Goal: Task Accomplishment & Management: Manage account settings

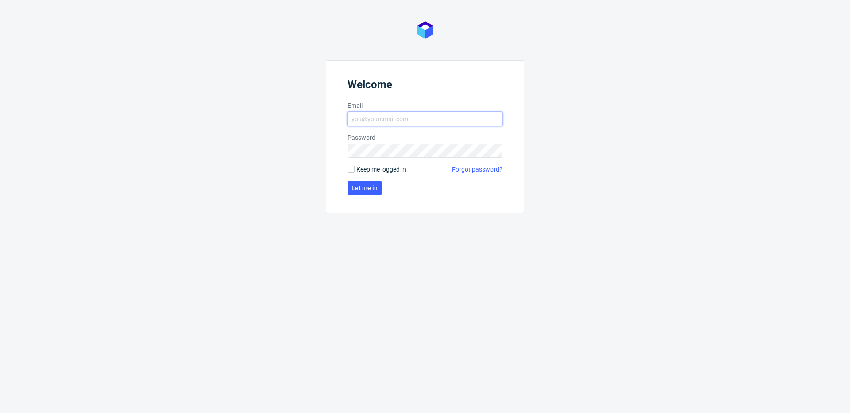
type input "[EMAIL_ADDRESS][DOMAIN_NAME]"
click at [359, 170] on span "Keep me logged in" at bounding box center [381, 169] width 50 height 9
click at [355, 170] on input "Keep me logged in" at bounding box center [351, 169] width 7 height 7
checkbox input "true"
click at [359, 186] on span "Let me in" at bounding box center [365, 188] width 26 height 6
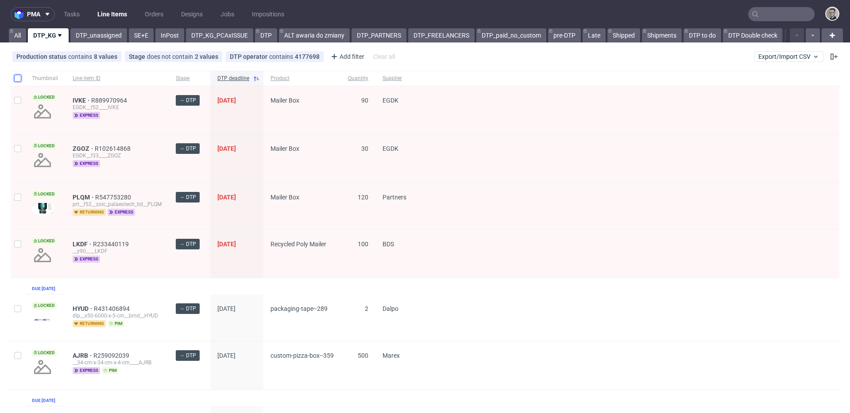
click at [20, 76] on input "checkbox" at bounding box center [17, 78] width 7 height 7
checkbox input "true"
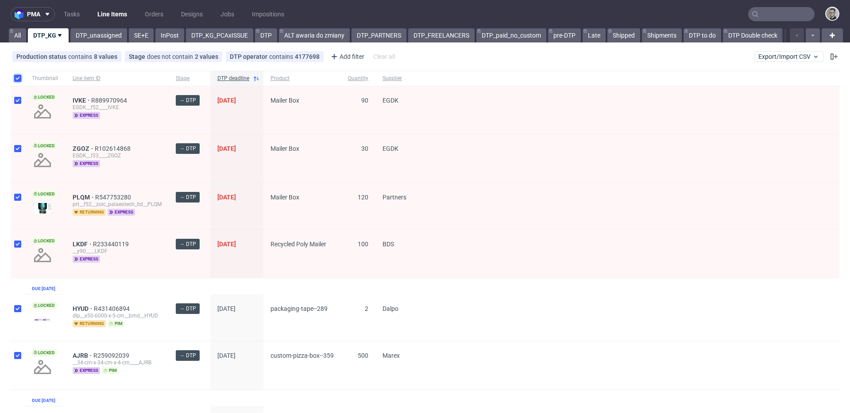
checkbox input "true"
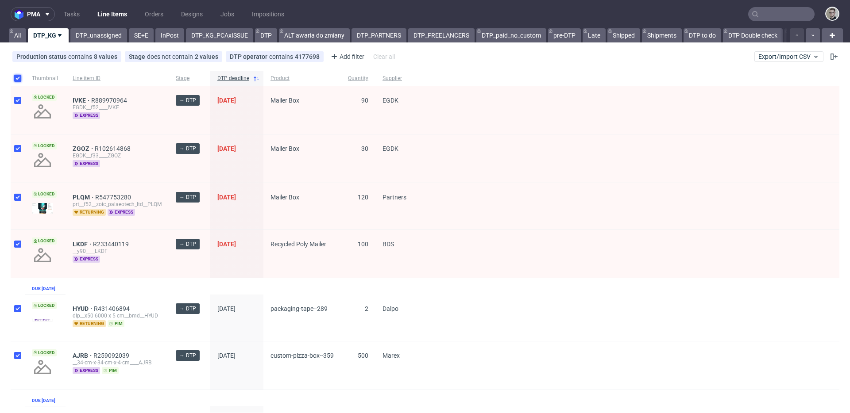
checkbox input "true"
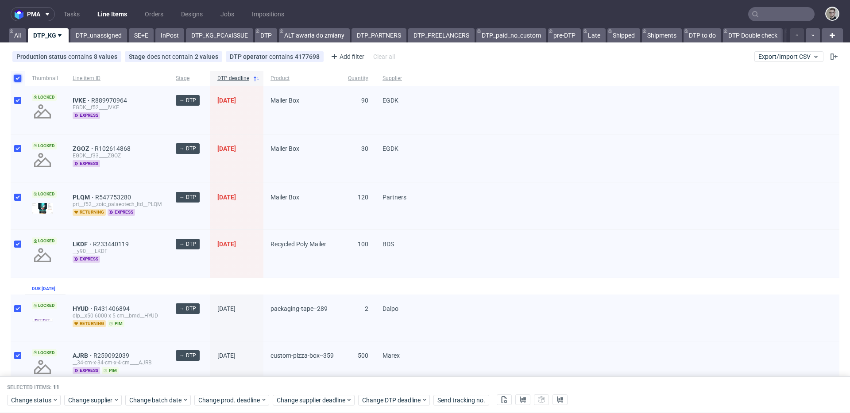
click at [20, 76] on input "checkbox" at bounding box center [17, 78] width 7 height 7
checkbox input "false"
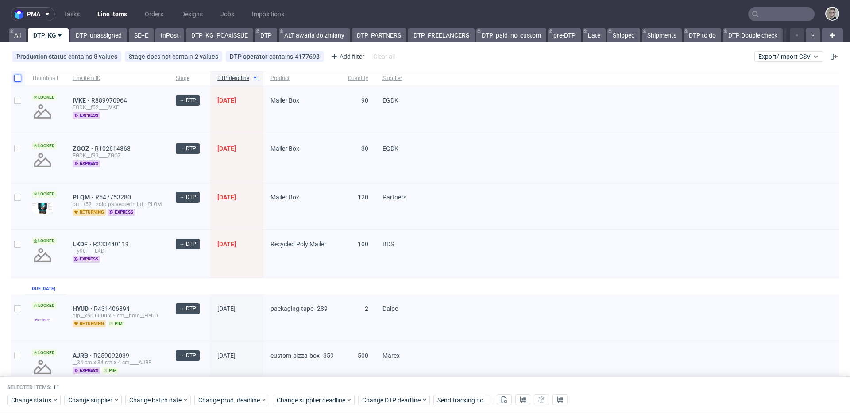
checkbox input "false"
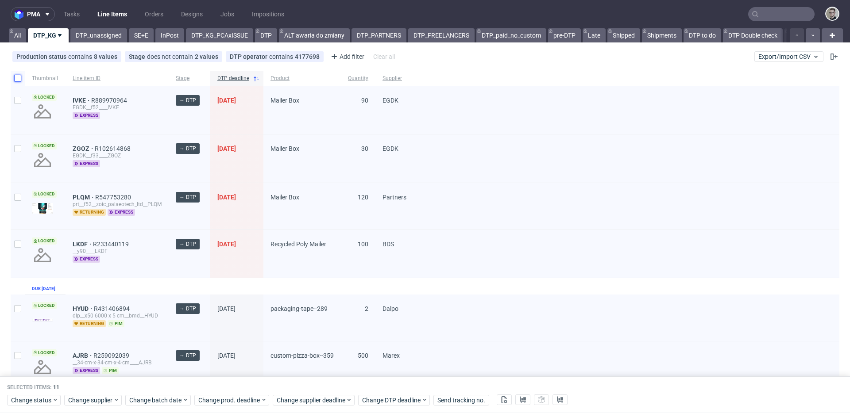
checkbox input "false"
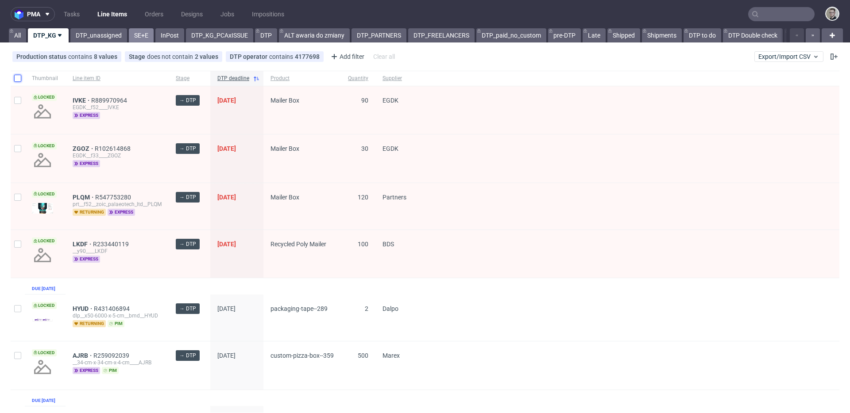
click at [150, 41] on link "SE+E" at bounding box center [141, 35] width 25 height 14
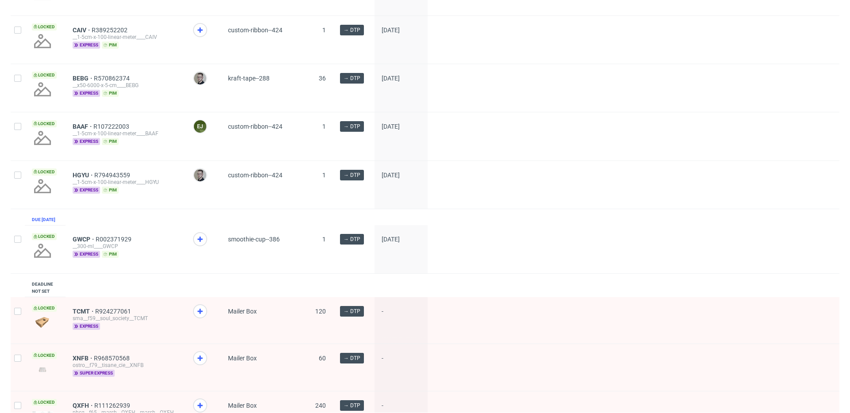
scroll to position [929, 0]
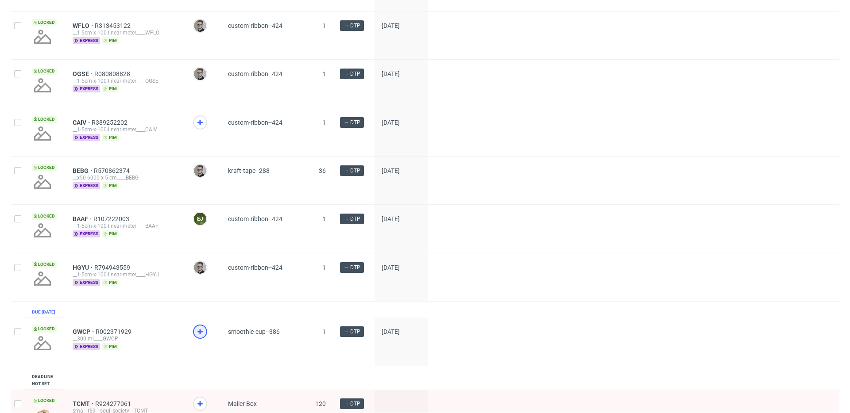
click at [198, 337] on icon at bounding box center [200, 332] width 11 height 11
click at [199, 128] on icon at bounding box center [200, 122] width 11 height 11
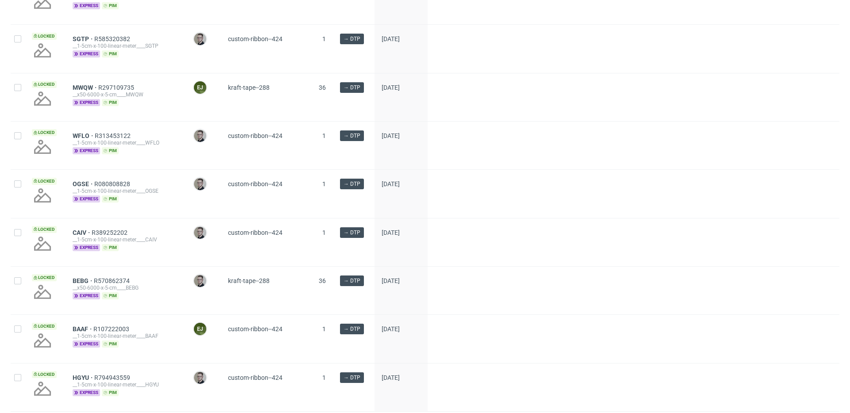
scroll to position [817, 0]
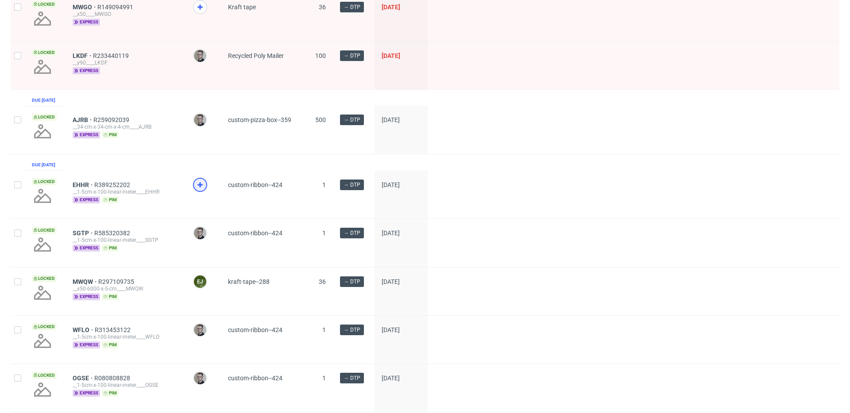
click at [201, 190] on icon at bounding box center [200, 185] width 11 height 11
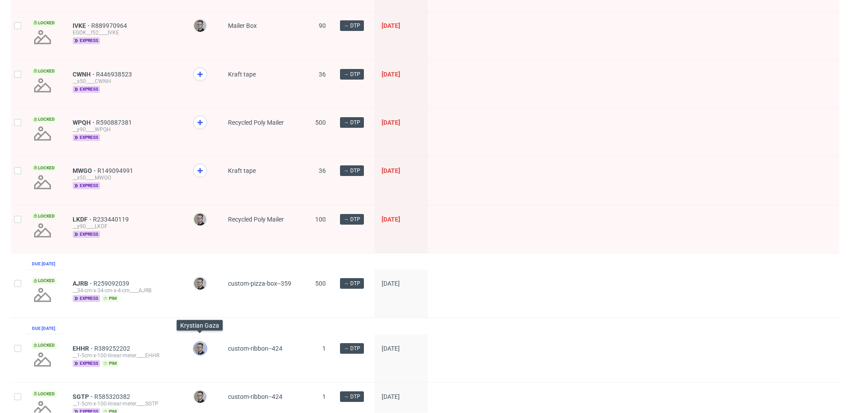
scroll to position [399, 0]
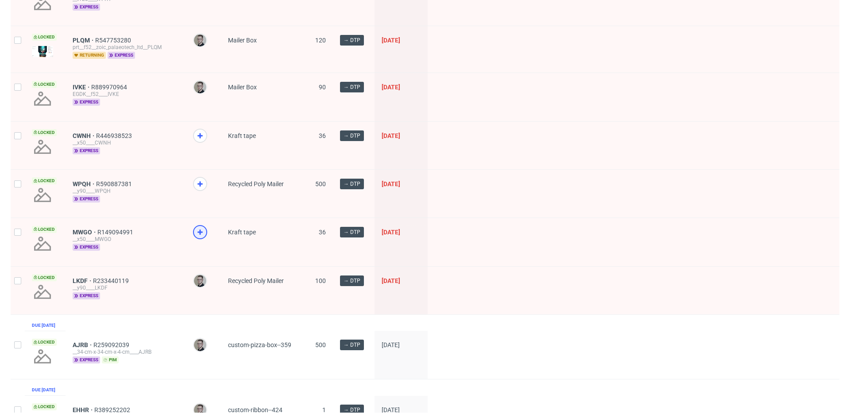
click at [201, 233] on icon at bounding box center [200, 232] width 11 height 11
click at [200, 185] on use at bounding box center [199, 184] width 5 height 5
click at [201, 141] on div at bounding box center [200, 136] width 14 height 14
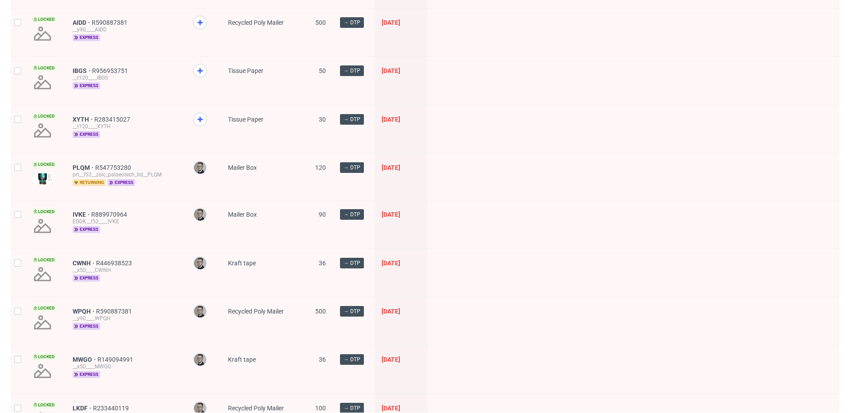
scroll to position [262, 0]
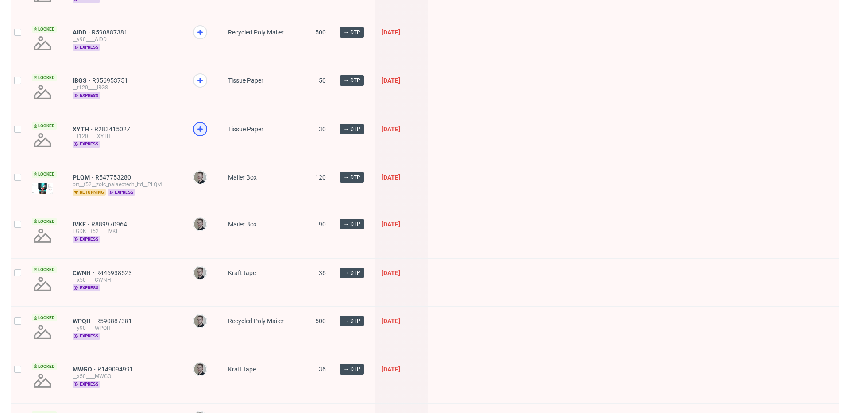
click at [205, 127] on icon at bounding box center [200, 129] width 11 height 11
click at [204, 86] on div at bounding box center [200, 80] width 14 height 14
drag, startPoint x: 204, startPoint y: 31, endPoint x: 209, endPoint y: 57, distance: 27.2
click at [204, 31] on icon at bounding box center [200, 32] width 11 height 11
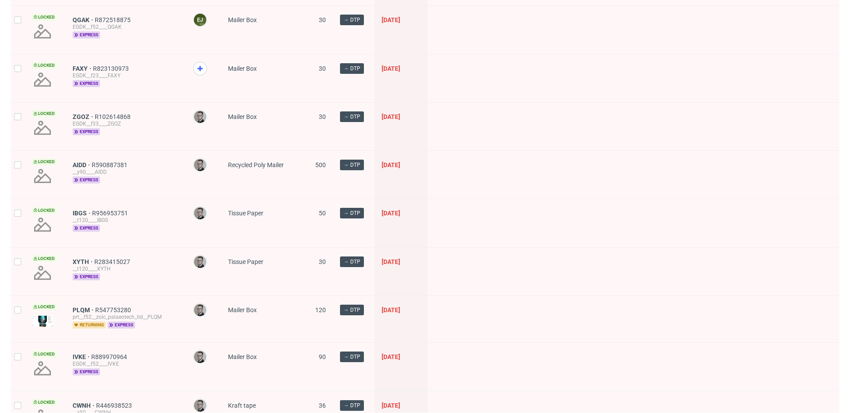
scroll to position [60, 0]
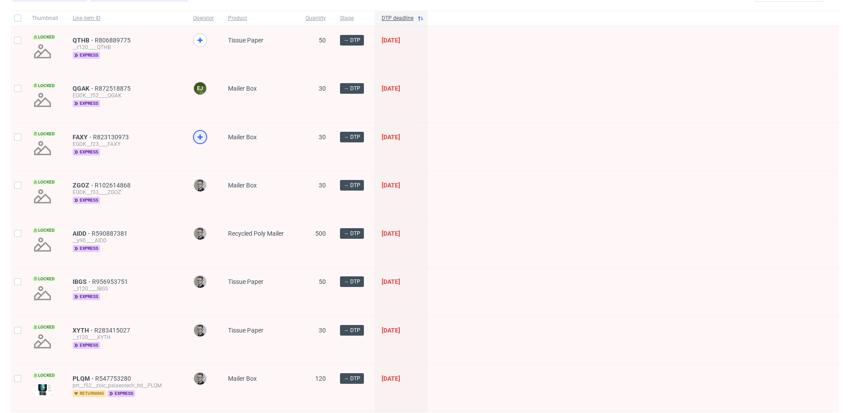
click at [198, 132] on icon at bounding box center [200, 137] width 11 height 11
click at [198, 38] on icon at bounding box center [200, 40] width 11 height 11
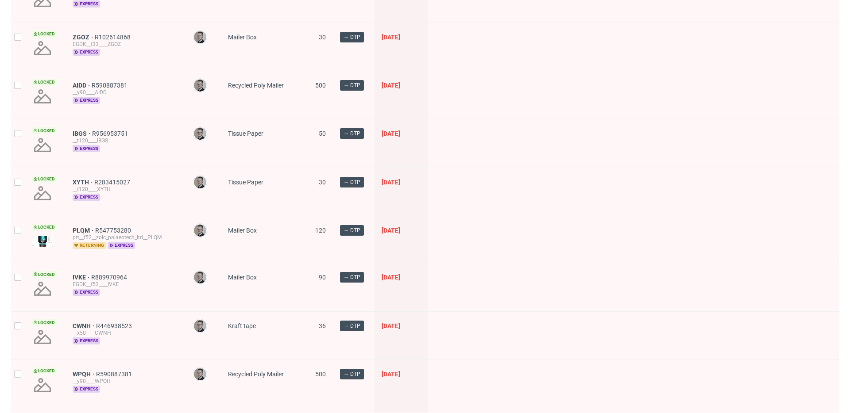
scroll to position [0, 0]
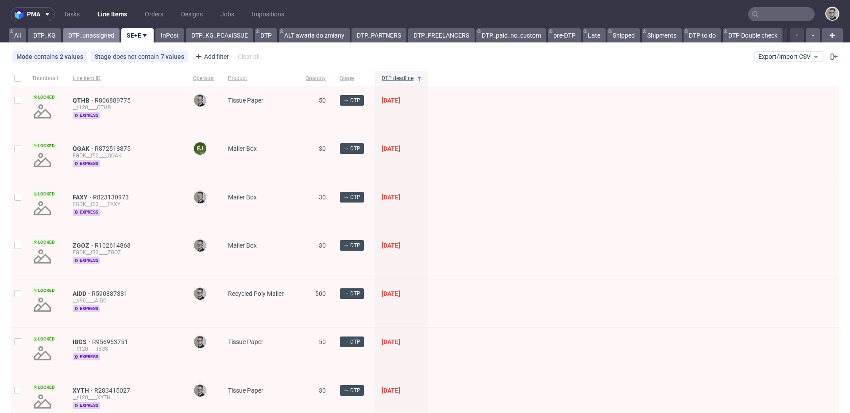
click at [96, 41] on link "DTP_unassigned" at bounding box center [91, 35] width 57 height 14
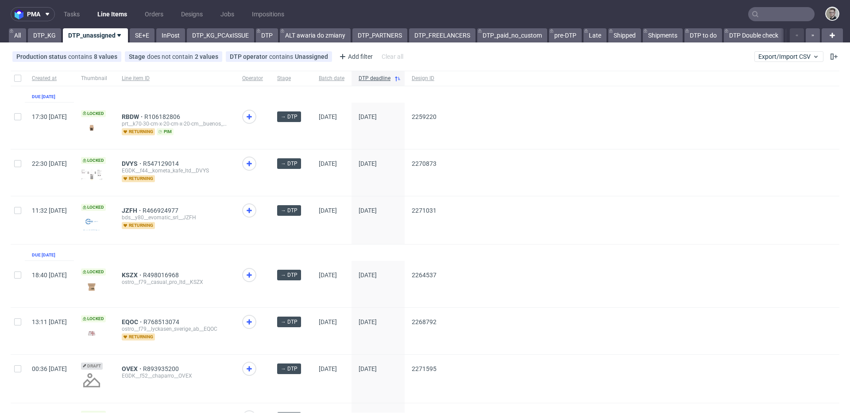
click at [189, 242] on div "JZFH R466924977 bds__y80__evomatic_srl__JZFH returning" at bounding box center [175, 221] width 120 height 48
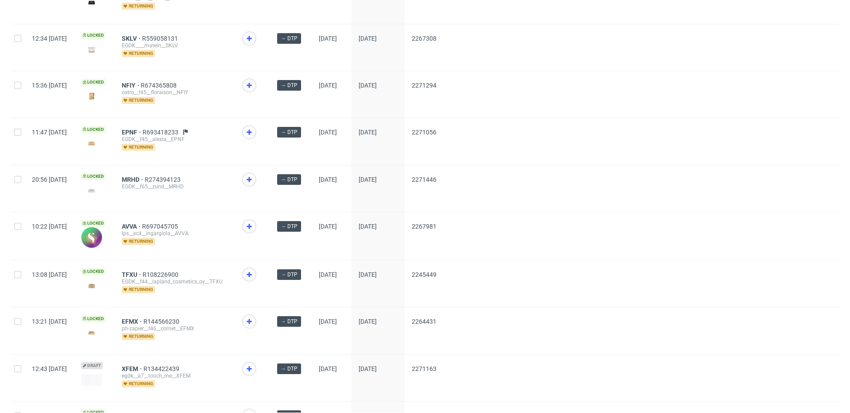
scroll to position [1148, 0]
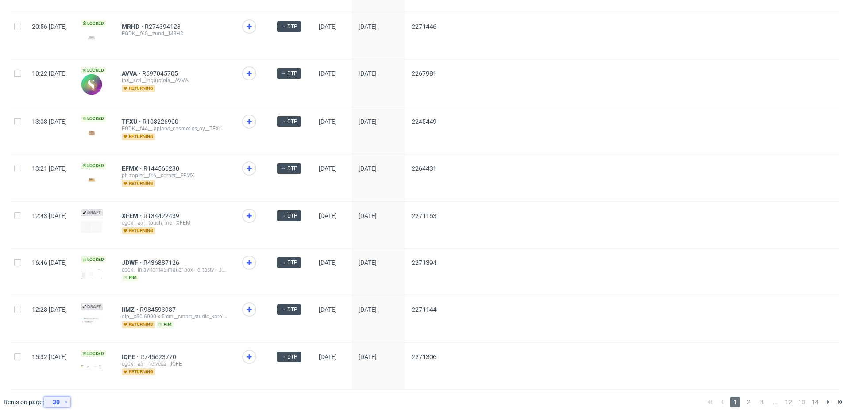
click at [64, 399] on icon at bounding box center [65, 402] width 5 height 7
click at [65, 359] on div "60" at bounding box center [60, 356] width 18 height 12
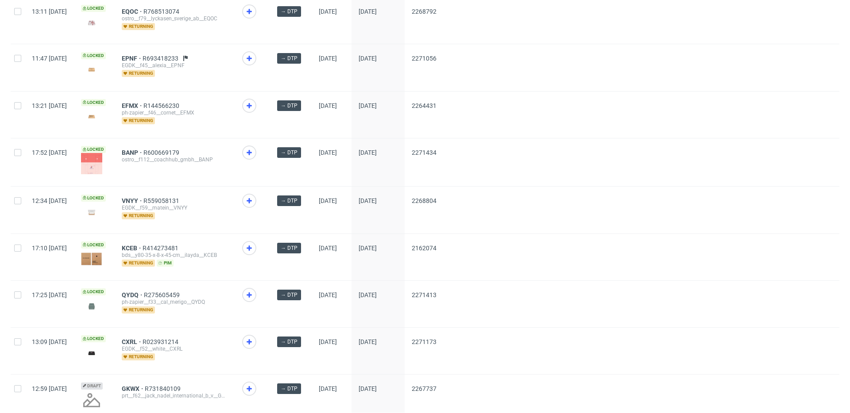
scroll to position [950, 0]
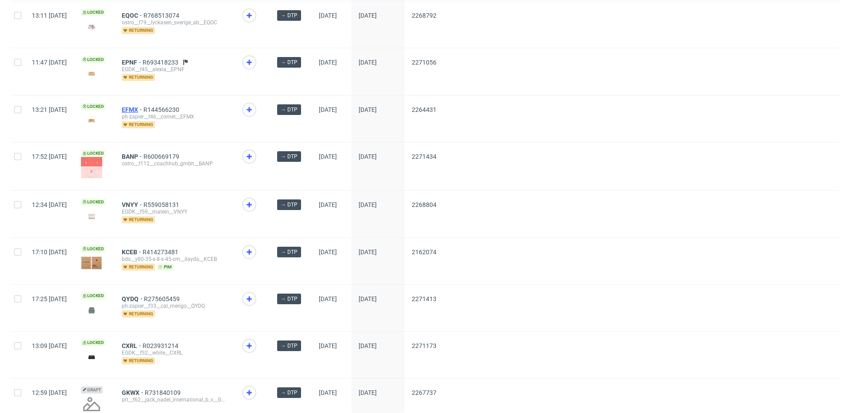
drag, startPoint x: 155, startPoint y: 104, endPoint x: 161, endPoint y: 56, distance: 48.7
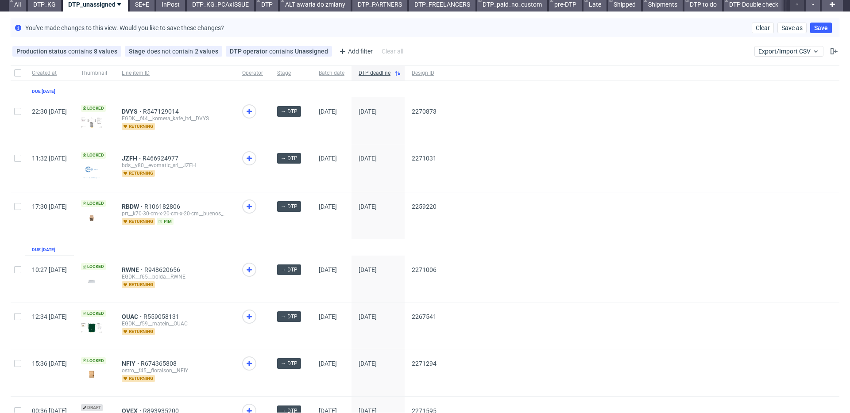
scroll to position [0, 0]
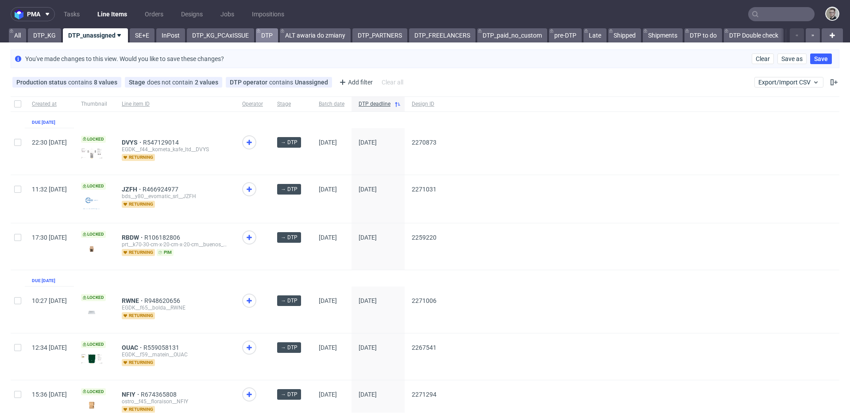
click at [259, 36] on link "DTP" at bounding box center [267, 35] width 22 height 14
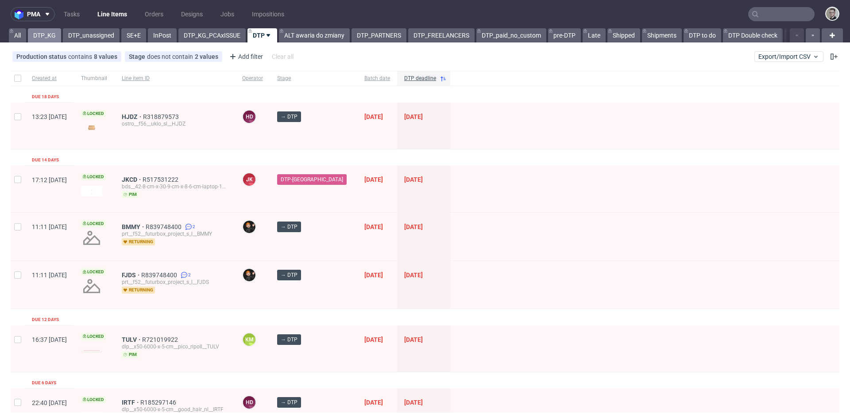
click at [50, 35] on link "DTP_KG" at bounding box center [44, 35] width 33 height 14
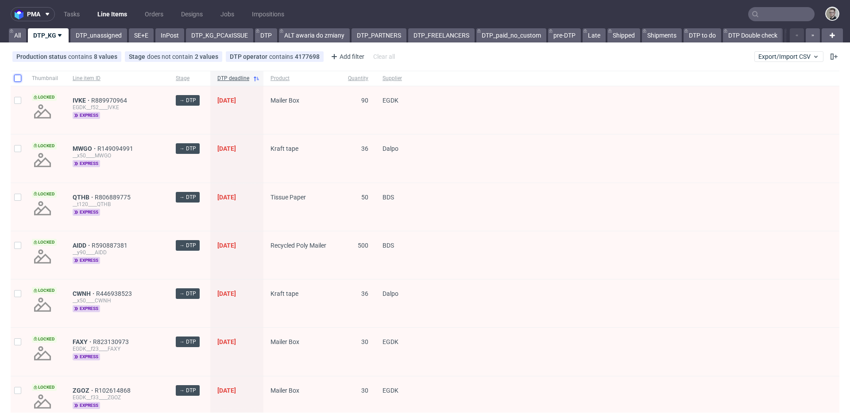
click at [19, 79] on input "checkbox" at bounding box center [17, 78] width 7 height 7
checkbox input "true"
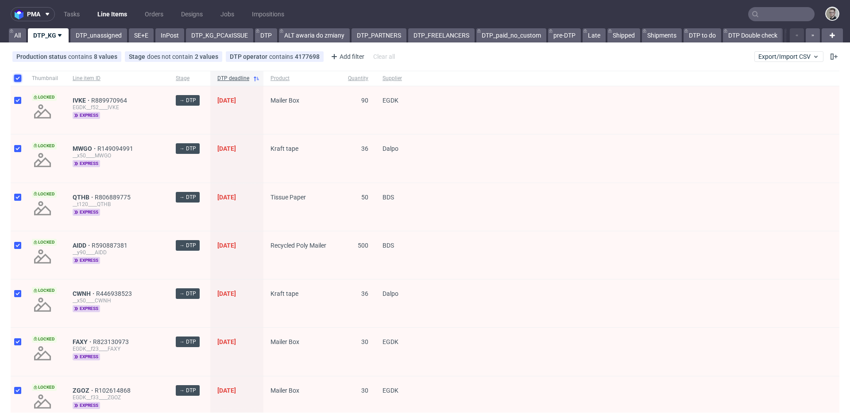
checkbox input "true"
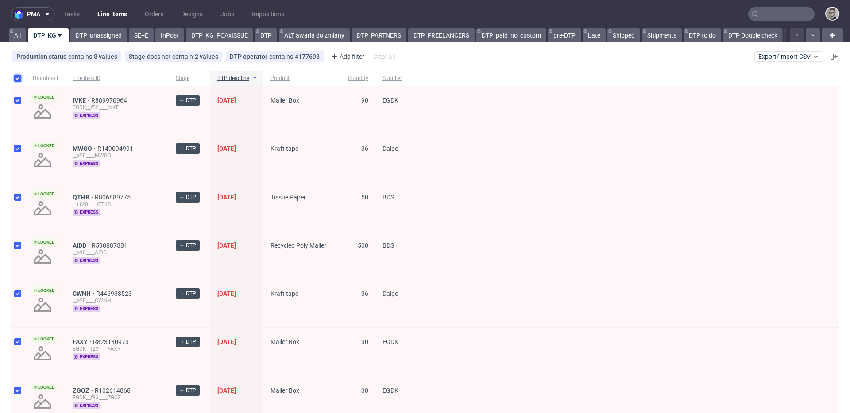
checkbox input "true"
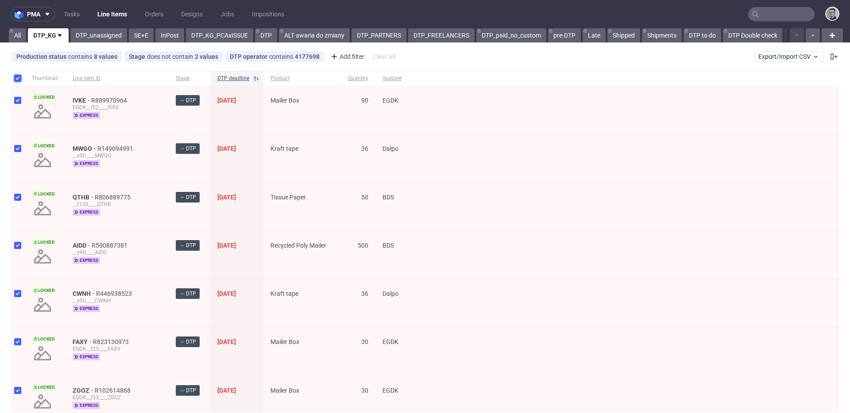
checkbox input "true"
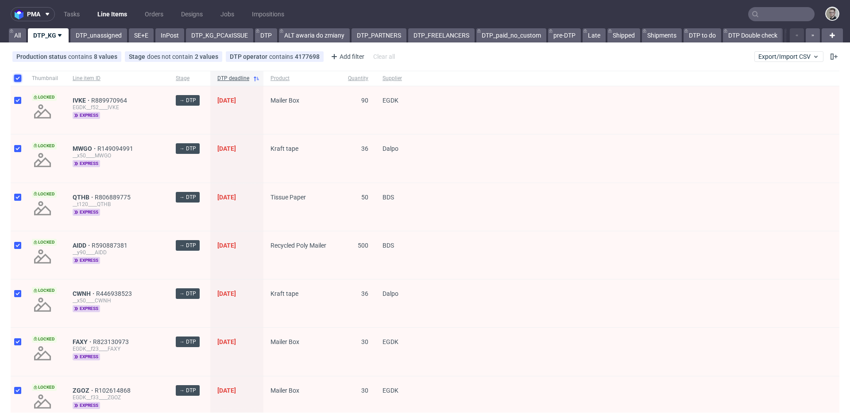
checkbox input "true"
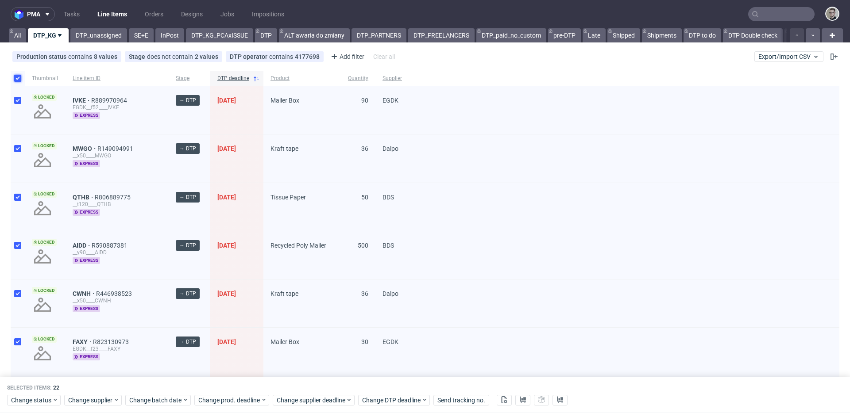
click at [19, 79] on input "checkbox" at bounding box center [17, 78] width 7 height 7
checkbox input "false"
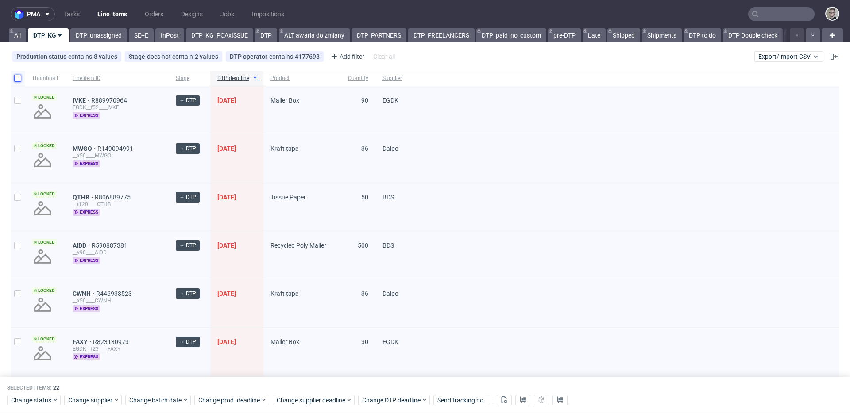
checkbox input "false"
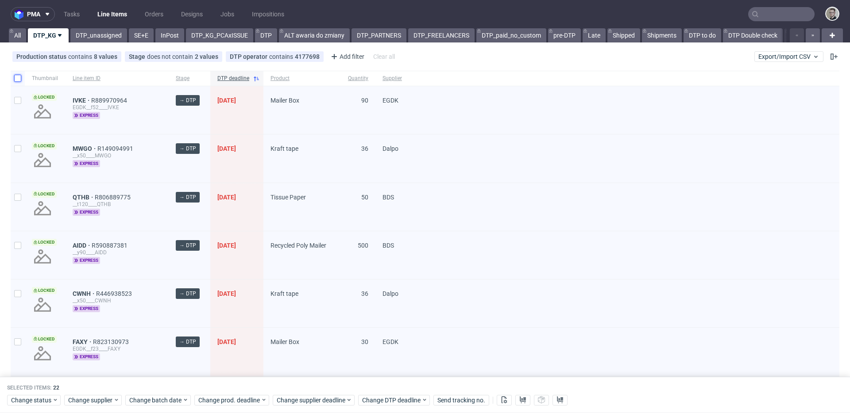
checkbox input "false"
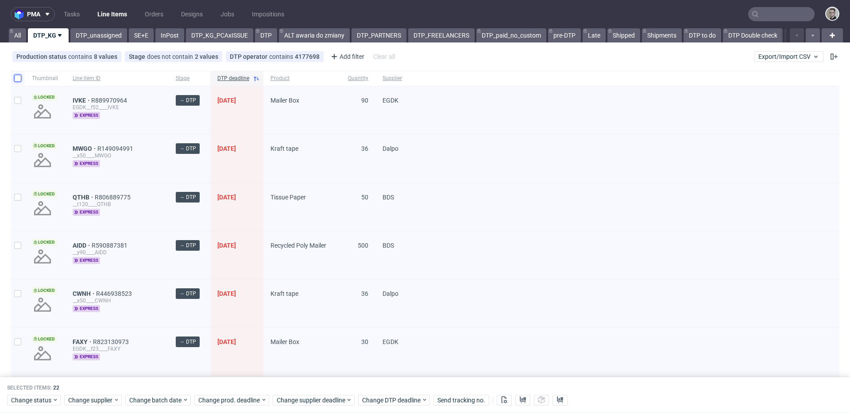
checkbox input "false"
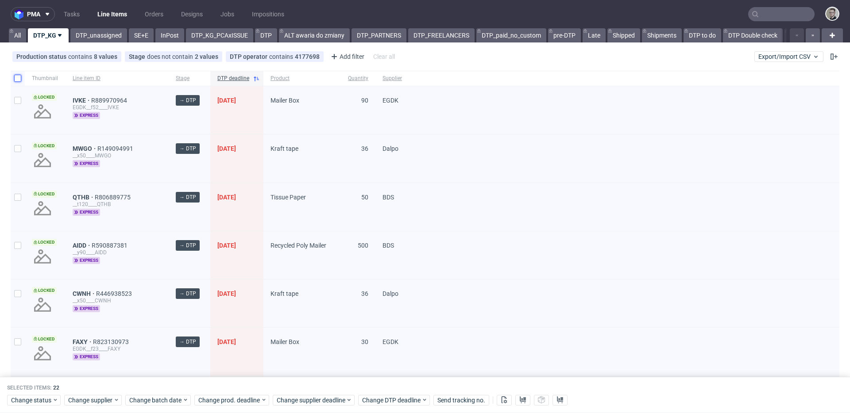
checkbox input "false"
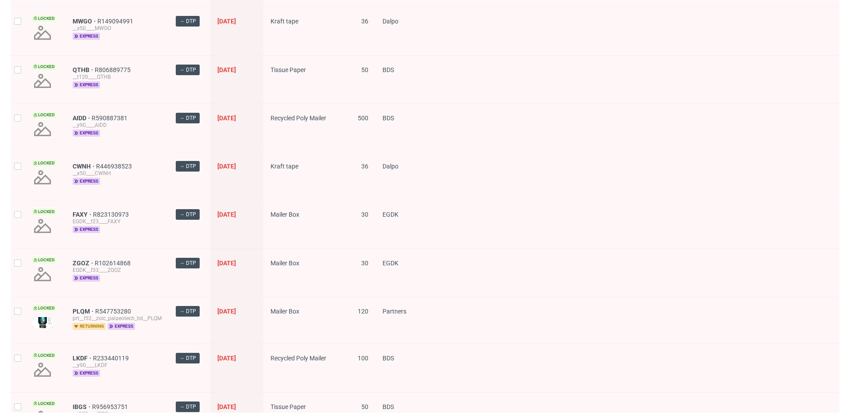
scroll to position [182, 0]
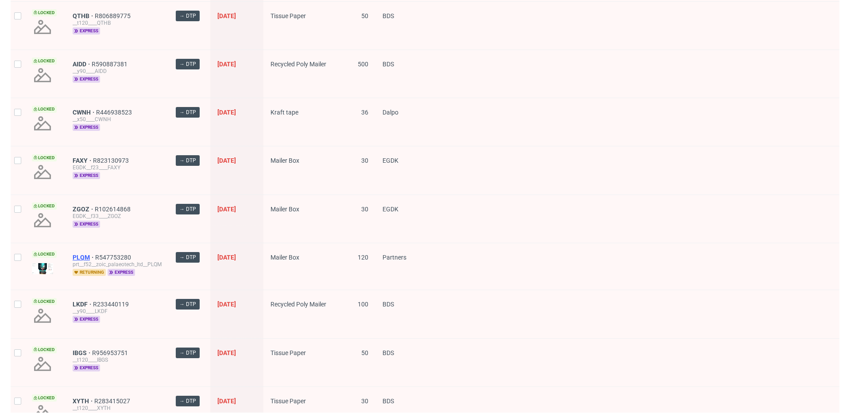
click at [79, 259] on span "PLQM" at bounding box center [84, 257] width 23 height 7
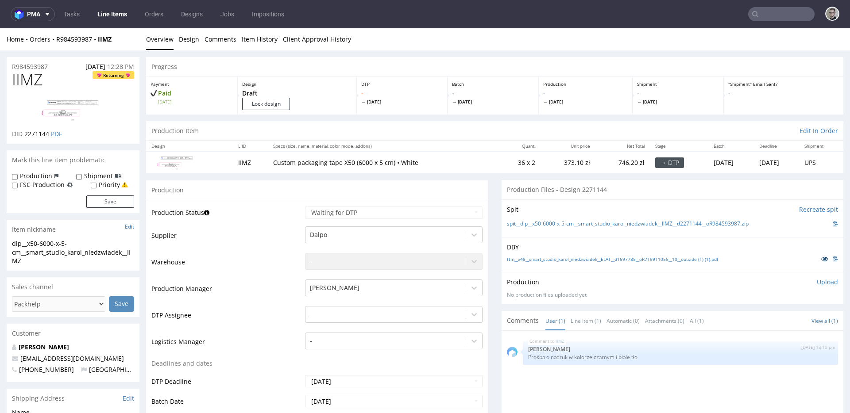
click at [821, 259] on icon at bounding box center [824, 259] width 7 height 6
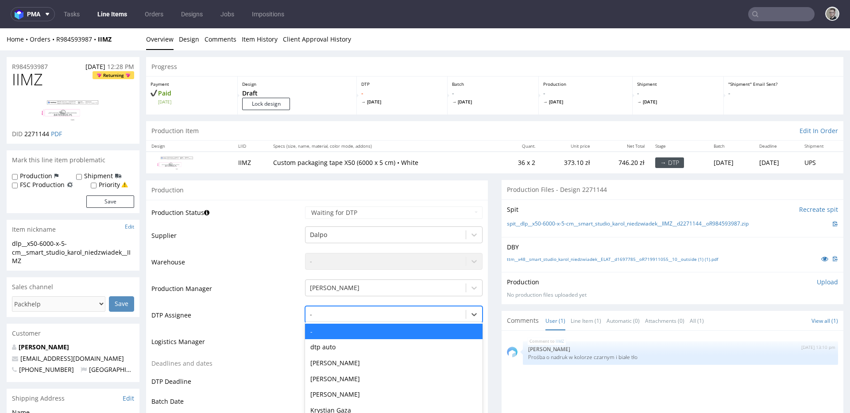
click at [371, 314] on div "- selected, 1 of 31. 31 results available. Use Up and Down to choose options, p…" at bounding box center [394, 312] width 178 height 12
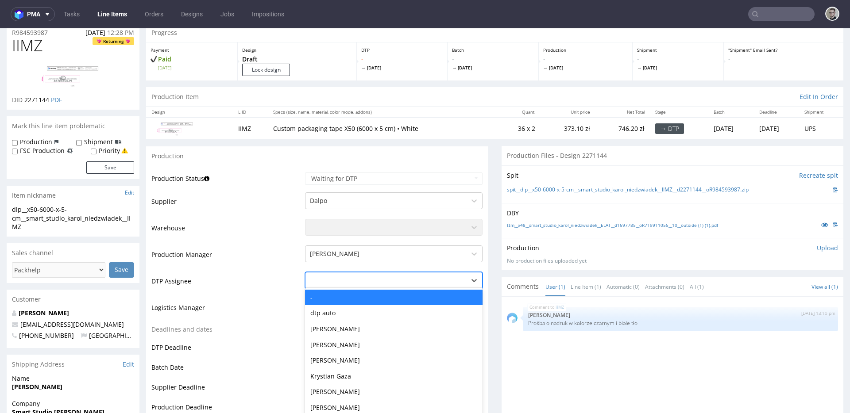
scroll to position [45, 0]
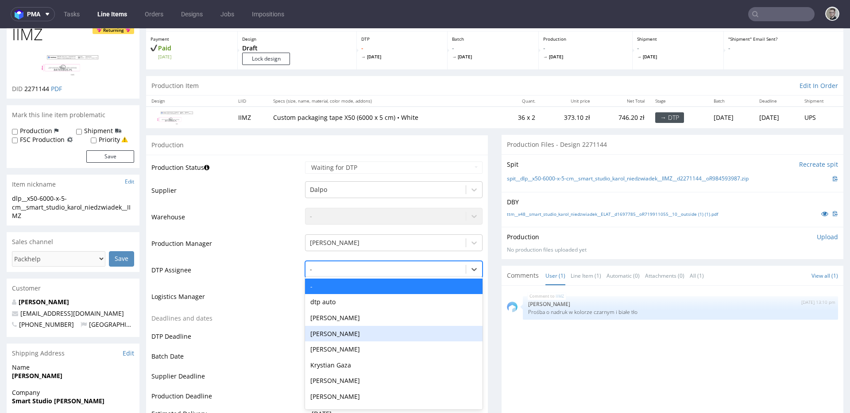
click at [724, 247] on div "No production files uploaded yet" at bounding box center [672, 251] width 331 height 8
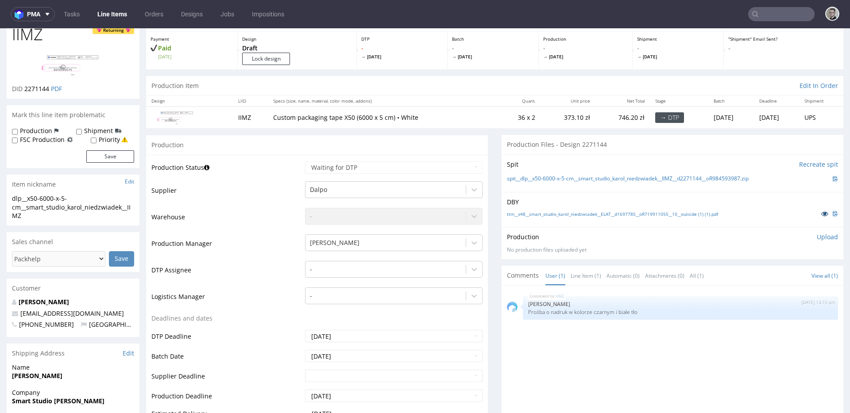
click at [821, 214] on icon at bounding box center [824, 214] width 7 height 6
click at [311, 267] on div at bounding box center [385, 269] width 151 height 11
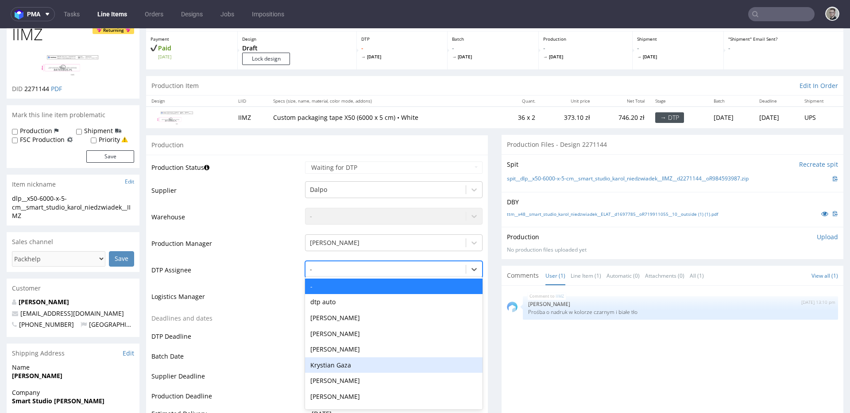
click at [326, 360] on div "Krystian Gaza" at bounding box center [394, 366] width 178 height 16
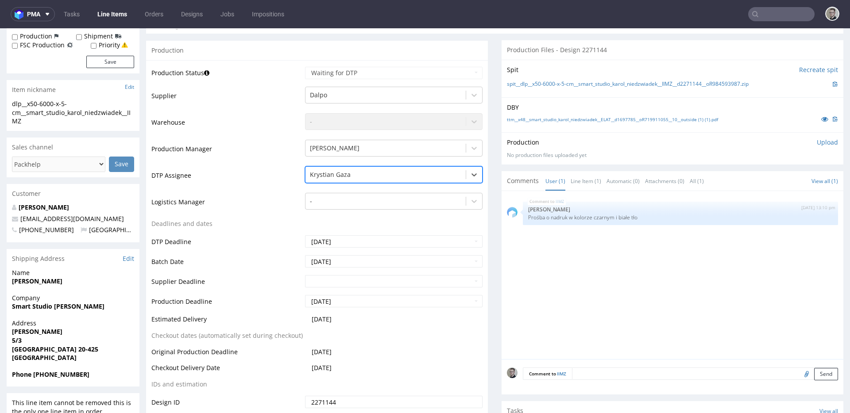
scroll to position [318, 0]
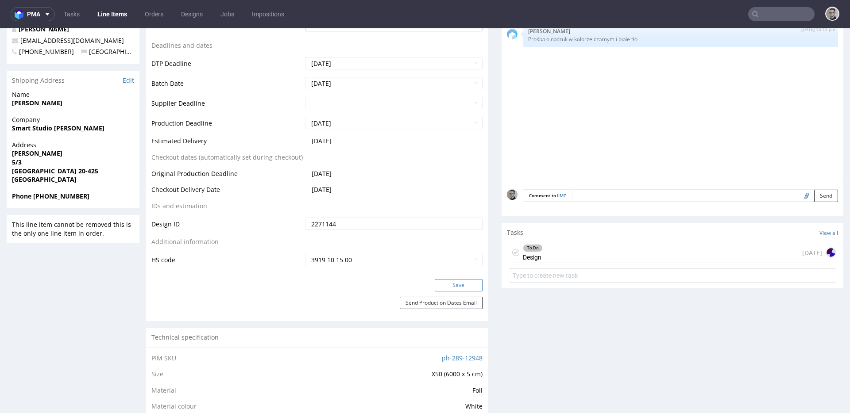
click at [436, 289] on button "Save" at bounding box center [459, 285] width 48 height 12
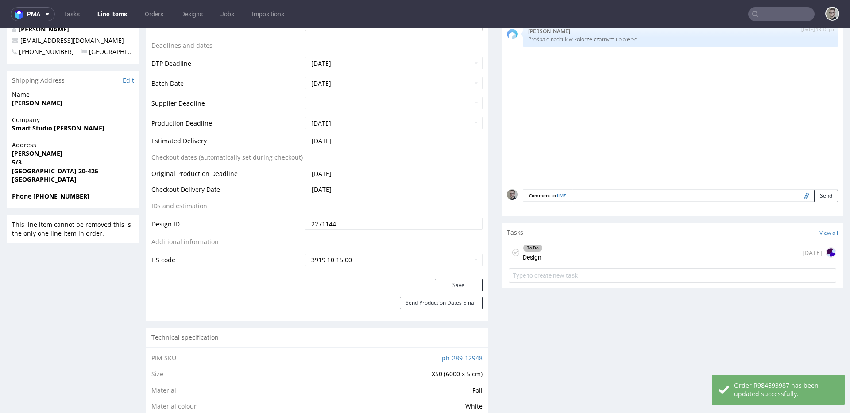
click at [622, 259] on div "To Do Design 1 day ago" at bounding box center [673, 253] width 328 height 21
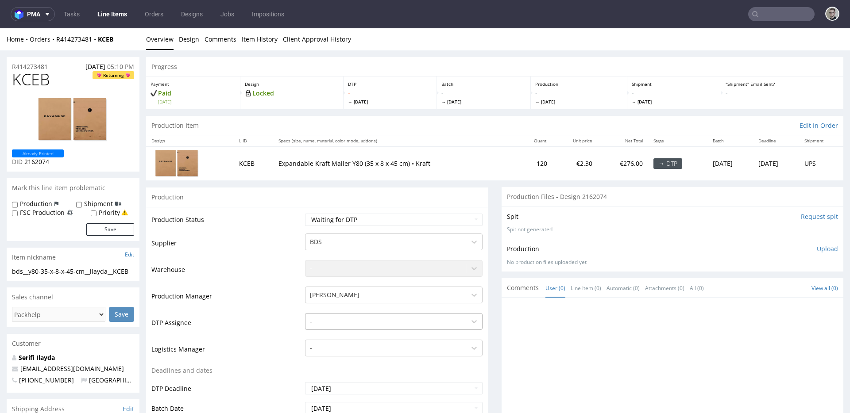
click at [325, 326] on div "-" at bounding box center [394, 319] width 178 height 12
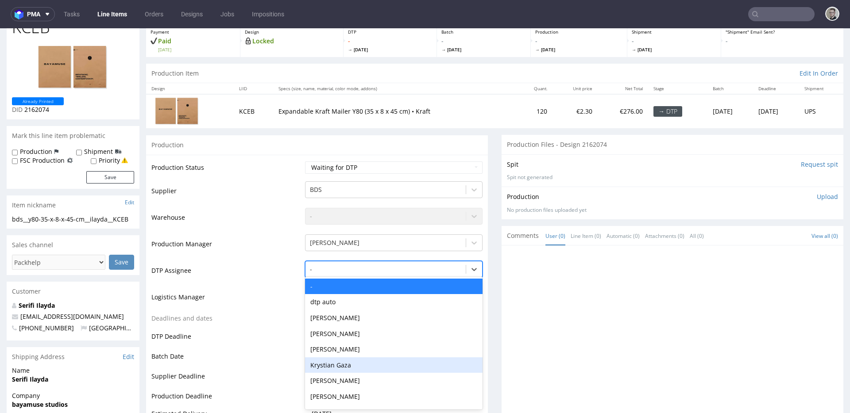
drag, startPoint x: 337, startPoint y: 365, endPoint x: 345, endPoint y: 357, distance: 11.6
click at [337, 365] on div "Krystian Gaza" at bounding box center [394, 366] width 178 height 16
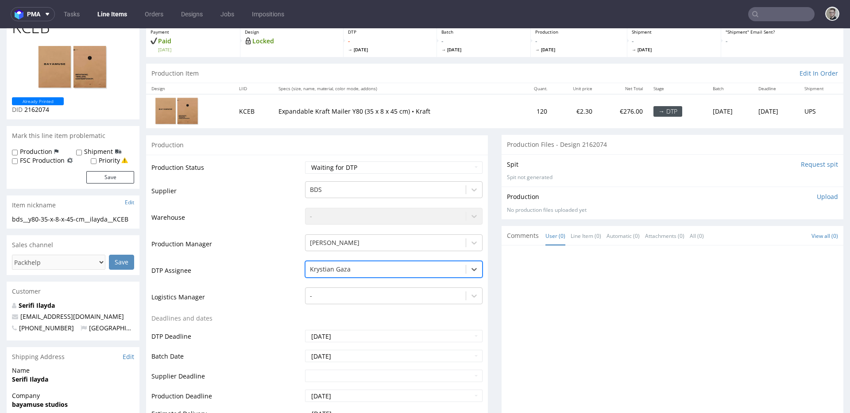
scroll to position [352, 0]
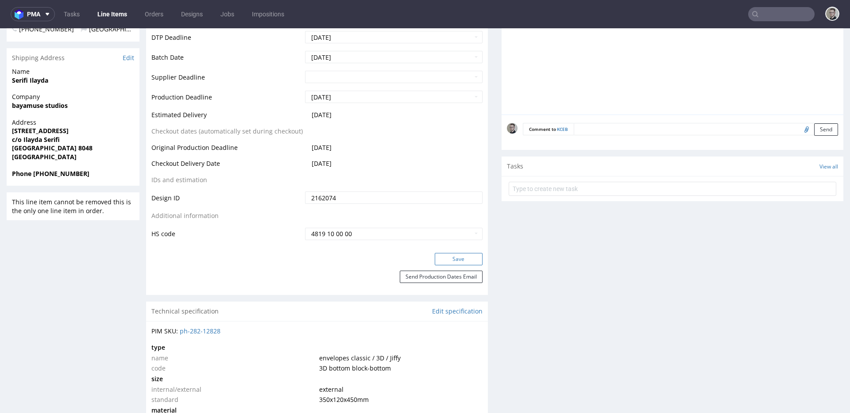
click at [441, 263] on button "Save" at bounding box center [459, 259] width 48 height 12
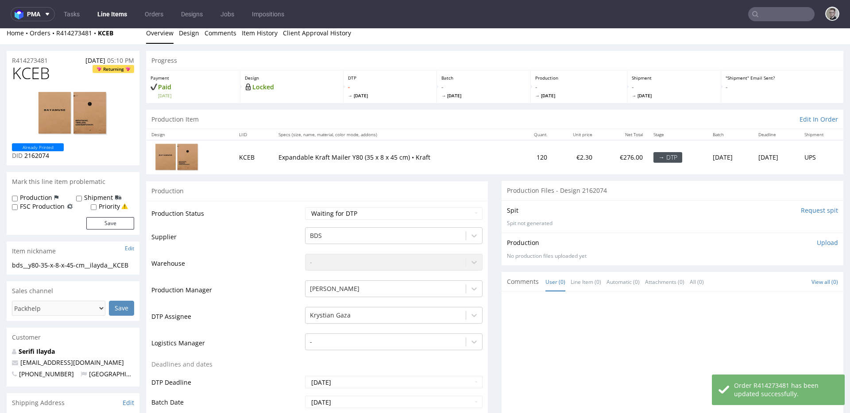
scroll to position [0, 0]
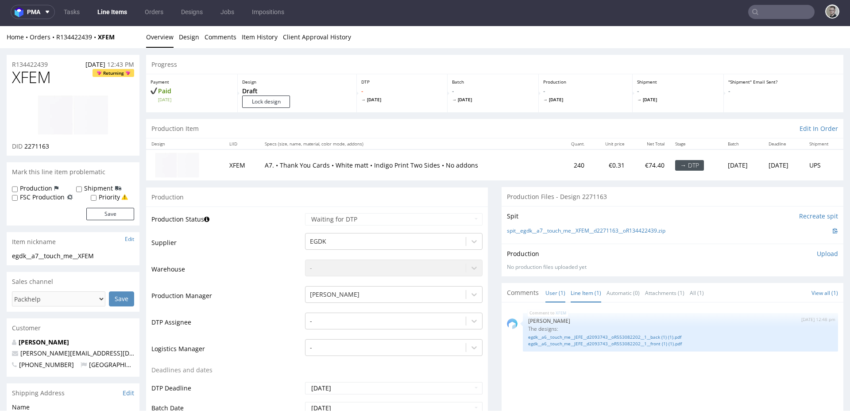
click at [575, 298] on link "Line Item (1)" at bounding box center [586, 293] width 31 height 19
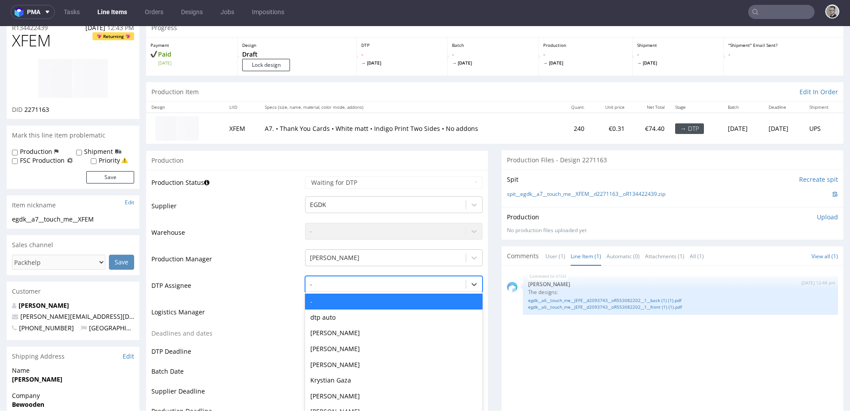
click at [365, 289] on div "- selected, 1 of 31. 31 results available. Use Up and Down to choose options, p…" at bounding box center [394, 282] width 178 height 12
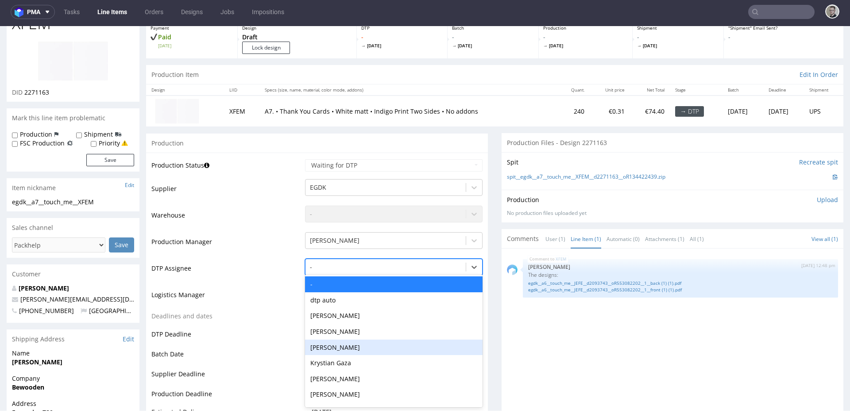
click at [350, 359] on div "Krystian Gaza" at bounding box center [394, 363] width 178 height 16
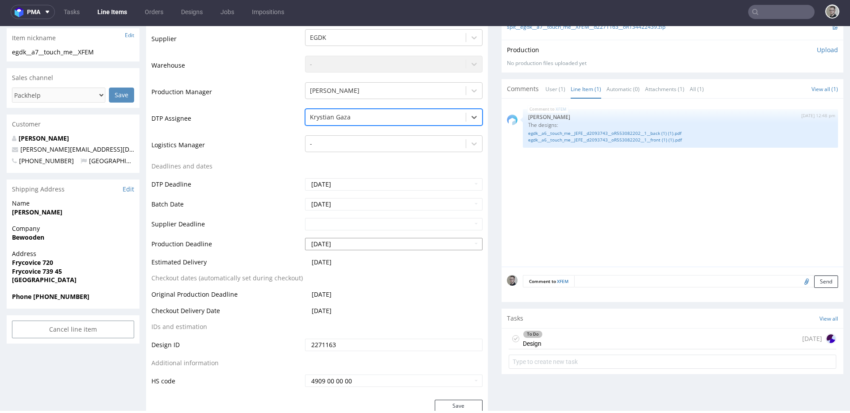
scroll to position [335, 0]
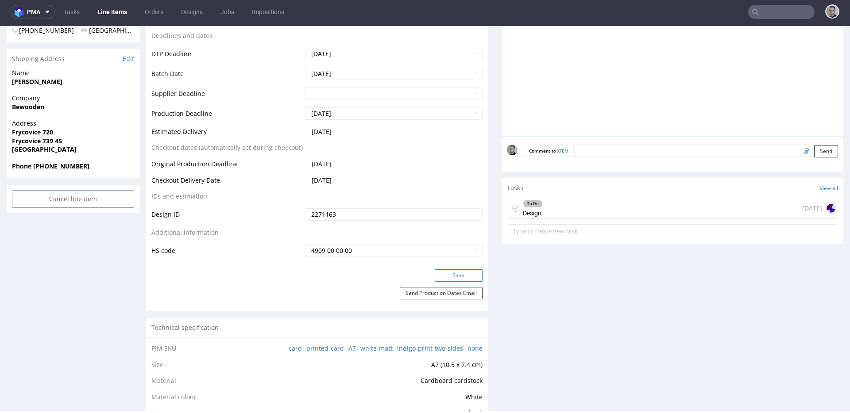
click at [456, 277] on button "Save" at bounding box center [459, 276] width 48 height 12
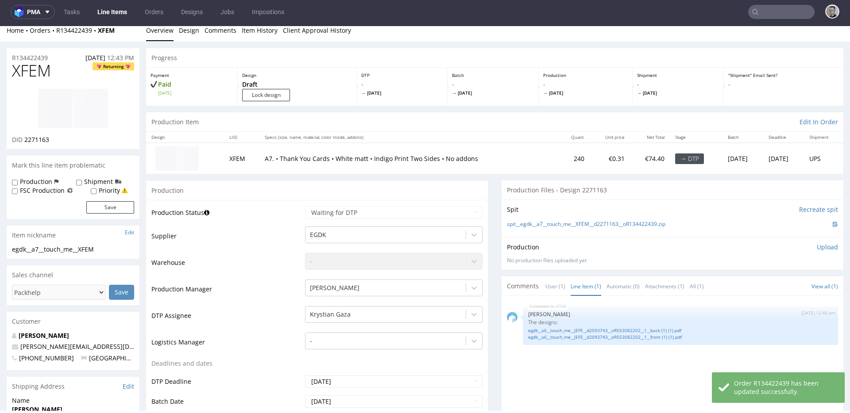
scroll to position [0, 0]
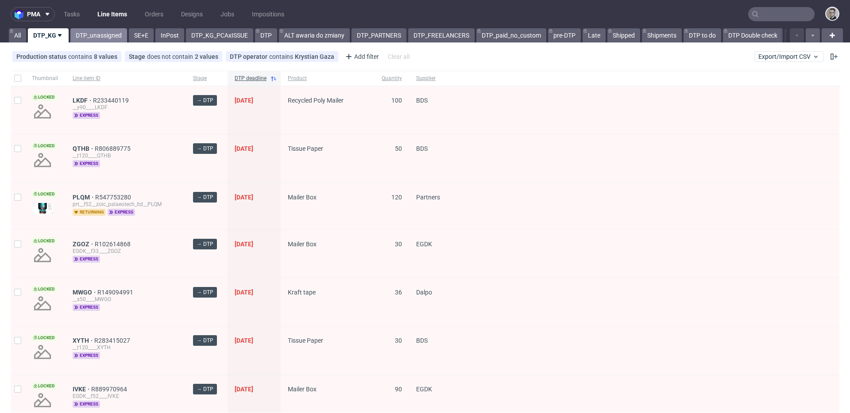
click at [101, 35] on link "DTP_unassigned" at bounding box center [98, 35] width 57 height 14
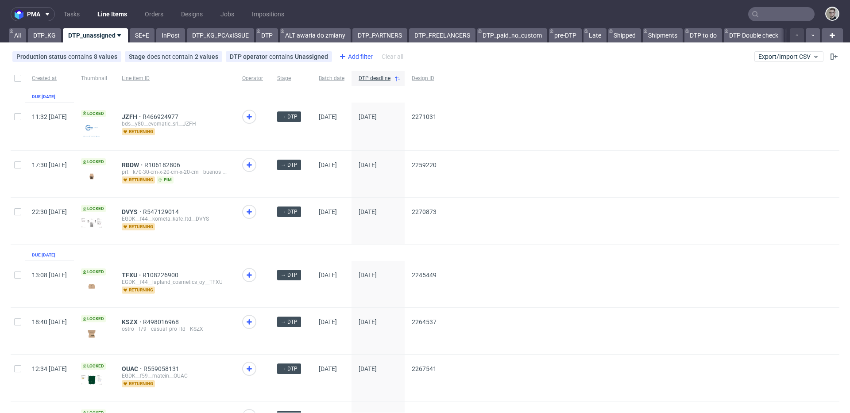
click at [354, 55] on div "Add filter" at bounding box center [355, 57] width 39 height 14
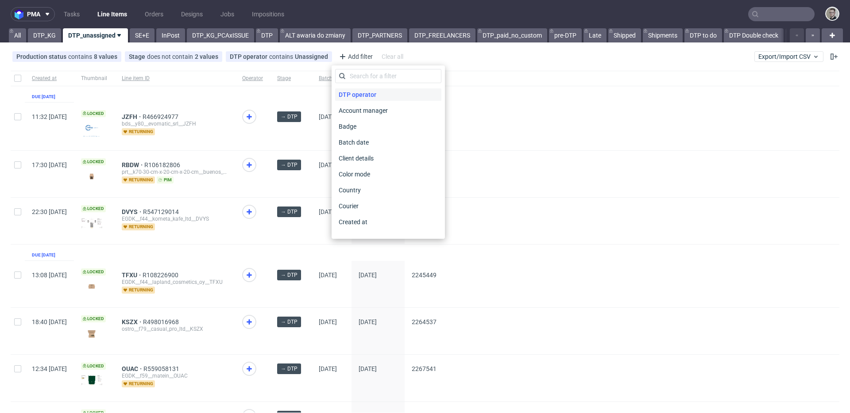
click at [377, 94] on span "DTP operator" at bounding box center [357, 95] width 45 height 12
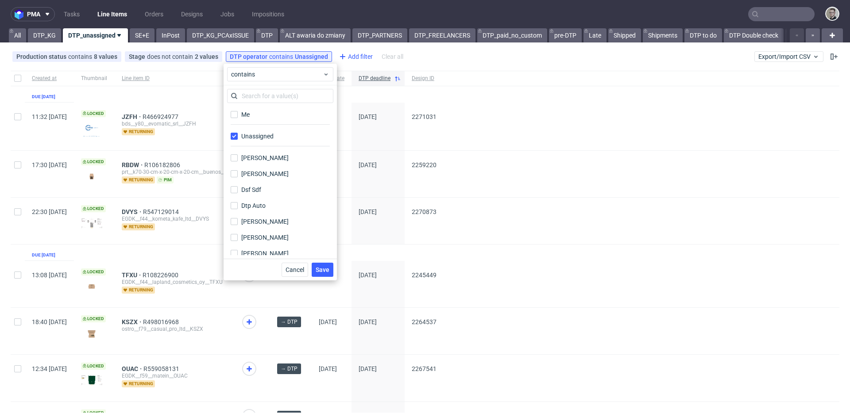
click at [353, 55] on div "Add filter" at bounding box center [355, 57] width 39 height 14
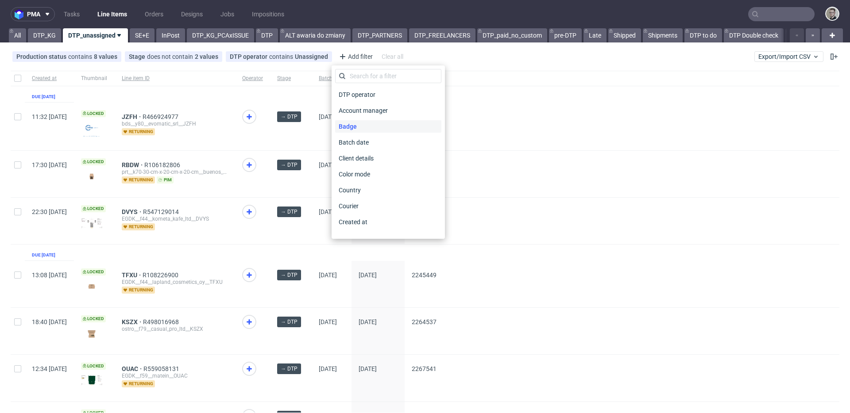
click at [362, 125] on div "Badge" at bounding box center [388, 126] width 106 height 12
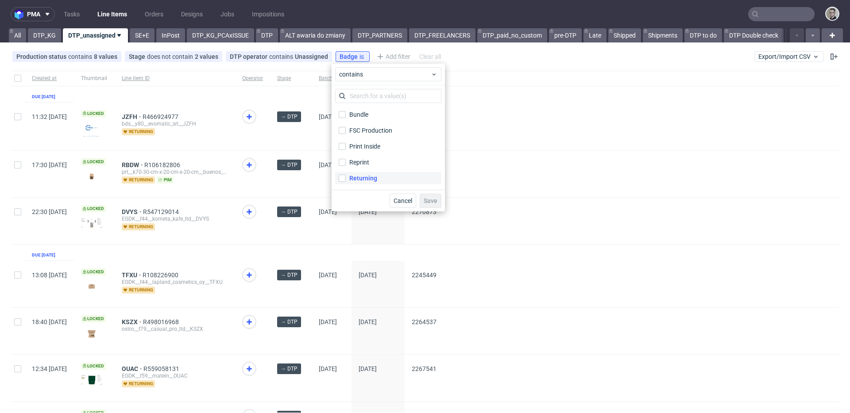
click at [367, 181] on div "Returning" at bounding box center [363, 178] width 28 height 9
click at [346, 181] on input "Returning" at bounding box center [342, 178] width 7 height 7
checkbox input "true"
click at [427, 197] on button "Save" at bounding box center [431, 201] width 22 height 14
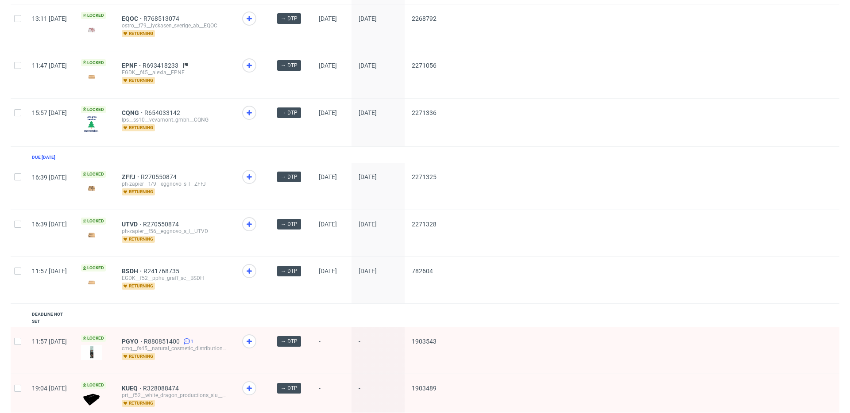
scroll to position [1016, 0]
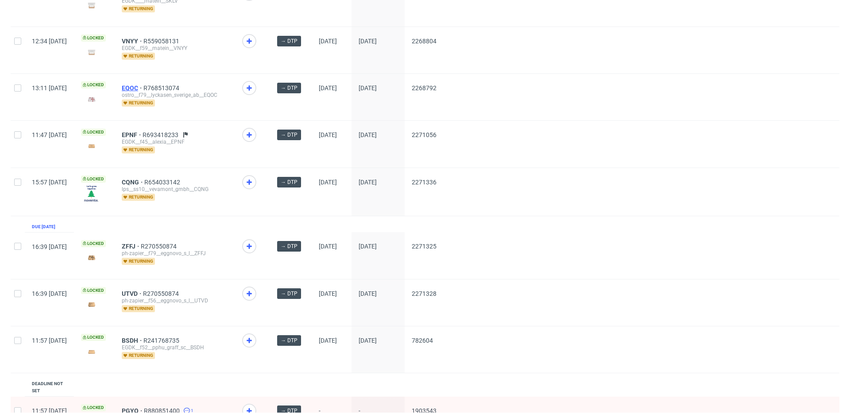
drag, startPoint x: 159, startPoint y: 87, endPoint x: 163, endPoint y: 84, distance: 4.8
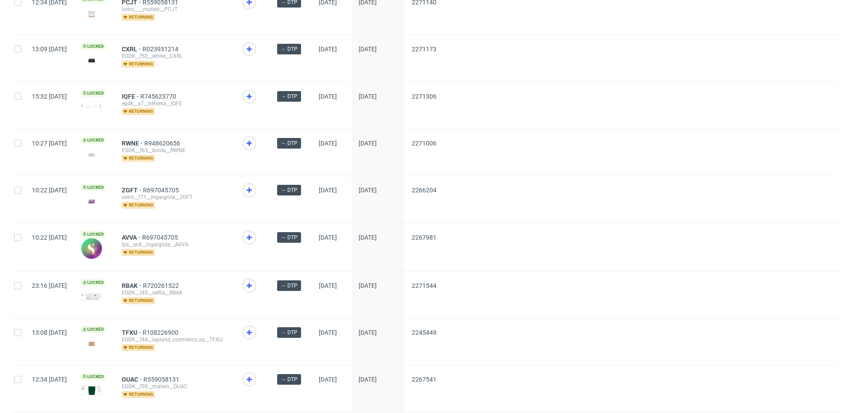
scroll to position [461, 0]
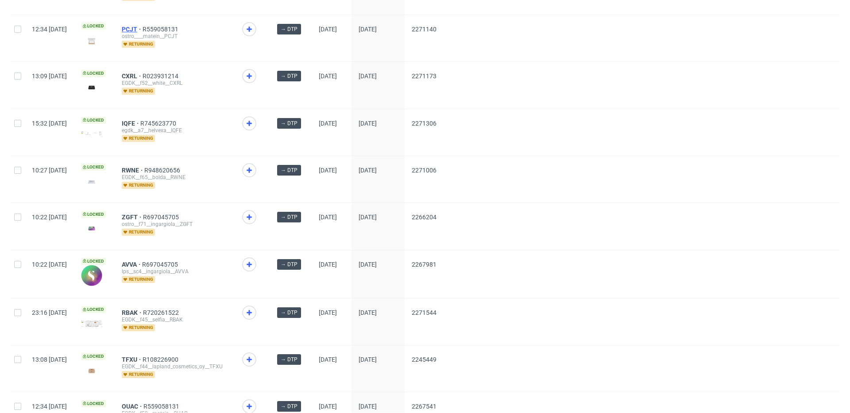
drag, startPoint x: 154, startPoint y: 75, endPoint x: 153, endPoint y: 25, distance: 50.5
drag, startPoint x: 154, startPoint y: 27, endPoint x: 161, endPoint y: 27, distance: 7.5
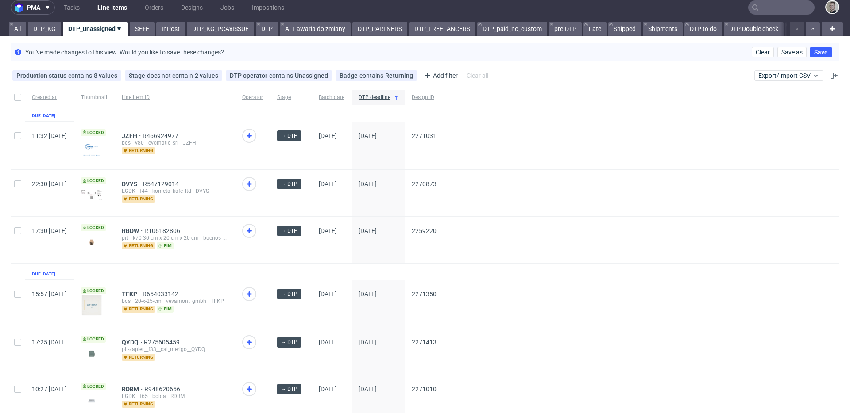
scroll to position [0, 0]
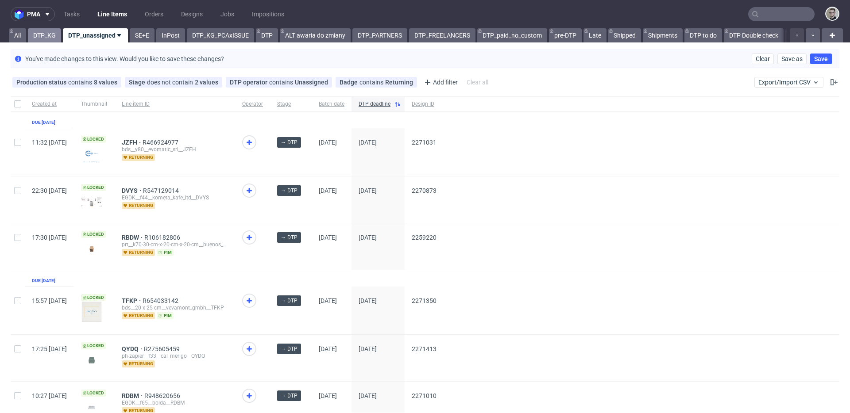
click at [39, 39] on link "DTP_KG" at bounding box center [44, 35] width 33 height 14
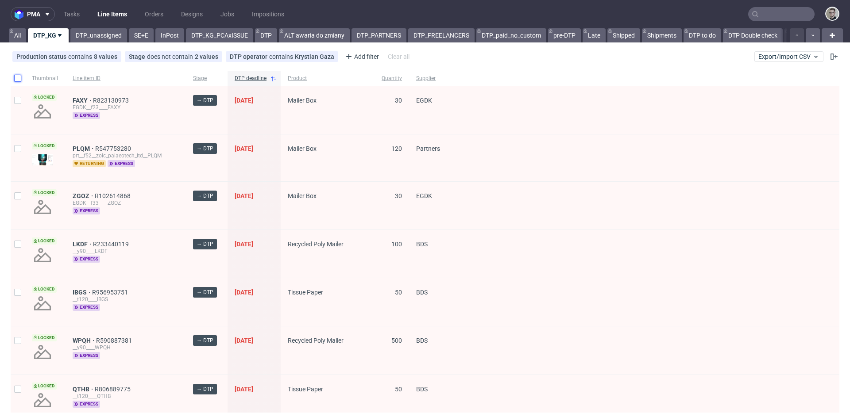
click at [17, 79] on input "checkbox" at bounding box center [17, 78] width 7 height 7
checkbox input "true"
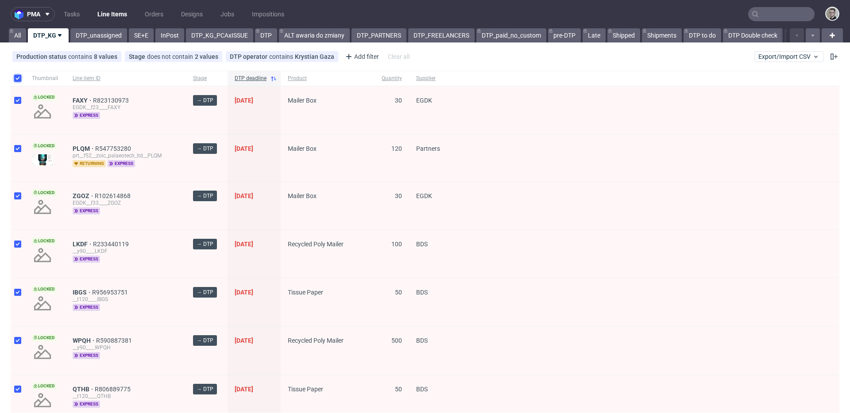
checkbox input "true"
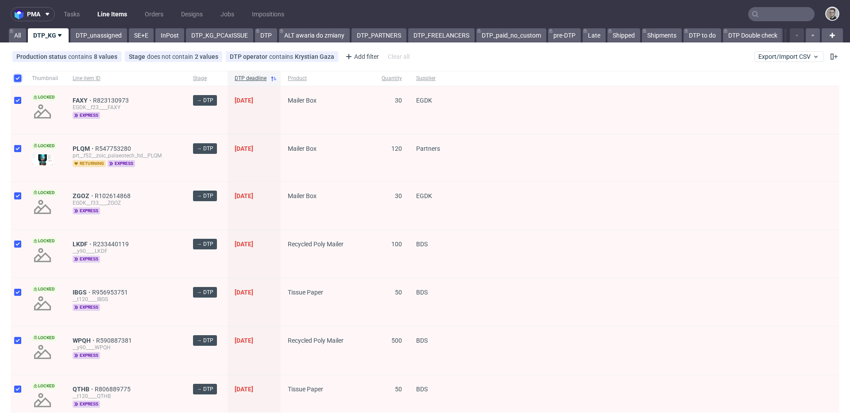
checkbox input "true"
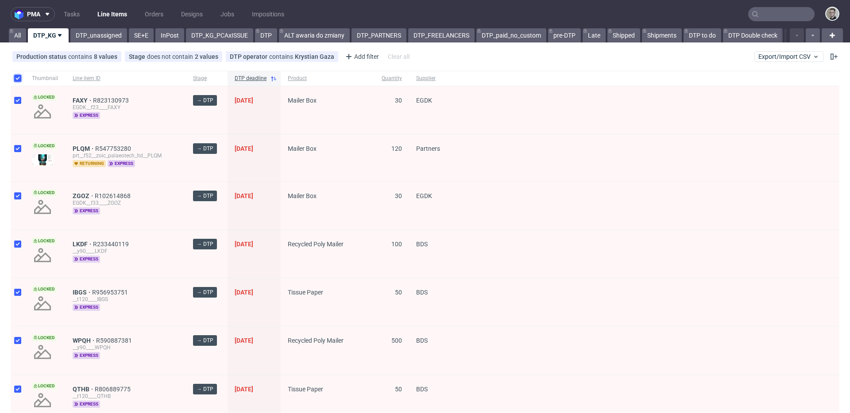
checkbox input "true"
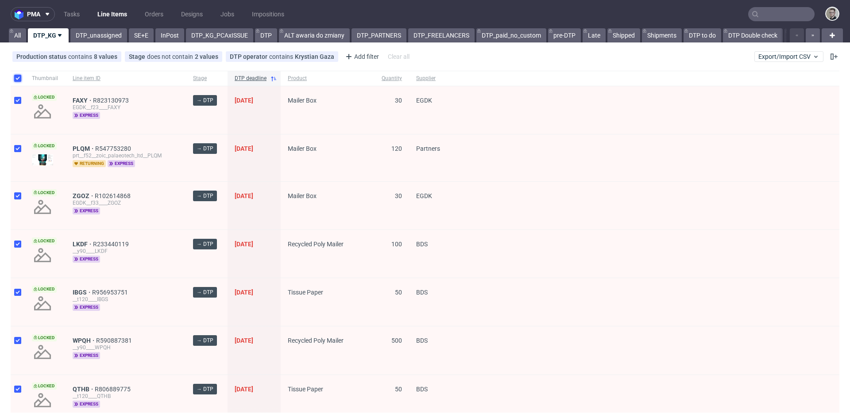
checkbox input "true"
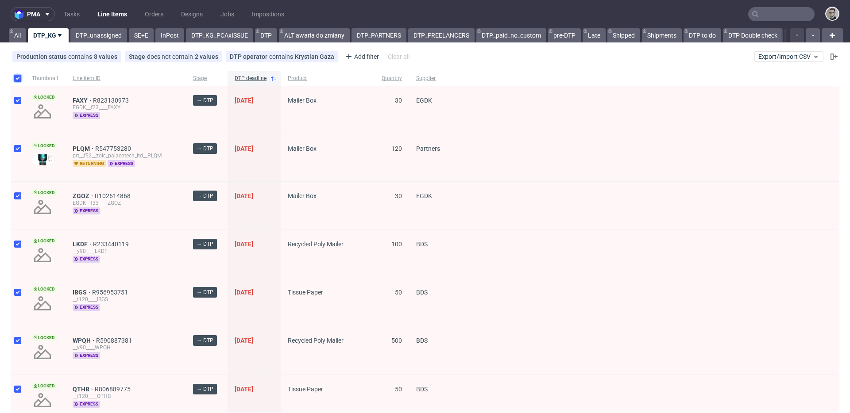
checkbox input "true"
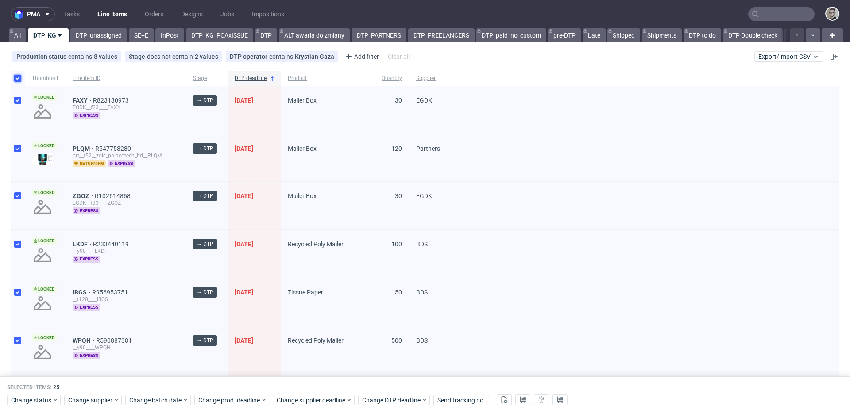
drag, startPoint x: 18, startPoint y: 77, endPoint x: 27, endPoint y: 81, distance: 9.5
click at [18, 77] on input "checkbox" at bounding box center [17, 78] width 7 height 7
checkbox input "false"
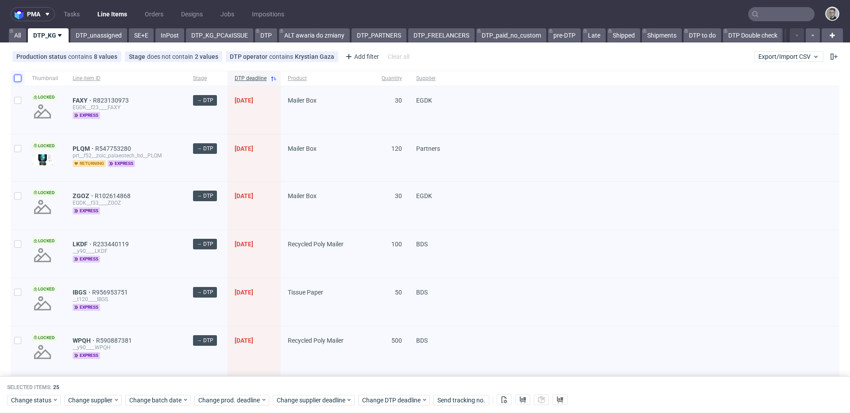
checkbox input "false"
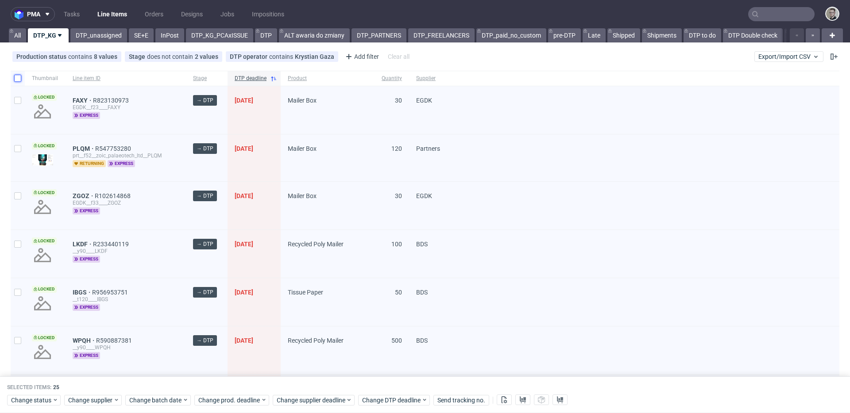
checkbox input "false"
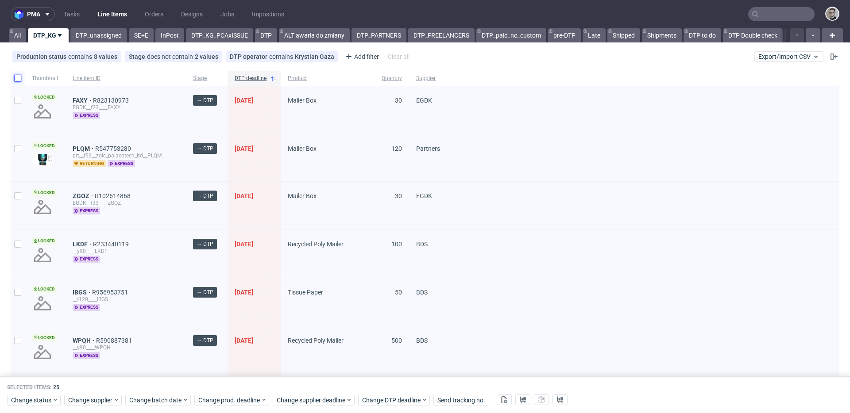
checkbox input "false"
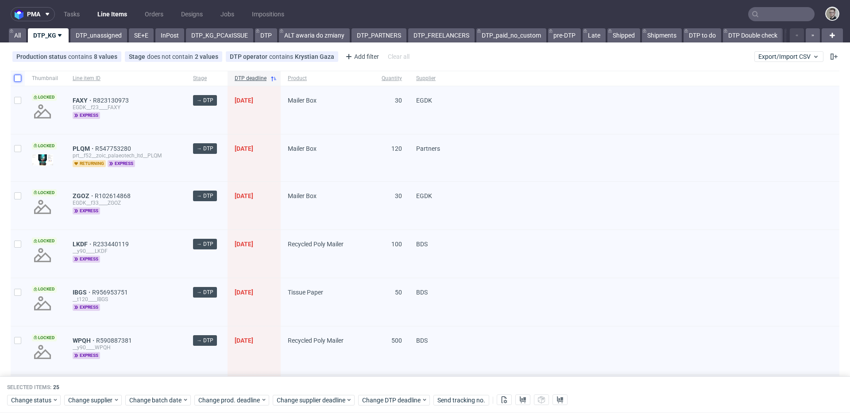
checkbox input "false"
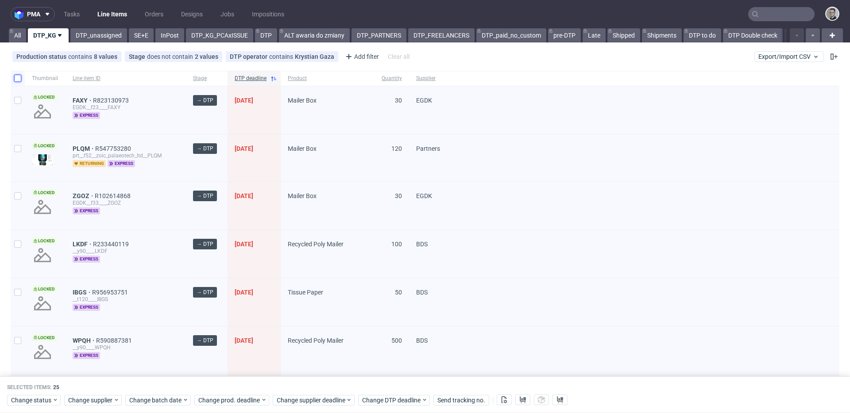
checkbox input "false"
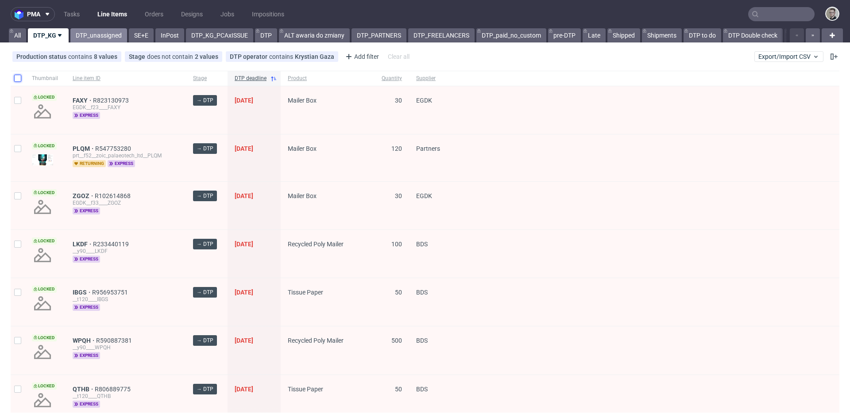
click at [93, 33] on link "DTP_unassigned" at bounding box center [98, 35] width 57 height 14
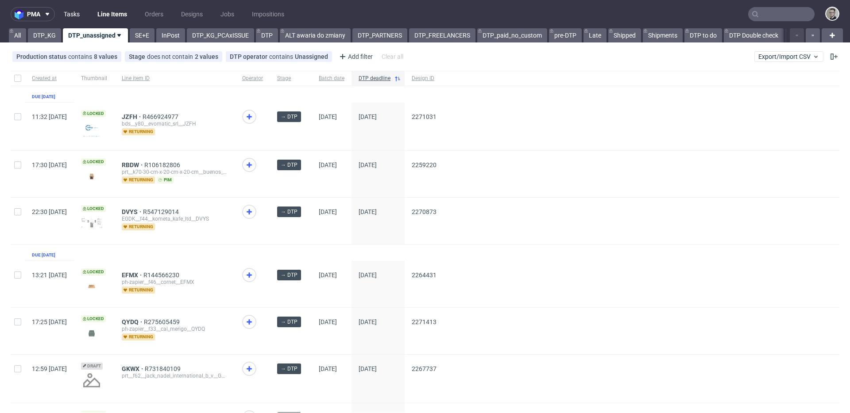
click at [72, 8] on link "Tasks" at bounding box center [71, 14] width 27 height 14
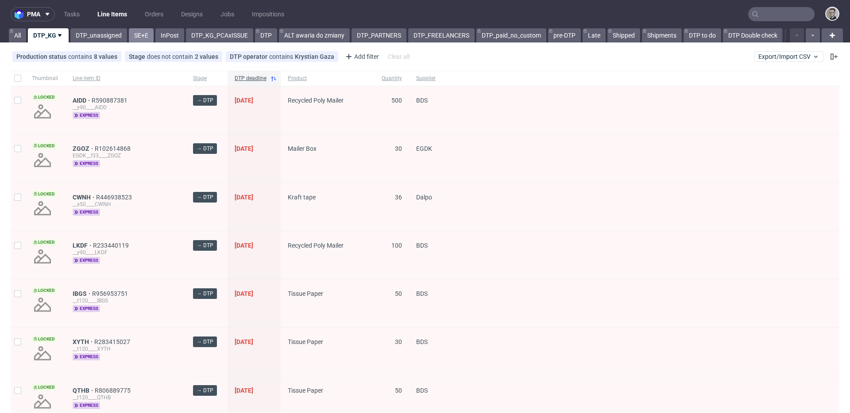
click at [151, 39] on link "SE+E" at bounding box center [141, 35] width 25 height 14
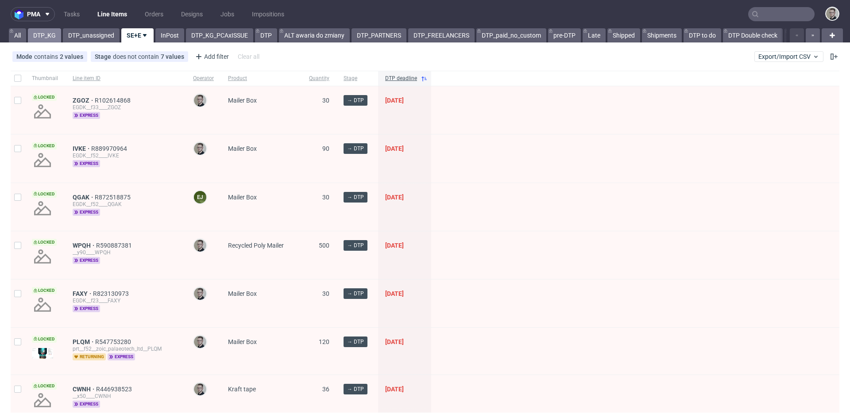
click at [46, 36] on link "DTP_KG" at bounding box center [44, 35] width 33 height 14
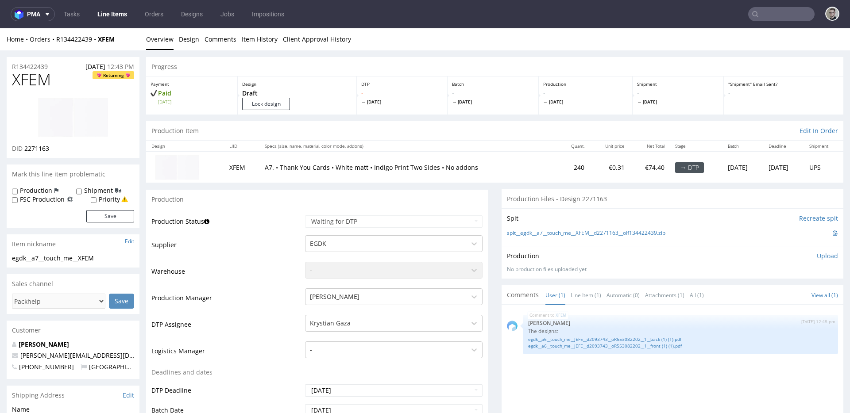
click at [34, 81] on span "XFEM" at bounding box center [31, 80] width 39 height 18
copy span "XFEM"
click at [266, 102] on input "Lock design" at bounding box center [266, 104] width 48 height 12
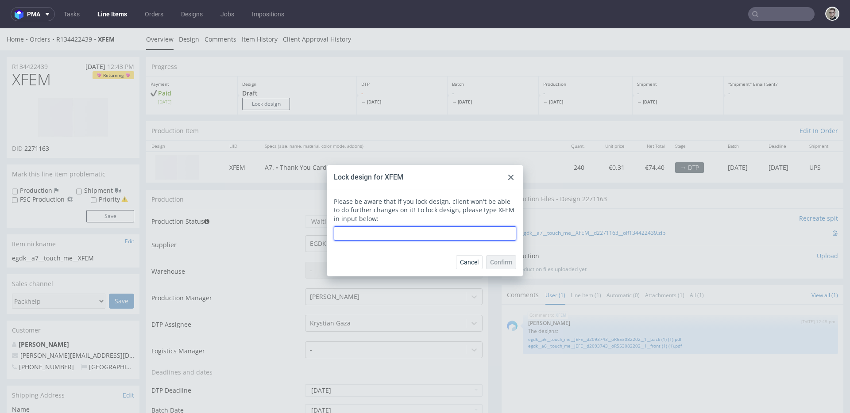
paste input "XFEM"
type input "XFEM"
click at [504, 261] on span "Confirm" at bounding box center [501, 262] width 22 height 6
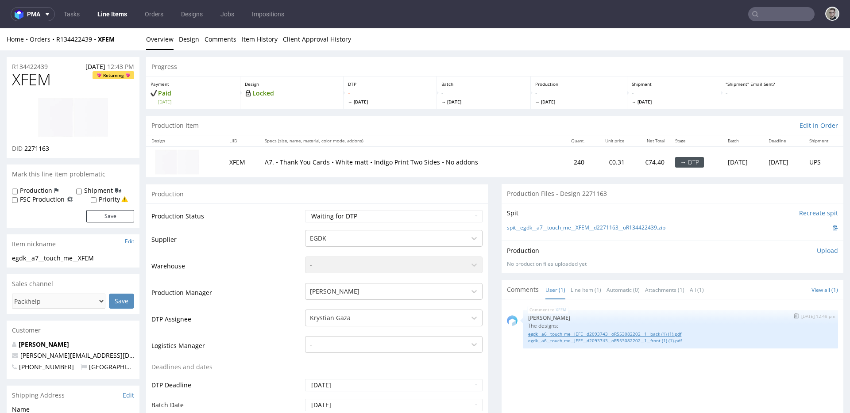
click at [598, 334] on link "egdk__a6__touch_me__JEFE__d2093743__oR553082202__1__back (1) (1).pdf" at bounding box center [680, 334] width 305 height 7
click at [623, 335] on link "egdk__a6__touch_me__JEFE__d2093743__oR553082202__1__back (1) (1).pdf" at bounding box center [680, 334] width 305 height 7
click at [625, 338] on link "egdk__a6__touch_me__JEFE__d2093743__oR553082202__1__front (1) (1).pdf" at bounding box center [680, 341] width 305 height 7
drag, startPoint x: 598, startPoint y: 197, endPoint x: 543, endPoint y: 196, distance: 54.9
click at [543, 196] on div "Production Files - Design 2271163" at bounding box center [673, 193] width 342 height 19
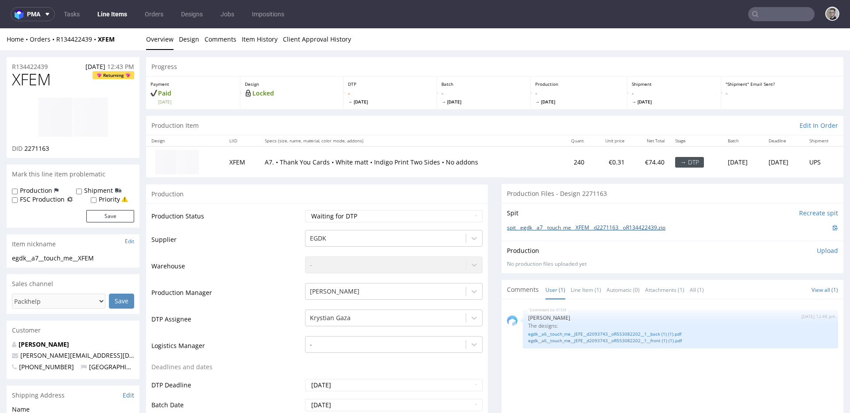
click at [606, 229] on link "spit__egdk__a7__touch_me__XFEM__d2271163__oR134422439.zip" at bounding box center [586, 228] width 158 height 8
click at [385, 209] on div "Production Status Waiting for Artwork Waiting for Diecut Waiting for Mockup Wai…" at bounding box center [317, 403] width 342 height 398
click at [386, 216] on select "Waiting for Artwork Waiting for Diecut Waiting for Mockup Waiting for DTP Waiti…" at bounding box center [394, 216] width 178 height 12
select select "dtp_in_process"
click at [305, 210] on select "Waiting for Artwork Waiting for Diecut Waiting for Mockup Waiting for DTP Waiti…" at bounding box center [394, 216] width 178 height 12
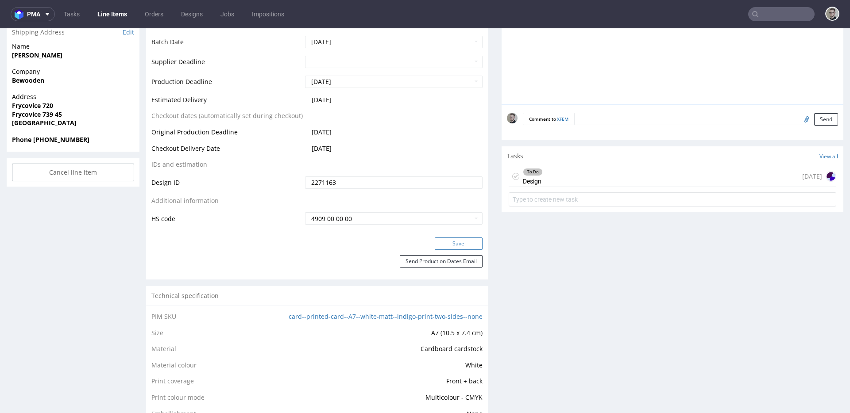
click at [456, 245] on button "Save" at bounding box center [459, 244] width 48 height 12
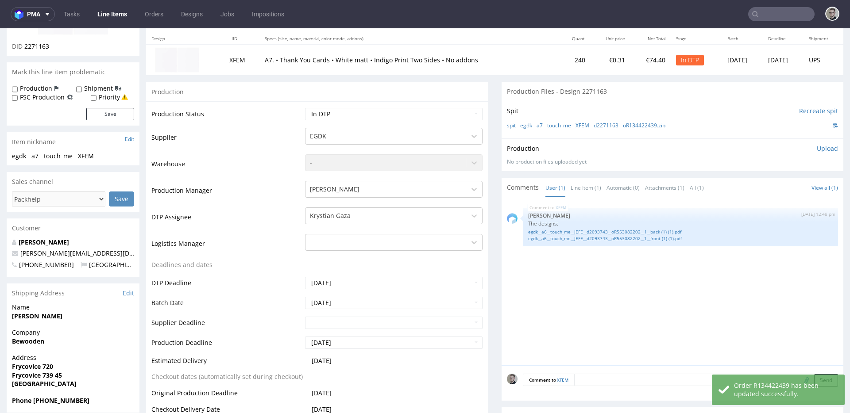
scroll to position [184, 0]
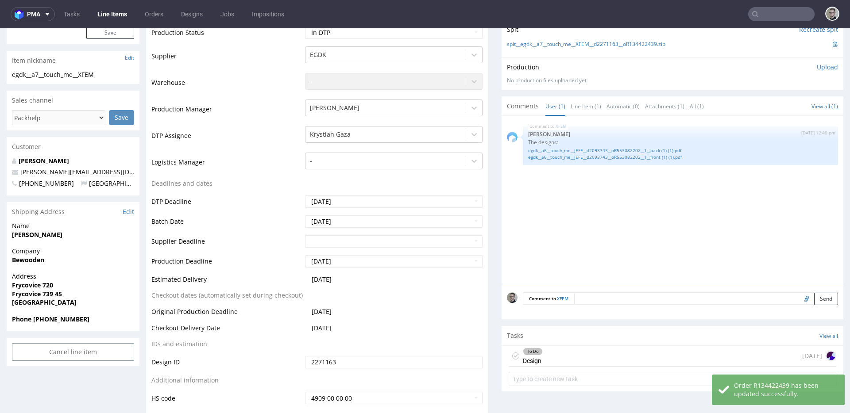
click at [539, 348] on div "To Do Design 1 day ago" at bounding box center [673, 356] width 328 height 21
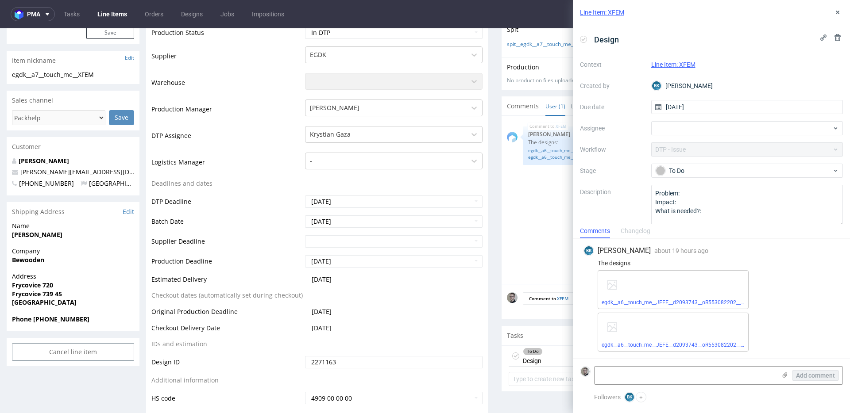
click at [512, 359] on icon at bounding box center [515, 356] width 7 height 7
click at [840, 12] on icon at bounding box center [837, 12] width 7 height 7
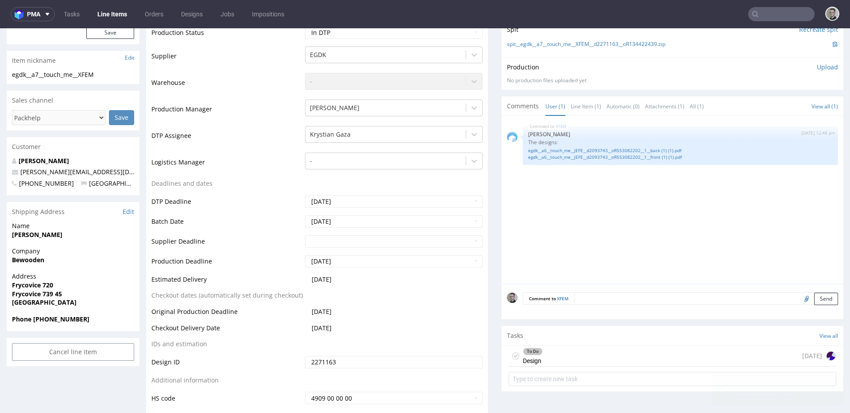
click at [512, 354] on icon at bounding box center [515, 356] width 7 height 7
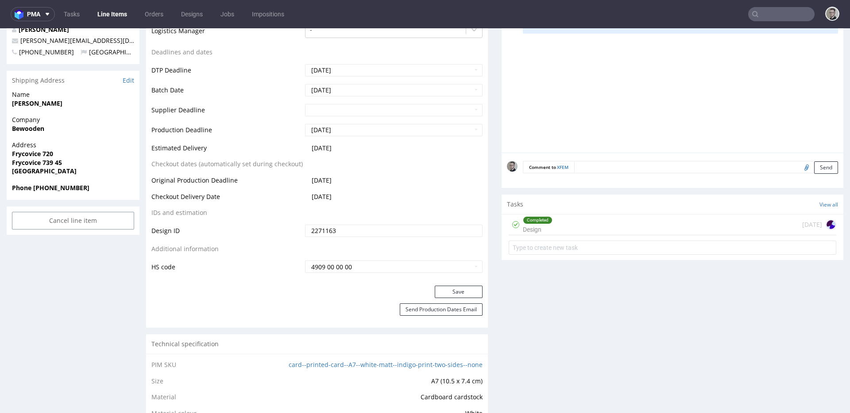
scroll to position [375, 0]
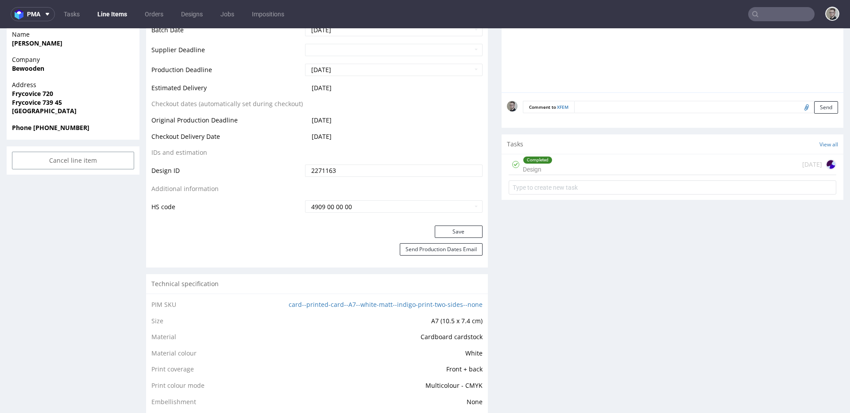
click at [559, 162] on div "Completed Design 1 day ago" at bounding box center [673, 165] width 328 height 21
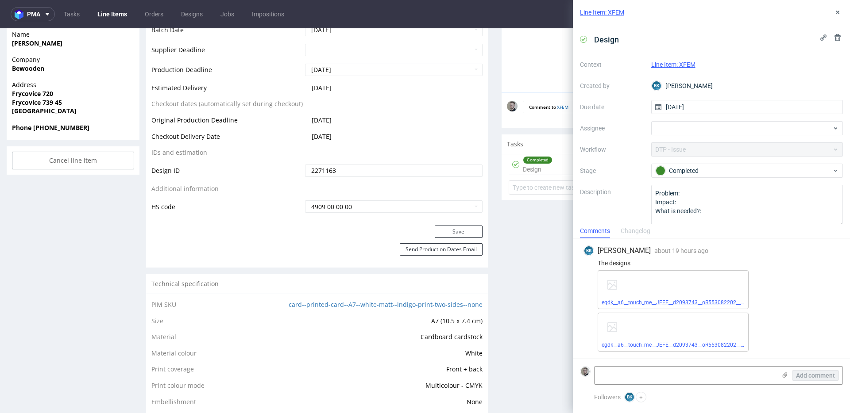
click at [658, 303] on link "egdk__a6__touch_me__JEFE__d2093743__oR553082202__1__back (1) (1).pdf" at bounding box center [693, 303] width 183 height 6
click at [662, 345] on link "egdk__a6__touch_me__JEFE__d2093743__oR553082202__1__front (1) (1).pdf" at bounding box center [693, 345] width 183 height 6
click at [838, 12] on use at bounding box center [838, 13] width 4 height 4
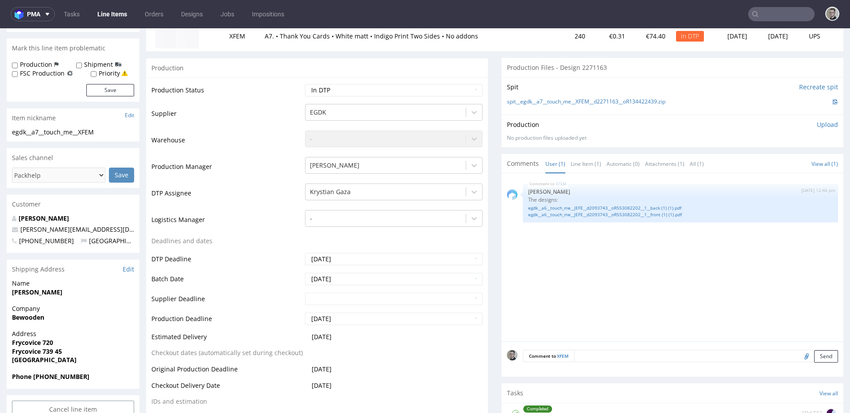
scroll to position [15, 0]
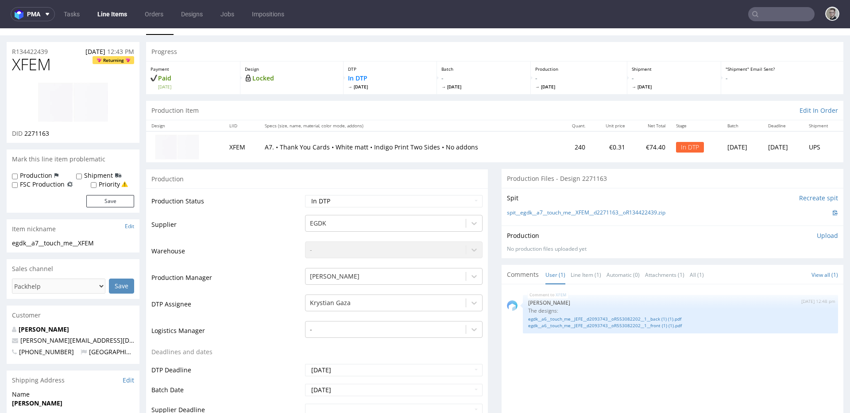
click at [817, 236] on p "Upload" at bounding box center [827, 236] width 21 height 9
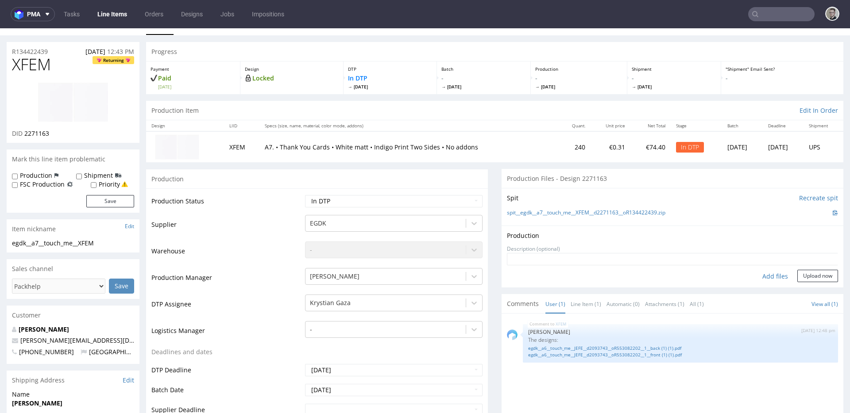
click at [768, 274] on div "Add files" at bounding box center [775, 276] width 44 height 13
type input "C:\fakepath\egdk__a7__touch_me__XFEM__d2271163__oR134422439__latest__front.pdf"
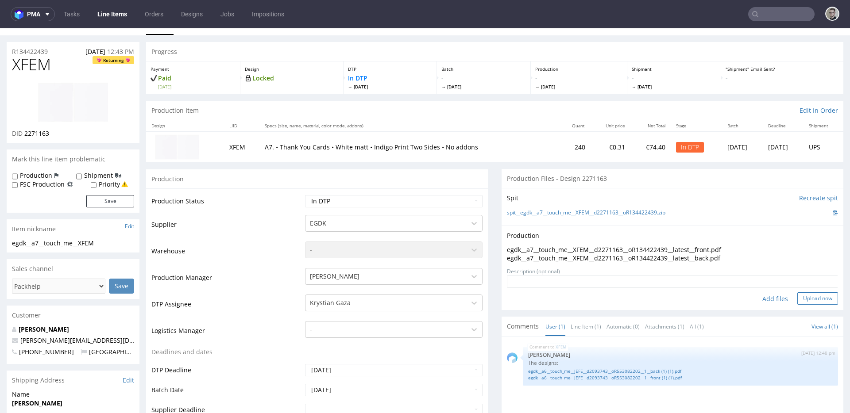
click at [814, 293] on button "Upload now" at bounding box center [817, 299] width 41 height 12
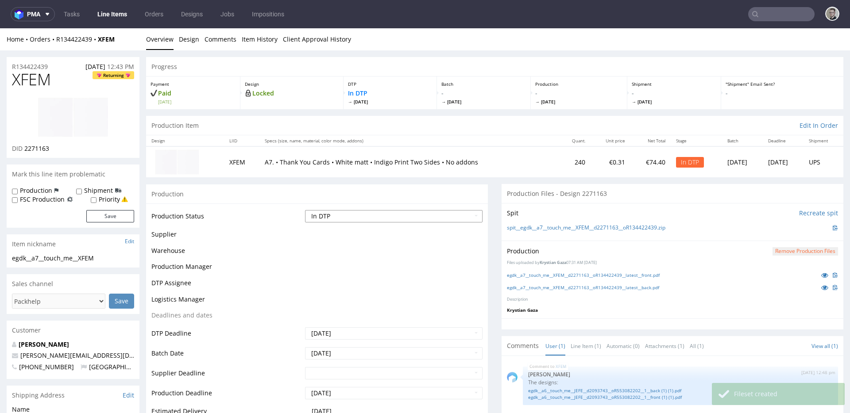
scroll to position [0, 0]
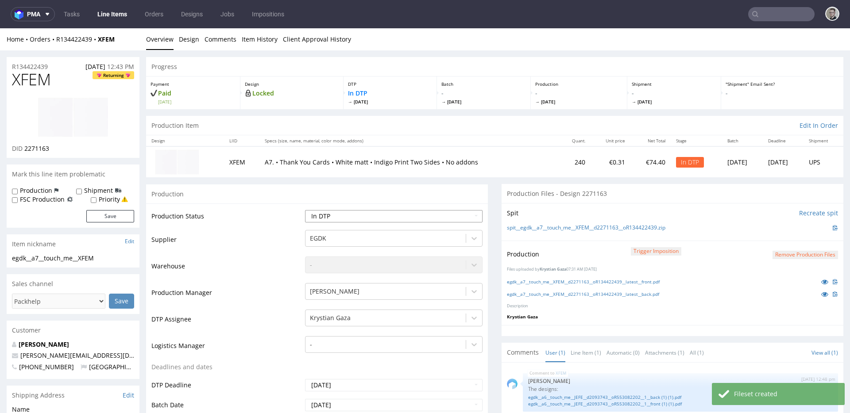
click at [401, 220] on select "Waiting for Artwork Waiting for Diecut Waiting for Mockup Waiting for DTP Waiti…" at bounding box center [394, 216] width 178 height 12
select select "dtp_production_ready"
click at [305, 210] on select "Waiting for Artwork Waiting for Diecut Waiting for Mockup Waiting for DTP Waiti…" at bounding box center [394, 216] width 178 height 12
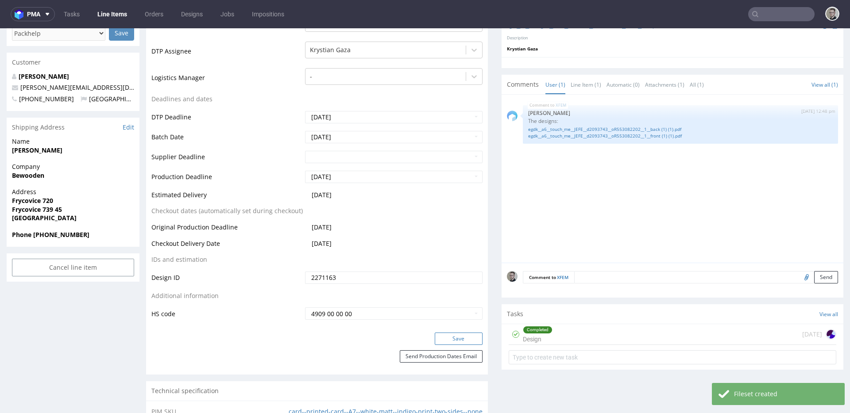
click at [456, 337] on button "Save" at bounding box center [459, 339] width 48 height 12
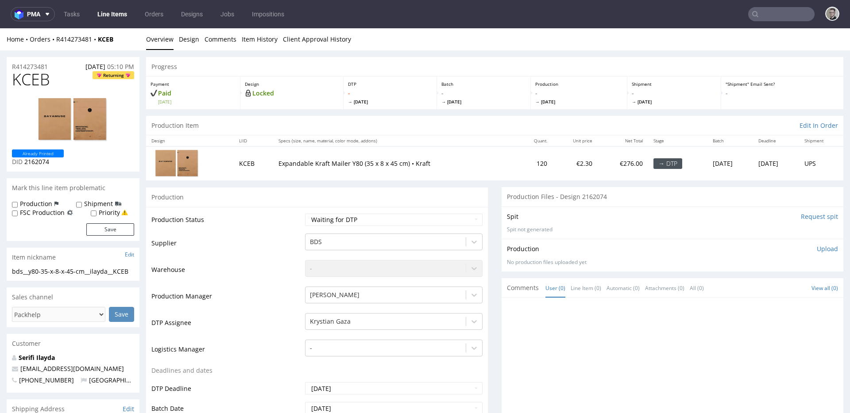
click at [815, 217] on input "Request spit" at bounding box center [819, 216] width 37 height 9
click at [190, 42] on link "Design" at bounding box center [189, 39] width 20 height 22
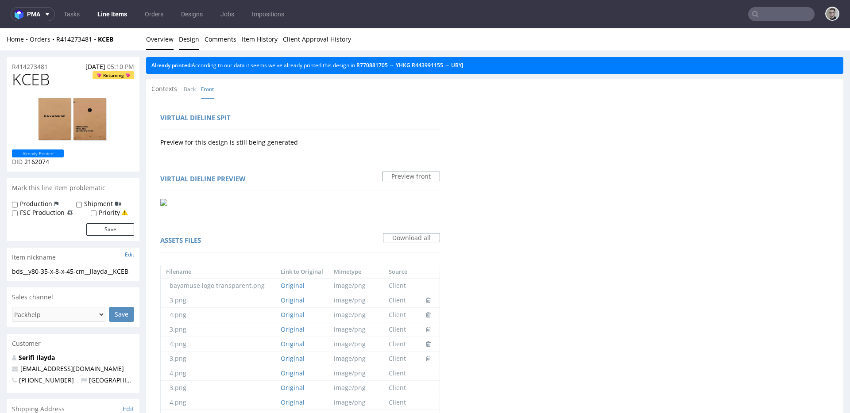
click at [163, 43] on link "Overview" at bounding box center [159, 39] width 27 height 22
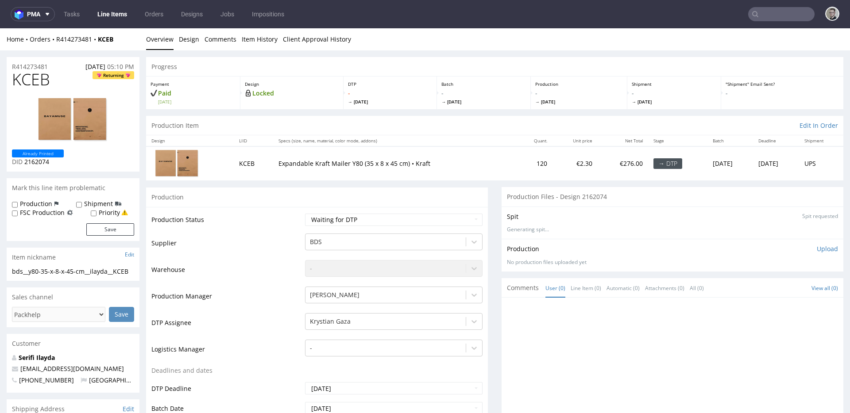
click at [49, 271] on div "bds__y80-35-x-8-x-45-cm__ilayda__KCEB" at bounding box center [73, 271] width 122 height 9
click at [48, 271] on div "bds__y80-35-x-8-x-45-cm__ilayda__KCEB" at bounding box center [73, 271] width 122 height 9
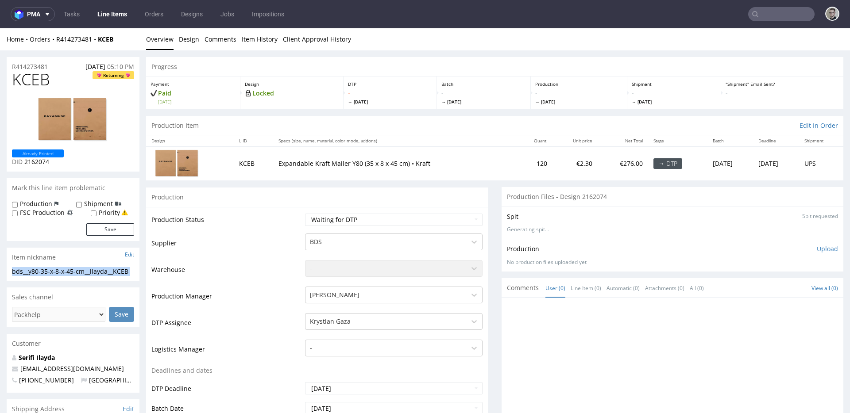
copy div "bds__y80-35-x-8-x-45-cm__ilayda__KCEB Update"
drag, startPoint x: 44, startPoint y: 67, endPoint x: 0, endPoint y: 70, distance: 44.3
copy p "R414273481"
click at [817, 245] on p "Upload" at bounding box center [827, 249] width 21 height 9
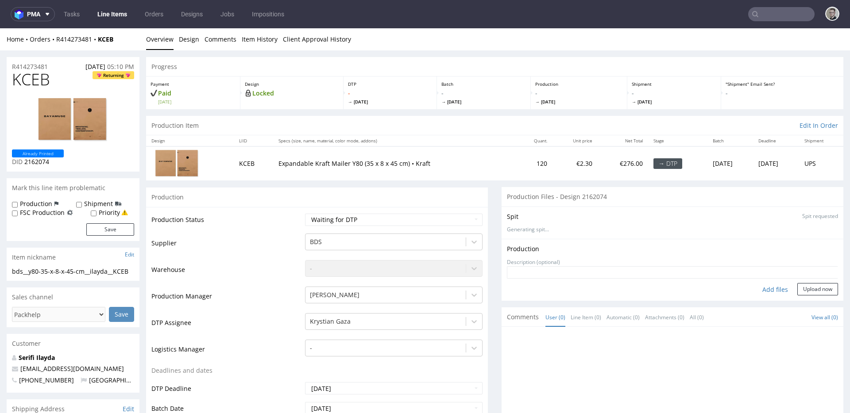
click at [754, 285] on div "Add files" at bounding box center [775, 289] width 44 height 13
type input "C:\fakepath\bds__y80-35-x-8-x-45-cm__ilayda__KCEB__d2162074__oR414273481__v5__o…"
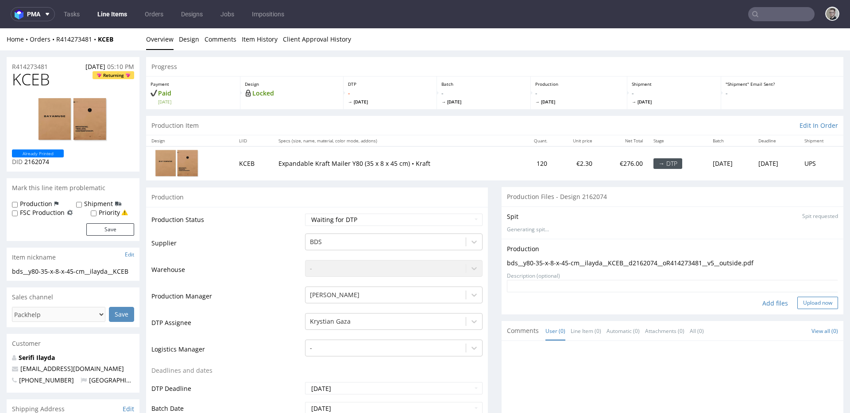
click at [804, 300] on button "Upload now" at bounding box center [817, 303] width 41 height 12
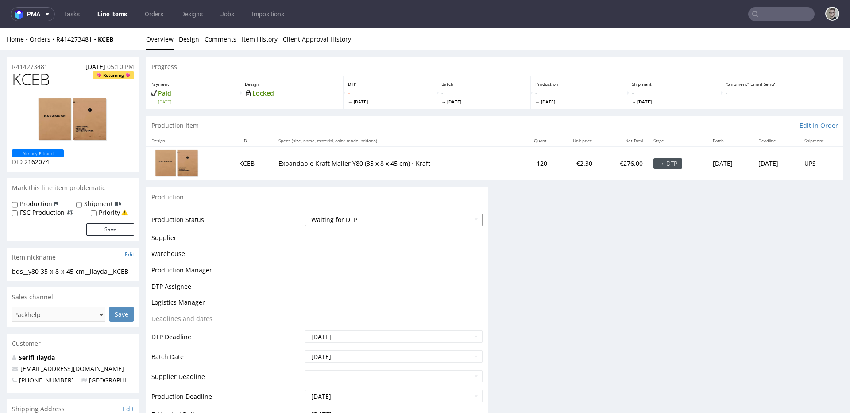
click at [365, 219] on select "Waiting for Artwork Waiting for Diecut Waiting for Mockup Waiting for DTP Waiti…" at bounding box center [394, 220] width 178 height 12
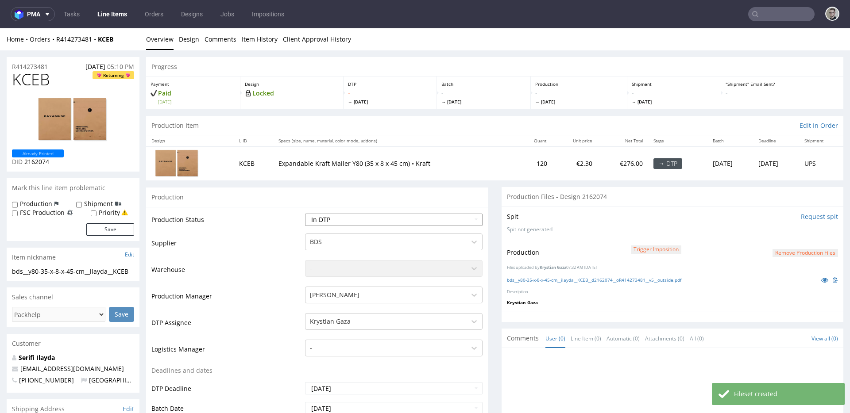
click at [305, 214] on select "Waiting for Artwork Waiting for Diecut Waiting for Mockup Waiting for DTP Waiti…" at bounding box center [394, 220] width 178 height 12
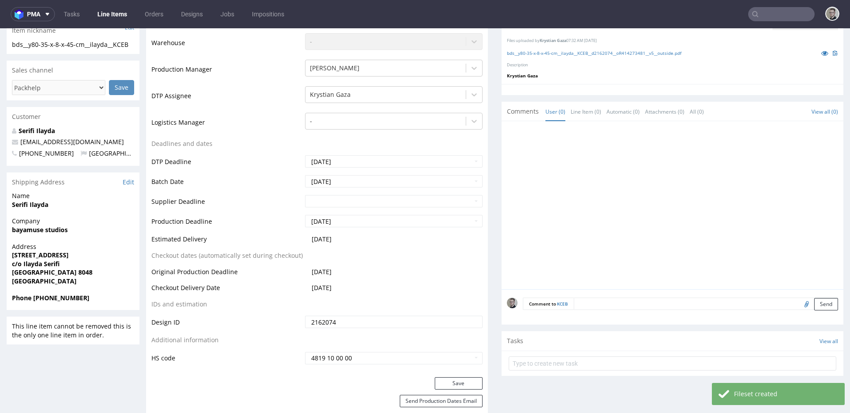
scroll to position [298, 0]
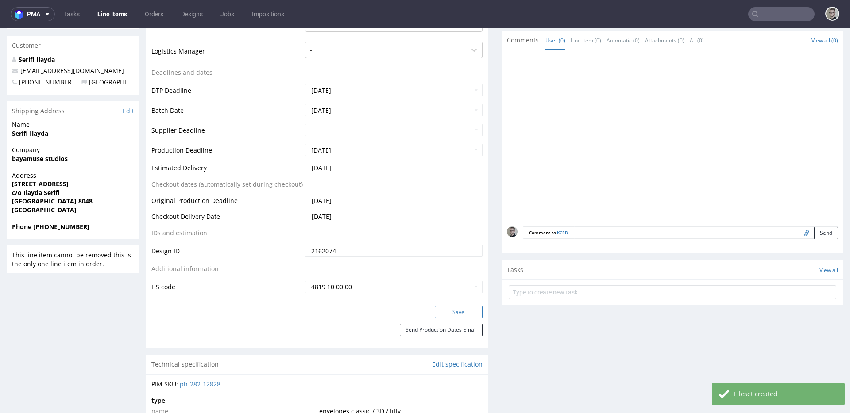
click at [444, 310] on button "Save" at bounding box center [459, 312] width 48 height 12
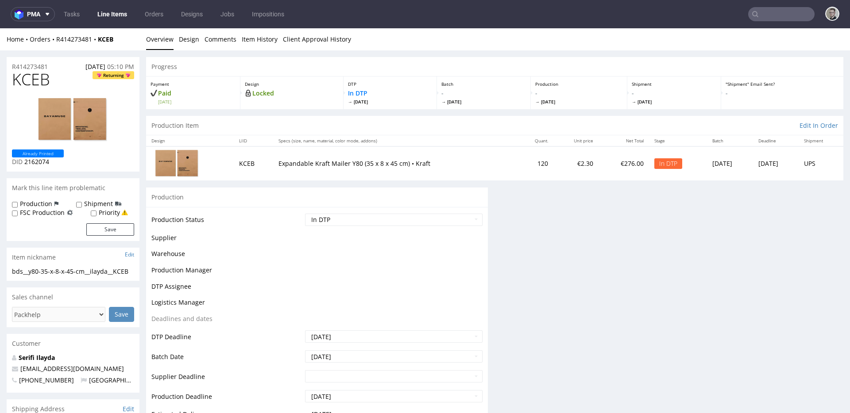
scroll to position [0, 0]
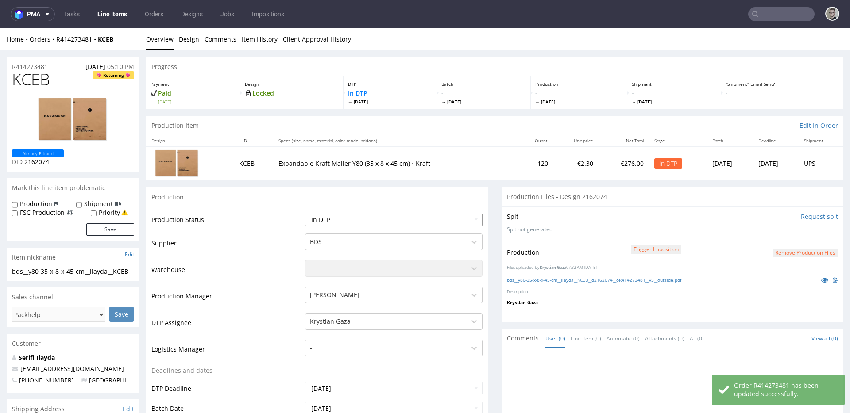
click at [367, 217] on select "Waiting for Artwork Waiting for Diecut Waiting for Mockup Waiting for DTP Waiti…" at bounding box center [394, 220] width 178 height 12
select select "dtp_production_ready"
click at [305, 214] on select "Waiting for Artwork Waiting for Diecut Waiting for Mockup Waiting for DTP Waiti…" at bounding box center [394, 220] width 178 height 12
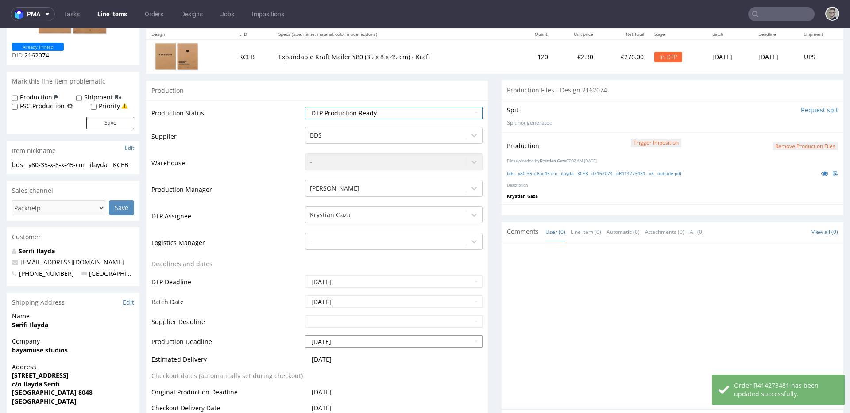
scroll to position [274, 0]
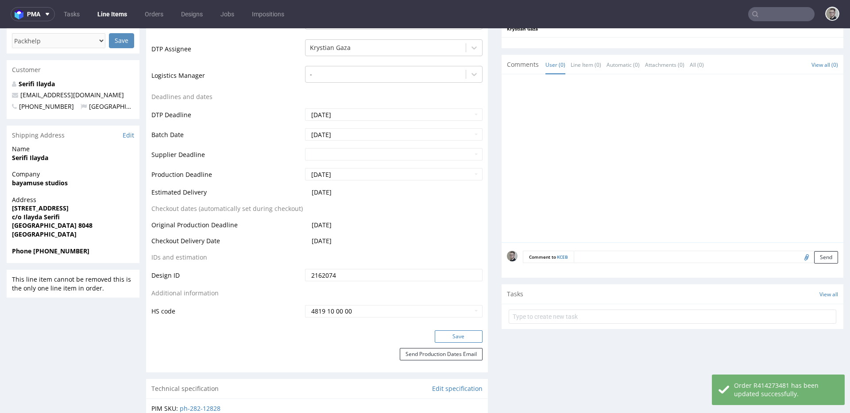
click at [450, 335] on button "Save" at bounding box center [459, 337] width 48 height 12
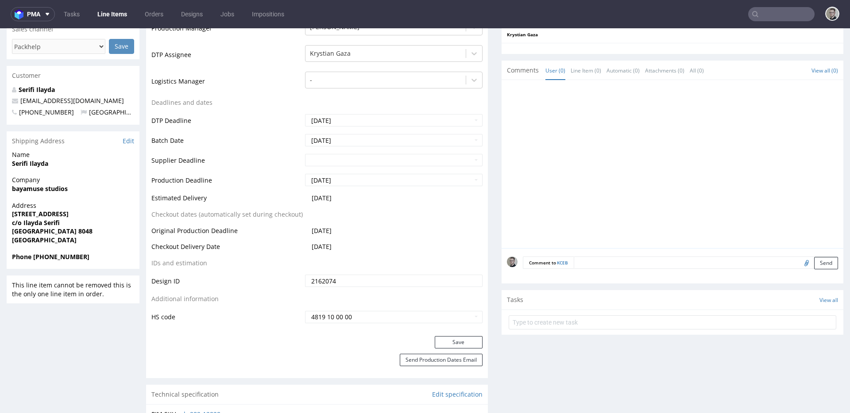
scroll to position [0, 0]
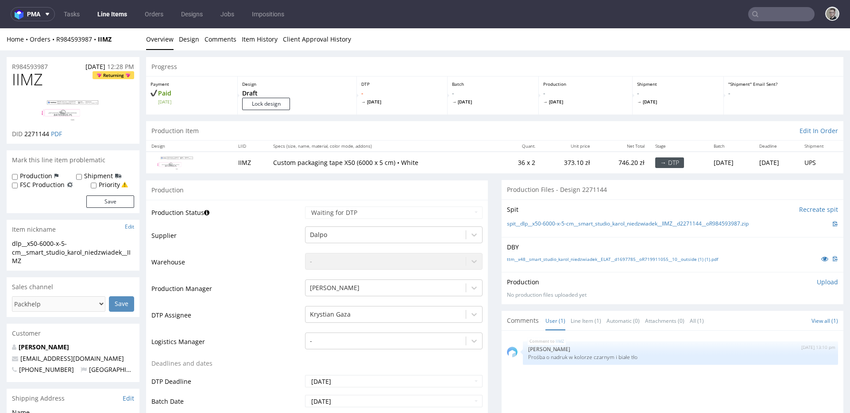
click at [36, 77] on span "IIMZ" at bounding box center [27, 80] width 31 height 18
copy span "IIMZ"
click at [269, 103] on input "Lock design" at bounding box center [266, 104] width 48 height 12
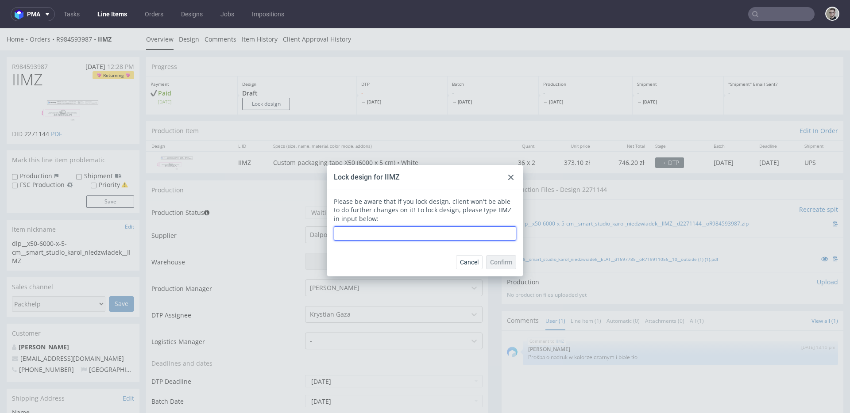
click at [418, 228] on input "text" at bounding box center [425, 234] width 182 height 14
paste input "IIMZ"
type input "IIMZ"
click at [502, 264] on span "Confirm" at bounding box center [501, 262] width 22 height 6
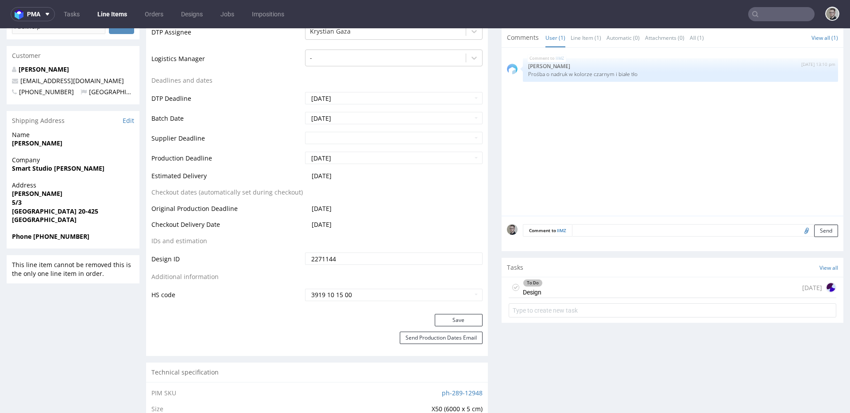
scroll to position [377, 0]
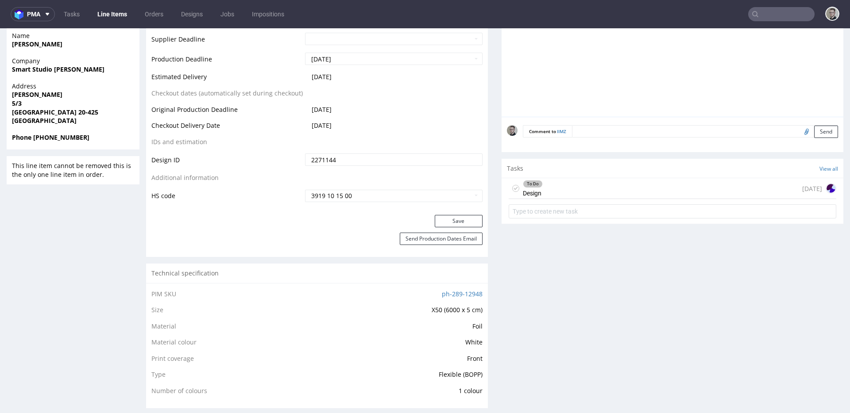
drag, startPoint x: 619, startPoint y: 185, endPoint x: 585, endPoint y: 219, distance: 48.2
click at [619, 185] on div "To Do Design 1 day ago" at bounding box center [673, 188] width 328 height 21
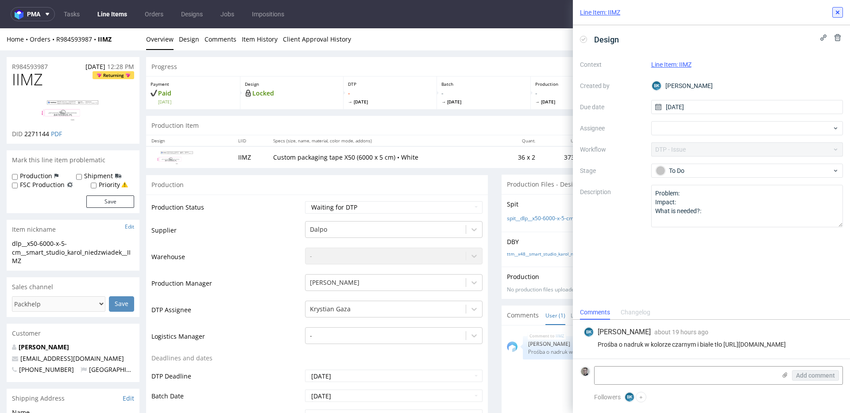
click at [840, 15] on icon at bounding box center [837, 12] width 7 height 7
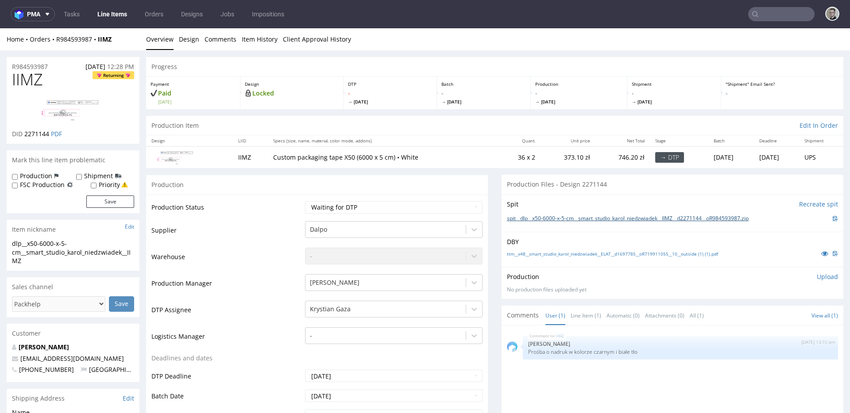
click at [622, 222] on link "spit__dlp__x50-6000-x-5-cm__smart_studio_karol_niedzwiadek__IIMZ__d2271144__oR9…" at bounding box center [628, 219] width 242 height 8
click at [624, 252] on link "ttm__x48__smart_studio_karol_niedzwiadek__ELAT__d1697785__oR719911055__10__outs…" at bounding box center [612, 254] width 211 height 6
click at [802, 204] on input "Recreate spit" at bounding box center [818, 204] width 39 height 9
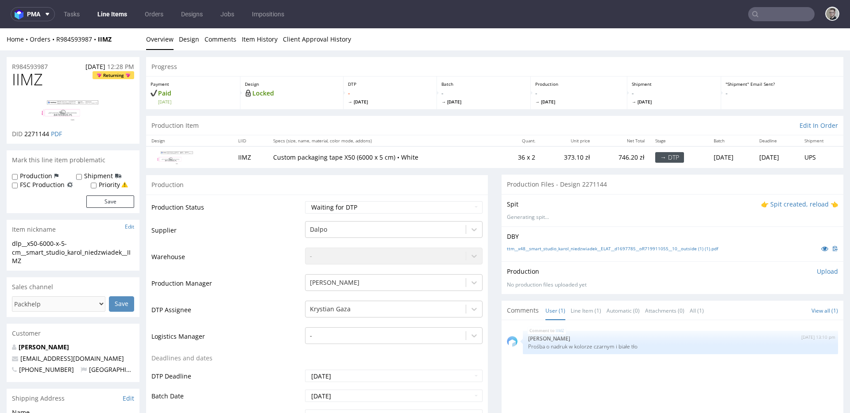
click at [778, 207] on p "👉 Spit created, reload 👈" at bounding box center [799, 204] width 77 height 9
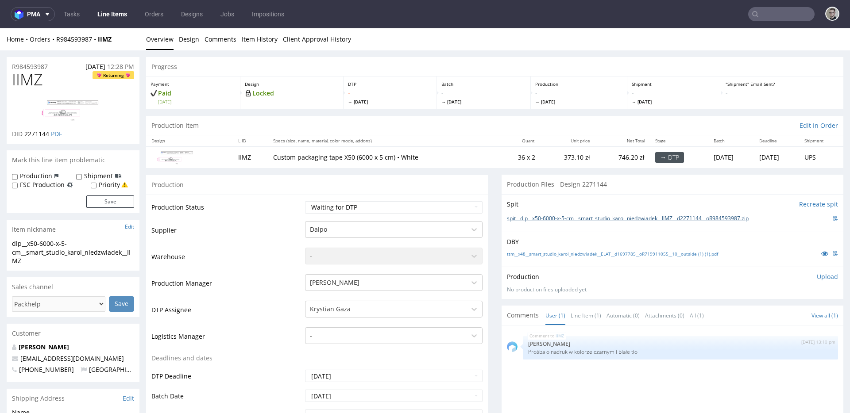
click at [661, 219] on link "spit__dlp__x50-6000-x-5-cm__smart_studio_karol_niedzwiadek__IIMZ__d2271144__oR9…" at bounding box center [628, 219] width 242 height 8
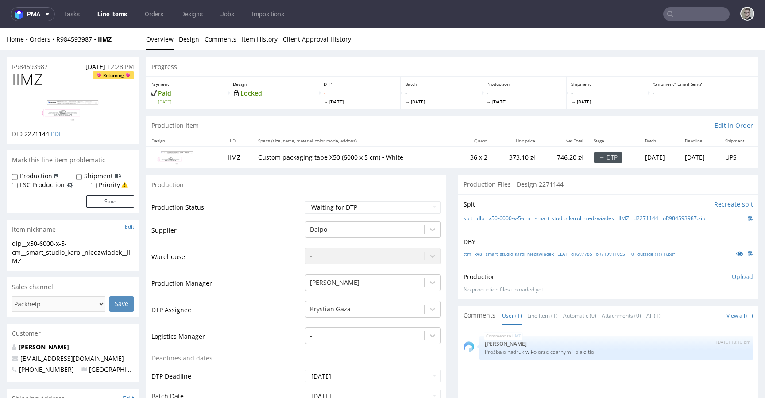
click at [30, 132] on span "2271144" at bounding box center [36, 134] width 25 height 8
copy span "2271144"
click at [34, 80] on span "IIMZ" at bounding box center [27, 80] width 31 height 18
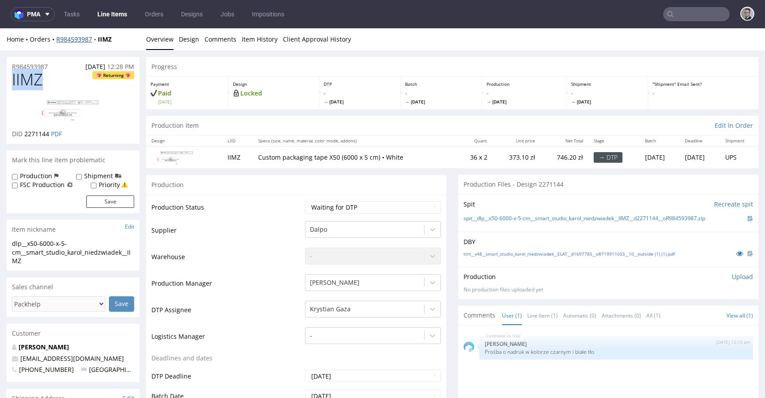
copy span "IIMZ"
click at [353, 208] on select "Waiting for Artwork Waiting for Diecut Waiting for Mockup Waiting for DTP Waiti…" at bounding box center [373, 207] width 136 height 12
click at [305, 201] on select "Waiting for Artwork Waiting for Diecut Waiting for Mockup Waiting for DTP Waiti…" at bounding box center [373, 207] width 136 height 12
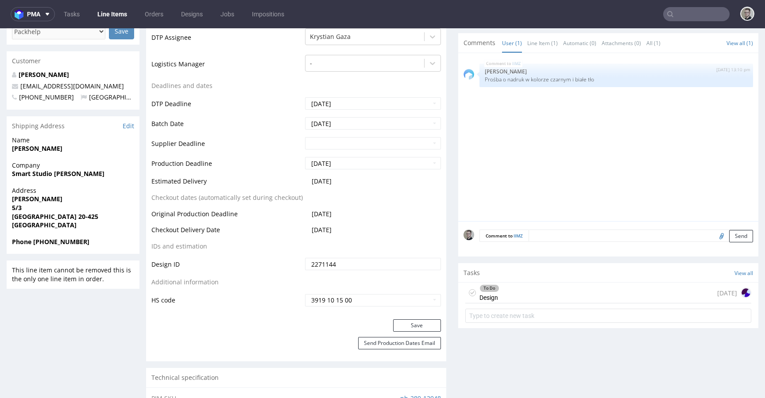
scroll to position [365, 0]
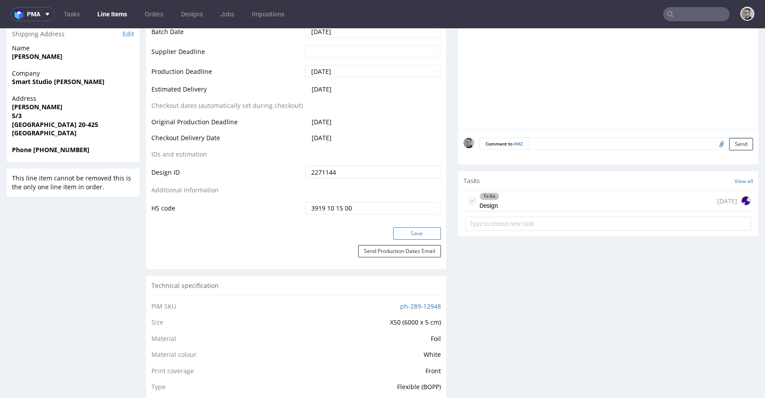
click at [425, 239] on button "Save" at bounding box center [417, 234] width 48 height 12
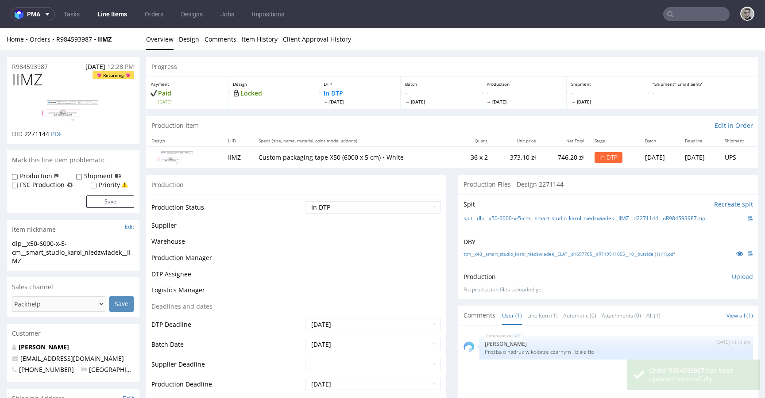
scroll to position [359, 0]
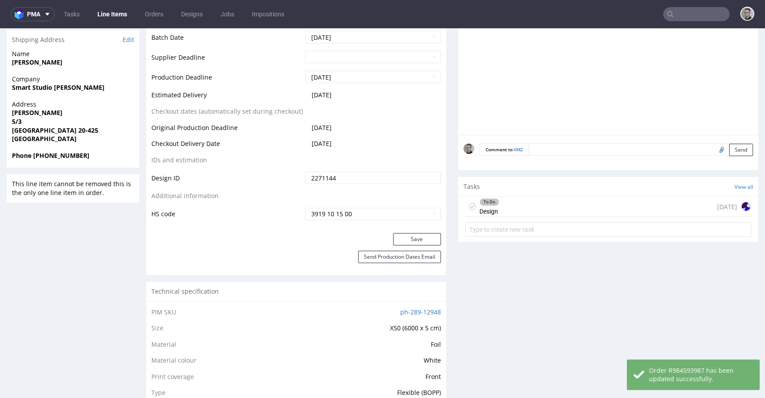
click at [469, 207] on icon at bounding box center [472, 206] width 7 height 7
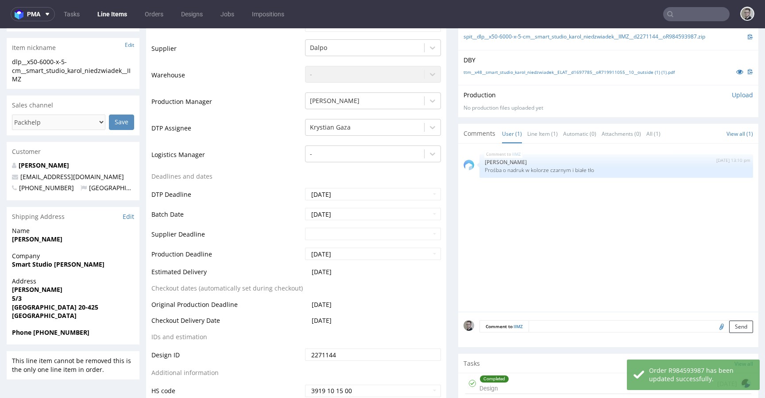
scroll to position [0, 0]
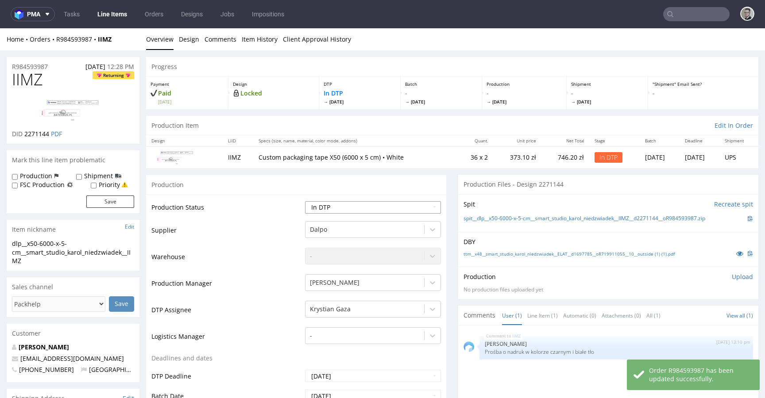
click at [363, 206] on select "Waiting for Artwork Waiting for Diecut Waiting for Mockup Waiting for DTP Waiti…" at bounding box center [373, 207] width 136 height 12
select select "dtp_ca_needed"
click at [305, 201] on select "Waiting for Artwork Waiting for Diecut Waiting for Mockup Waiting for DTP Waiti…" at bounding box center [373, 207] width 136 height 12
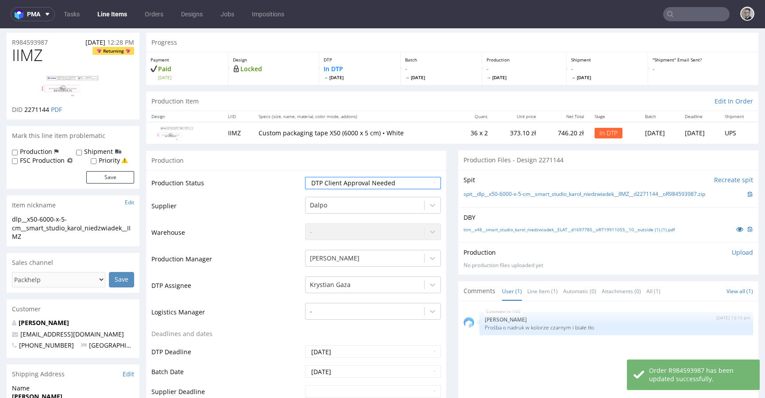
scroll to position [383, 0]
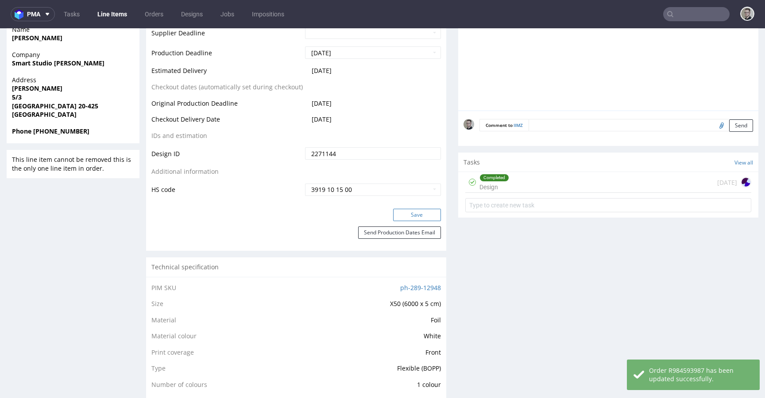
click at [426, 220] on button "Save" at bounding box center [417, 215] width 48 height 12
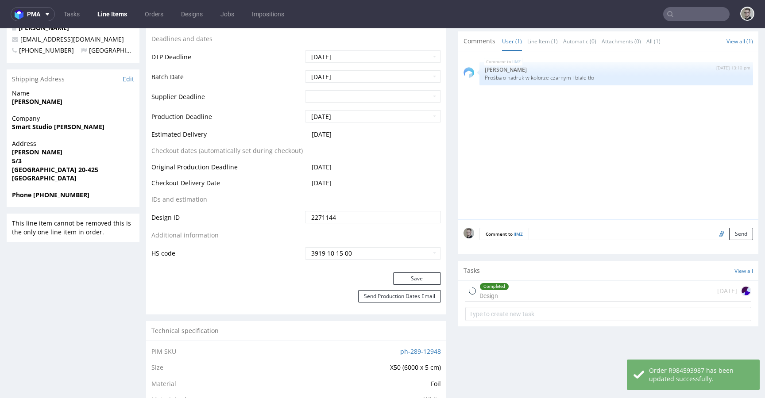
scroll to position [0, 0]
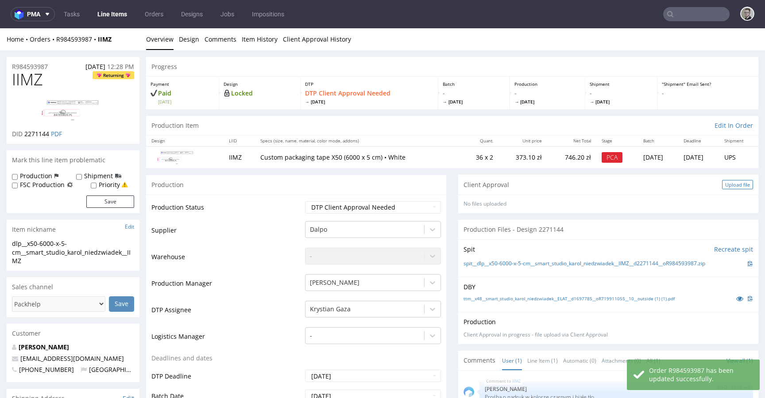
click at [729, 187] on div "Upload file" at bounding box center [737, 184] width 31 height 9
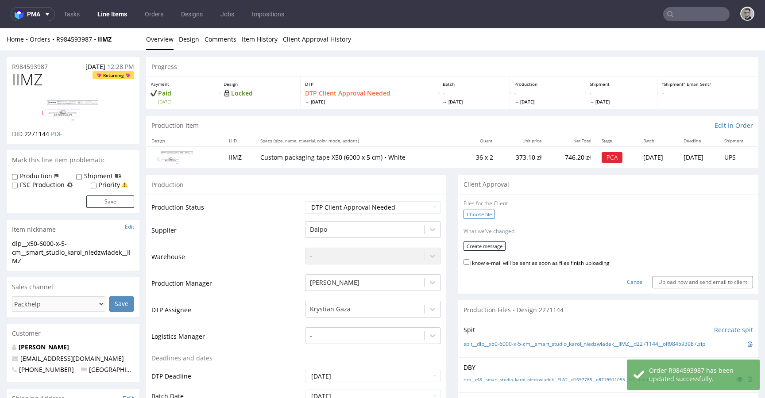
click at [466, 210] on label "Choose file" at bounding box center [479, 214] width 31 height 9
click at [0, 28] on input "Choose file" at bounding box center [0, 28] width 0 height 0
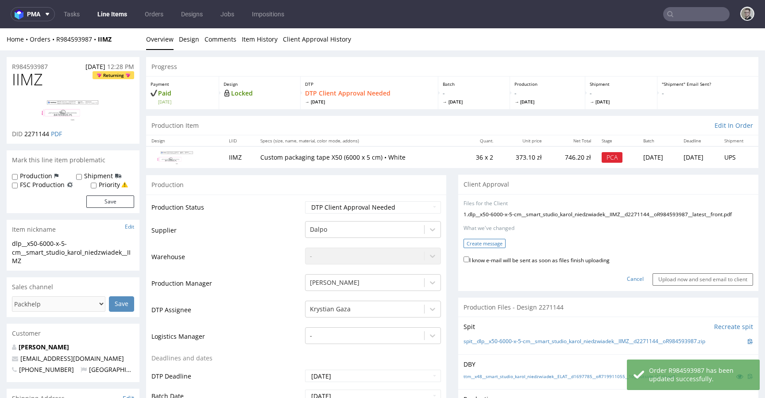
click at [490, 248] on button "Create message" at bounding box center [485, 243] width 42 height 9
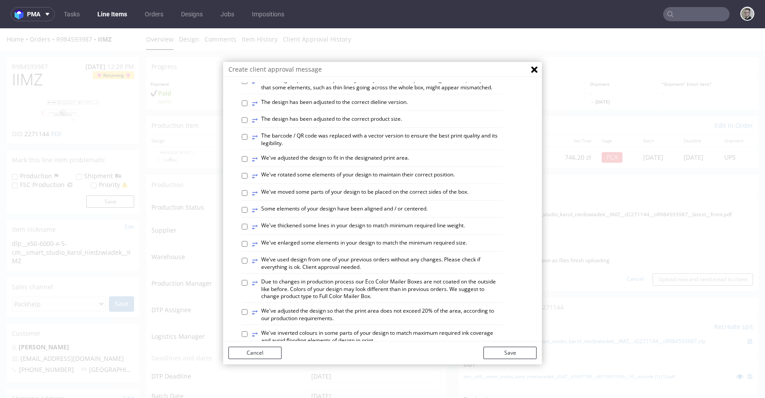
scroll to position [240, 0]
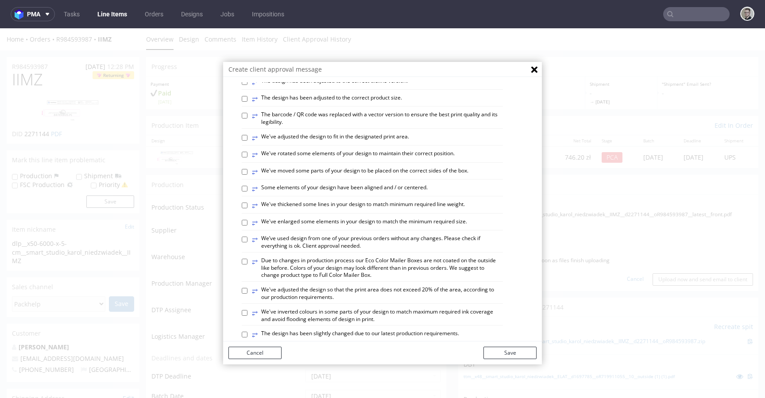
click at [303, 250] on label "⥂ We’ve used design from one of your previous orders without any changes. Pleas…" at bounding box center [377, 242] width 251 height 15
click at [247, 243] on input "⥂ We’ve used design from one of your previous orders without any changes. Pleas…" at bounding box center [245, 240] width 6 height 6
checkbox input "true"
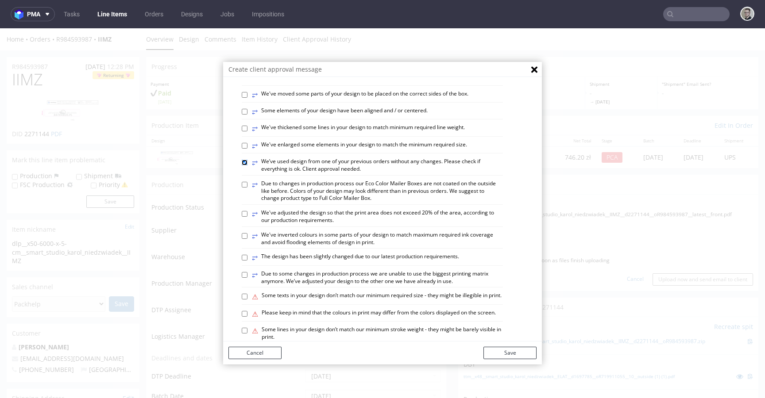
scroll to position [438, 0]
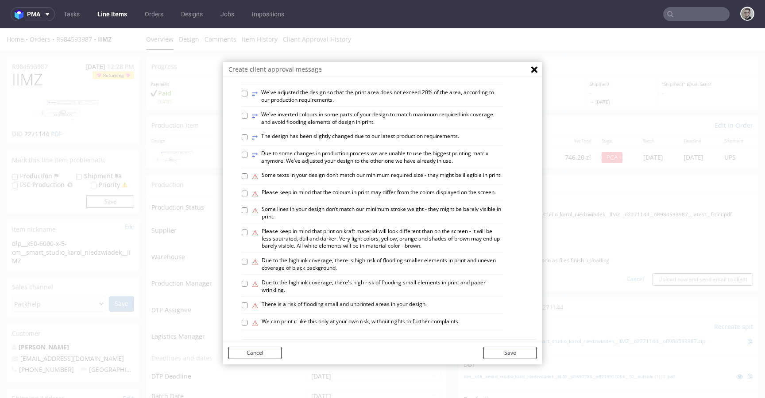
click at [378, 165] on label "⥂ Due to some changes in production process we are unable to use the biggest pr…" at bounding box center [377, 157] width 251 height 15
click at [247, 158] on input "⥂ Due to some changes in production process we are unable to use the biggest pr…" at bounding box center [245, 155] width 6 height 6
checkbox input "true"
click at [505, 352] on button "Save" at bounding box center [509, 353] width 53 height 12
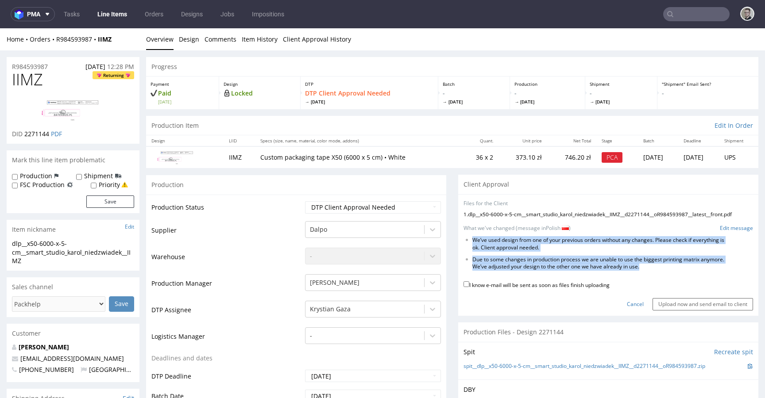
drag, startPoint x: 678, startPoint y: 281, endPoint x: 463, endPoint y: 250, distance: 217.8
click at [464, 250] on form "Files for the Client 1 . dlp__x50-6000-x-5-cm__smart_studio_karol_niedzwiadek__…" at bounding box center [609, 255] width 290 height 111
copy form "We’ve used design from one of your previous orders without any changes. Please …"
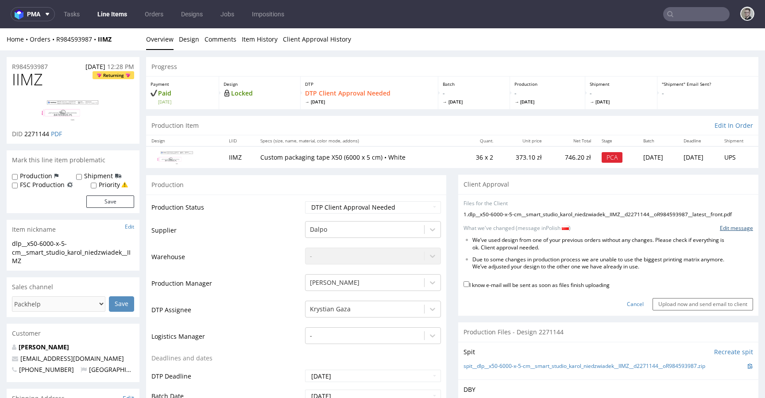
click at [720, 232] on link "Edit message" at bounding box center [736, 229] width 33 height 8
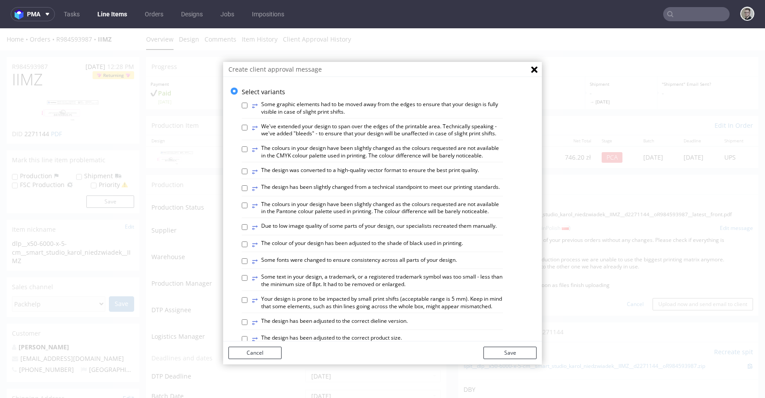
scroll to position [514, 0]
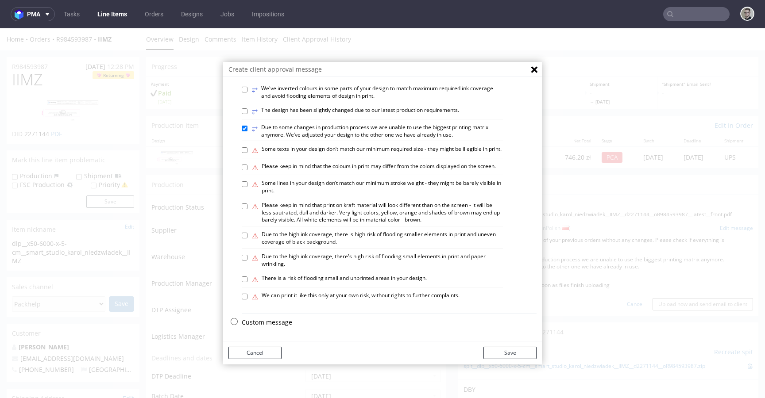
drag, startPoint x: 270, startPoint y: 320, endPoint x: 292, endPoint y: 285, distance: 41.2
click at [270, 320] on p "Custom message" at bounding box center [389, 322] width 295 height 9
checkbox input "false"
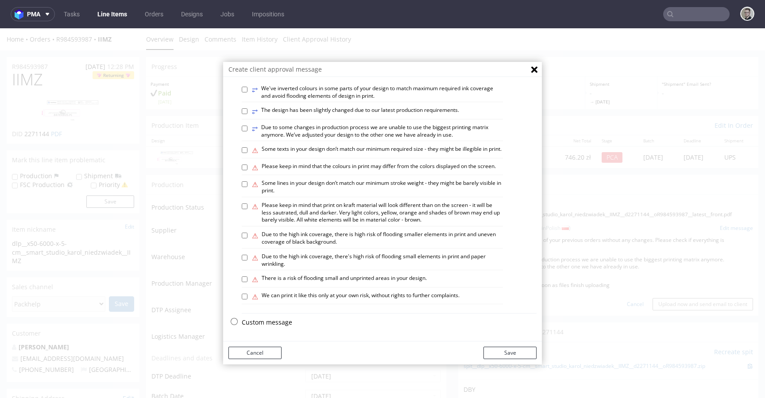
scroll to position [0, 0]
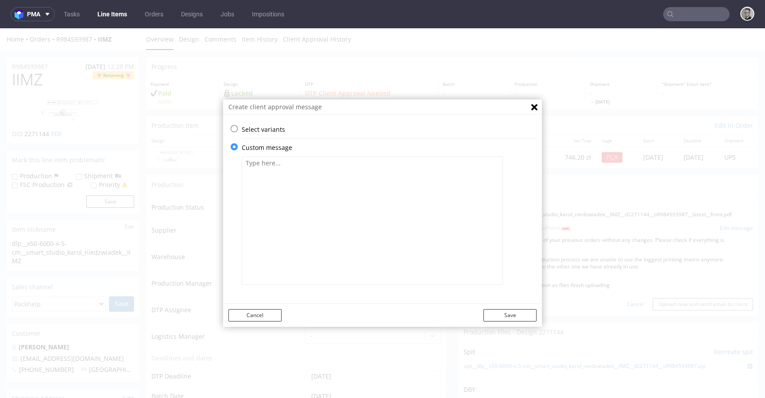
click at [308, 240] on textarea at bounding box center [372, 221] width 261 height 128
paste textarea "We’ve used design from one of your previous orders without any changes. Please …"
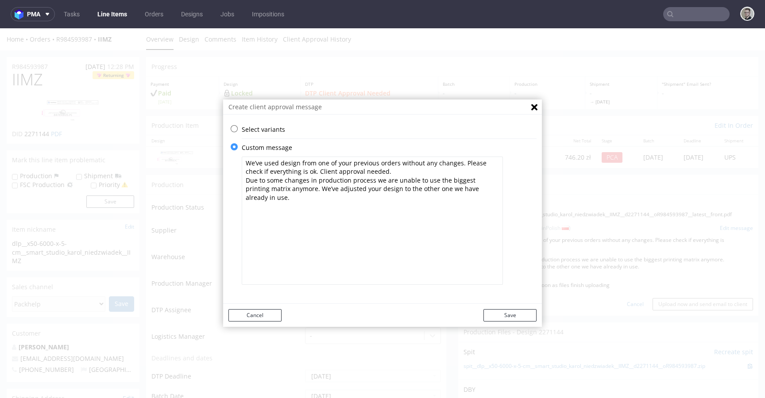
drag, startPoint x: 451, startPoint y: 166, endPoint x: 394, endPoint y: 163, distance: 57.2
click at [393, 162] on textarea "We’ve used design from one of your previous orders without any changes. Please …" at bounding box center [372, 221] width 261 height 128
click at [449, 180] on textarea "We’ve used design from one of your previous orders and just changed printing co…" at bounding box center [372, 221] width 261 height 128
type textarea "We’ve used design from one of your previous orders and just changed printing co…"
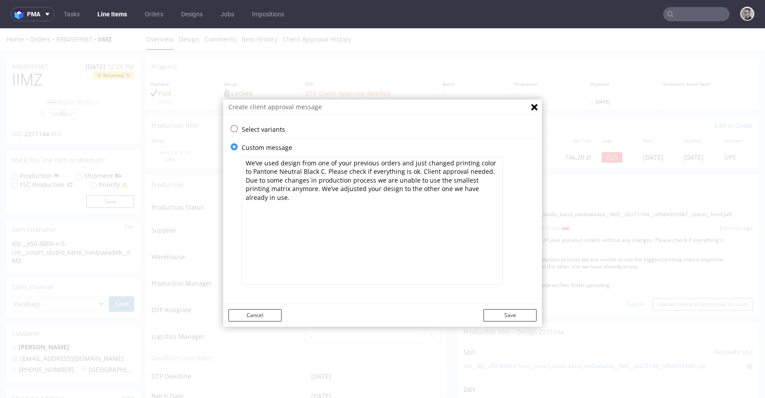
click at [510, 307] on div "Cancel Save" at bounding box center [382, 315] width 319 height 23
click at [518, 317] on button "Save" at bounding box center [509, 315] width 53 height 12
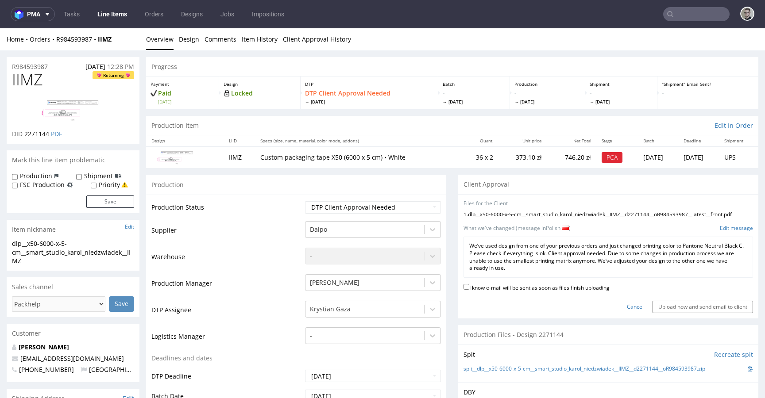
click at [562, 292] on label "I know e-mail will be sent as soon as files finish uploading" at bounding box center [537, 287] width 146 height 10
click at [469, 290] on input "I know e-mail will be sent as soon as files finish uploading" at bounding box center [467, 287] width 6 height 6
checkbox input "true"
click at [666, 312] on input "Upload now and send email to client" at bounding box center [703, 307] width 100 height 12
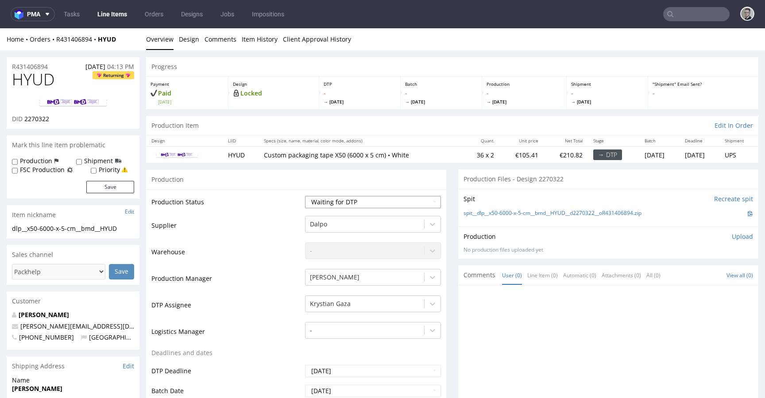
click at [364, 198] on select "Waiting for Artwork Waiting for Diecut Waiting for Mockup Waiting for DTP Waiti…" at bounding box center [373, 202] width 136 height 12
click at [256, 103] on div "Design Locked" at bounding box center [273, 93] width 91 height 33
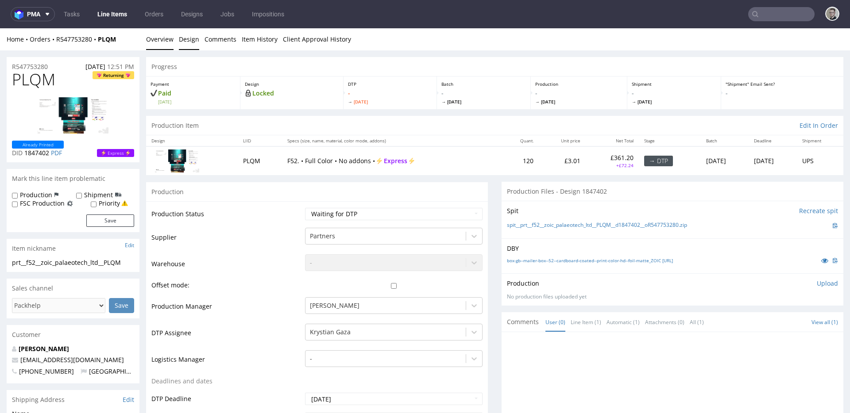
click at [188, 47] on link "Design" at bounding box center [189, 39] width 20 height 22
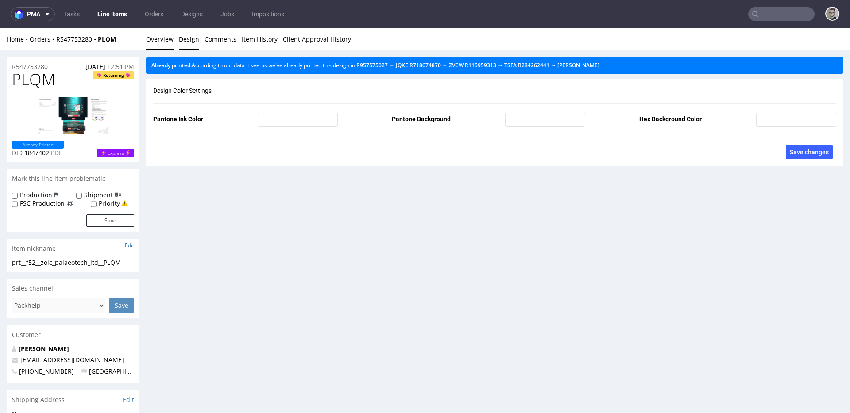
click at [157, 40] on link "Overview" at bounding box center [159, 39] width 27 height 22
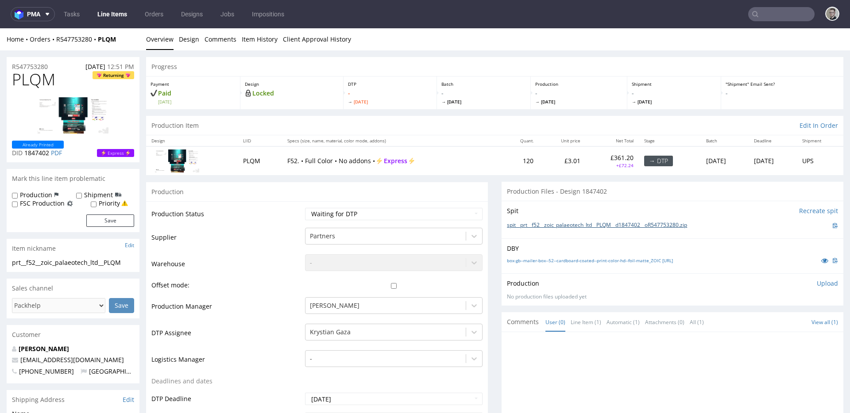
click at [568, 223] on link "spit__prt__f52__zoic_palaeotech_ltd__PLQM__d1847402__oR547753280.zip" at bounding box center [597, 226] width 180 height 8
click at [359, 216] on select "Waiting for Artwork Waiting for Diecut Waiting for Mockup Waiting for DTP Waiti…" at bounding box center [394, 214] width 178 height 12
select select "dtp_in_process"
click at [305, 208] on select "Waiting for Artwork Waiting for Diecut Waiting for Mockup Waiting for DTP Waiti…" at bounding box center [394, 214] width 178 height 12
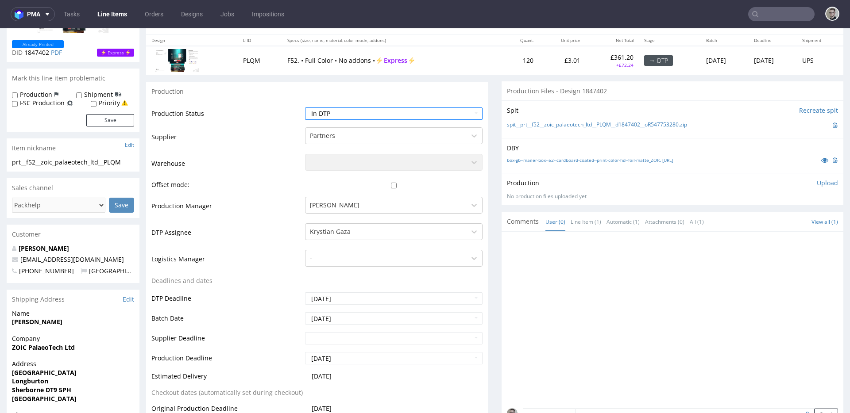
scroll to position [281, 0]
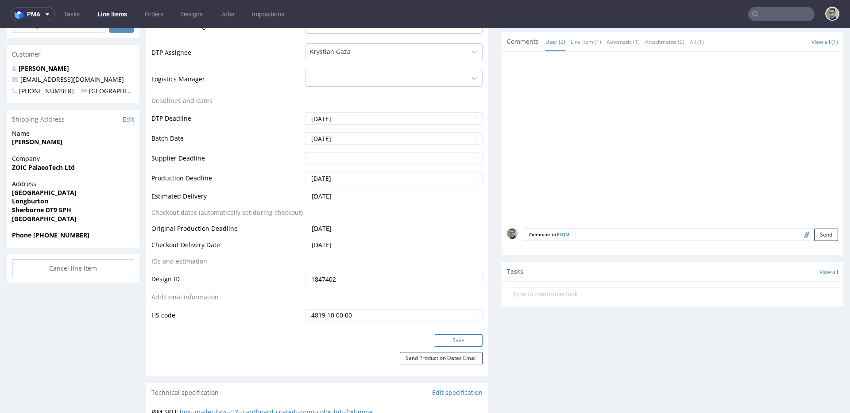
click at [460, 338] on button "Save" at bounding box center [459, 341] width 48 height 12
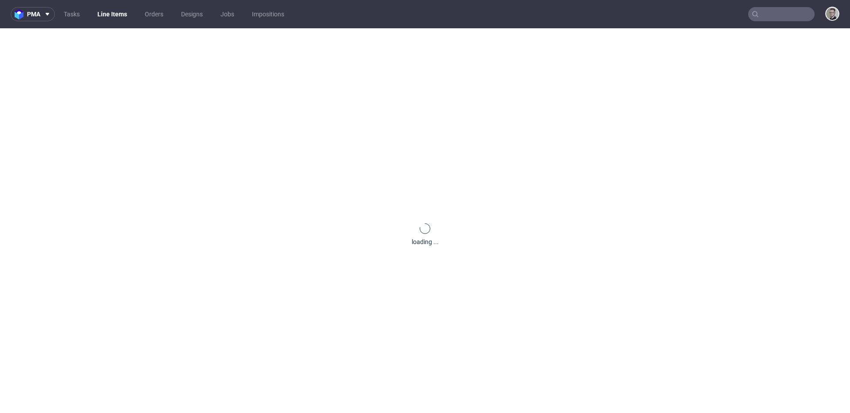
scroll to position [0, 0]
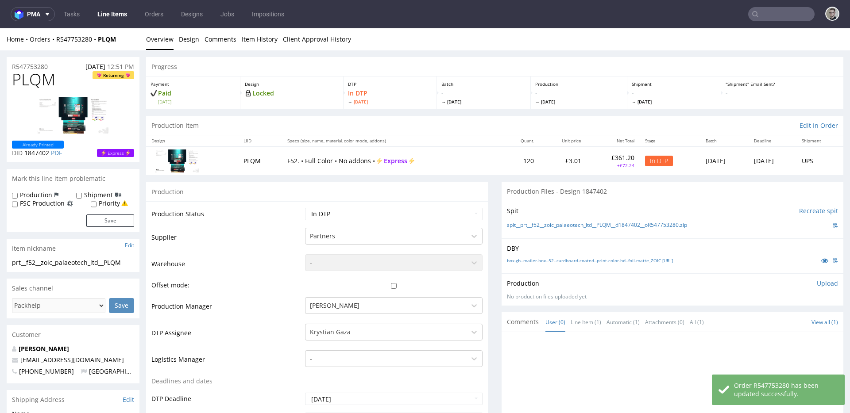
click at [817, 282] on p "Upload" at bounding box center [827, 283] width 21 height 9
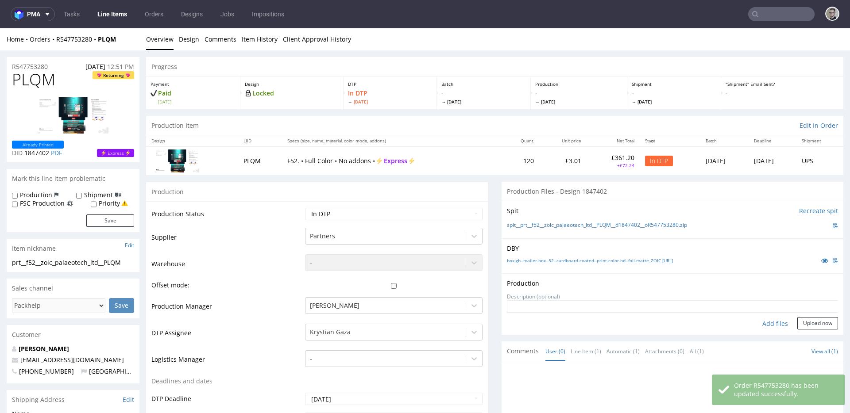
click at [763, 324] on div "Add files" at bounding box center [775, 323] width 44 height 13
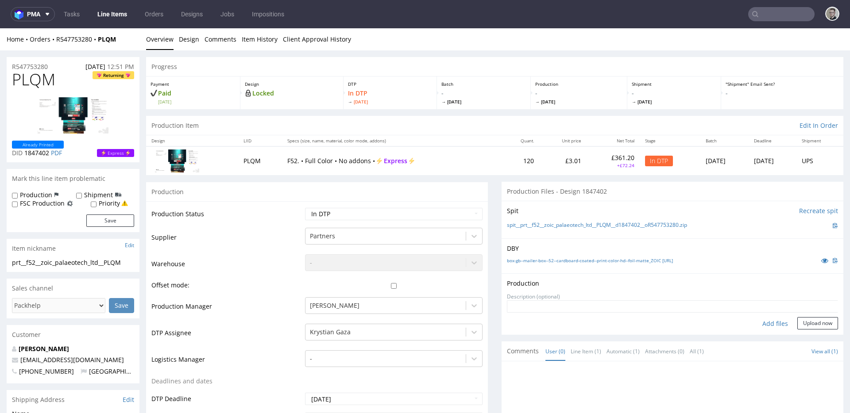
type input "C:\fakepath\prt__f52__zoic_palaeotech_ltd__PLQM__d1847402__oR547753280__latest_…"
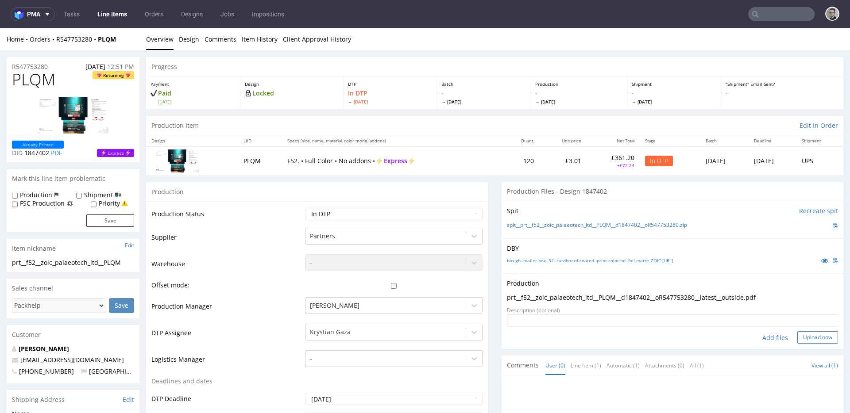
click at [806, 331] on form "Add files Upload now" at bounding box center [672, 329] width 331 height 29
click at [805, 338] on button "Upload now" at bounding box center [817, 338] width 41 height 12
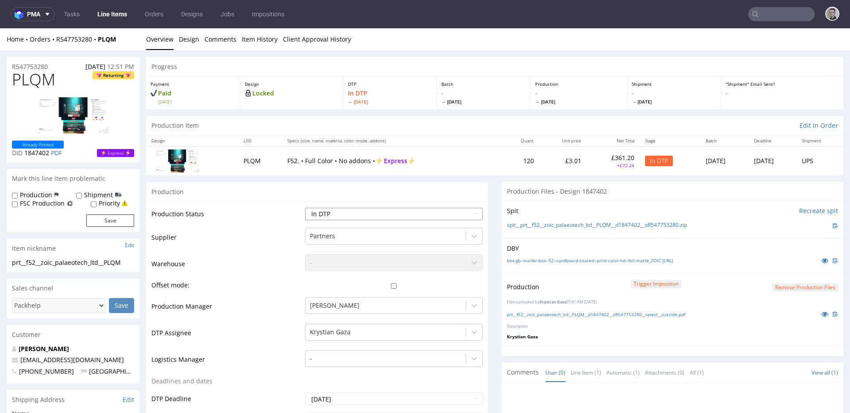
click at [351, 211] on select "Waiting for Artwork Waiting for Diecut Waiting for Mockup Waiting for DTP Waiti…" at bounding box center [394, 214] width 178 height 12
select select "dtp_production_ready"
click at [305, 208] on select "Waiting for Artwork Waiting for Diecut Waiting for Mockup Waiting for DTP Waiti…" at bounding box center [394, 214] width 178 height 12
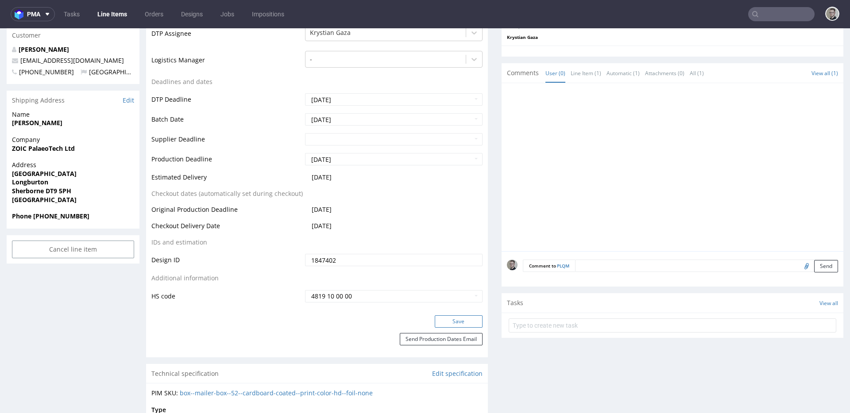
click at [448, 321] on button "Save" at bounding box center [459, 322] width 48 height 12
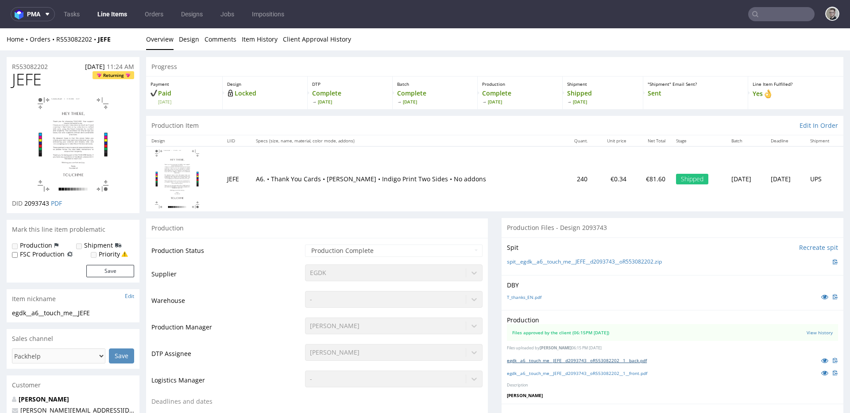
click at [582, 360] on link "egdk__a6__touch_me__JEFE__d2093743__oR553082202__1__back.pdf" at bounding box center [577, 361] width 140 height 6
click at [583, 372] on link "egdk__a6__touch_me__JEFE__d2093743__oR553082202__1__front.pdf" at bounding box center [577, 374] width 140 height 6
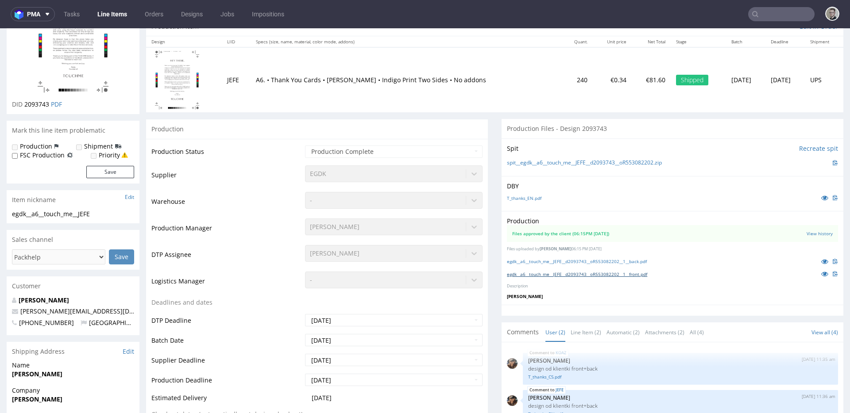
scroll to position [265, 0]
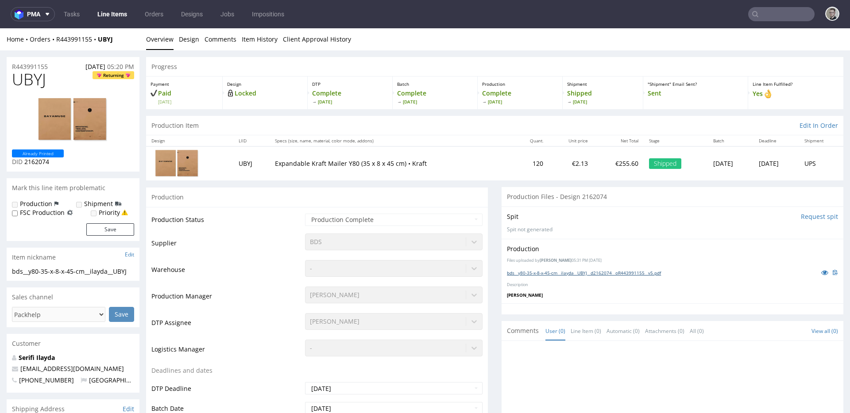
click at [587, 270] on link "bds__y80-35-x-8-x-45-cm__ilayda__UBYJ__d2162074__oR443991155__v5.pdf" at bounding box center [584, 273] width 154 height 6
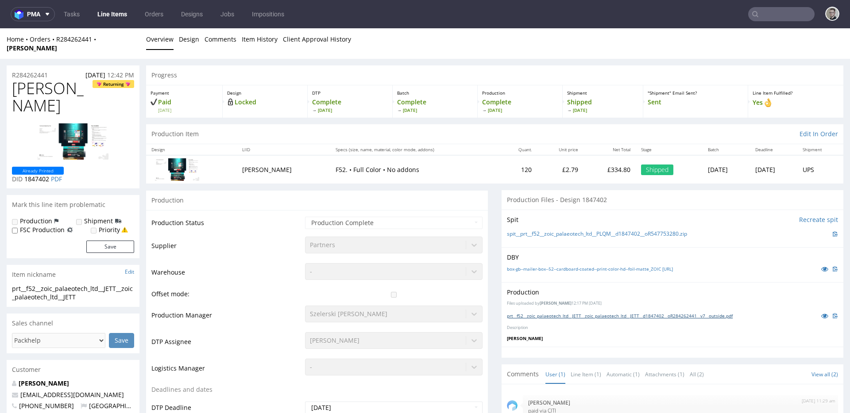
click at [596, 313] on link "prt__f52__zoic_palaeotech_ltd__JETT__zoic_palaeotech_ltd__JETT__d1847402__oR284…" at bounding box center [620, 316] width 226 height 6
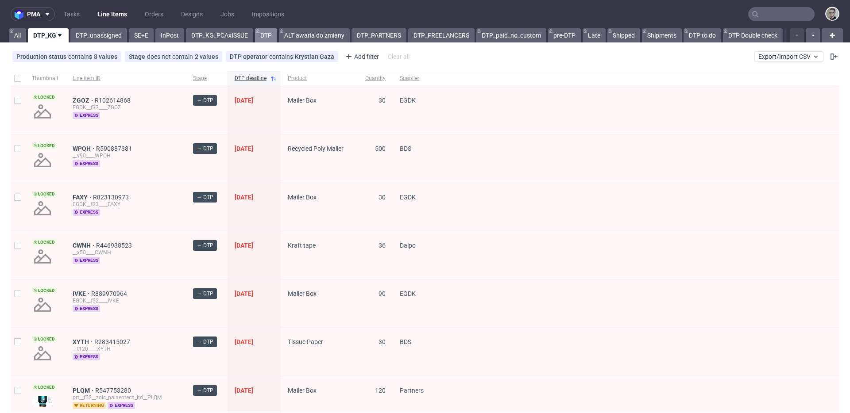
click at [271, 35] on link "DTP" at bounding box center [266, 35] width 22 height 14
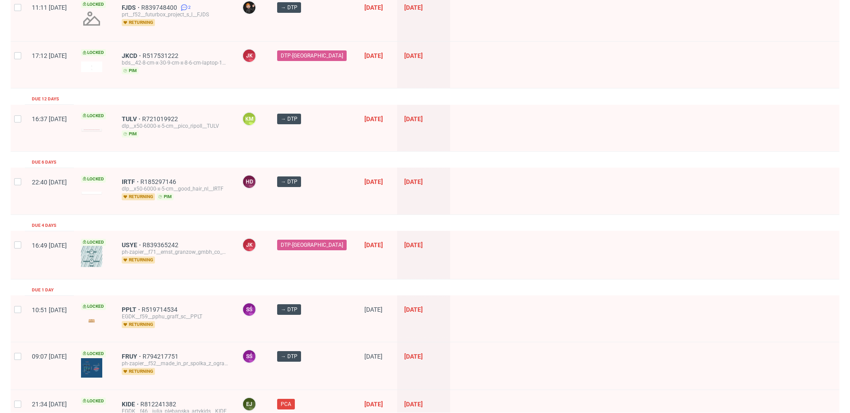
scroll to position [417, 0]
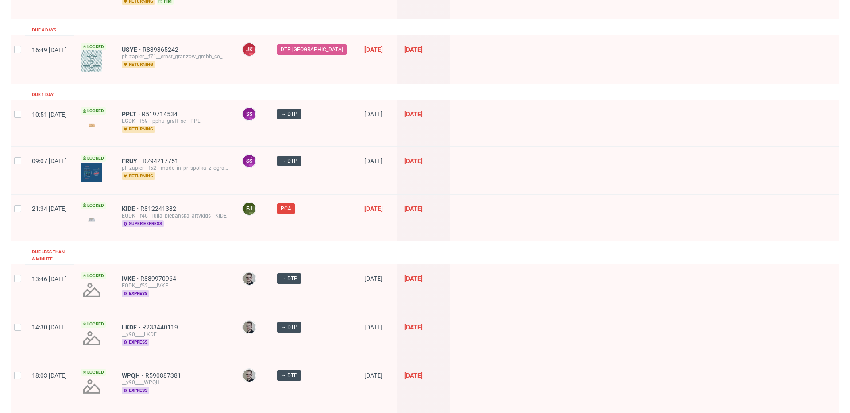
click at [16, 202] on div at bounding box center [18, 218] width 14 height 46
checkbox input "true"
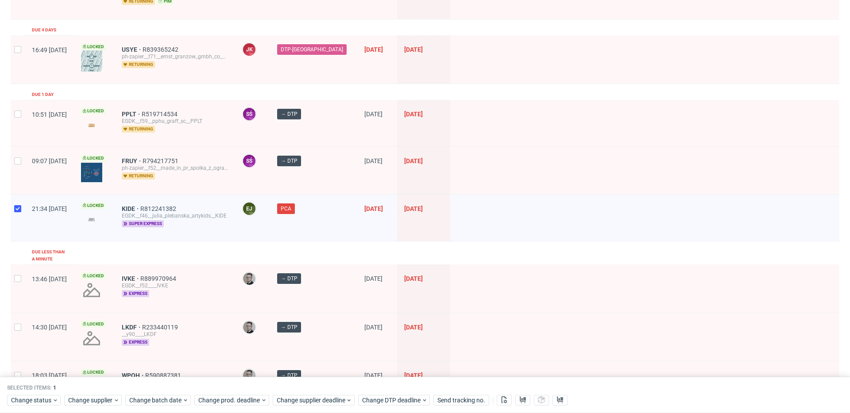
click at [22, 155] on div at bounding box center [18, 170] width 14 height 47
checkbox input "true"
click at [14, 126] on div at bounding box center [18, 123] width 14 height 46
checkbox input "true"
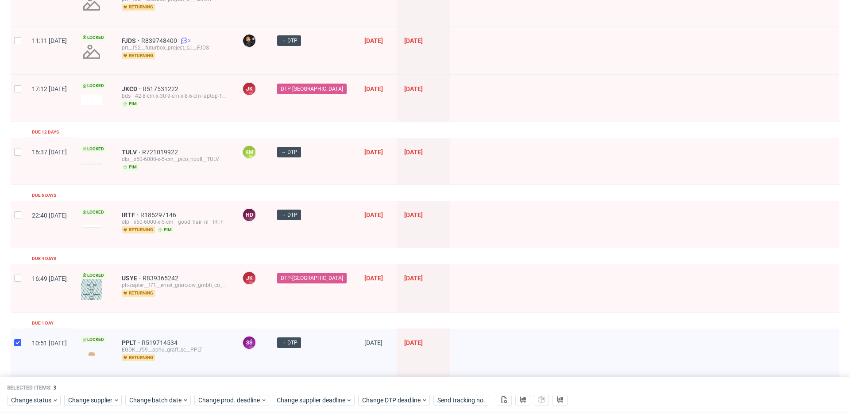
scroll to position [237, 0]
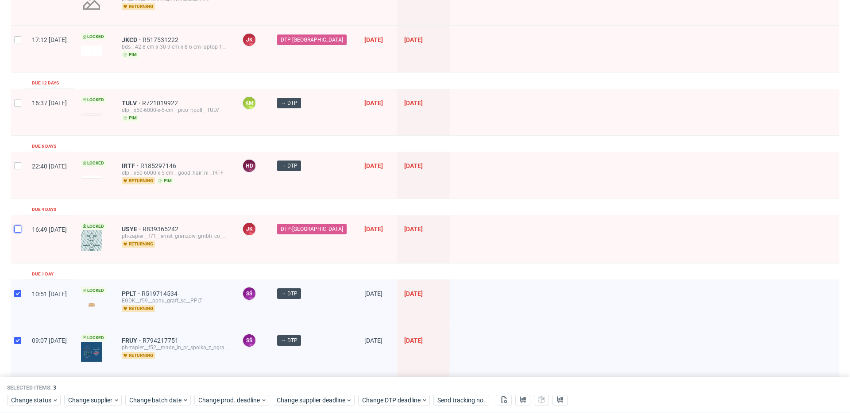
click at [17, 228] on input "checkbox" at bounding box center [17, 229] width 7 height 7
checkbox input "true"
click at [17, 173] on div at bounding box center [18, 175] width 14 height 46
checkbox input "true"
click at [15, 107] on div at bounding box center [18, 112] width 14 height 46
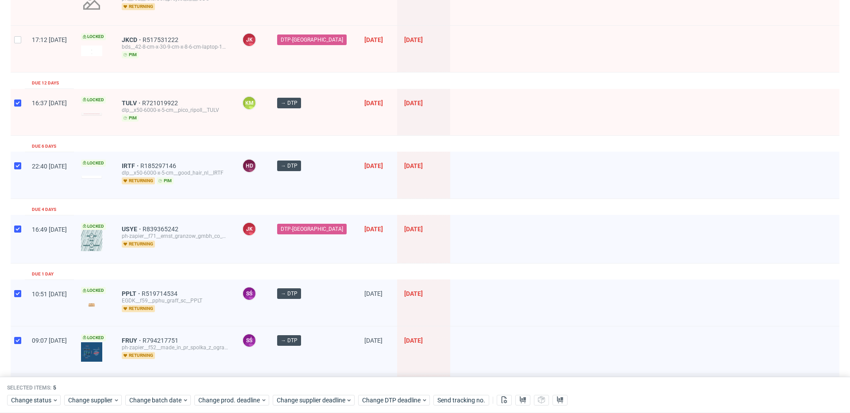
checkbox input "true"
click at [15, 58] on div at bounding box center [18, 49] width 14 height 46
checkbox input "true"
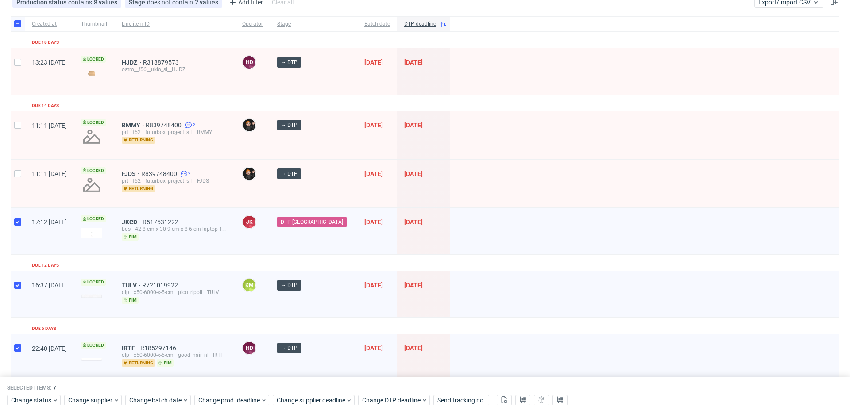
click at [21, 167] on div at bounding box center [18, 184] width 14 height 48
checkbox input "true"
click at [16, 126] on input "checkbox" at bounding box center [17, 125] width 7 height 7
checkbox input "true"
click at [17, 74] on div at bounding box center [18, 71] width 14 height 46
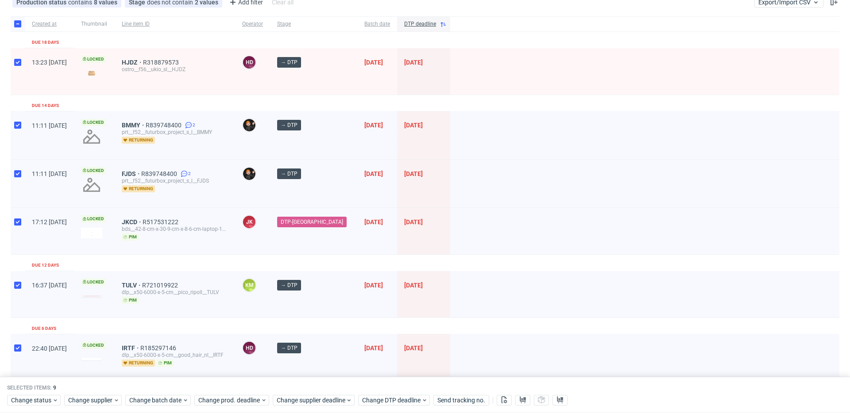
checkbox input "true"
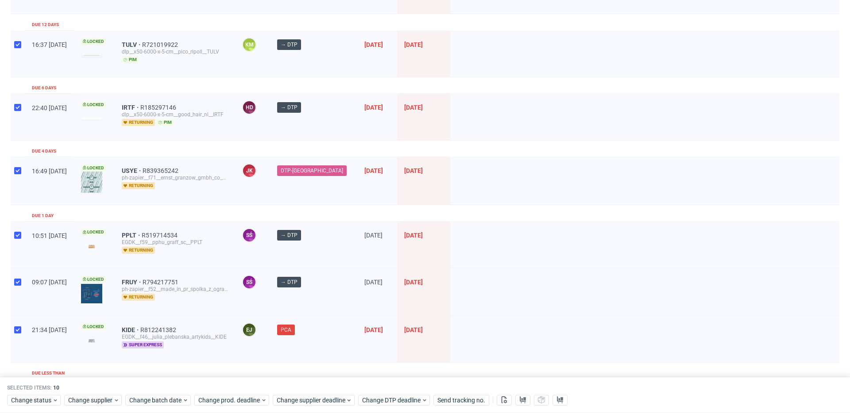
scroll to position [0, 0]
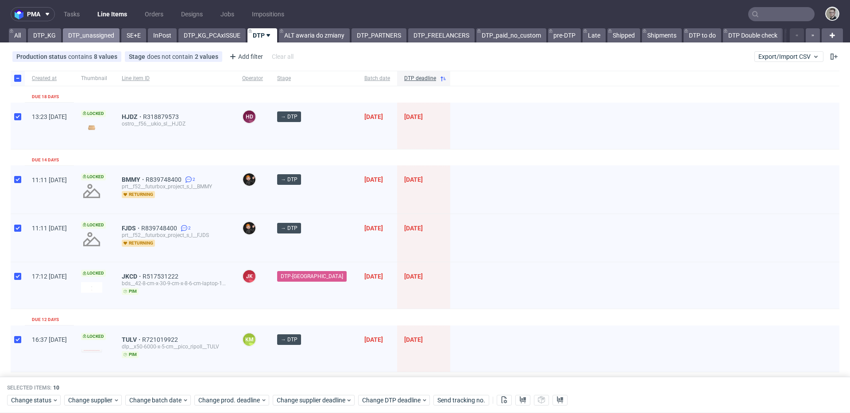
click at [83, 40] on link "DTP_unassigned" at bounding box center [91, 35] width 57 height 14
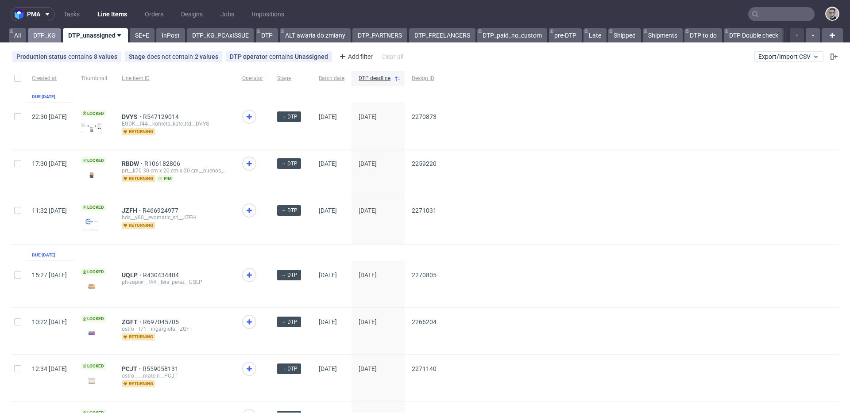
click at [42, 37] on link "DTP_KG" at bounding box center [44, 35] width 33 height 14
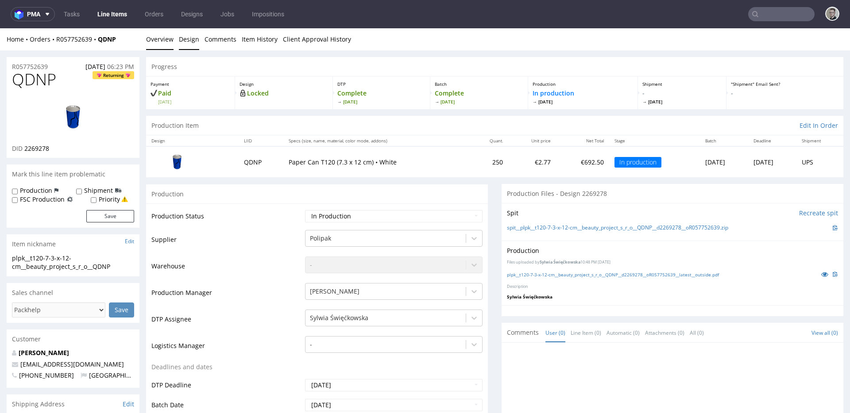
click at [192, 35] on link "Design" at bounding box center [189, 39] width 20 height 22
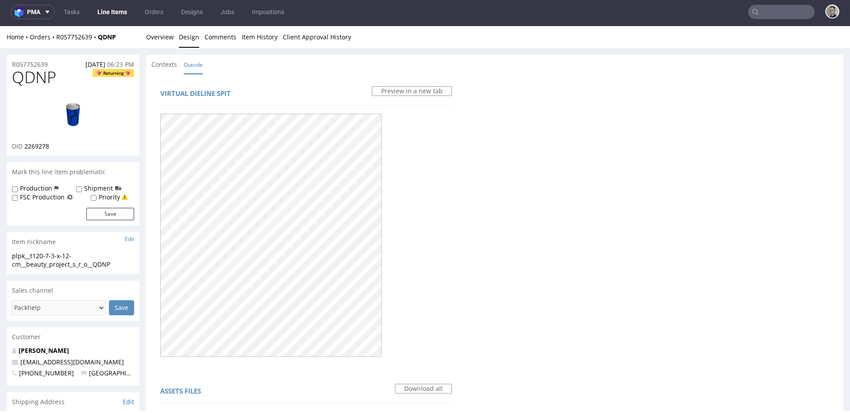
click at [75, 109] on img at bounding box center [73, 115] width 71 height 40
click at [73, 114] on img at bounding box center [73, 115] width 71 height 40
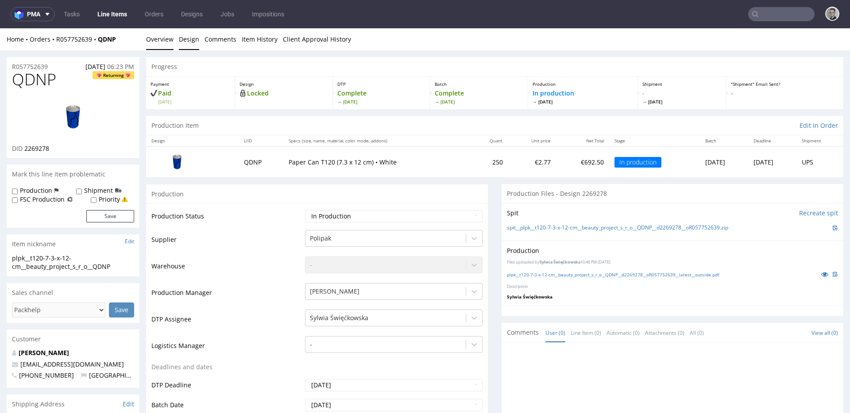
click at [193, 40] on link "Design" at bounding box center [189, 39] width 20 height 22
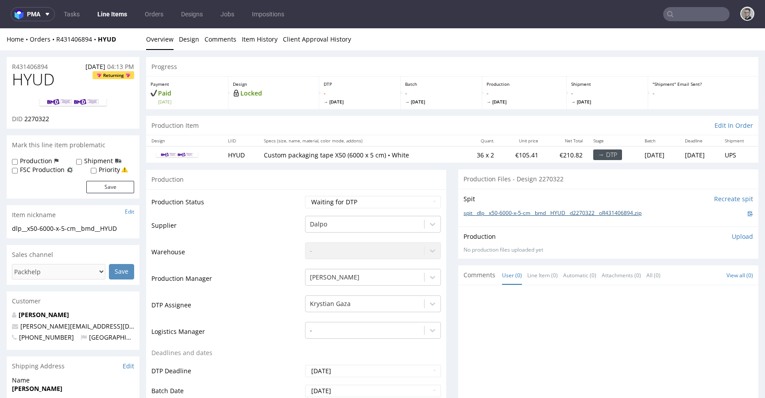
click at [488, 210] on link "spit__dlp__x50-6000-x-5-cm__bmd__HYUD__d2270322__oR431406894.zip" at bounding box center [553, 214] width 178 height 8
click at [369, 206] on select "Waiting for Artwork Waiting for Diecut Waiting for Mockup Waiting for DTP Waiti…" at bounding box center [373, 202] width 136 height 12
select select "dtp_in_process"
click at [305, 196] on select "Waiting for Artwork Waiting for Diecut Waiting for Mockup Waiting for DTP Waiti…" at bounding box center [373, 202] width 136 height 12
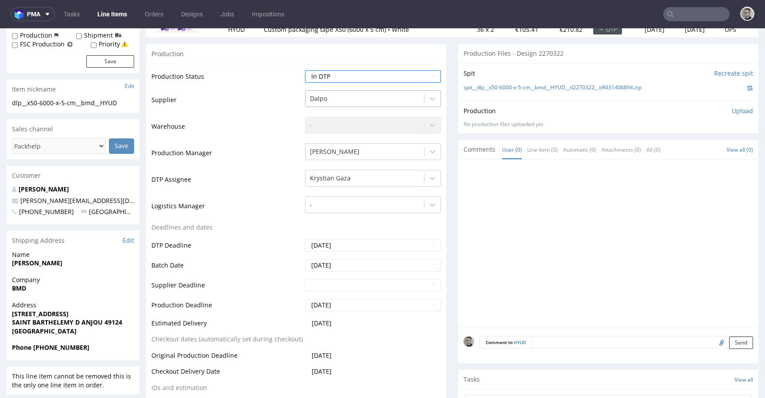
scroll to position [320, 0]
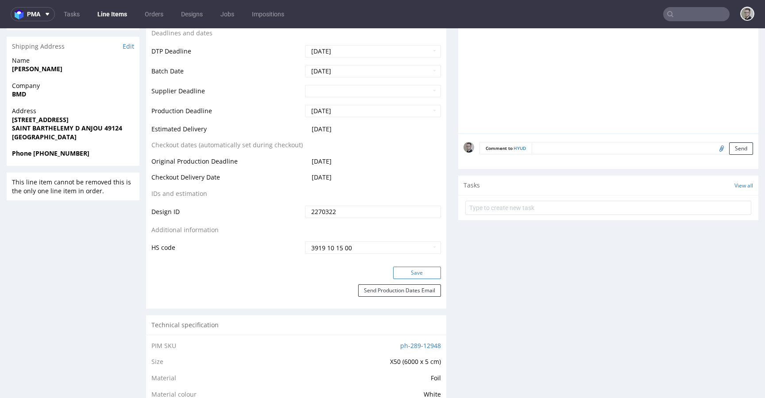
click at [425, 271] on button "Save" at bounding box center [417, 273] width 48 height 12
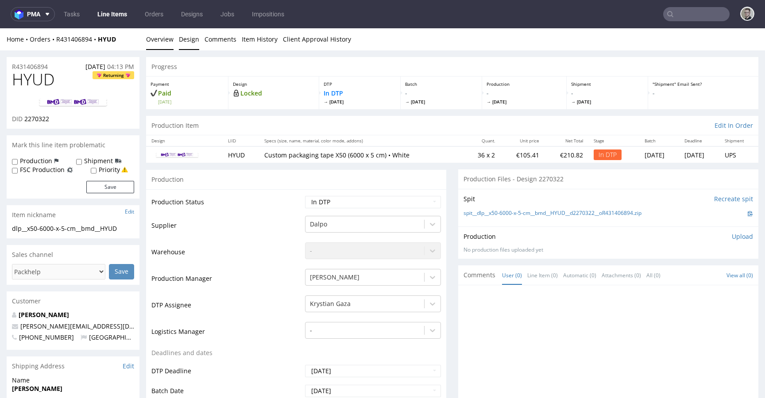
click at [185, 39] on link "Design" at bounding box center [189, 39] width 20 height 22
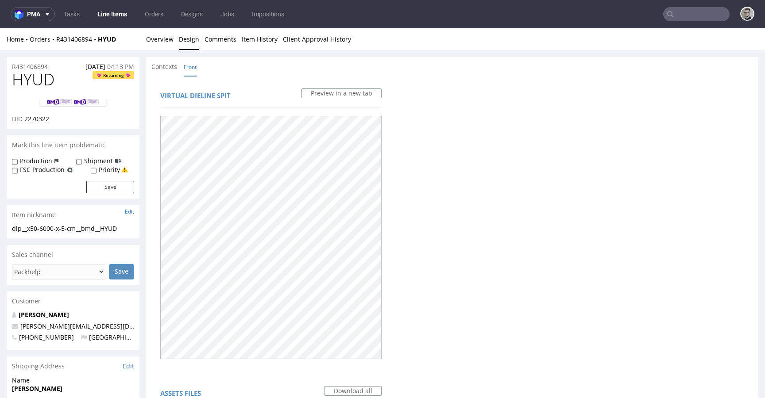
click at [103, 106] on img at bounding box center [73, 102] width 71 height 11
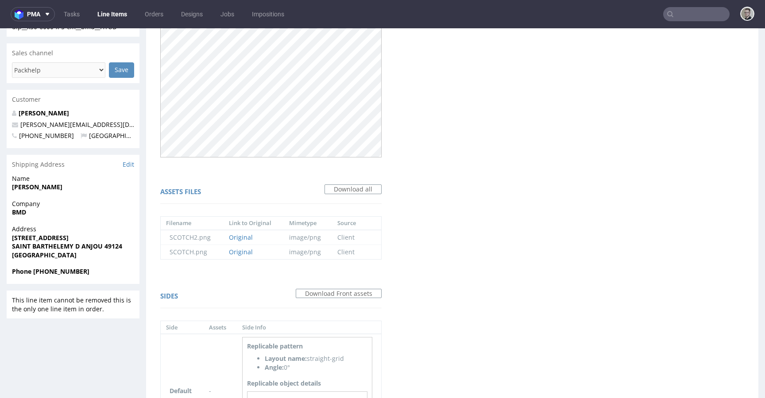
scroll to position [305, 0]
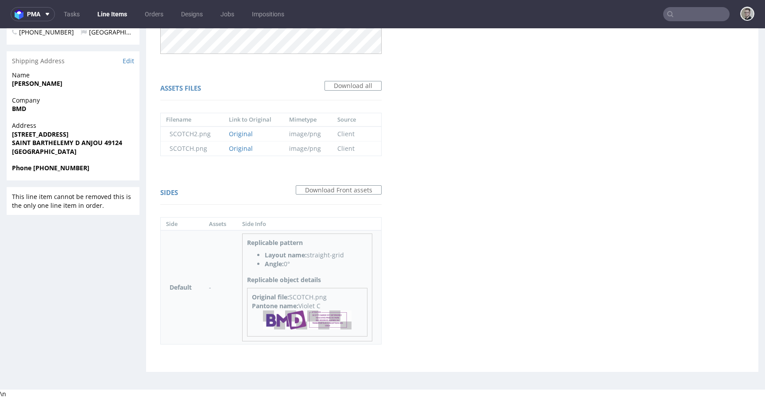
click at [316, 317] on img at bounding box center [307, 320] width 89 height 19
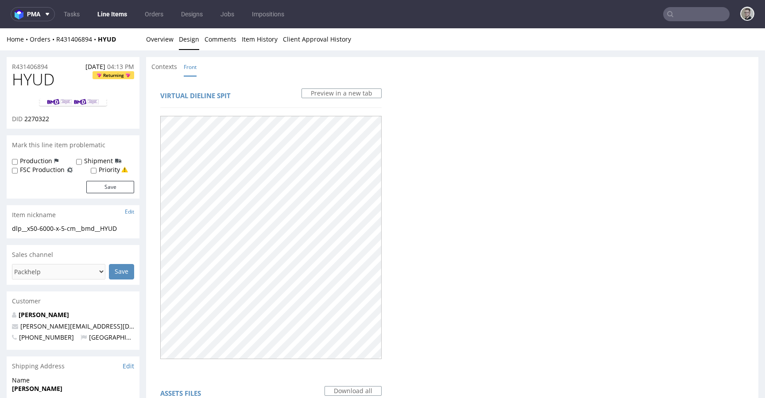
click at [37, 118] on span "2270322" at bounding box center [36, 119] width 25 height 8
copy span "2270322"
click at [36, 74] on span "HYUD" at bounding box center [33, 80] width 42 height 18
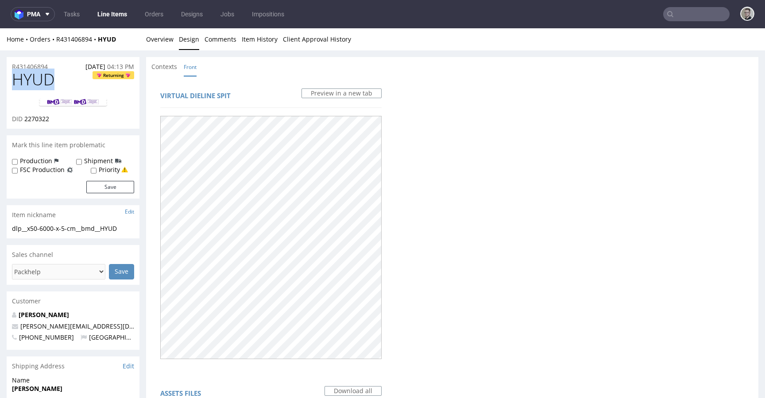
copy span "HYUD"
click at [164, 40] on link "Overview" at bounding box center [159, 39] width 27 height 22
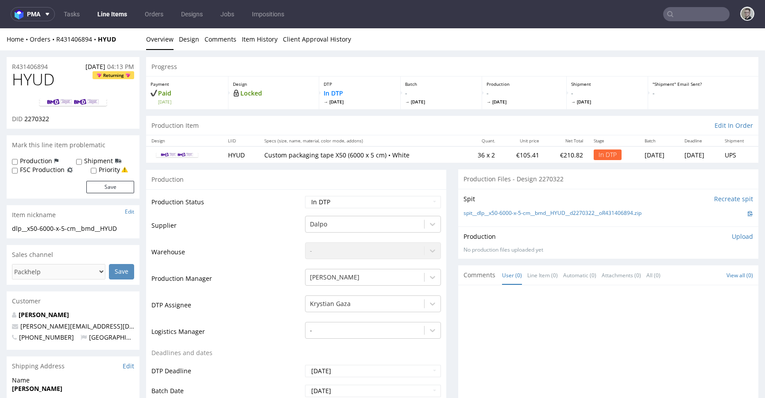
drag, startPoint x: 726, startPoint y: 239, endPoint x: 730, endPoint y: 237, distance: 4.9
click at [732, 239] on p "Upload" at bounding box center [742, 236] width 21 height 9
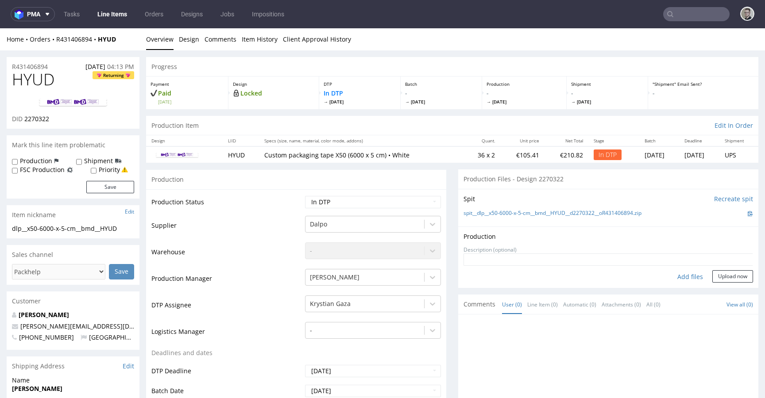
click at [682, 271] on div "Add files" at bounding box center [690, 276] width 44 height 13
type input "C:\fakepath\dlp__x50-6000-x-5-cm__bmd__HYUD__d2270322__oR431406894__latest__fro…"
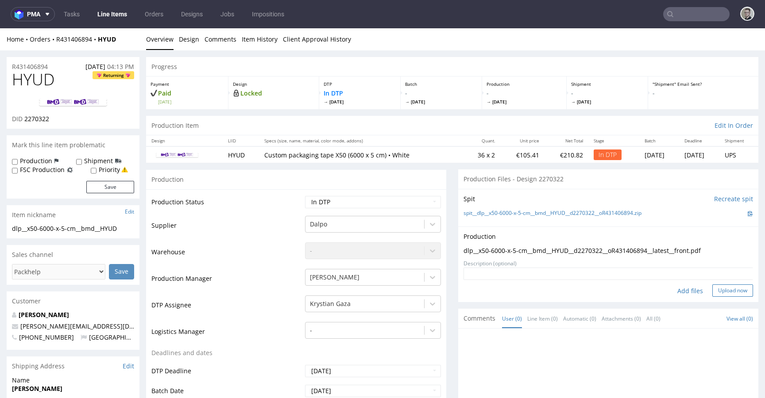
click at [722, 288] on button "Upload now" at bounding box center [732, 291] width 41 height 12
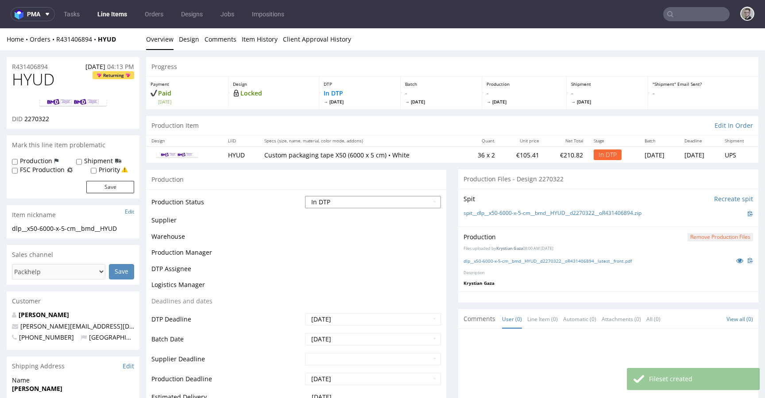
click at [359, 205] on select "Waiting for Artwork Waiting for Diecut Waiting for Mockup Waiting for DTP Waiti…" at bounding box center [373, 202] width 136 height 12
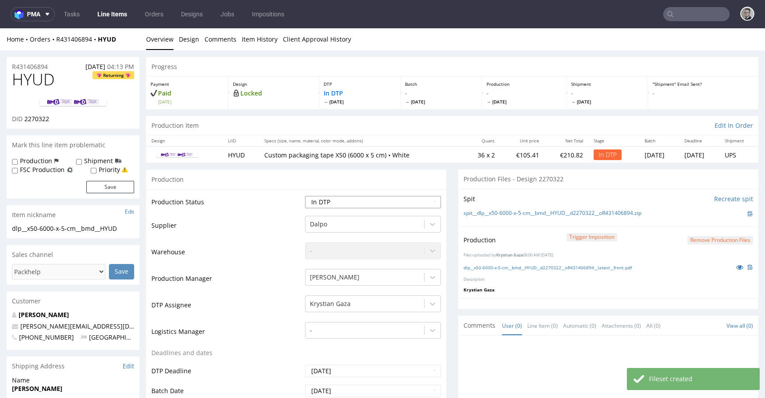
select select "dtp_production_ready"
click at [305, 196] on select "Waiting for Artwork Waiting for Diecut Waiting for Mockup Waiting for DTP Waiti…" at bounding box center [373, 202] width 136 height 12
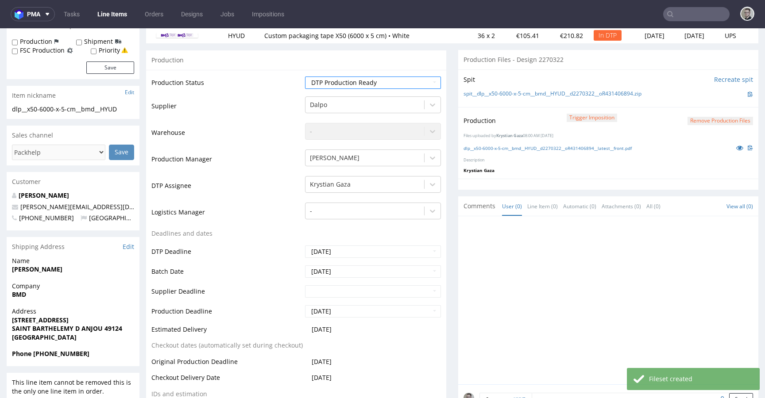
scroll to position [417, 0]
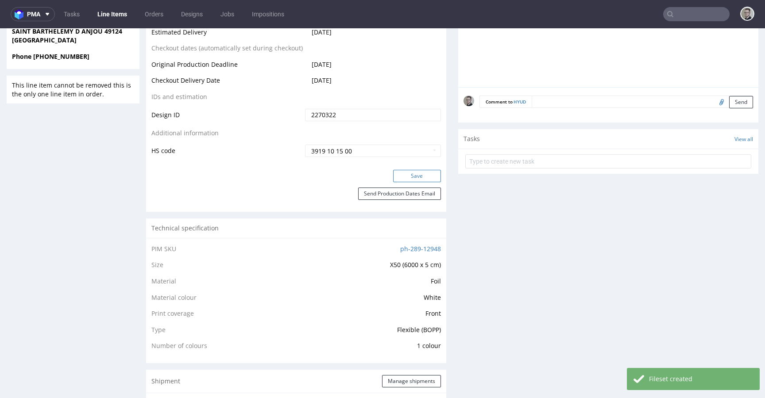
click at [416, 176] on button "Save" at bounding box center [417, 176] width 48 height 12
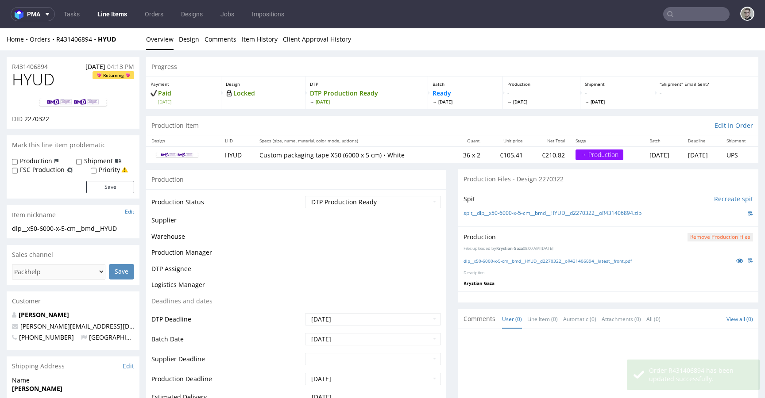
scroll to position [0, 0]
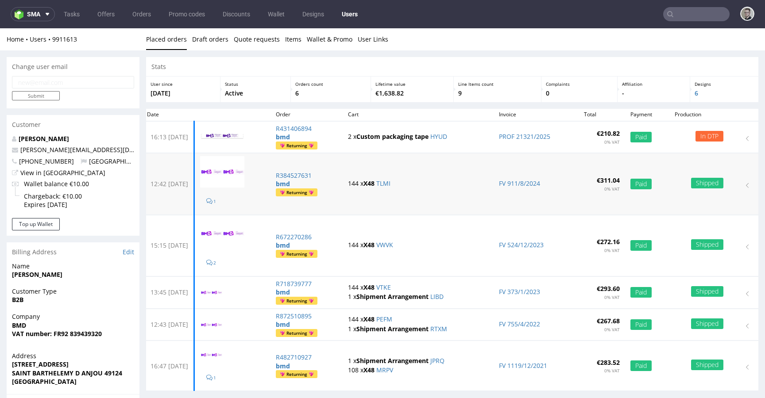
click at [398, 178] on td "144 x X48 TLMI" at bounding box center [418, 184] width 151 height 61
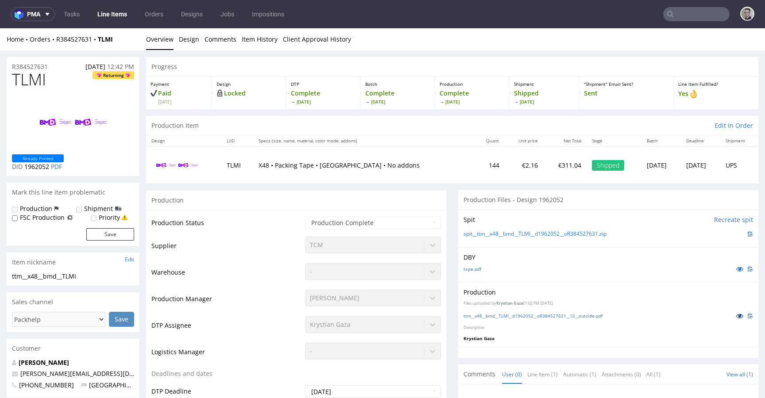
click at [736, 313] on icon at bounding box center [739, 316] width 7 height 6
click at [533, 316] on link "ttm__x48__bmd__TLMI__d1962052__oR384527631__10__outside.pdf" at bounding box center [533, 316] width 139 height 6
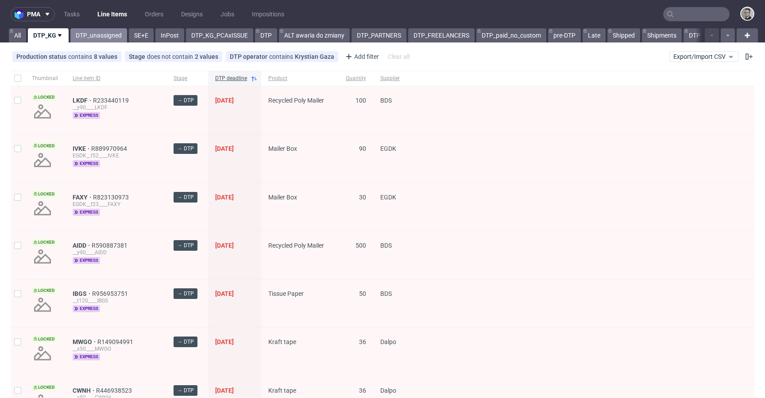
click at [100, 38] on link "DTP_unassigned" at bounding box center [98, 35] width 57 height 14
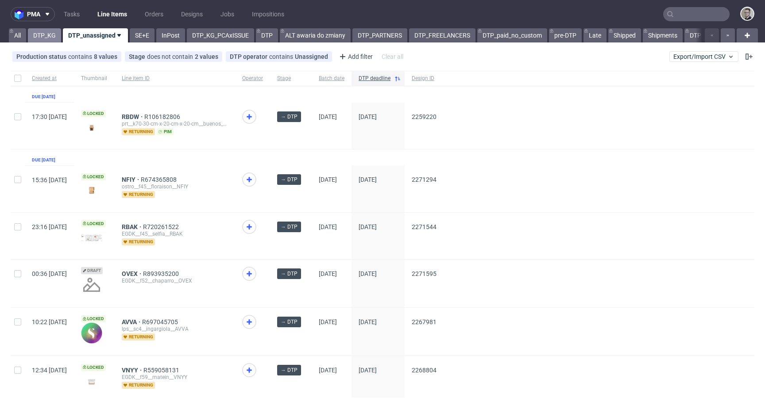
click at [50, 39] on link "DTP_KG" at bounding box center [44, 35] width 33 height 14
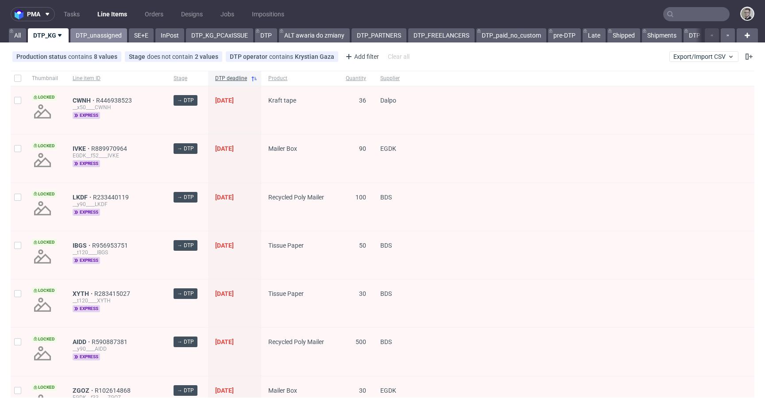
click at [91, 39] on link "DTP_unassigned" at bounding box center [98, 35] width 57 height 14
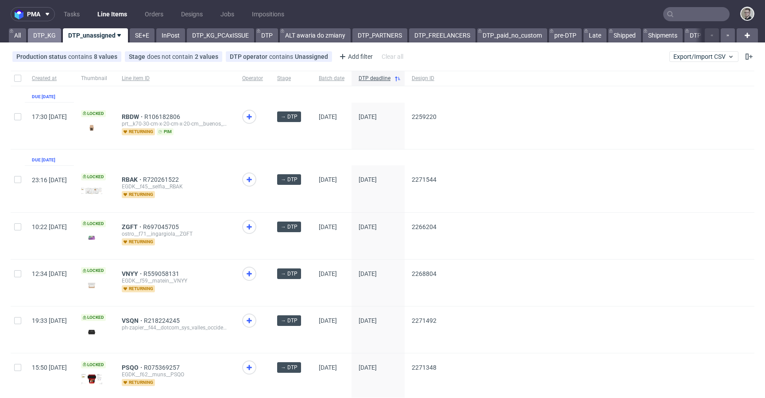
click at [47, 37] on link "DTP_KG" at bounding box center [44, 35] width 33 height 14
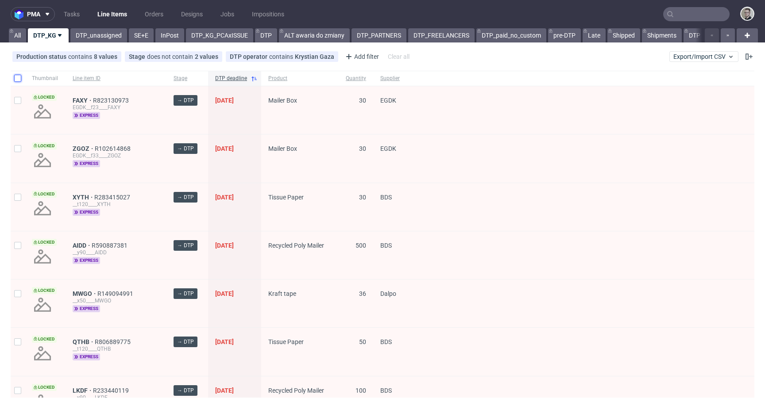
click at [21, 77] on input "checkbox" at bounding box center [17, 78] width 7 height 7
checkbox input "true"
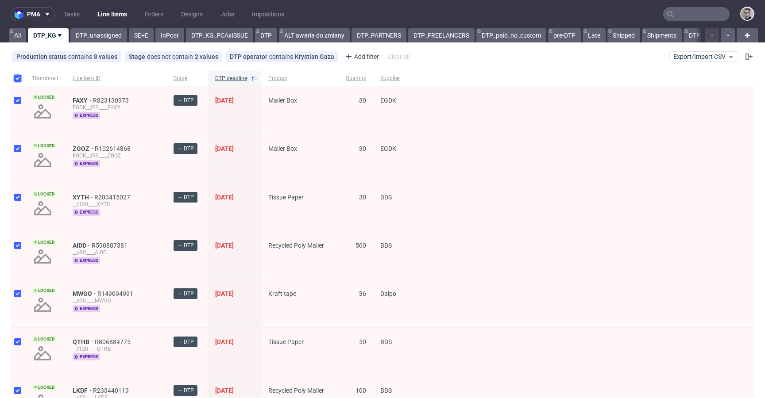
checkbox input "true"
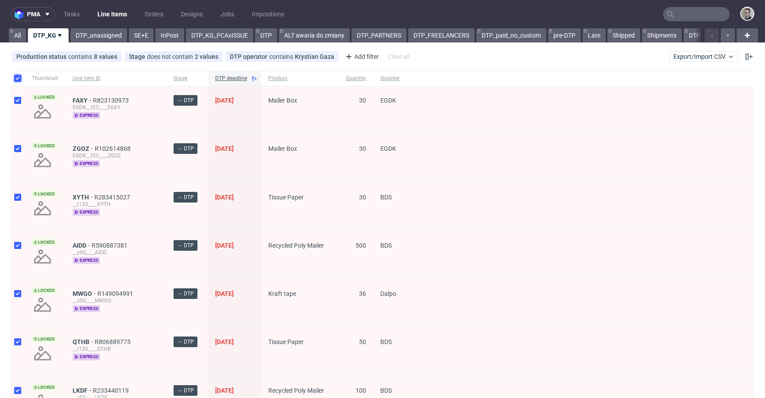
checkbox input "true"
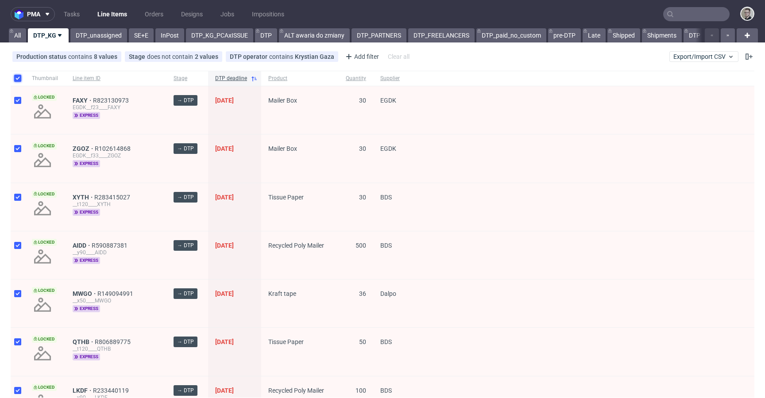
checkbox input "true"
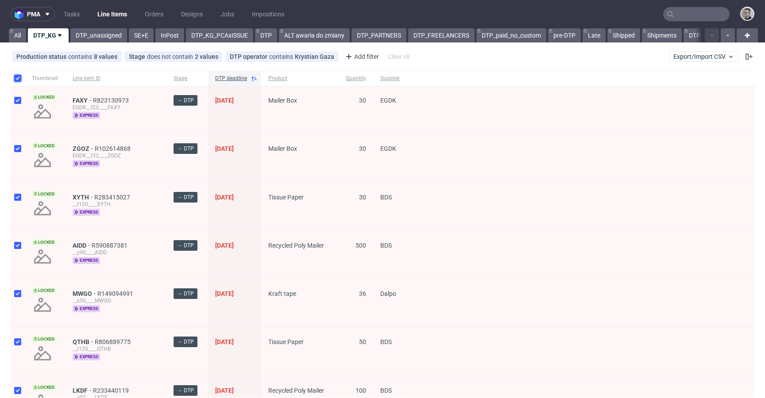
checkbox input "true"
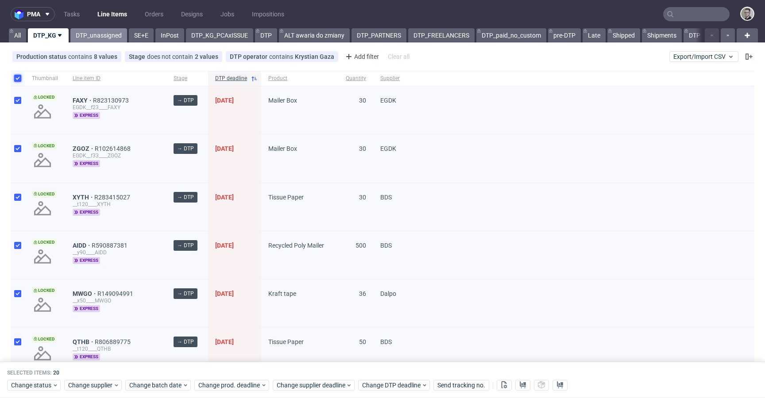
click at [108, 37] on link "DTP_unassigned" at bounding box center [98, 35] width 57 height 14
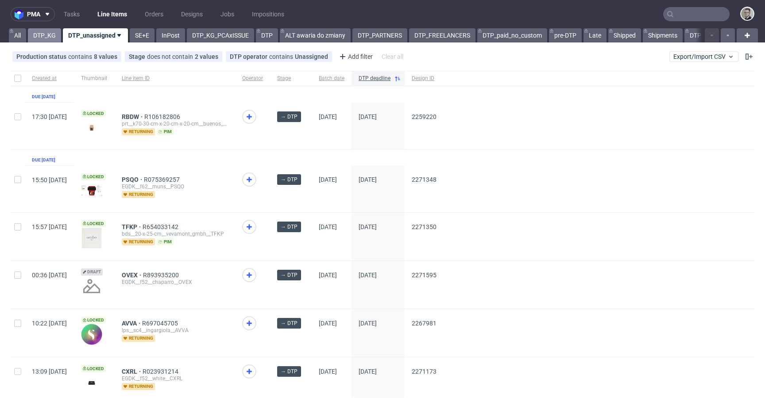
click at [39, 34] on link "DTP_KG" at bounding box center [44, 35] width 33 height 14
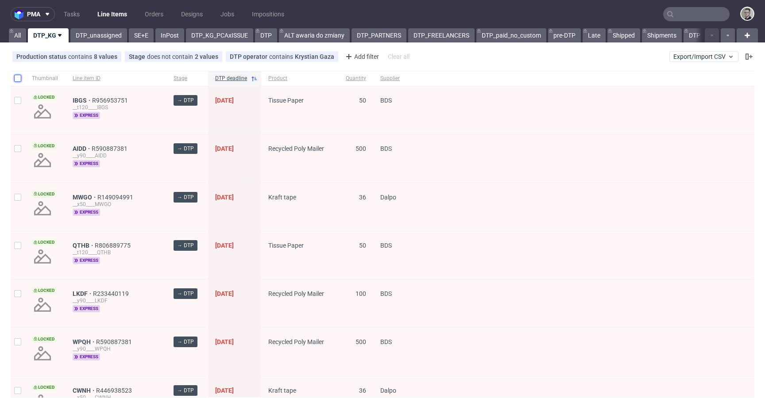
click at [19, 79] on input "checkbox" at bounding box center [17, 78] width 7 height 7
checkbox input "true"
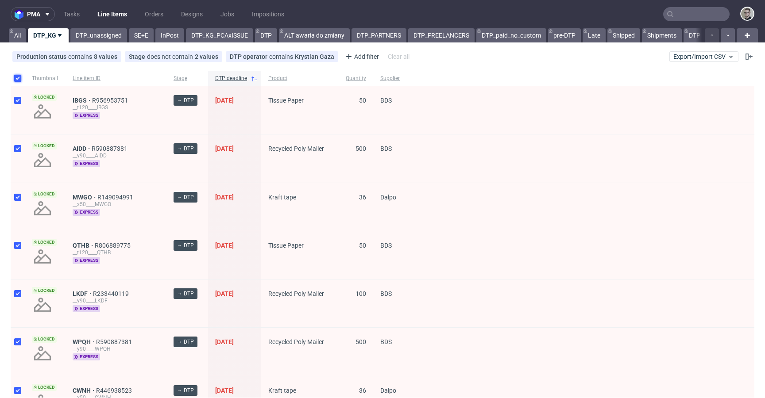
checkbox input "true"
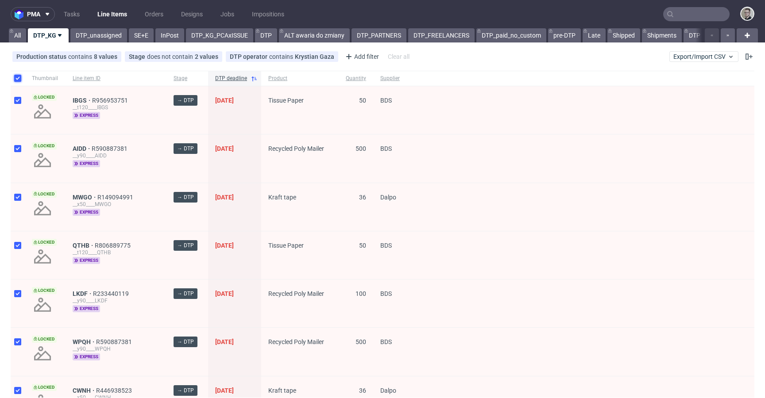
checkbox input "true"
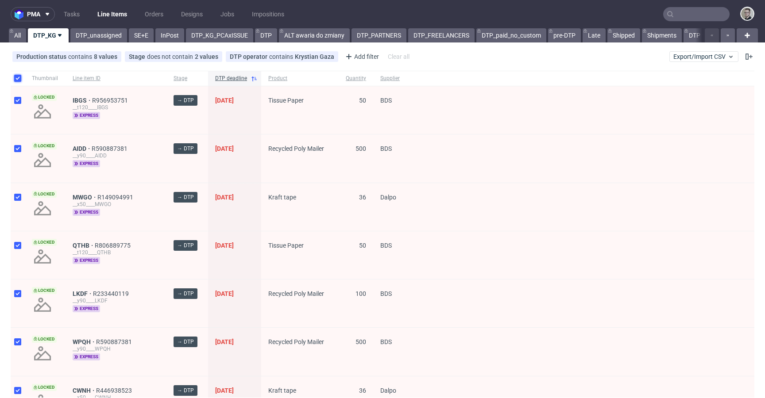
checkbox input "true"
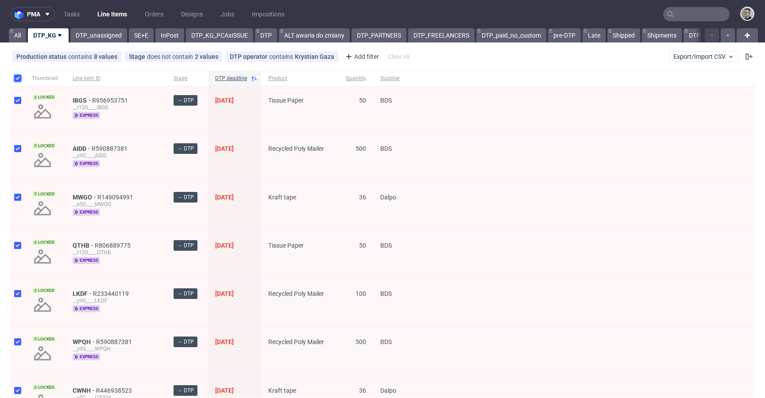
checkbox input "true"
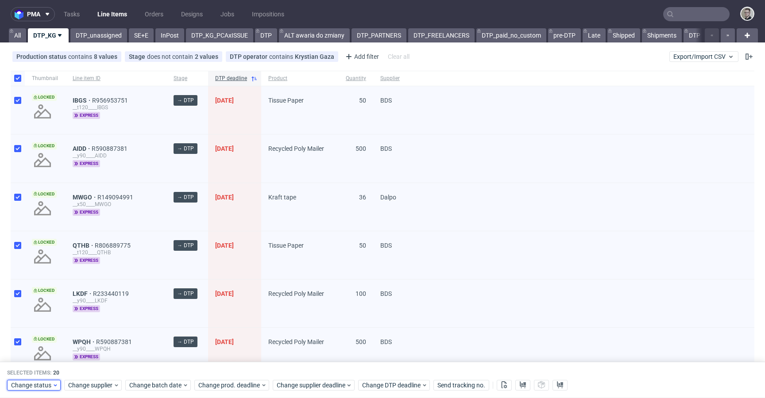
click at [42, 382] on span "Change status" at bounding box center [31, 385] width 41 height 9
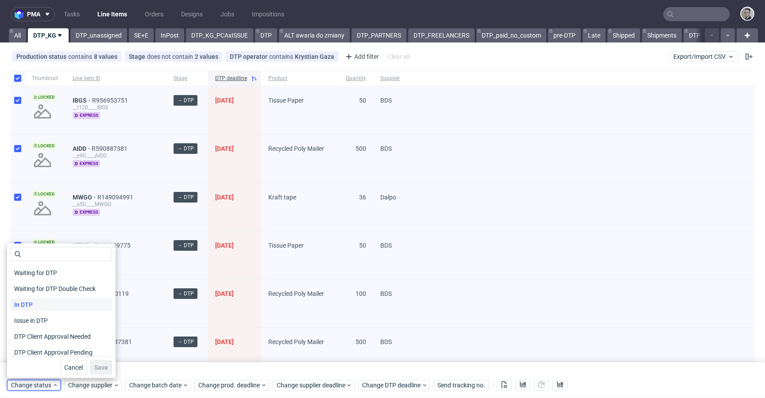
click at [42, 302] on div "In DTP" at bounding box center [61, 305] width 101 height 12
click at [104, 365] on button "Save" at bounding box center [101, 368] width 22 height 14
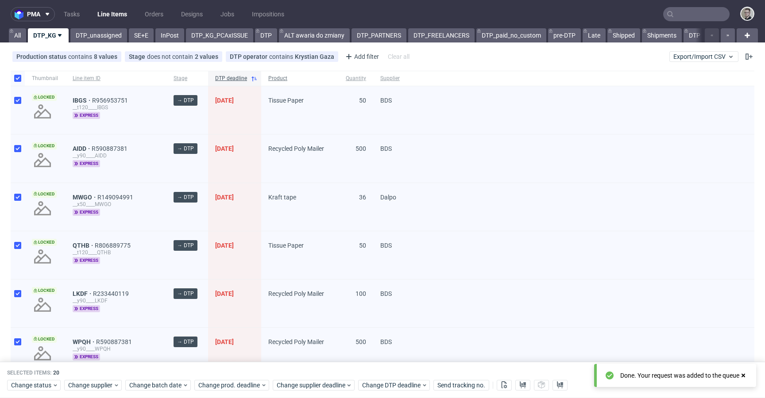
click at [279, 80] on span "Product" at bounding box center [299, 79] width 63 height 8
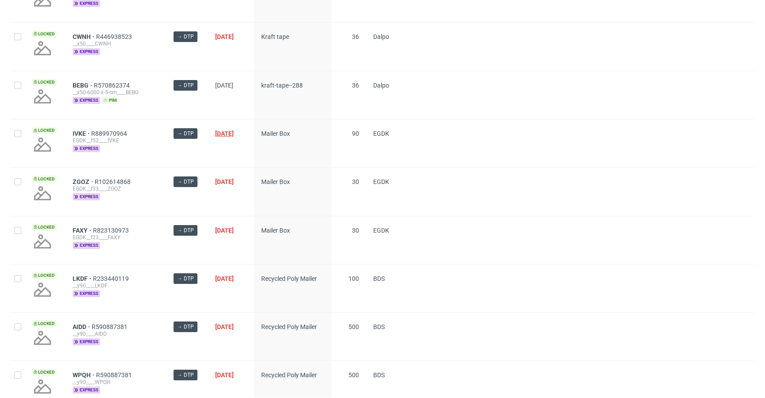
scroll to position [710, 0]
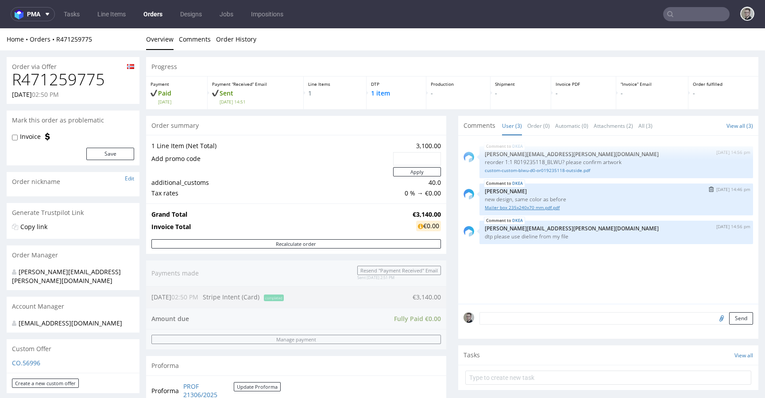
click at [540, 205] on link "Mailer box 235x240x70 mm.pdf.pdf" at bounding box center [616, 208] width 263 height 7
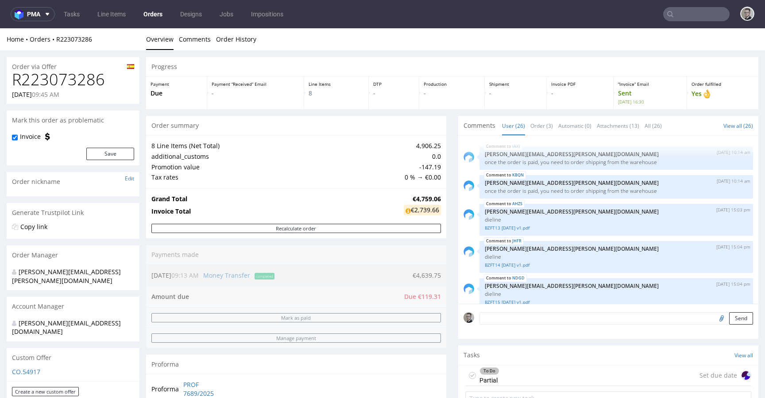
scroll to position [824, 0]
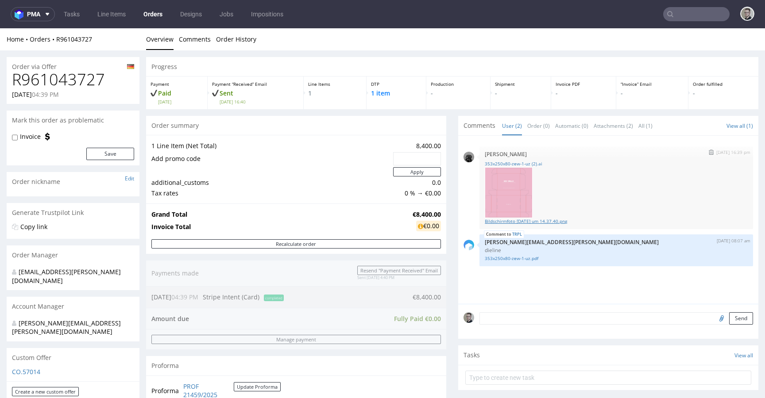
click at [555, 221] on link "Bildschirmfoto [DATE] um 14.37.40.png" at bounding box center [616, 221] width 263 height 7
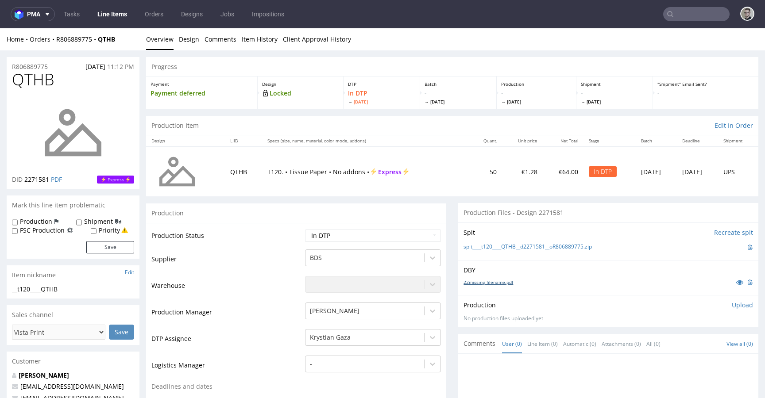
click at [473, 284] on link "22missing_filename.pdf" at bounding box center [489, 282] width 50 height 6
click at [529, 248] on link "spit____t120____QTHB__d2271581__oR806889775.zip" at bounding box center [528, 247] width 128 height 8
click at [183, 41] on link "Design" at bounding box center [189, 39] width 20 height 22
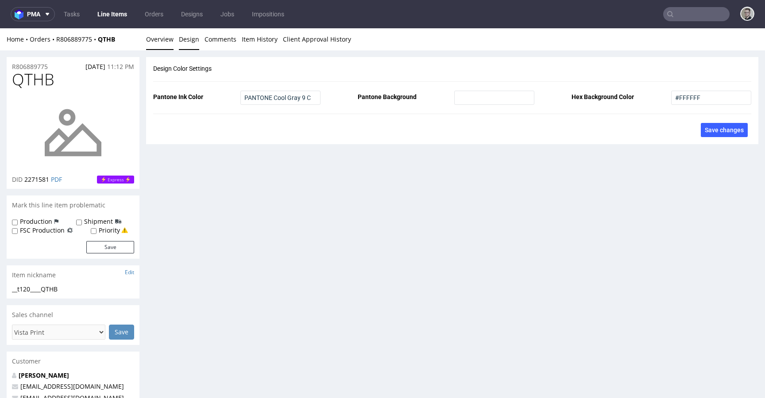
click at [167, 39] on link "Overview" at bounding box center [159, 39] width 27 height 22
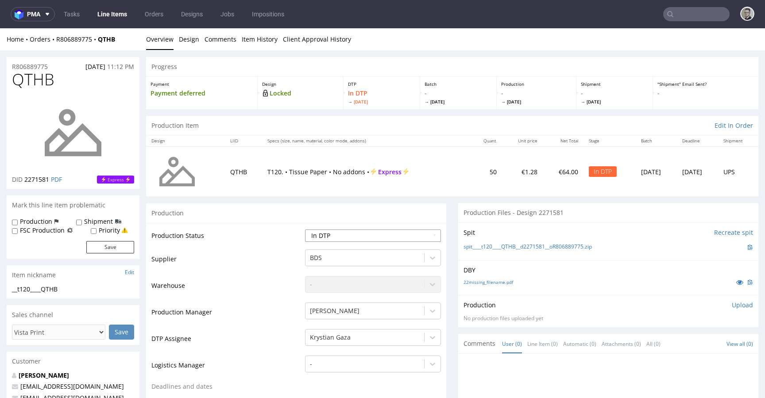
click at [349, 232] on select "Waiting for Artwork Waiting for Diecut Waiting for Mockup Waiting for DTP Waiti…" at bounding box center [373, 236] width 136 height 12
select select "dtp_issue"
click at [305, 230] on select "Waiting for Artwork Waiting for Diecut Waiting for Mockup Waiting for DTP Waiti…" at bounding box center [373, 236] width 136 height 12
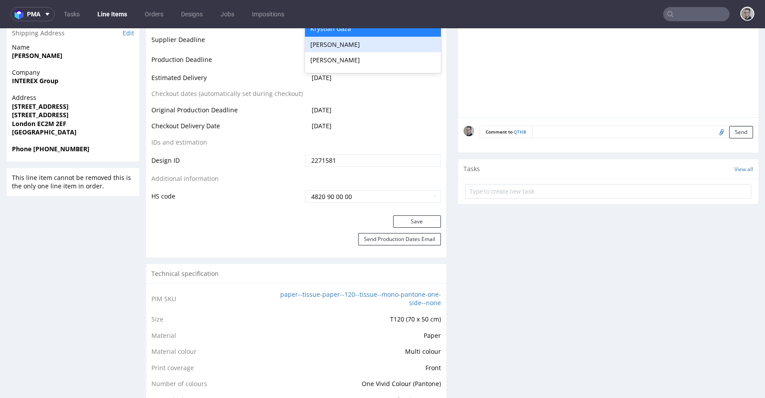
scroll to position [406, 0]
click at [404, 217] on button "Save" at bounding box center [417, 221] width 48 height 12
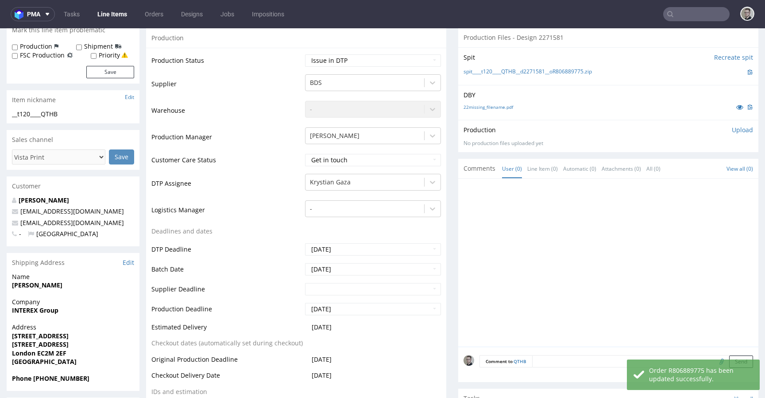
scroll to position [194, 0]
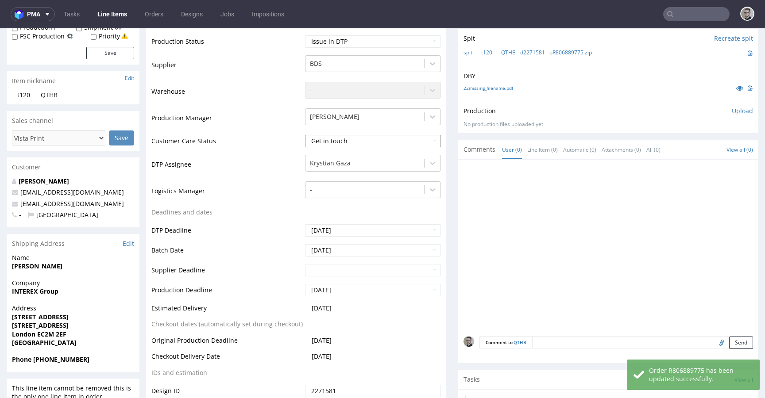
click at [413, 141] on select "Get in touch Waiting for reply Closed" at bounding box center [373, 141] width 136 height 12
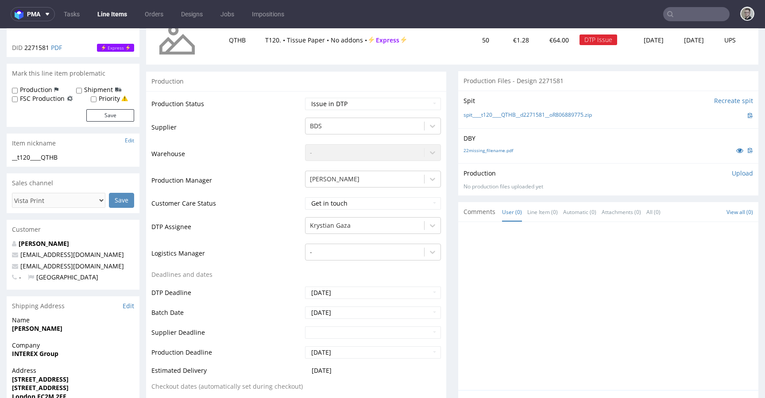
scroll to position [275, 0]
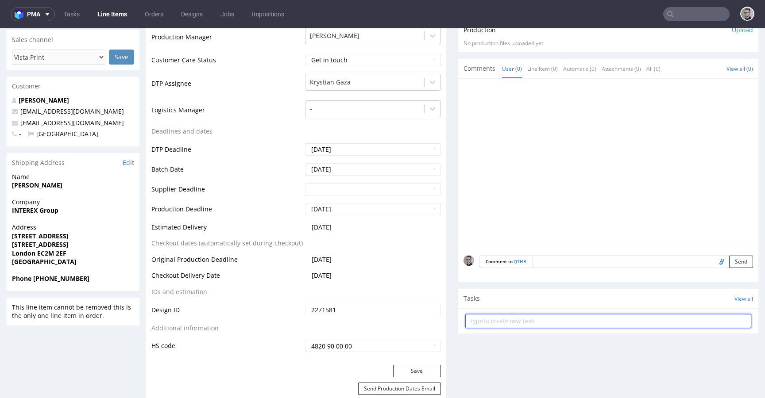
click at [514, 320] on input "text" at bounding box center [608, 321] width 286 height 14
type input "vistaprint issue to cancel"
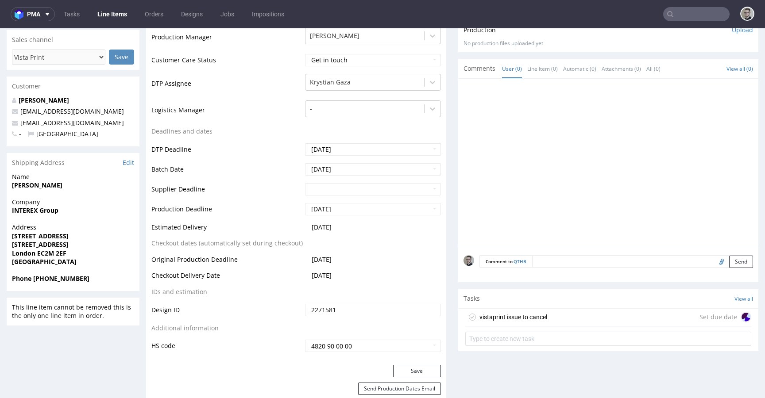
click at [699, 318] on div "Set due date" at bounding box center [725, 317] width 52 height 11
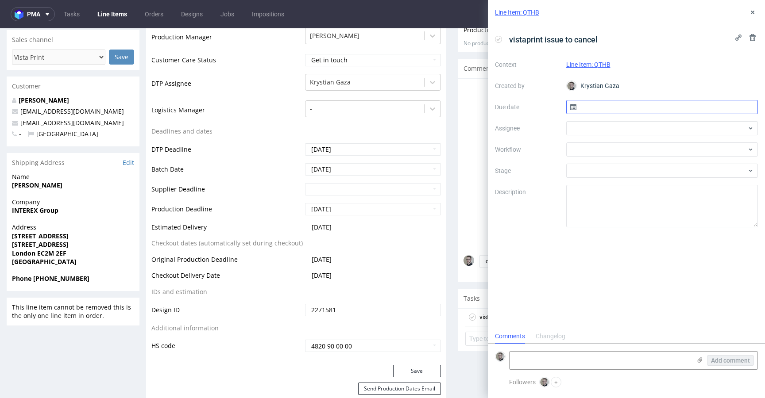
scroll to position [7, 0]
drag, startPoint x: 662, startPoint y: 106, endPoint x: 659, endPoint y: 115, distance: 9.4
click at [662, 106] on input "text" at bounding box center [662, 107] width 192 height 14
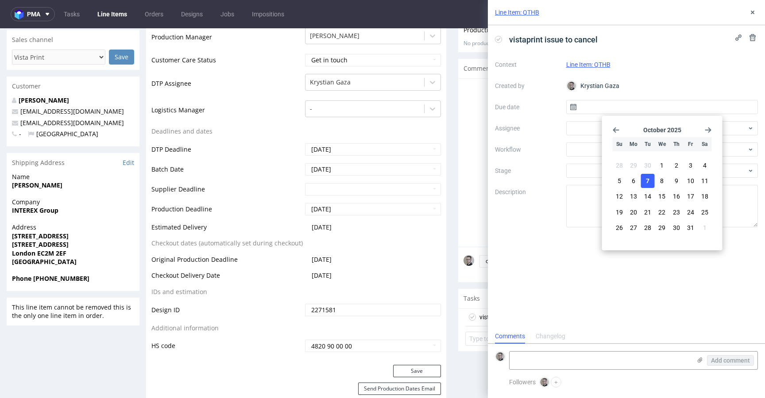
click at [645, 179] on button "7" at bounding box center [648, 181] width 14 height 14
type input "07/10/2025"
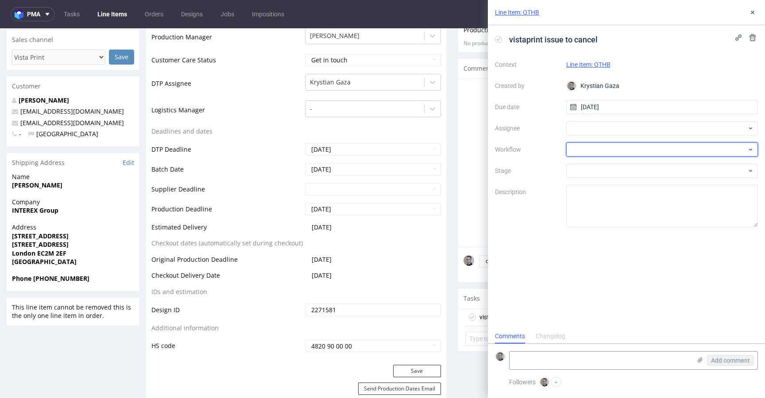
click at [622, 151] on div at bounding box center [662, 150] width 192 height 14
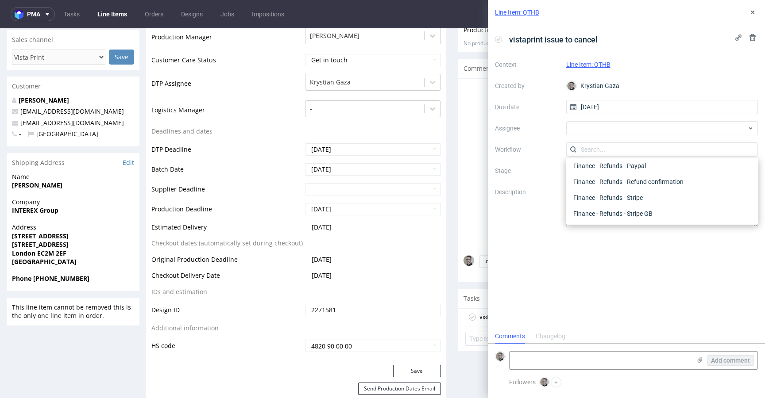
scroll to position [0, 0]
click at [625, 193] on div "DTP - Issue" at bounding box center [662, 197] width 185 height 16
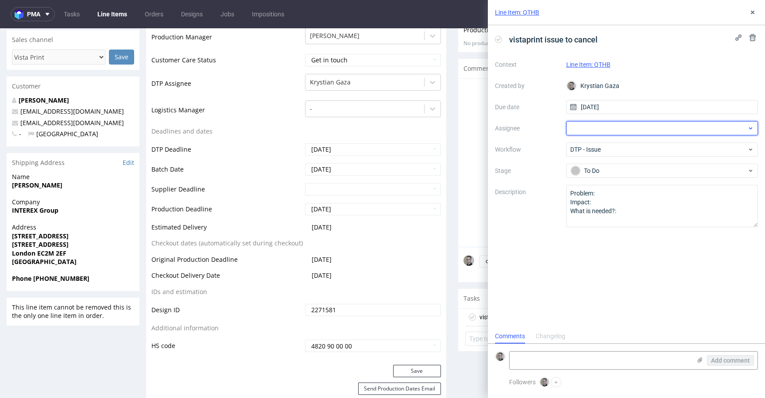
click at [614, 131] on div at bounding box center [662, 128] width 192 height 14
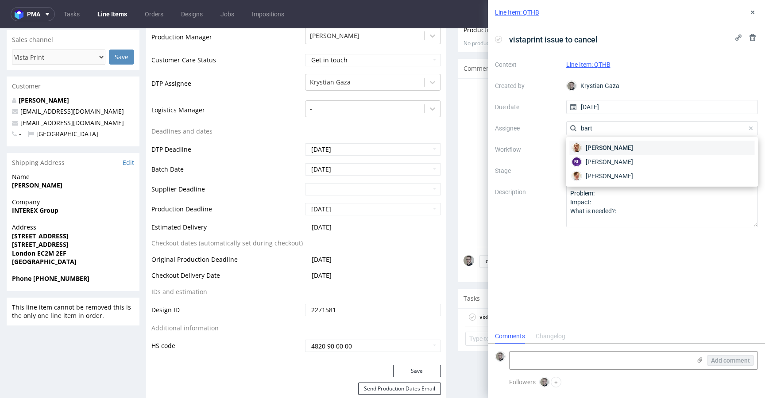
type input "bart"
click at [621, 147] on span "Bartłomiej Leśniczuk" at bounding box center [609, 147] width 47 height 9
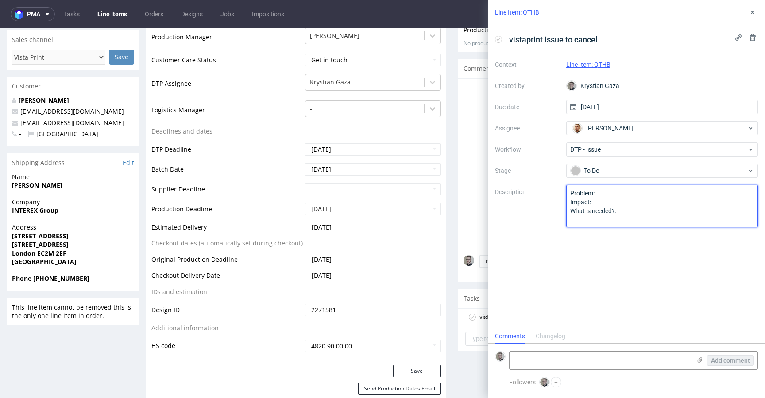
drag, startPoint x: 632, startPoint y: 235, endPoint x: 348, endPoint y: 95, distance: 316.4
type textarea "Almost 100% ink coverage on tissue paper."
click at [755, 12] on button at bounding box center [752, 12] width 11 height 11
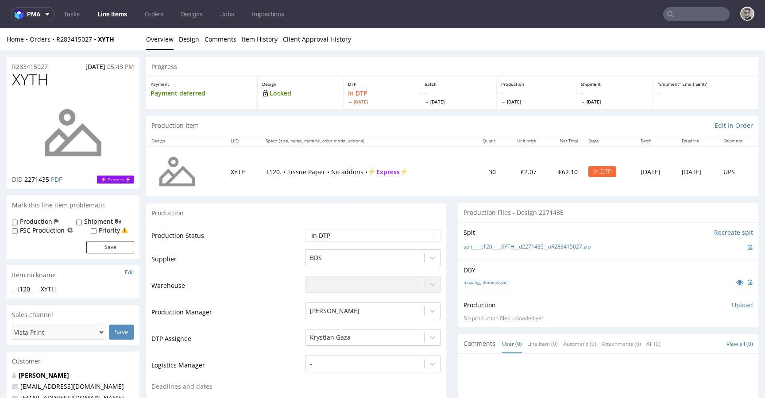
click at [480, 278] on div "missing_filename.pdf" at bounding box center [609, 283] width 290 height 10
click at [480, 281] on link "missing_filename.pdf" at bounding box center [486, 282] width 44 height 6
click at [526, 245] on link "spit____t120____XYTH__d2271435__oR283415027.zip" at bounding box center [527, 247] width 127 height 8
click at [732, 305] on p "Upload" at bounding box center [742, 305] width 21 height 9
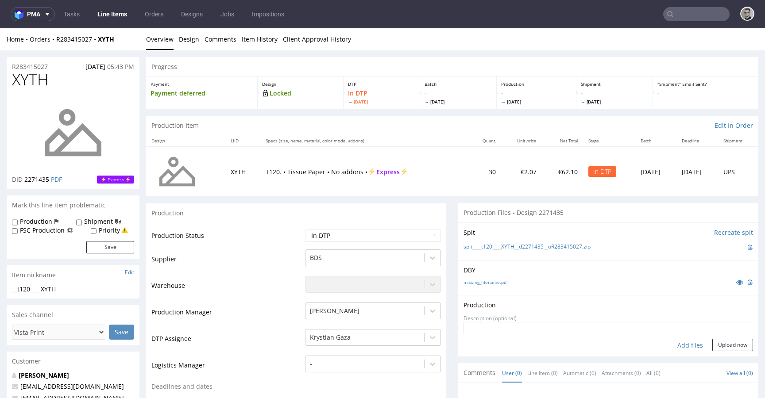
click at [685, 343] on div "Add files" at bounding box center [690, 345] width 44 height 13
type input "C:\fakepath\__t120____XYTH__d2271435__oR283415027__latest__front.pdf"
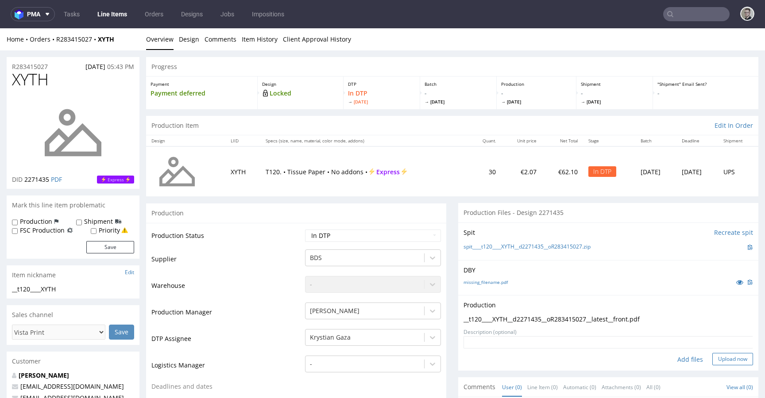
click at [716, 363] on button "Upload now" at bounding box center [732, 359] width 41 height 12
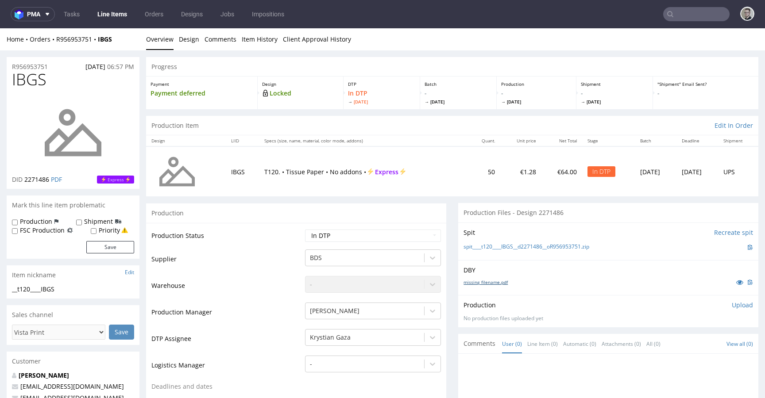
click at [498, 282] on link "missing_filename.pdf" at bounding box center [486, 282] width 44 height 6
click at [555, 248] on link "spit____t120____IBGS__d2271486__oR956953751.zip" at bounding box center [527, 247] width 126 height 8
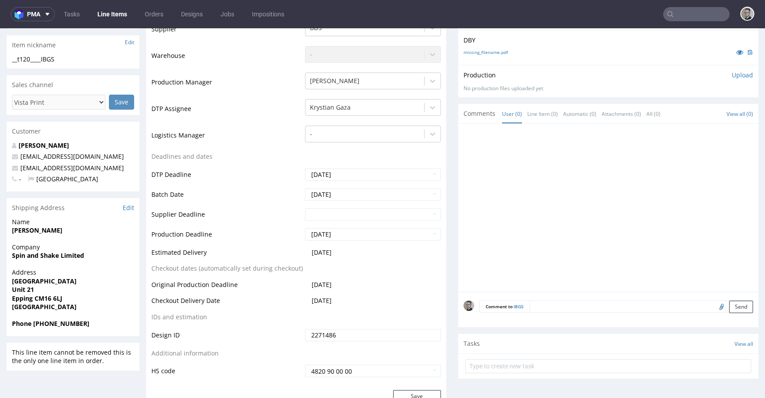
scroll to position [232, 0]
click at [603, 307] on textarea at bounding box center [641, 305] width 224 height 12
paste textarea "ISSUE: Texts in the design are smaller than minimal 2mm height and some white l…"
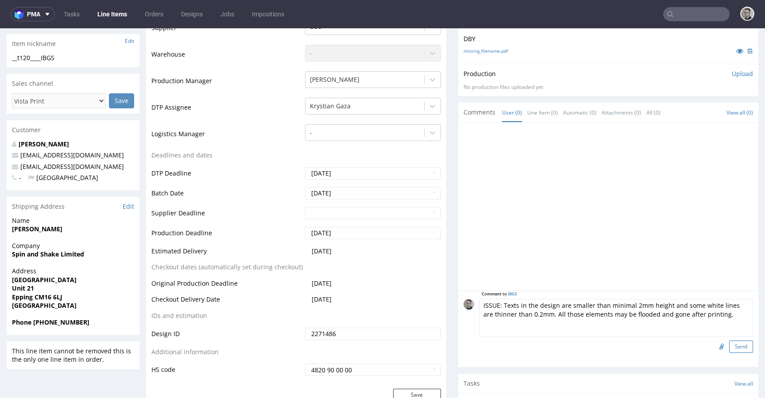
scroll to position [36, 0]
type textarea "ISSUE: Texts in the design are smaller than minimal 2mm height and some white l…"
click at [737, 349] on button "Send" at bounding box center [741, 347] width 24 height 12
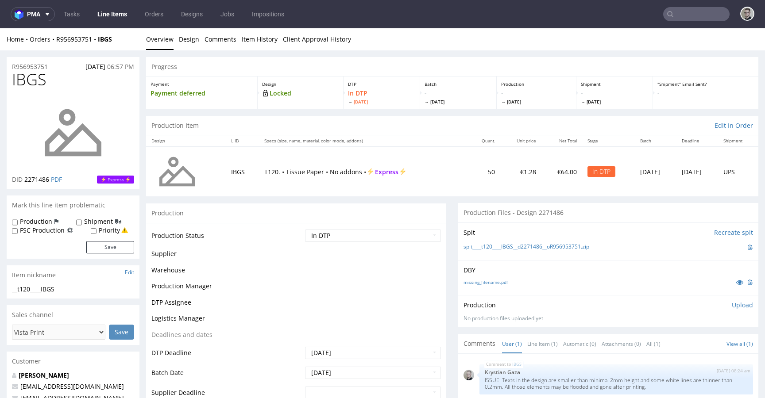
scroll to position [0, 0]
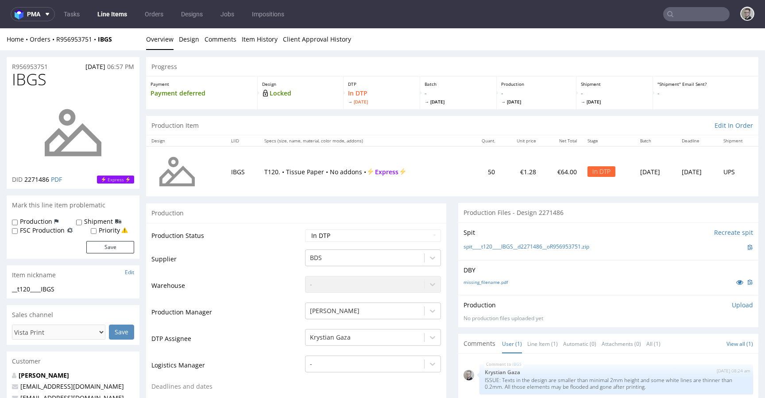
click at [732, 305] on p "Upload" at bounding box center [742, 305] width 21 height 9
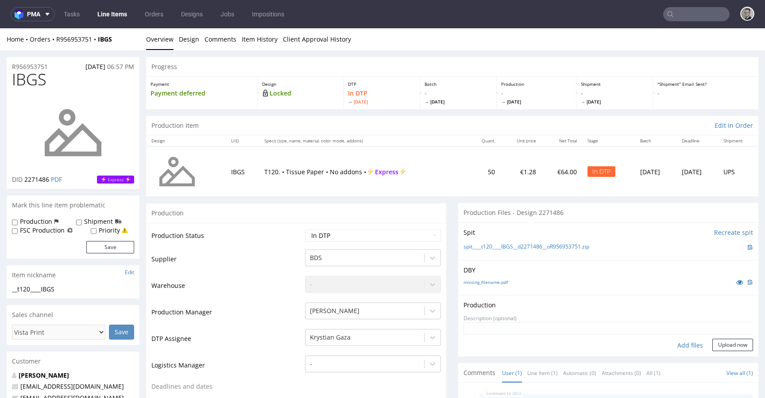
click at [680, 340] on div "Add files" at bounding box center [690, 345] width 44 height 13
type input "C:\fakepath\__t120____IBGS__d2271486__oR956953751__latest__front.pdf"
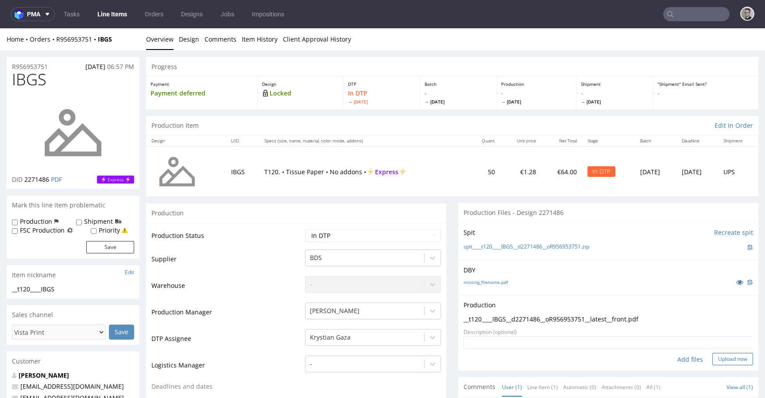
click at [726, 356] on button "Upload now" at bounding box center [732, 359] width 41 height 12
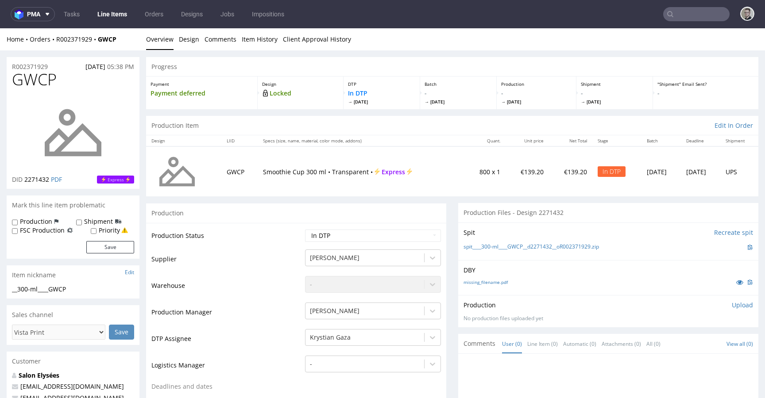
click at [488, 278] on div "missing_filename.pdf" at bounding box center [609, 283] width 290 height 10
click at [488, 282] on link "missing_filename.pdf" at bounding box center [486, 282] width 44 height 6
click at [529, 243] on link "spit____300-ml____GWCP__d2271432__oR002371929.zip" at bounding box center [531, 247] width 135 height 8
click at [732, 303] on p "Upload" at bounding box center [742, 305] width 21 height 9
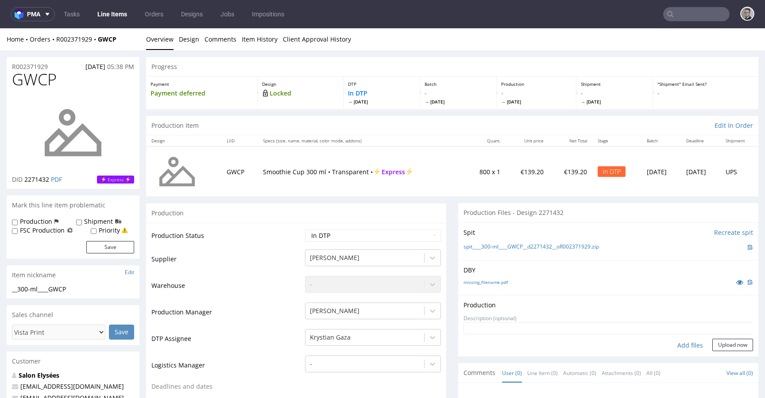
click at [675, 345] on div "Add files" at bounding box center [690, 345] width 44 height 13
type input "C:\fakepath\__300-ml____GWCP__d2271432__oR002371929__latest__front.pdf"
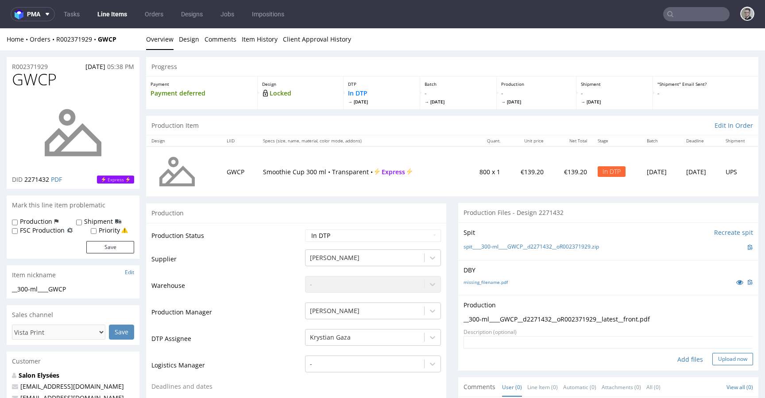
click at [712, 365] on button "Upload now" at bounding box center [732, 359] width 41 height 12
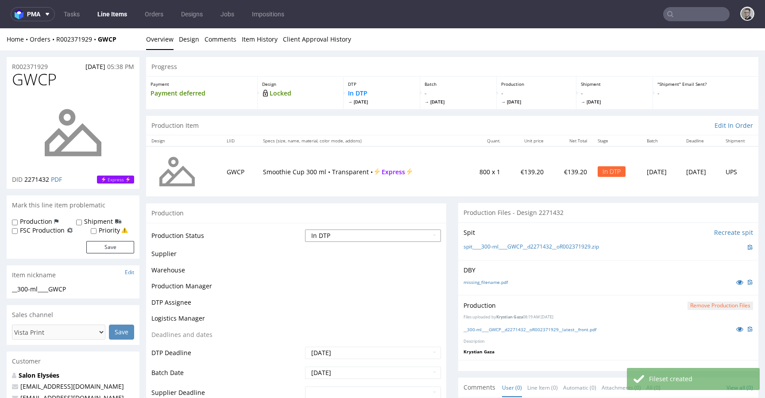
click at [352, 238] on select "Waiting for Artwork Waiting for Diecut Waiting for Mockup Waiting for DTP Waiti…" at bounding box center [373, 236] width 136 height 12
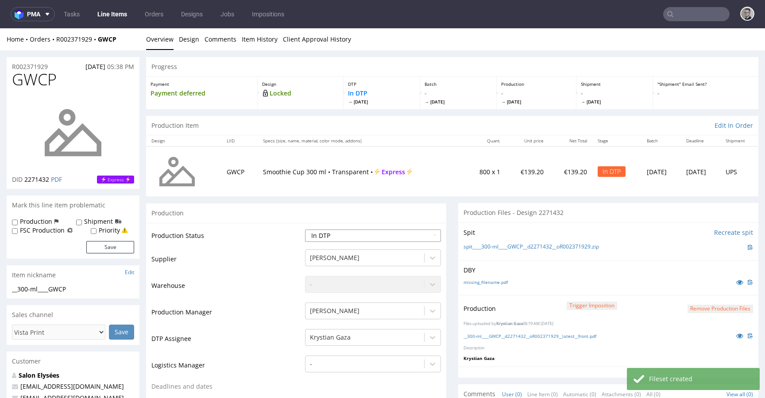
select select "dtp_production_ready"
click at [305, 230] on select "Waiting for Artwork Waiting for Diecut Waiting for Mockup Waiting for DTP Waiti…" at bounding box center [373, 236] width 136 height 12
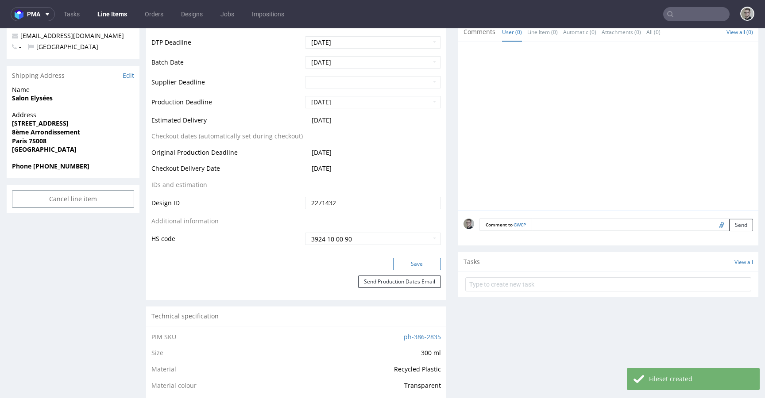
click at [404, 264] on button "Save" at bounding box center [417, 264] width 48 height 12
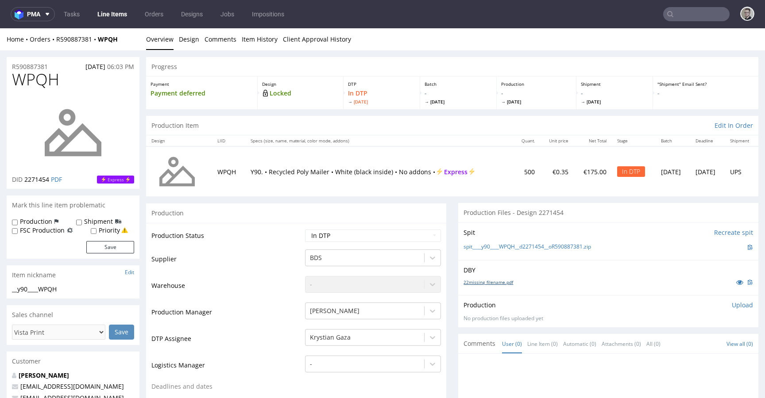
click at [482, 282] on link "22missing_filename.pdf" at bounding box center [489, 282] width 50 height 6
click at [531, 243] on link "spit____y90____WPQH__d2271454__oR590887381.zip" at bounding box center [527, 247] width 127 height 8
click at [184, 40] on link "Design" at bounding box center [189, 39] width 20 height 22
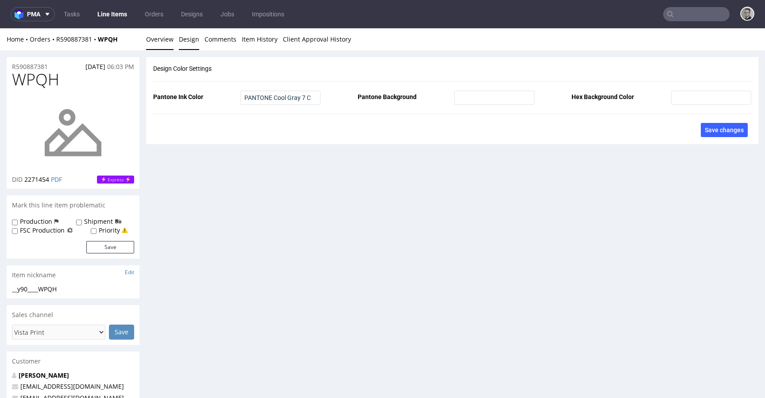
click at [151, 41] on link "Overview" at bounding box center [159, 39] width 27 height 22
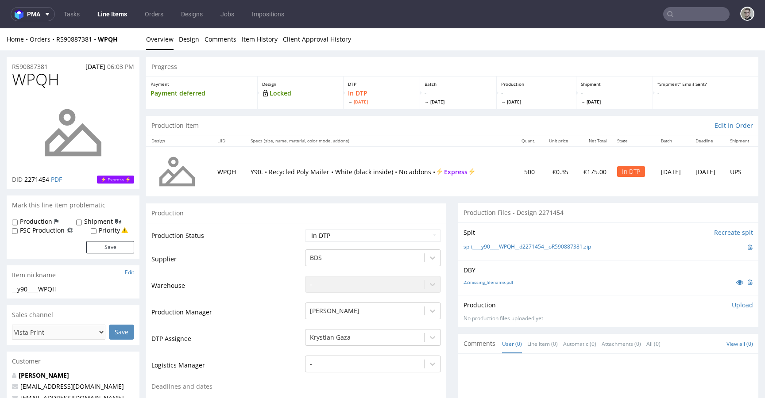
click at [734, 300] on div "Production Upload No production files uploaded yet Description (optional) Add f…" at bounding box center [608, 311] width 300 height 32
click at [732, 305] on p "Upload" at bounding box center [742, 305] width 21 height 9
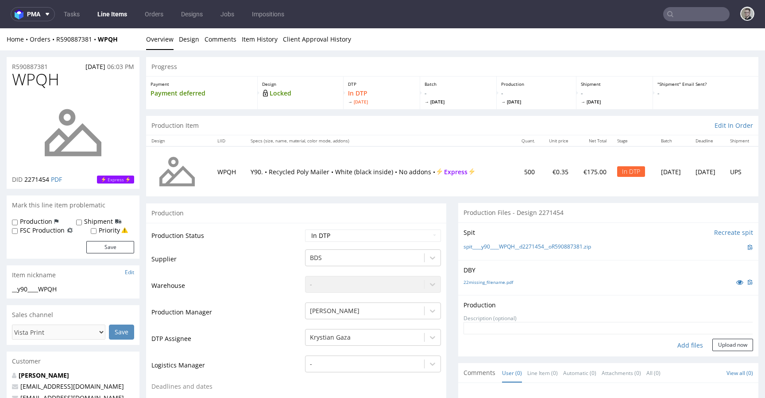
click at [680, 346] on div "Add files" at bounding box center [690, 345] width 44 height 13
type input "C:\fakepath\__y90____WPQH__d2271454__oR590887381__latest__front.pdf"
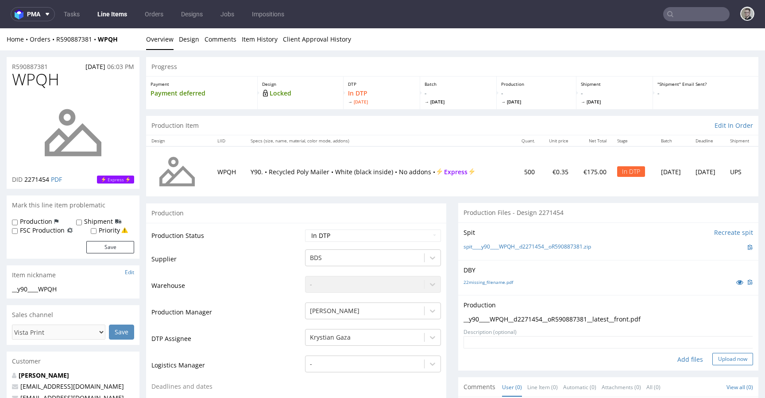
click at [718, 357] on button "Upload now" at bounding box center [732, 359] width 41 height 12
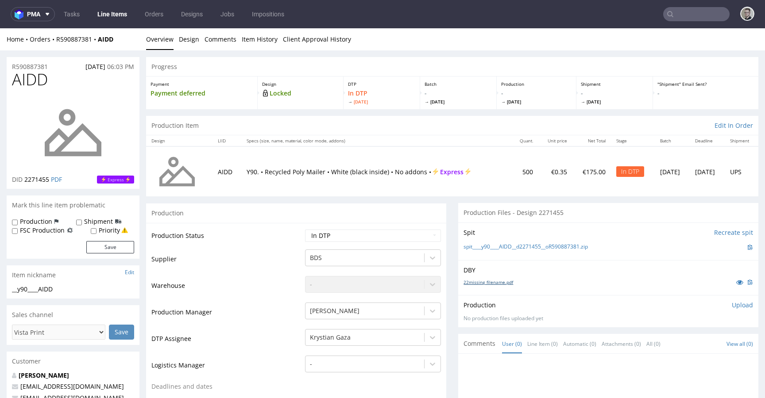
click at [491, 283] on link "22missing_filename.pdf" at bounding box center [489, 282] width 50 height 6
click at [549, 250] on link "spit____y90____AIDD__d2271455__oR590887381.zip" at bounding box center [526, 247] width 124 height 8
click at [191, 42] on link "Design" at bounding box center [189, 39] width 20 height 22
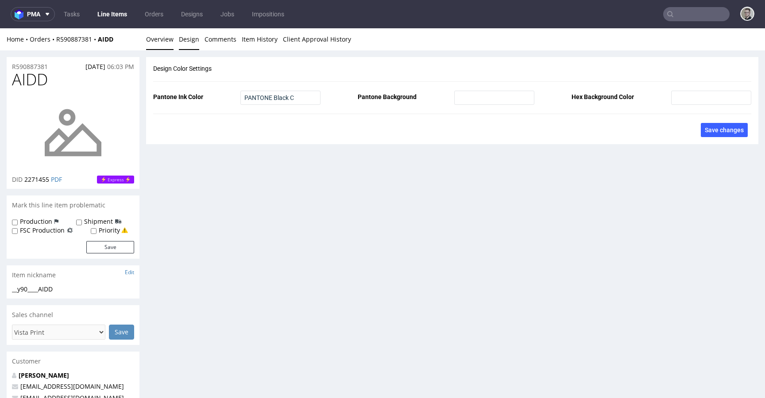
drag, startPoint x: 155, startPoint y: 42, endPoint x: 162, endPoint y: 41, distance: 8.1
click at [155, 42] on link "Overview" at bounding box center [159, 39] width 27 height 22
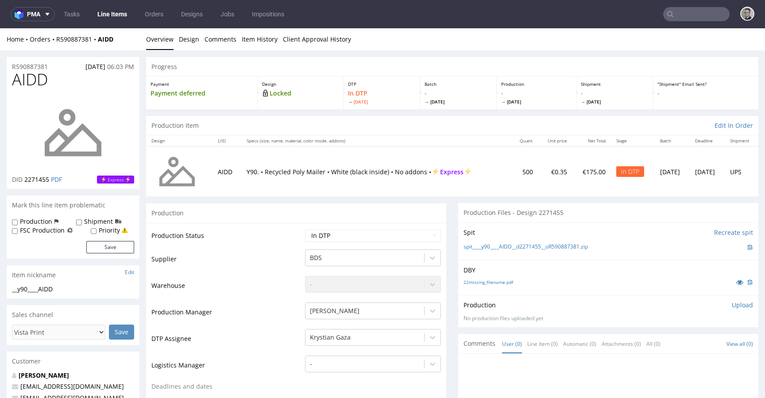
click at [728, 299] on div "Production Upload No production files uploaded yet Description (optional) Add f…" at bounding box center [608, 311] width 300 height 32
click at [732, 306] on p "Upload" at bounding box center [742, 305] width 21 height 9
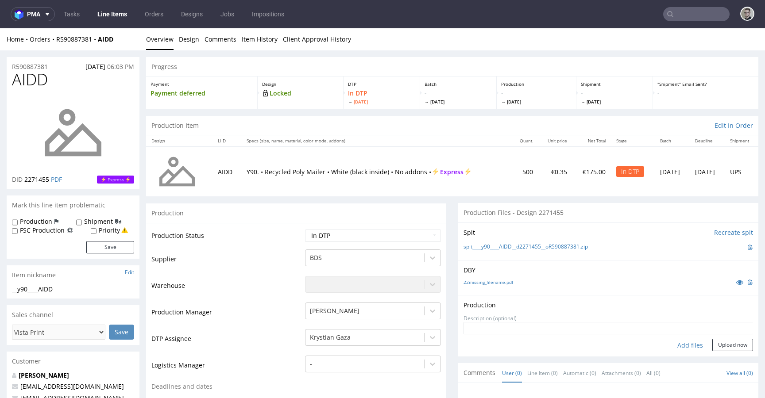
click at [676, 342] on div "Add files" at bounding box center [690, 345] width 44 height 13
type input "C:\fakepath\__y90____AIDD__d2271455__oR590887381__latest__front.pdf"
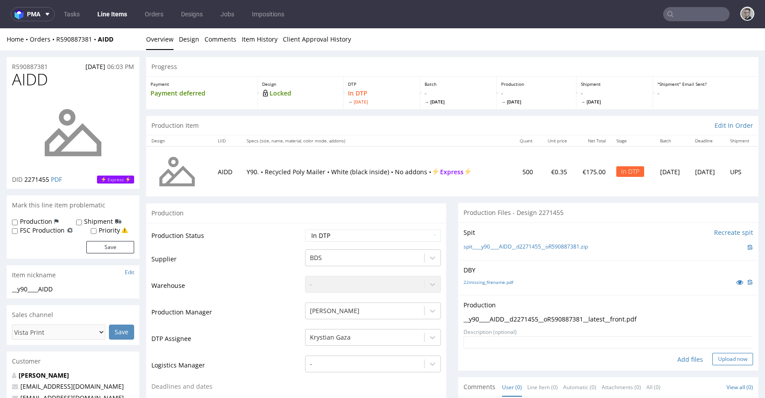
click at [717, 355] on button "Upload now" at bounding box center [732, 359] width 41 height 12
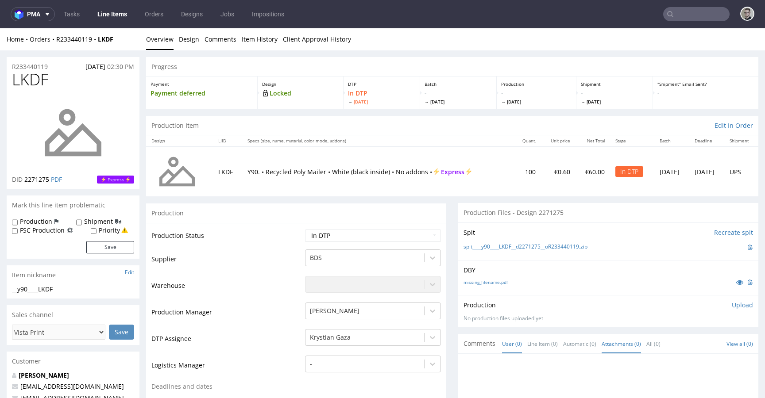
click at [610, 335] on link "Attachments (0)" at bounding box center [621, 344] width 39 height 19
click at [502, 344] on link "User (0)" at bounding box center [512, 344] width 20 height 19
click at [491, 278] on div "missing_filename.pdf" at bounding box center [609, 283] width 290 height 10
click at [492, 282] on link "missing_filename.pdf" at bounding box center [486, 282] width 44 height 6
click at [544, 247] on link "spit____y90____LKDF__d2271275__oR233440119.zip" at bounding box center [526, 247] width 124 height 8
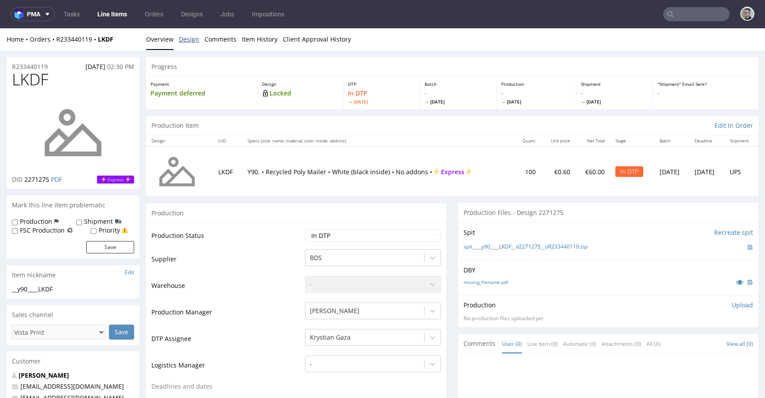
drag, startPoint x: 181, startPoint y: 36, endPoint x: 177, endPoint y: 37, distance: 4.6
click at [181, 36] on link "Design" at bounding box center [189, 39] width 20 height 22
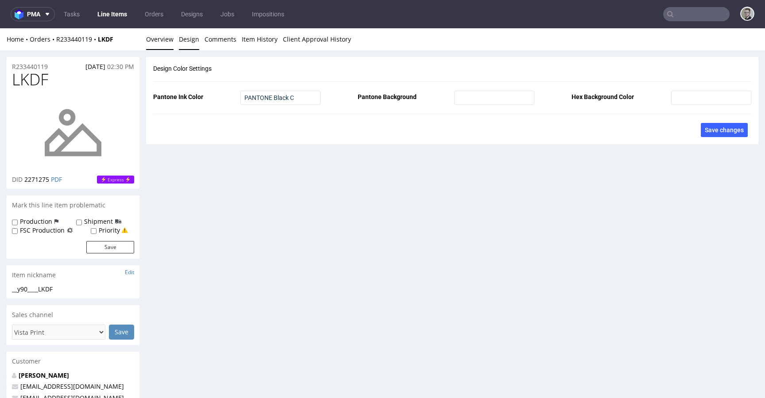
click at [165, 42] on link "Overview" at bounding box center [159, 39] width 27 height 22
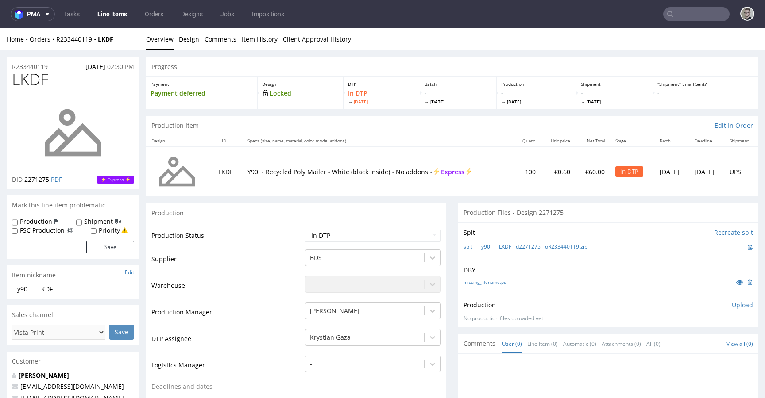
click at [735, 309] on p "Upload" at bounding box center [742, 305] width 21 height 9
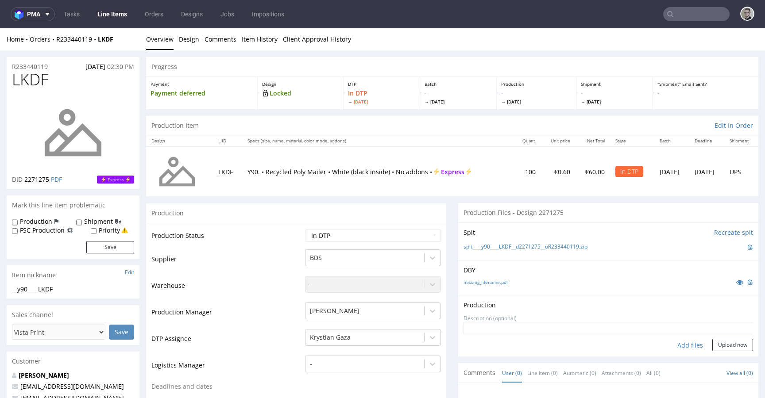
click at [674, 345] on div "Add files" at bounding box center [690, 345] width 44 height 13
type input "C:\fakepath\__y90____LKDF__d2271275__oR233440119__latest__front.pdf"
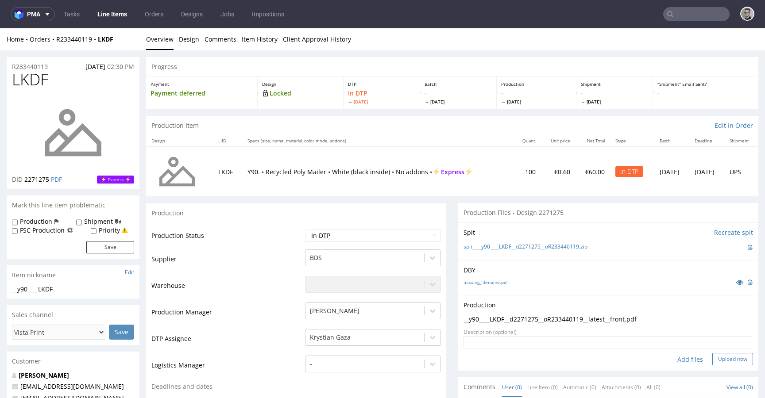
click at [734, 363] on button "Upload now" at bounding box center [732, 359] width 41 height 12
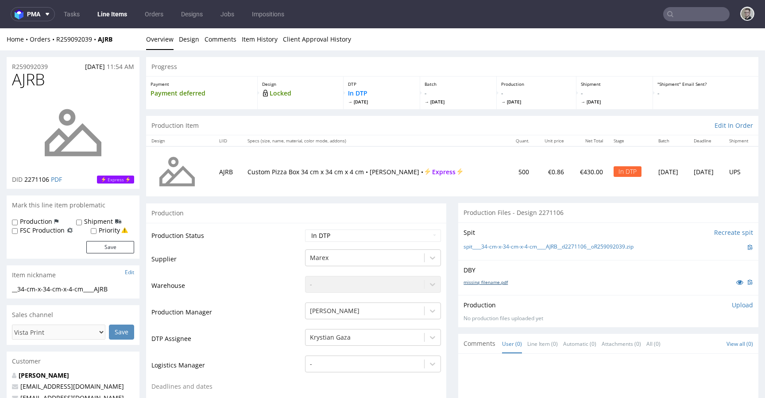
click at [498, 279] on link "missing_filename.pdf" at bounding box center [486, 282] width 44 height 6
click at [524, 247] on link "spit____34-cm-x-34-cm-x-4-cm____AJRB__d2271106__oR259092039.zip" at bounding box center [549, 247] width 170 height 8
click at [732, 304] on p "Upload" at bounding box center [742, 305] width 21 height 9
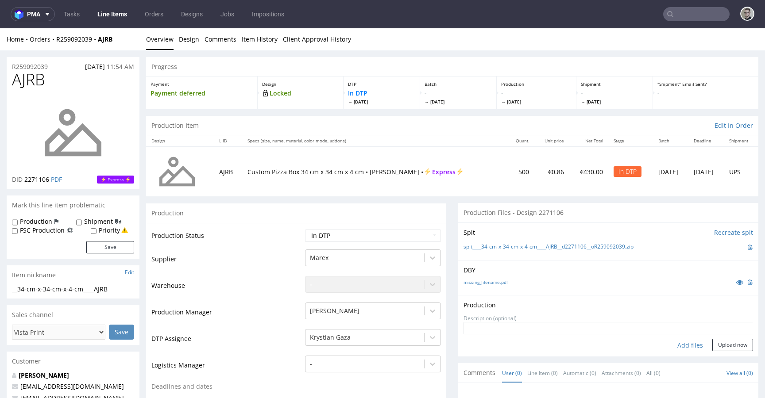
click at [685, 344] on div "Add files" at bounding box center [690, 345] width 44 height 13
type input "C:\fakepath\__34-cm-x-34-cm-x-4-cm____AJRB__d2271106__oR259092039__latest__outs…"
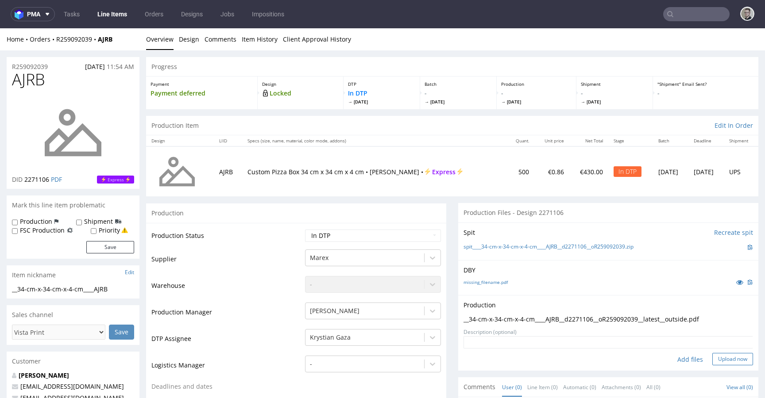
click at [712, 359] on button "Upload now" at bounding box center [732, 359] width 41 height 12
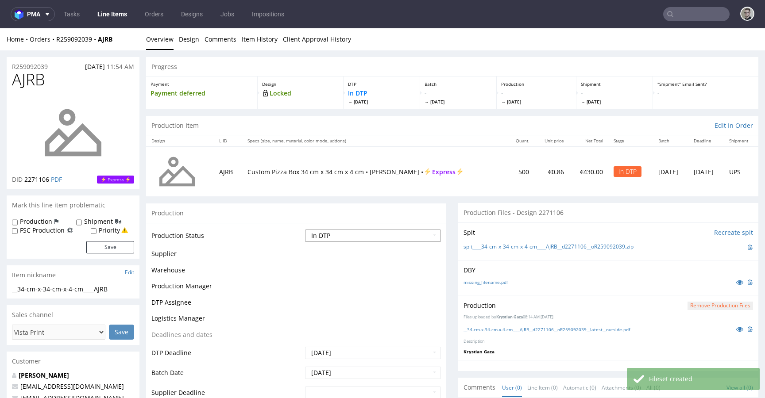
click at [350, 236] on select "Waiting for Artwork Waiting for Diecut Waiting for Mockup Waiting for DTP Waiti…" at bounding box center [373, 236] width 136 height 12
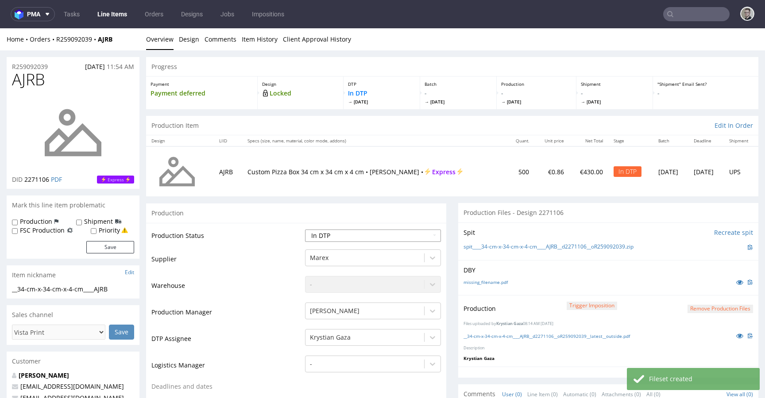
select select "dtp_production_ready"
click at [305, 230] on select "Waiting for Artwork Waiting for Diecut Waiting for Mockup Waiting for DTP Waiti…" at bounding box center [373, 236] width 136 height 12
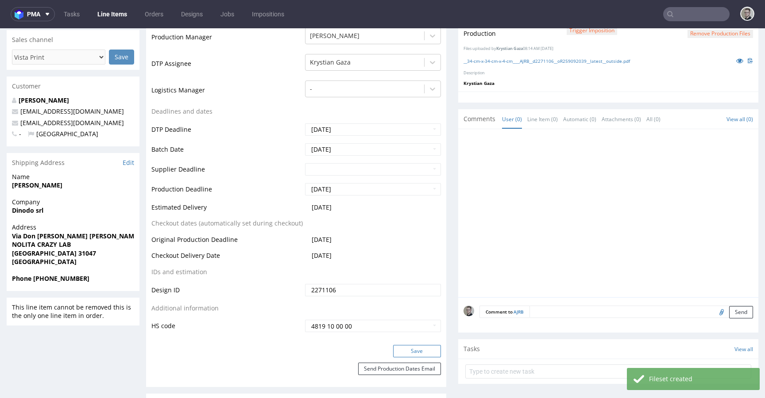
click at [411, 350] on button "Save" at bounding box center [417, 351] width 48 height 12
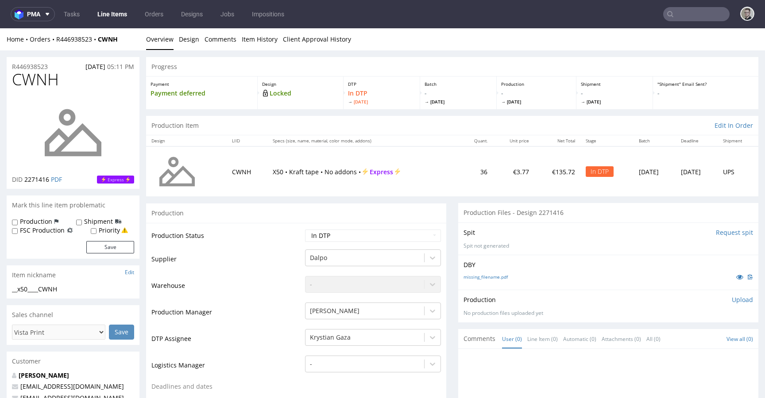
click at [724, 234] on input "Request spit" at bounding box center [734, 232] width 37 height 9
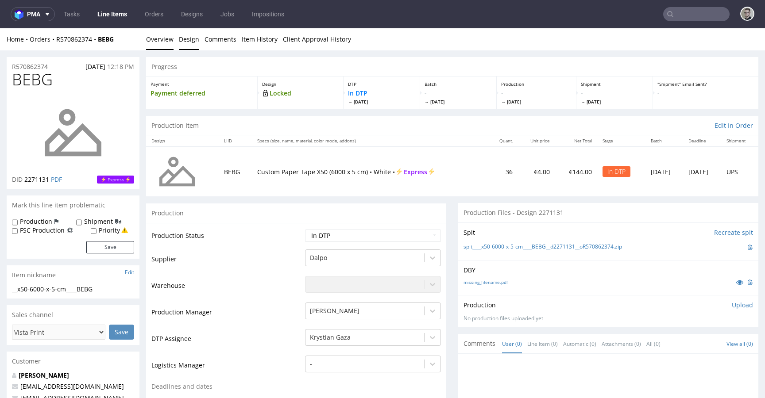
click at [187, 41] on link "Design" at bounding box center [189, 39] width 20 height 22
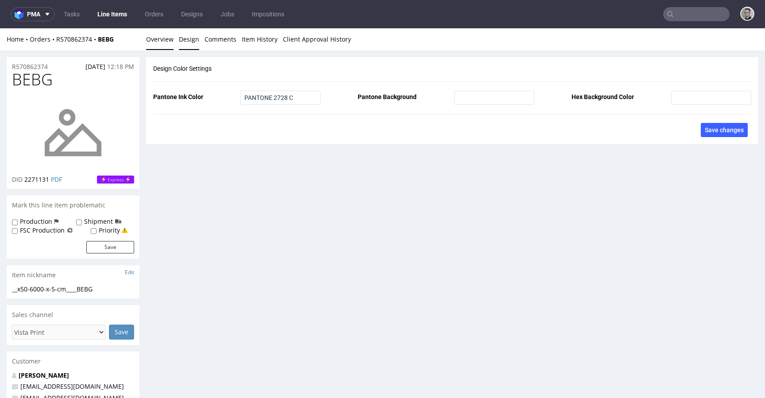
click at [167, 40] on link "Overview" at bounding box center [159, 39] width 27 height 22
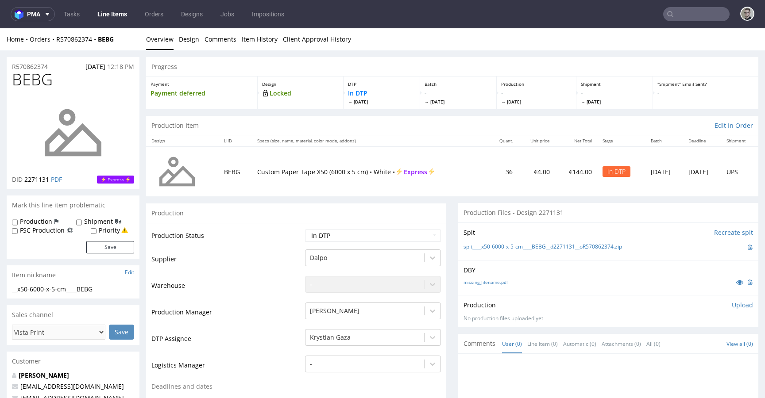
click at [496, 276] on div "DBY missing_filename.pdf" at bounding box center [608, 277] width 300 height 35
click at [495, 280] on link "missing_filename.pdf" at bounding box center [486, 282] width 44 height 6
click at [573, 243] on link "spit____x50-6000-x-5-cm____BEBG__d2271131__oR570862374.zip" at bounding box center [543, 247] width 158 height 8
click at [729, 301] on div "Production Upload No production files uploaded yet Description (optional) Add f…" at bounding box center [608, 311] width 300 height 32
click at [732, 306] on p "Upload" at bounding box center [742, 305] width 21 height 9
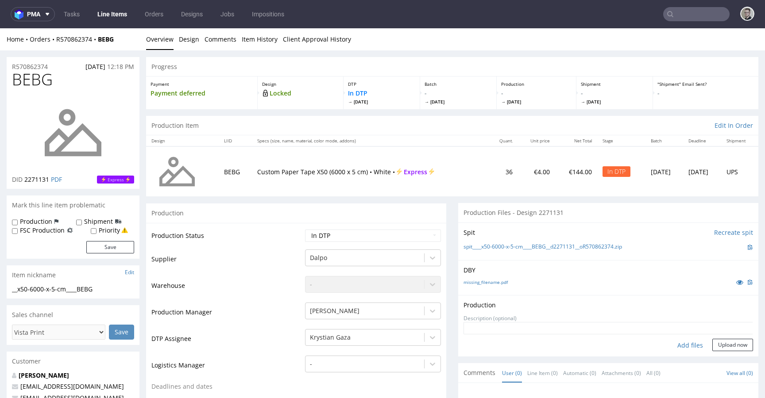
click at [681, 346] on div "Add files" at bounding box center [690, 345] width 44 height 13
type input "C:\fakepath\__x50-6000-x-5-cm____BEBG__d2271131__oR570862374__latest__front.pdf"
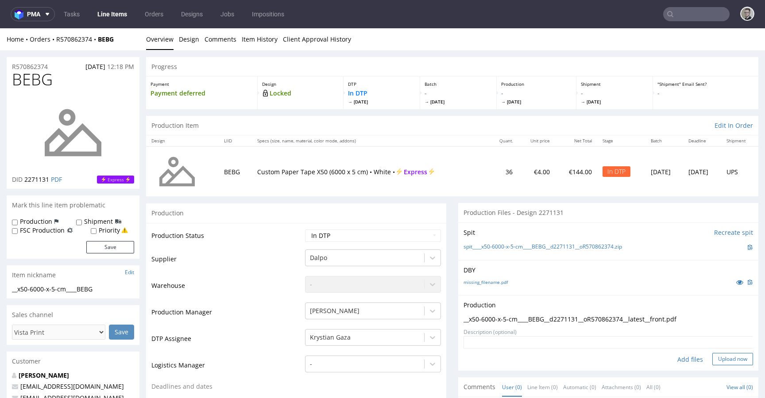
click at [713, 359] on button "Upload now" at bounding box center [732, 359] width 41 height 12
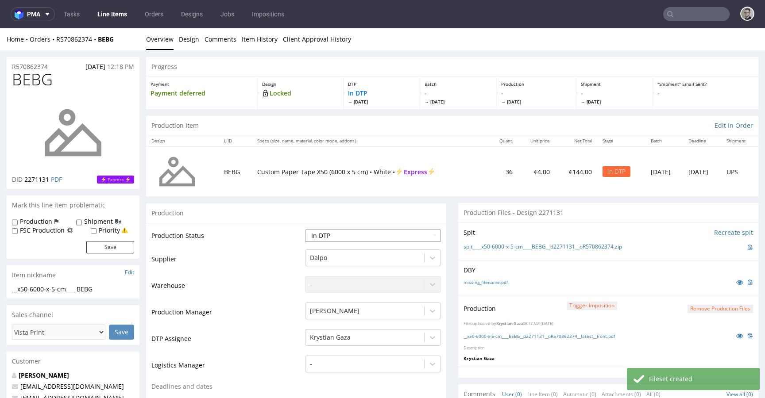
click at [357, 237] on select "Waiting for Artwork Waiting for Diecut Waiting for Mockup Waiting for DTP Waiti…" at bounding box center [373, 236] width 136 height 12
select select "dtp_production_ready"
click at [305, 230] on select "Waiting for Artwork Waiting for Diecut Waiting for Mockup Waiting for DTP Waiti…" at bounding box center [373, 236] width 136 height 12
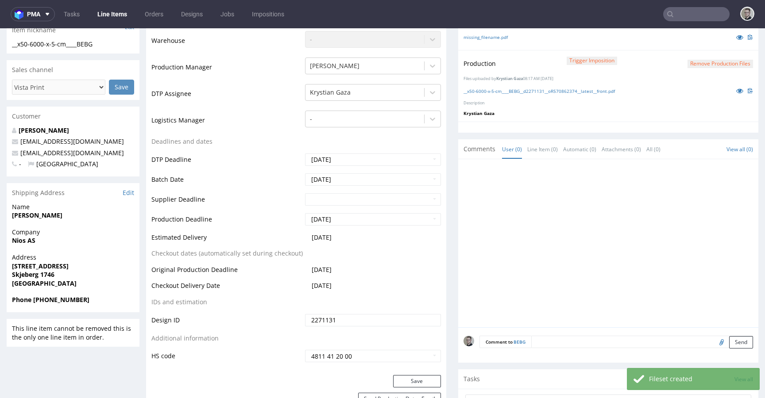
scroll to position [276, 0]
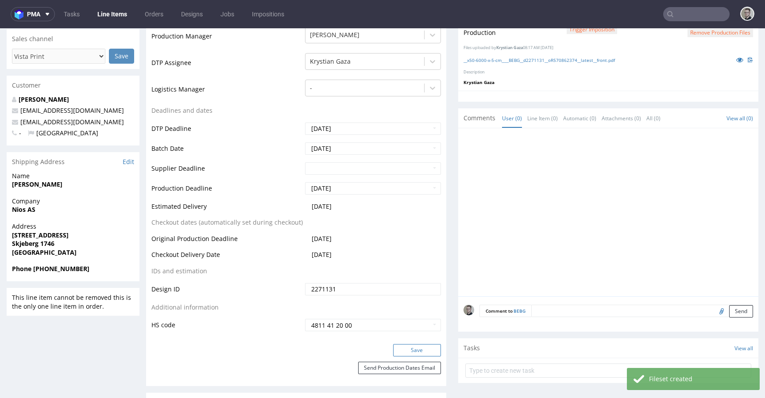
click at [417, 347] on button "Save" at bounding box center [417, 350] width 48 height 12
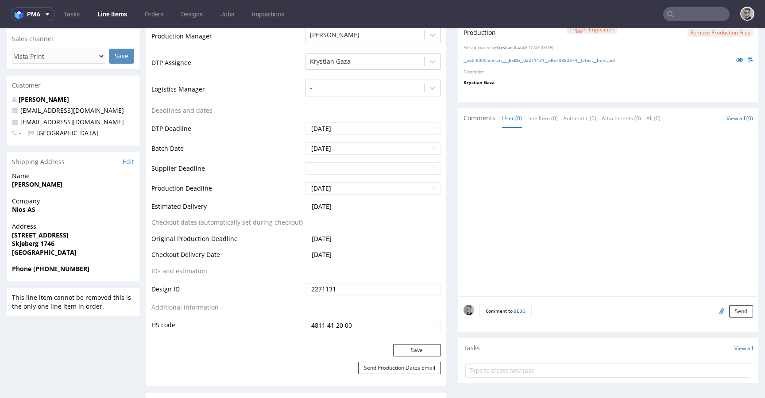
scroll to position [0, 0]
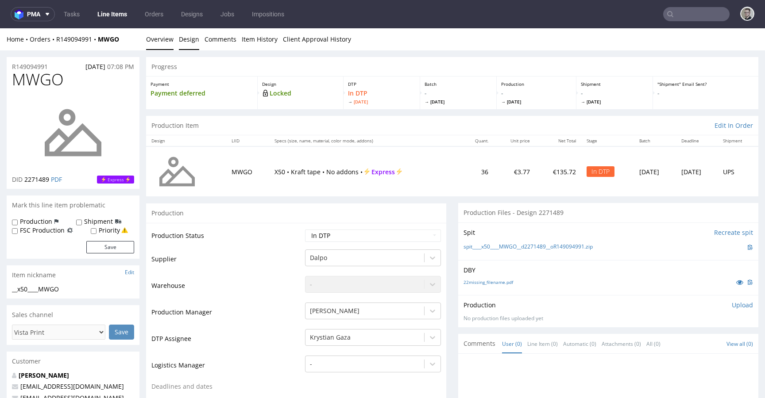
click at [185, 35] on link "Design" at bounding box center [189, 39] width 20 height 22
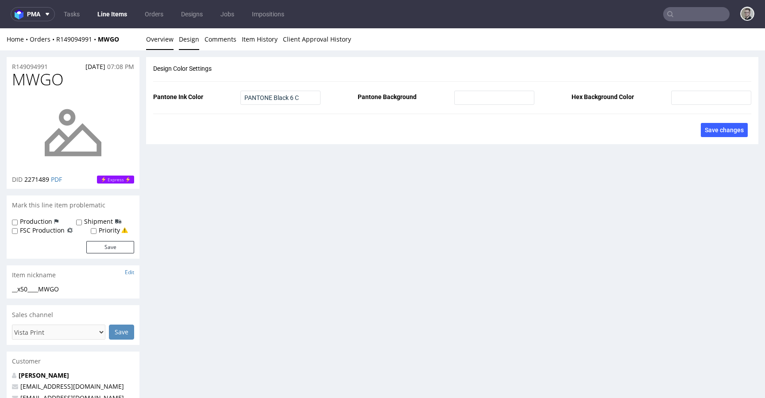
click at [165, 39] on link "Overview" at bounding box center [159, 39] width 27 height 22
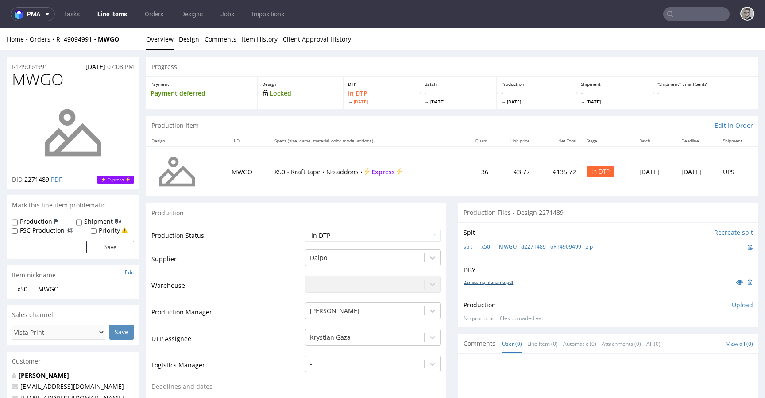
click at [483, 280] on link "22missing_filename.pdf" at bounding box center [489, 282] width 50 height 6
click at [529, 247] on link "spit____x50____MWGO__d2271489__oR149094991.zip" at bounding box center [528, 247] width 129 height 8
click at [732, 303] on p "Upload" at bounding box center [742, 305] width 21 height 9
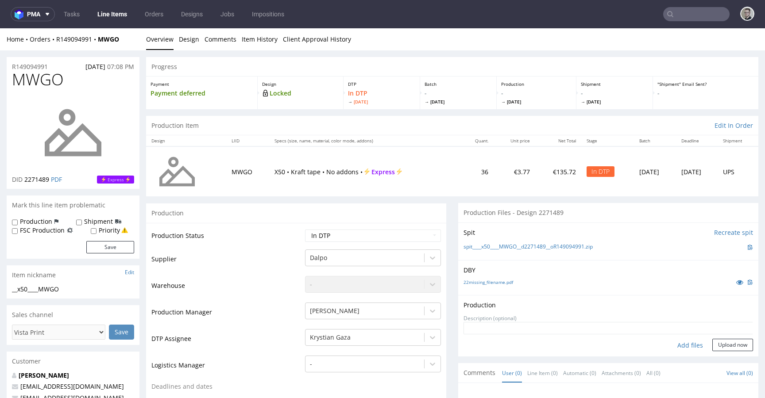
click at [677, 345] on div "Add files" at bounding box center [690, 345] width 44 height 13
type input "C:\fakepath\__x50____MWGO__d2271489__oR149094991__latest__front.pdf"
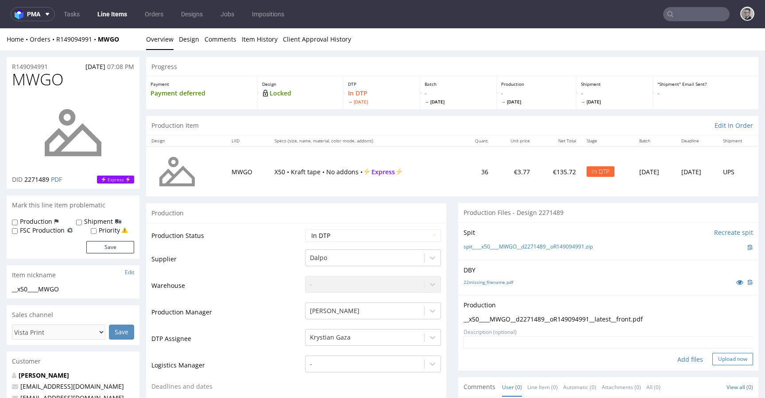
click at [717, 355] on button "Upload now" at bounding box center [732, 359] width 41 height 12
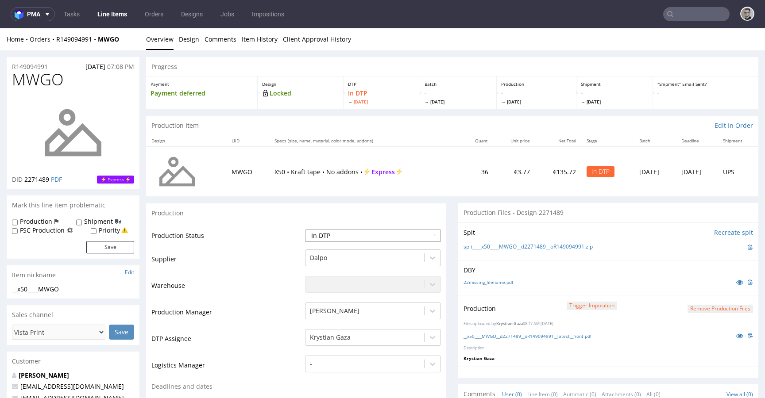
click at [368, 230] on select "Waiting for Artwork Waiting for Diecut Waiting for Mockup Waiting for DTP Waiti…" at bounding box center [373, 236] width 136 height 12
select select "dtp_production_ready"
click at [305, 230] on select "Waiting for Artwork Waiting for Diecut Waiting for Mockup Waiting for DTP Waiti…" at bounding box center [373, 236] width 136 height 12
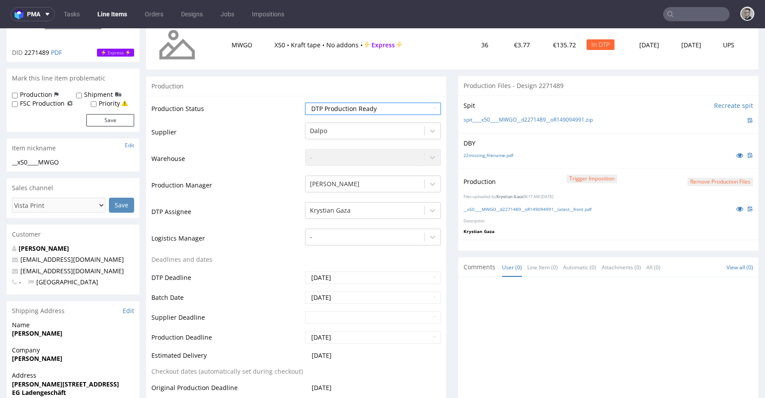
scroll to position [419, 0]
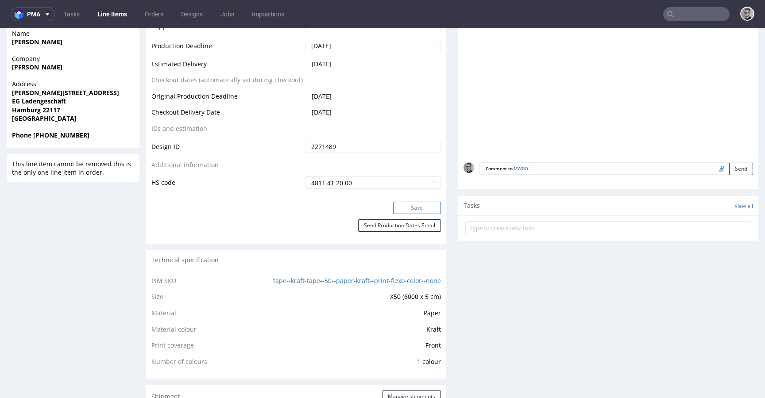
click at [423, 209] on button "Save" at bounding box center [417, 208] width 48 height 12
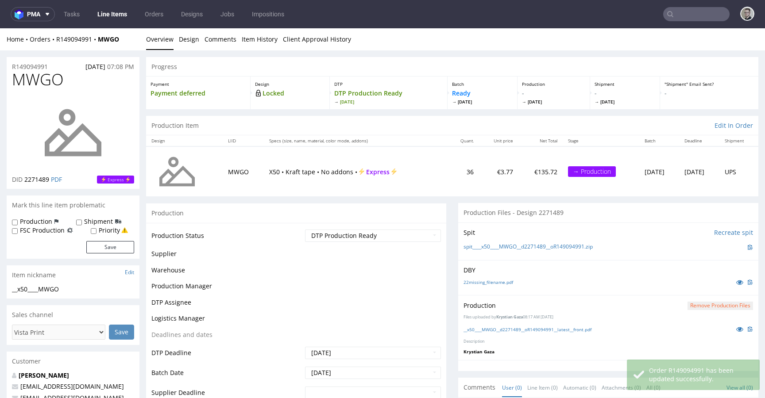
scroll to position [0, 0]
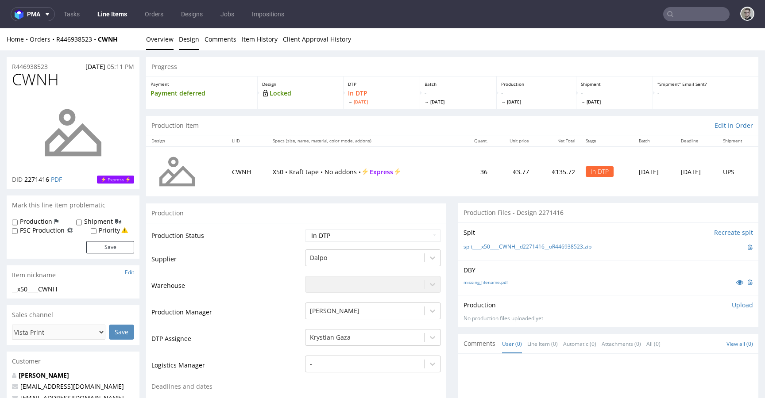
click at [185, 34] on link "Design" at bounding box center [189, 39] width 20 height 22
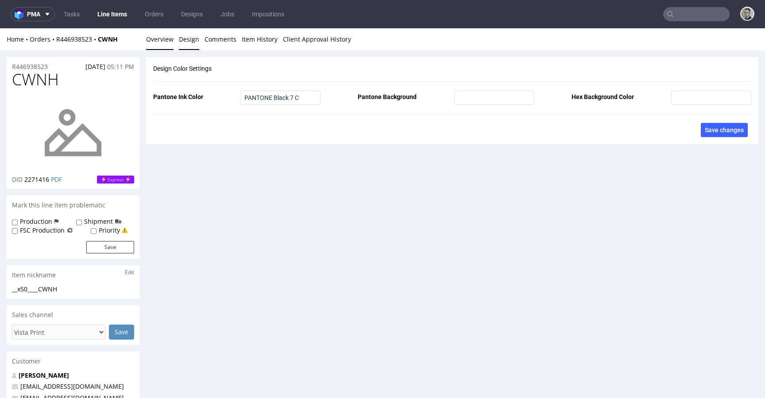
click at [155, 42] on link "Overview" at bounding box center [159, 39] width 27 height 22
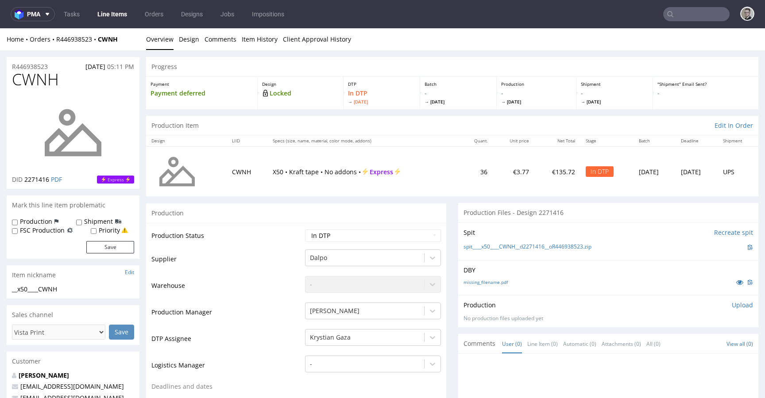
click at [476, 278] on div "missing_filename.pdf" at bounding box center [609, 283] width 290 height 10
click at [482, 282] on link "missing_filename.pdf" at bounding box center [486, 282] width 44 height 6
click at [532, 247] on link "spit____x50____CWNH__d2271416__oR446938523.zip" at bounding box center [528, 247] width 128 height 8
click at [732, 307] on p "Upload" at bounding box center [742, 305] width 21 height 9
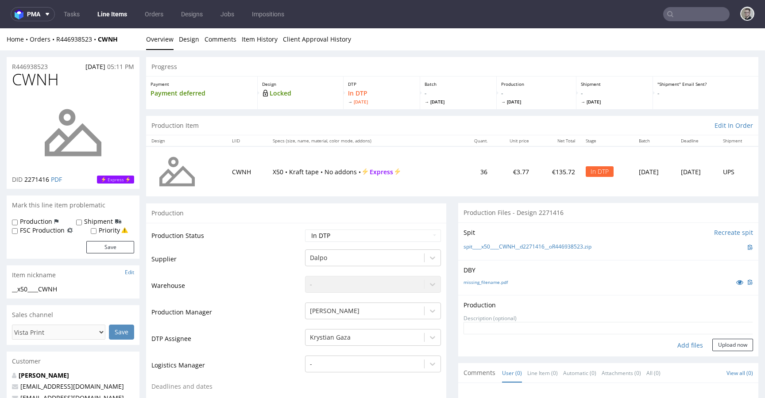
click at [672, 343] on div "Add files" at bounding box center [690, 345] width 44 height 13
type input "C:\fakepath\__x50____CWNH__d2271416__oR446938523__latest__front.pdf"
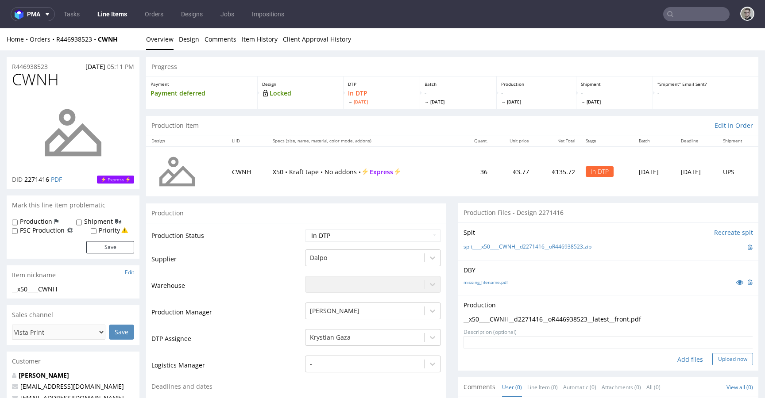
click at [730, 363] on button "Upload now" at bounding box center [732, 359] width 41 height 12
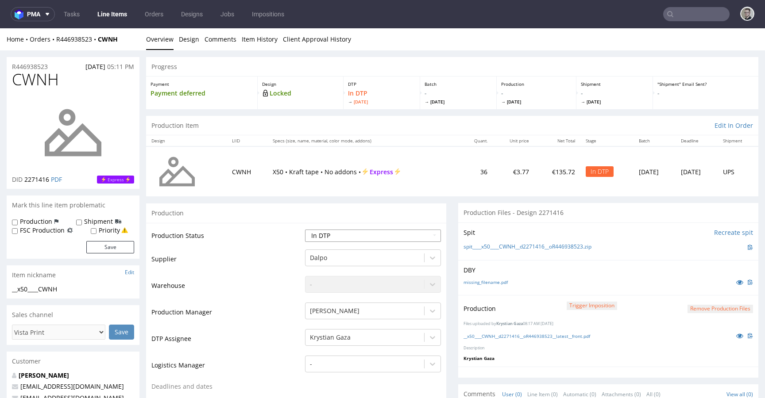
click at [329, 233] on select "Waiting for Artwork Waiting for Diecut Waiting for Mockup Waiting for DTP Waiti…" at bounding box center [373, 236] width 136 height 12
click at [305, 230] on select "Waiting for Artwork Waiting for Diecut Waiting for Mockup Waiting for DTP Waiti…" at bounding box center [373, 236] width 136 height 12
click at [354, 236] on select "Waiting for Artwork Waiting for Diecut Waiting for Mockup Waiting for DTP Waiti…" at bounding box center [373, 236] width 136 height 12
select select "dtp_production_ready"
click at [305, 230] on select "Waiting for Artwork Waiting for Diecut Waiting for Mockup Waiting for DTP Waiti…" at bounding box center [373, 236] width 136 height 12
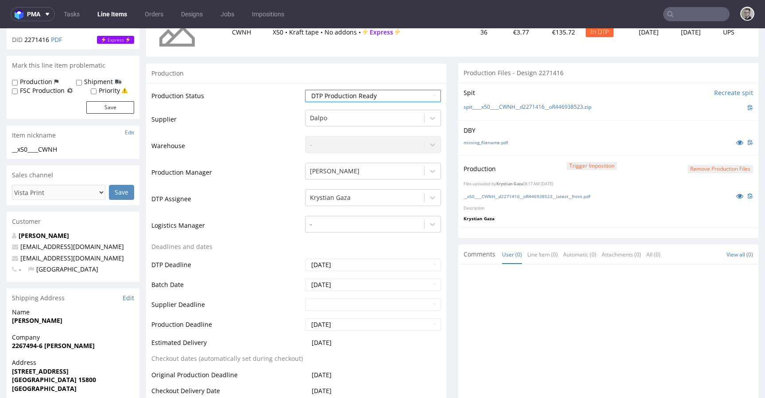
scroll to position [289, 0]
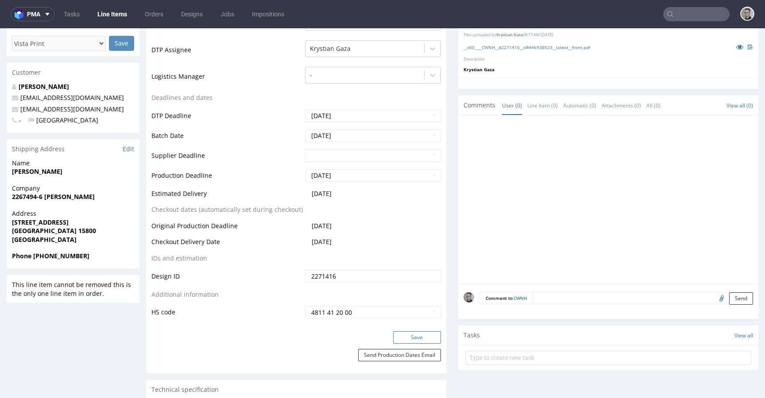
click at [415, 331] on div "Production Status Waiting for Artwork Waiting for Diecut Waiting for Mockup Wai…" at bounding box center [296, 133] width 300 height 398
click at [421, 332] on button "Save" at bounding box center [417, 338] width 48 height 12
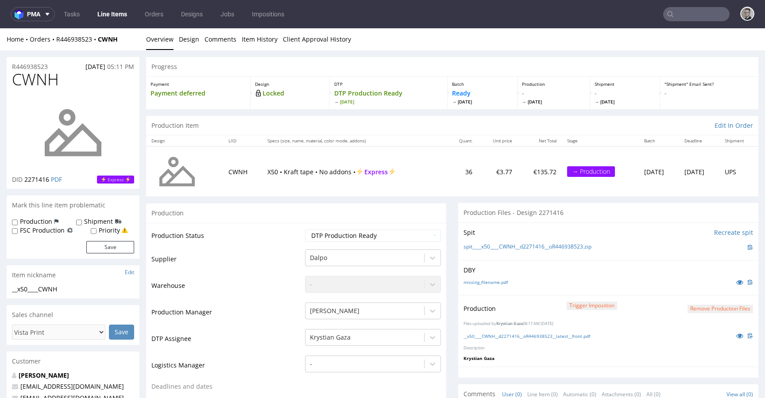
scroll to position [283, 0]
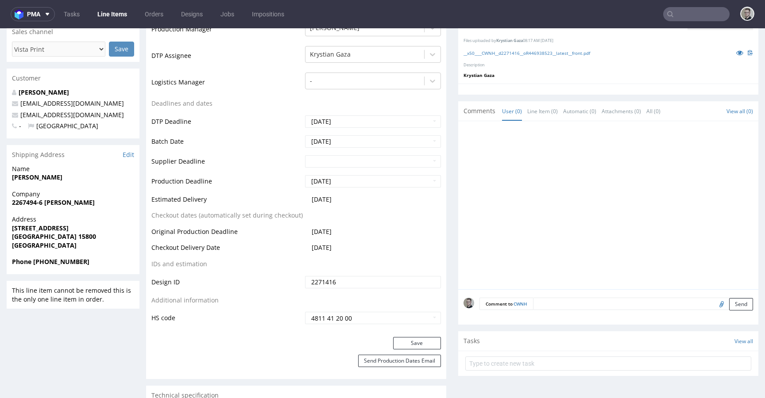
click at [571, 307] on textarea at bounding box center [643, 304] width 220 height 12
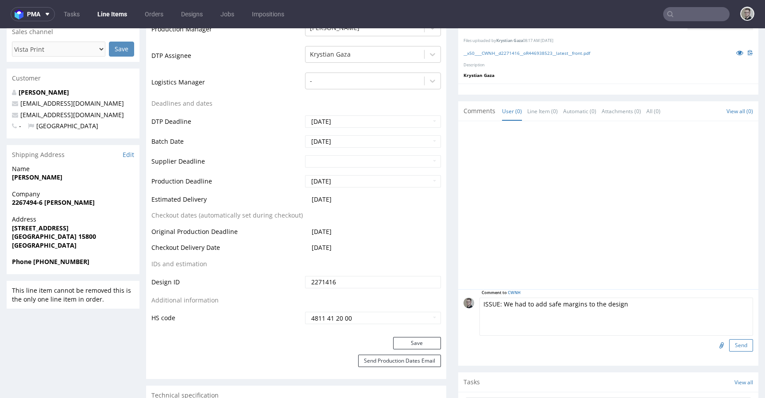
type textarea "ISSUE: We had to add safe margins to the design"
click at [735, 343] on button "Send" at bounding box center [741, 346] width 24 height 12
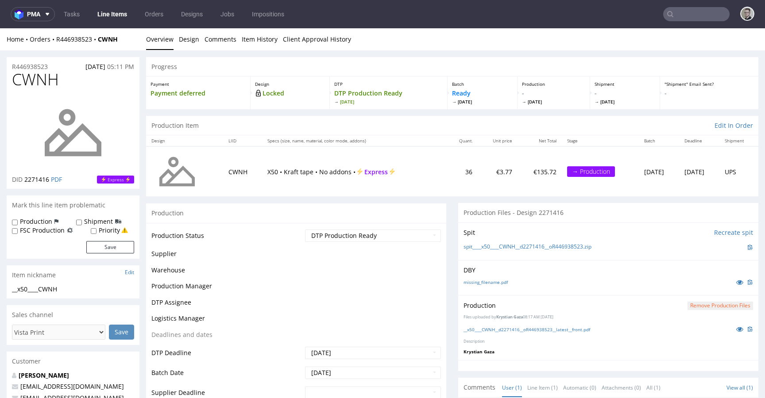
scroll to position [0, 0]
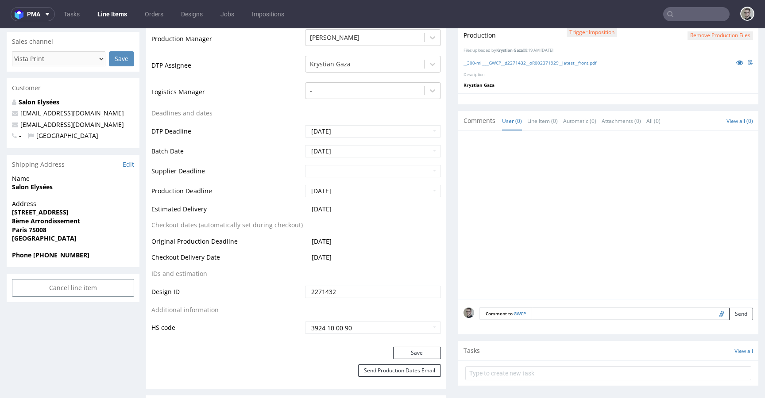
scroll to position [361, 0]
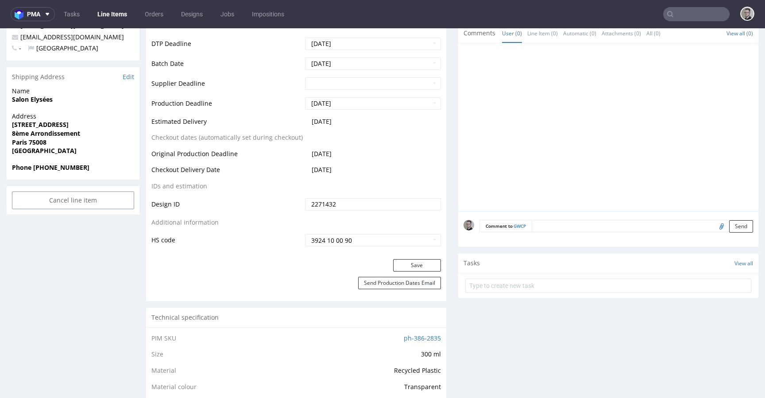
click at [574, 227] on textarea at bounding box center [642, 226] width 221 height 12
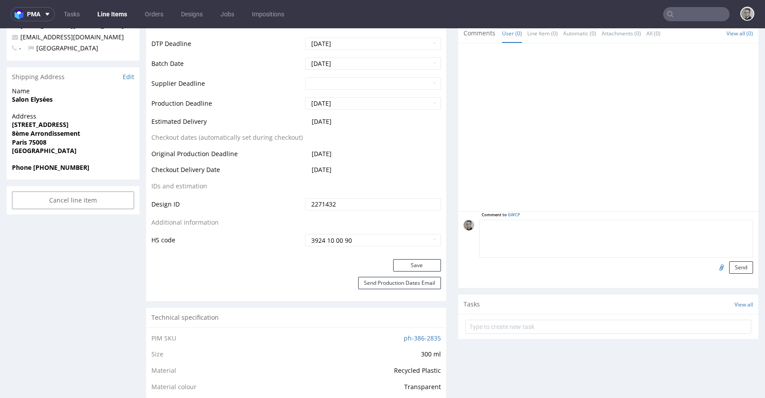
paste textarea "ISSUE: Texts in the design are smaller than minimal 2mm height and some white l…"
type textarea "ISSUE: Texts in the design are smaller than minimal 2mm height and some white l…"
click at [730, 262] on button "Send" at bounding box center [741, 268] width 24 height 12
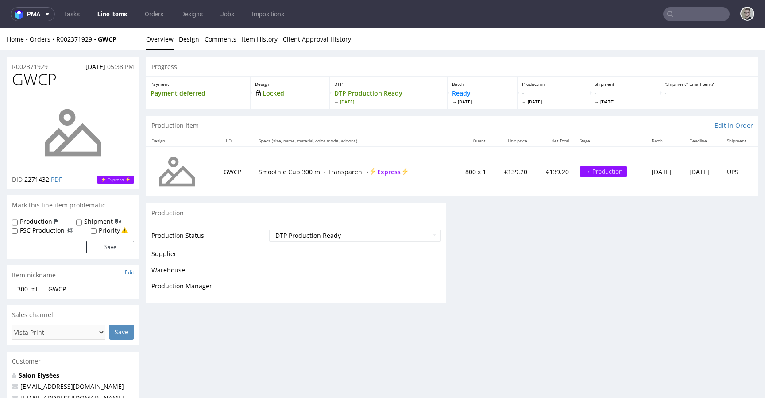
scroll to position [0, 0]
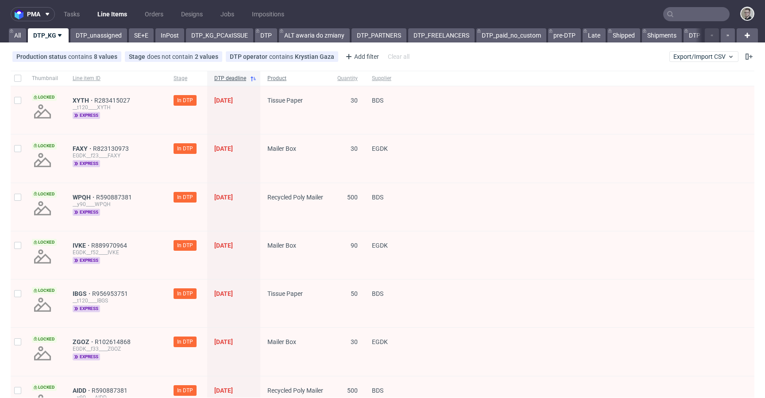
click at [271, 78] on span "Product" at bounding box center [295, 79] width 56 height 8
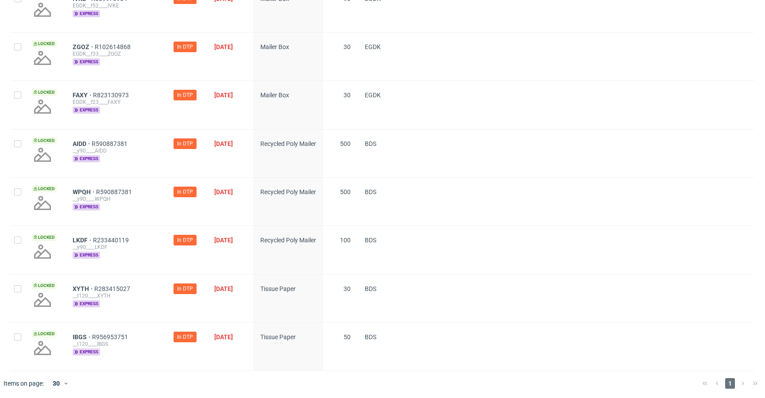
scroll to position [420, 0]
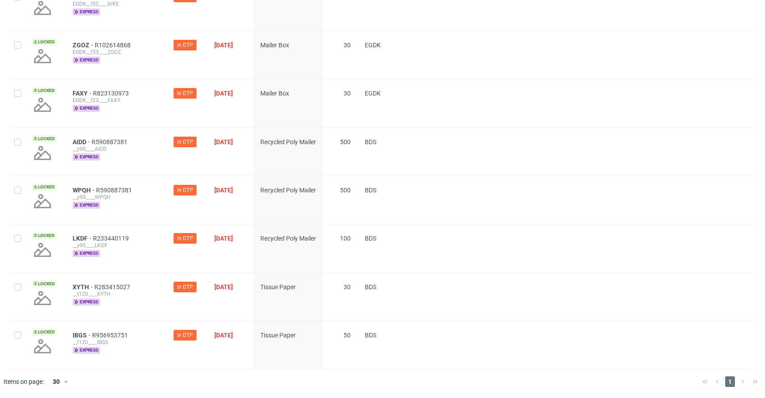
click at [21, 332] on div at bounding box center [18, 345] width 14 height 48
checkbox input "true"
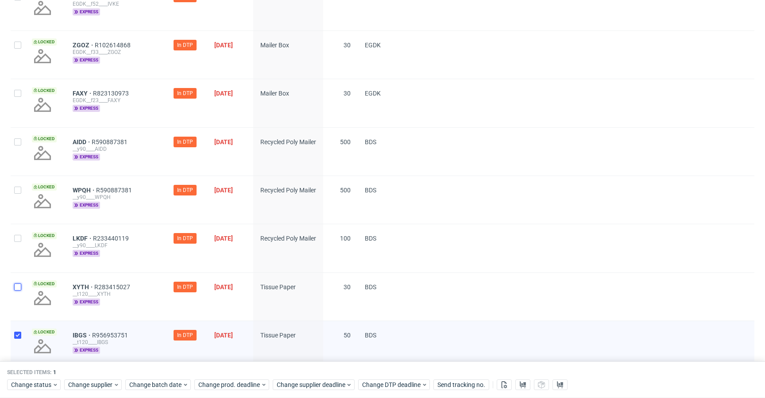
drag, startPoint x: 16, startPoint y: 286, endPoint x: 18, endPoint y: 280, distance: 6.9
click at [16, 286] on input "checkbox" at bounding box center [17, 287] width 7 height 7
checkbox input "true"
click at [15, 220] on div at bounding box center [18, 200] width 14 height 48
checkbox input "true"
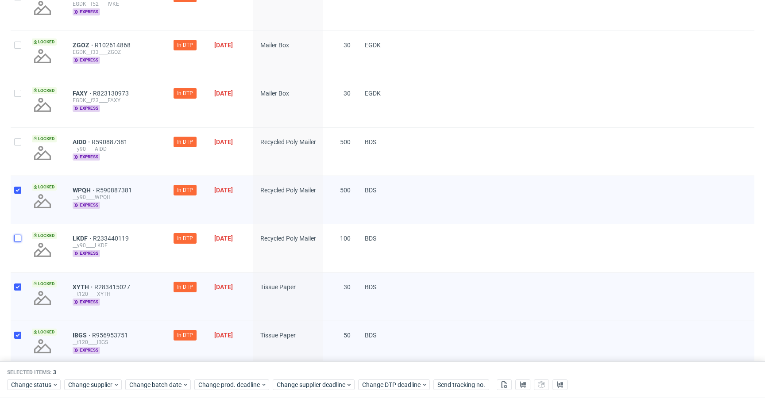
click at [17, 239] on input "checkbox" at bounding box center [17, 238] width 7 height 7
checkbox input "true"
click at [22, 147] on div at bounding box center [18, 152] width 14 height 48
checkbox input "true"
click at [49, 382] on span "Change status" at bounding box center [31, 385] width 41 height 9
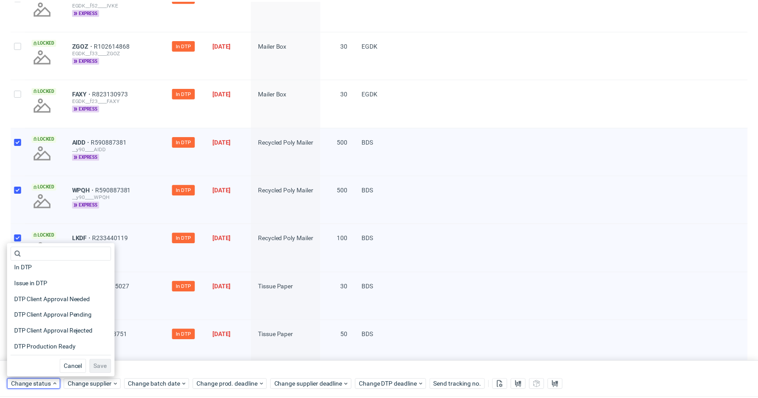
scroll to position [116, 0]
click at [74, 267] on span "DTP Production Ready" at bounding box center [46, 269] width 70 height 12
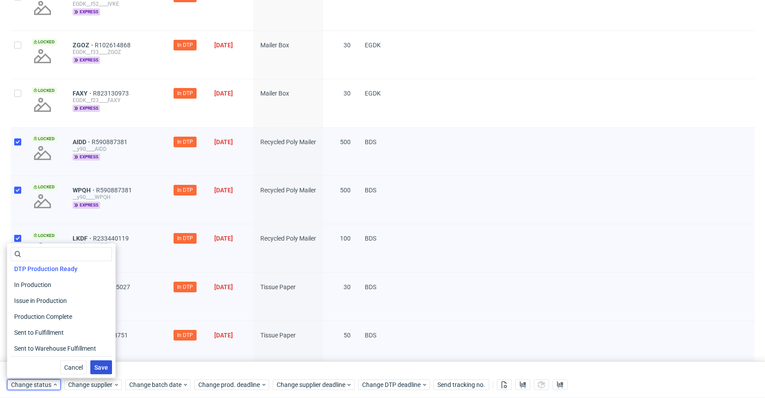
click at [98, 368] on span "Save" at bounding box center [101, 368] width 14 height 6
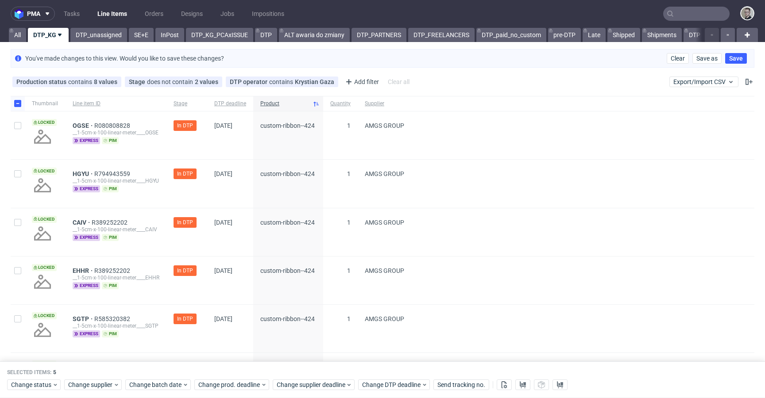
scroll to position [0, 0]
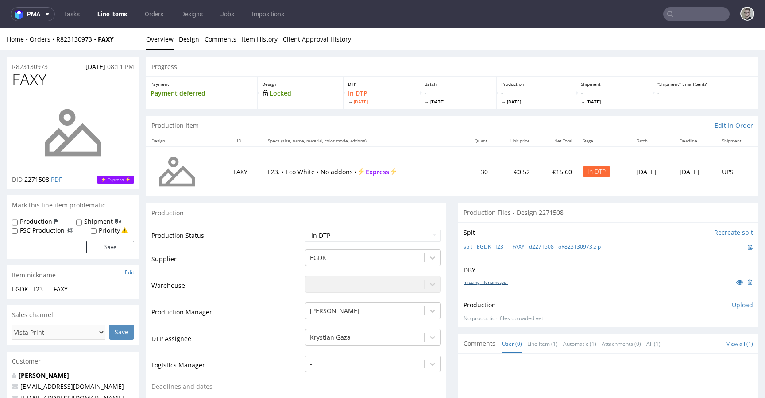
click at [487, 282] on link "missing_filename.pdf" at bounding box center [486, 282] width 44 height 6
click at [538, 243] on div "spit__EGDK__f23____FAXY__d2271508__oR823130973.zip" at bounding box center [609, 248] width 290 height 10
click at [538, 249] on link "spit__EGDK__f23____FAXY__d2271508__oR823130973.zip" at bounding box center [532, 247] width 137 height 8
click at [732, 307] on p "Upload" at bounding box center [742, 305] width 21 height 9
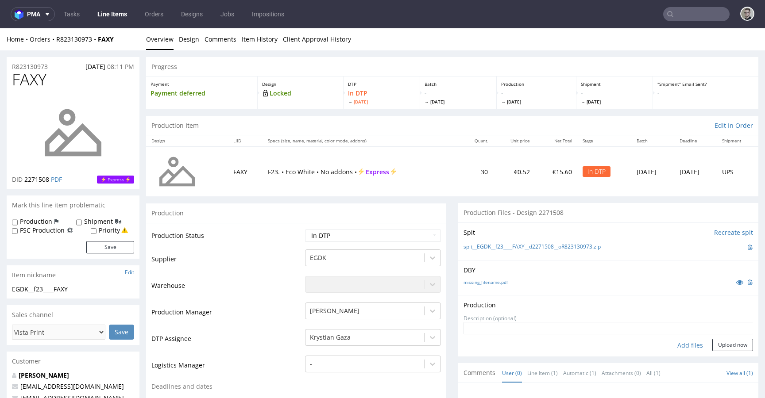
click at [680, 345] on div "Add files" at bounding box center [690, 345] width 44 height 13
type input "C:\fakepath\EGDK__f23____FAXY__d2271508__oR823130973__latest__outside.pdf"
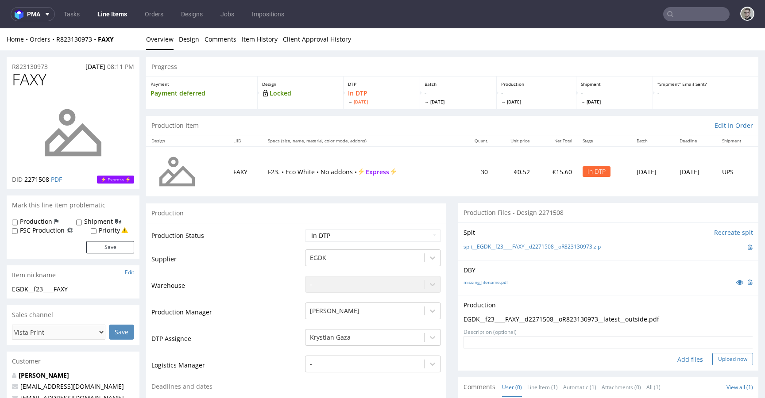
click at [723, 359] on button "Upload now" at bounding box center [732, 359] width 41 height 12
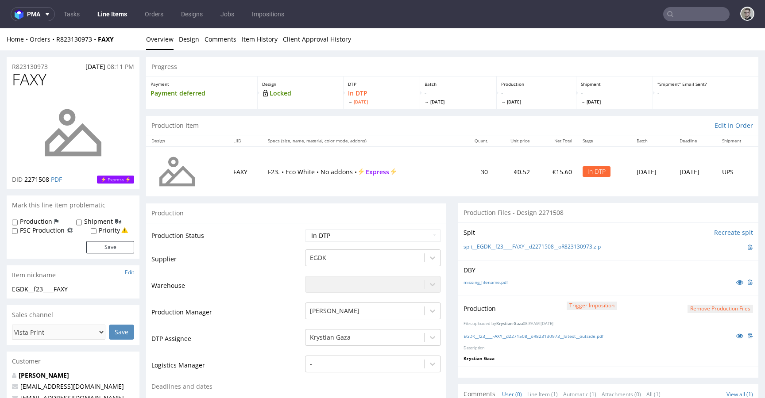
click at [336, 232] on select "Waiting for Artwork Waiting for Diecut Waiting for Mockup Waiting for DTP Waiti…" at bounding box center [373, 236] width 136 height 12
select select "dtp_production_ready"
click at [305, 230] on select "Waiting for Artwork Waiting for Diecut Waiting for Mockup Waiting for DTP Waiti…" at bounding box center [373, 236] width 136 height 12
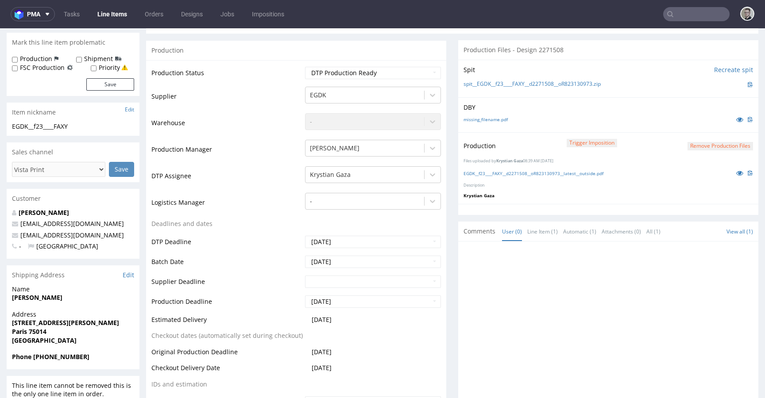
scroll to position [428, 0]
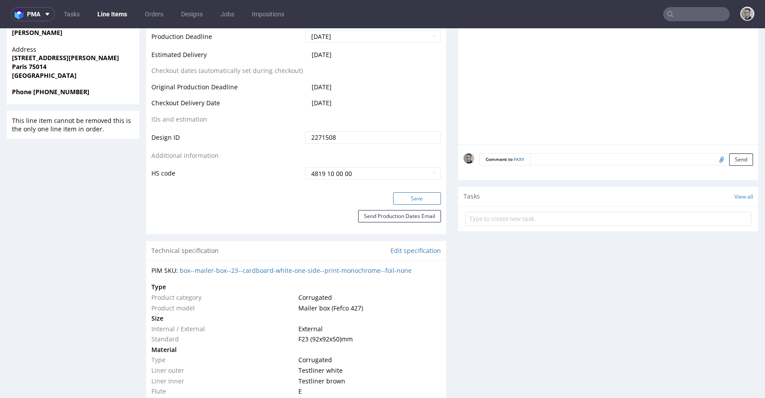
click at [418, 200] on button "Save" at bounding box center [417, 199] width 48 height 12
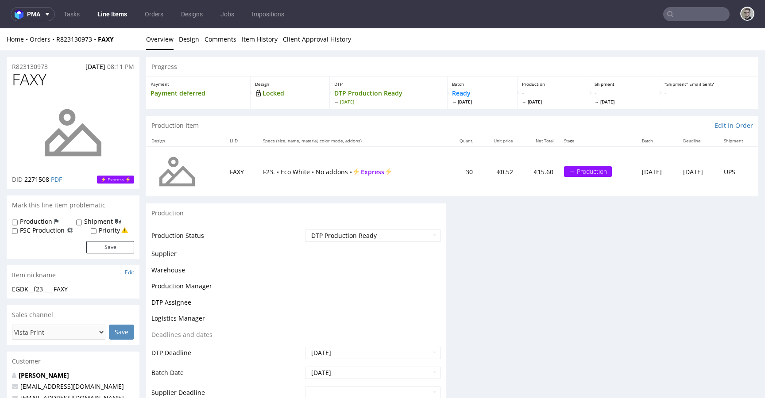
scroll to position [0, 0]
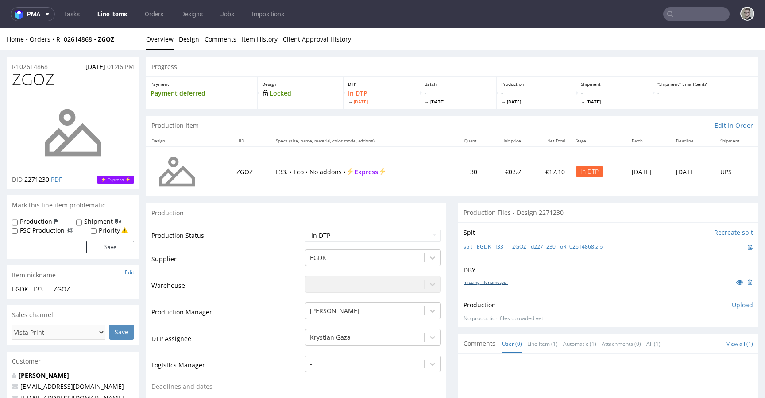
click at [493, 281] on link "missing_filename.pdf" at bounding box center [486, 282] width 44 height 6
click at [518, 247] on link "spit__EGDK__f33____ZGOZ__d2271230__oR102614868.zip" at bounding box center [533, 247] width 139 height 8
click at [733, 299] on div "Production Upload No production files uploaded yet Description (optional) Add f…" at bounding box center [608, 311] width 300 height 32
click at [733, 302] on p "Upload" at bounding box center [742, 305] width 21 height 9
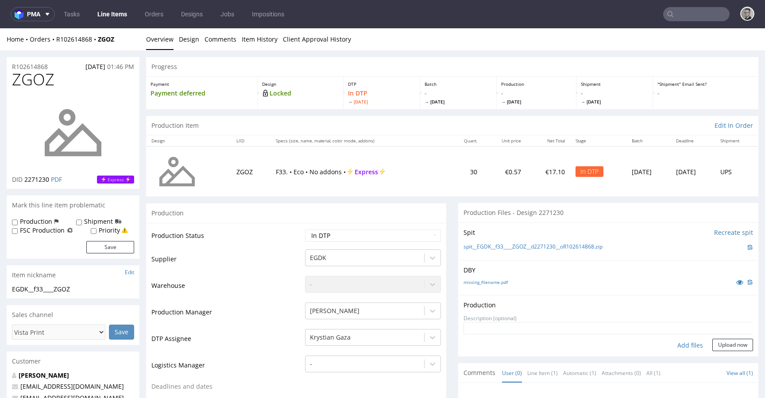
click at [679, 344] on div "Add files" at bounding box center [690, 345] width 44 height 13
type input "C:\fakepath\EGDK__f33____ZGOZ__d2271230__oR102614868__latest__outside.pdf"
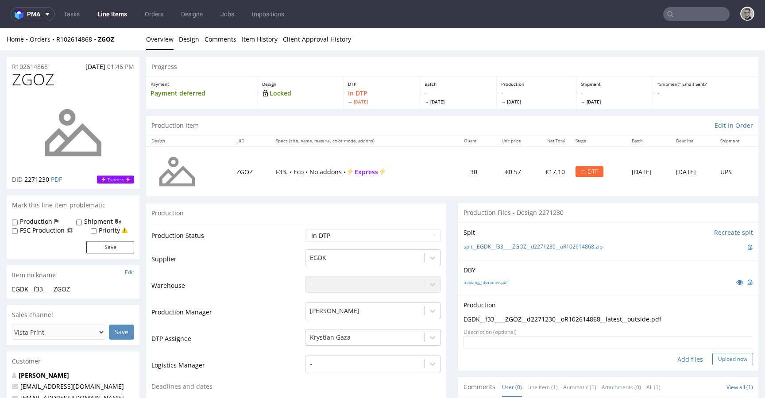
click at [726, 355] on button "Upload now" at bounding box center [732, 359] width 41 height 12
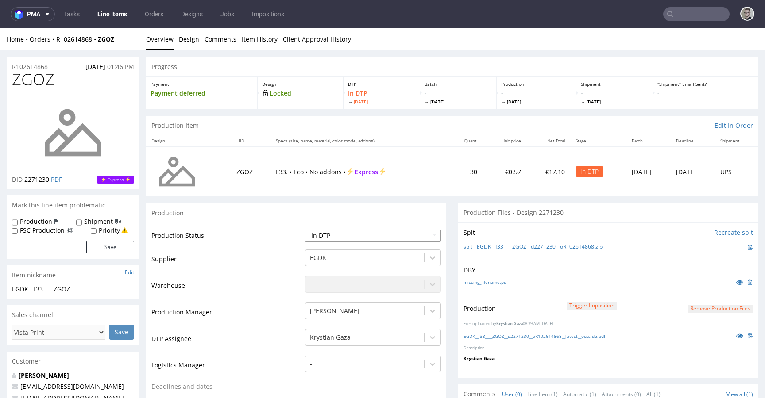
click at [360, 237] on select "Waiting for Artwork Waiting for Diecut Waiting for Mockup Waiting for DTP Waiti…" at bounding box center [373, 236] width 136 height 12
select select "dtp_production_ready"
click at [305, 230] on select "Waiting for Artwork Waiting for Diecut Waiting for Mockup Waiting for DTP Waiti…" at bounding box center [373, 236] width 136 height 12
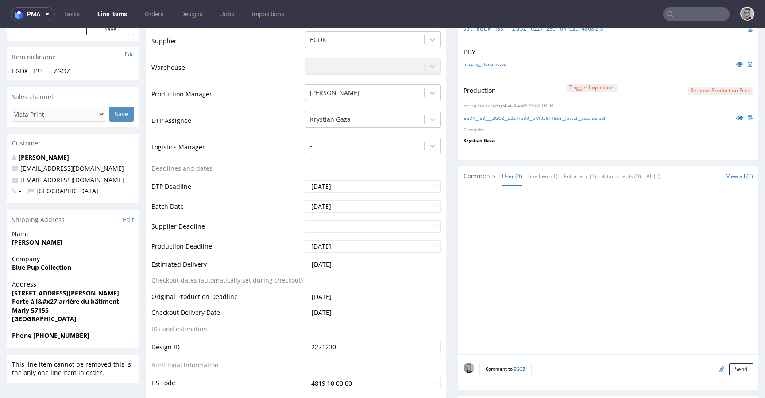
scroll to position [387, 0]
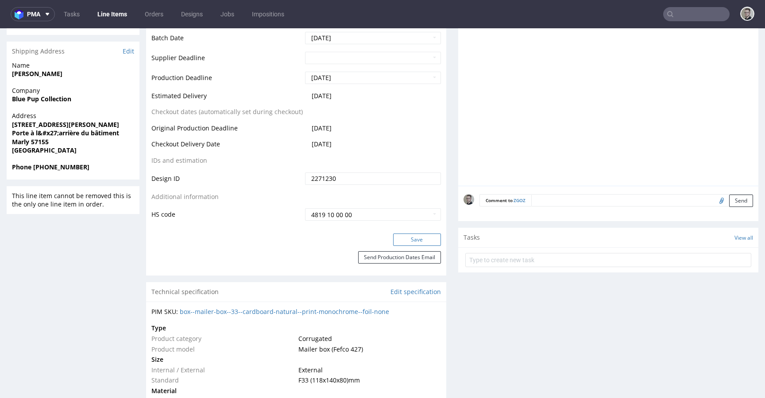
click at [410, 235] on button "Save" at bounding box center [417, 240] width 48 height 12
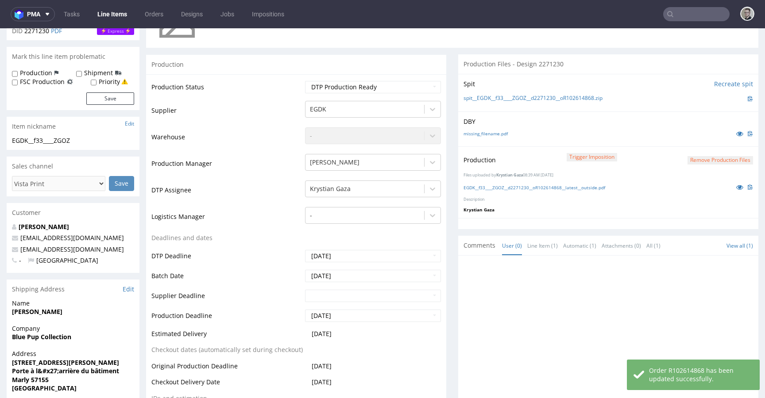
scroll to position [0, 0]
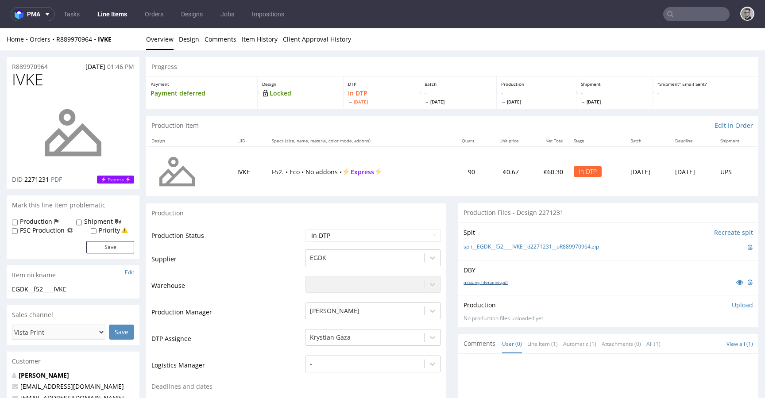
click at [486, 281] on link "missing_filename.pdf" at bounding box center [486, 282] width 44 height 6
click at [534, 246] on link "spit__EGDK__f52____IVKE__d2271231__oR889970964.zip" at bounding box center [531, 247] width 135 height 8
click at [732, 305] on p "Upload" at bounding box center [742, 305] width 21 height 9
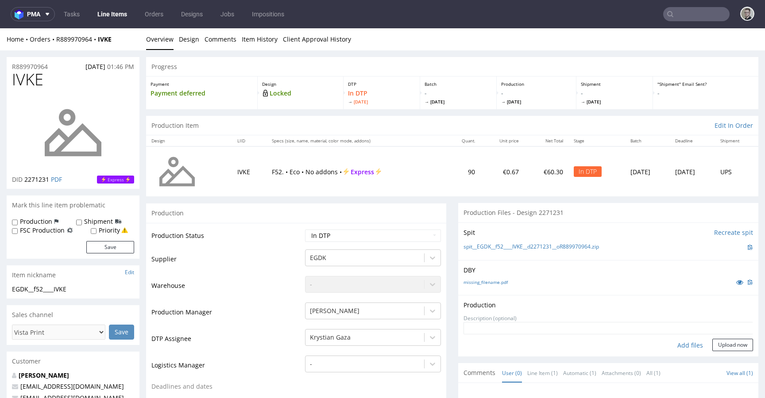
click at [682, 341] on div "Add files" at bounding box center [690, 345] width 44 height 13
type input "C:\fakepath\EGDK__f52____IVKE__d2271231__oR889970964__latest__outside.pdf"
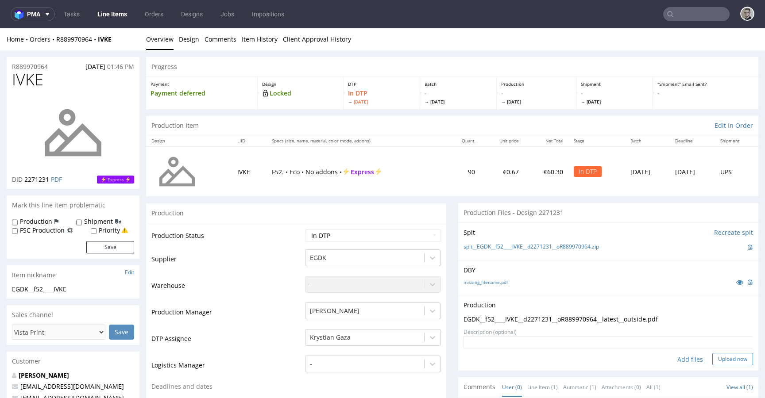
click at [730, 358] on button "Upload now" at bounding box center [732, 359] width 41 height 12
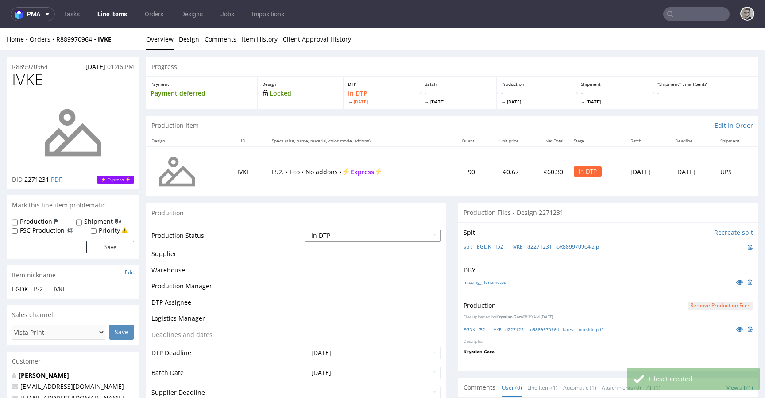
click at [361, 236] on select "Waiting for Artwork Waiting for Diecut Waiting for Mockup Waiting for DTP Waiti…" at bounding box center [373, 236] width 136 height 12
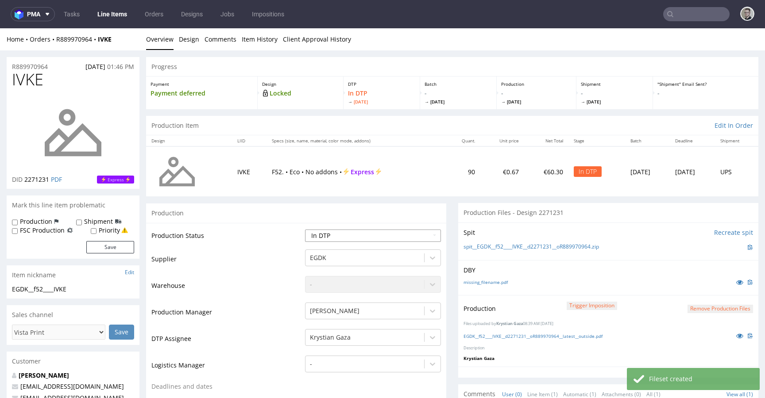
select select "dtp_production_ready"
click at [305, 230] on select "Waiting for Artwork Waiting for Diecut Waiting for Mockup Waiting for DTP Waiti…" at bounding box center [373, 236] width 136 height 12
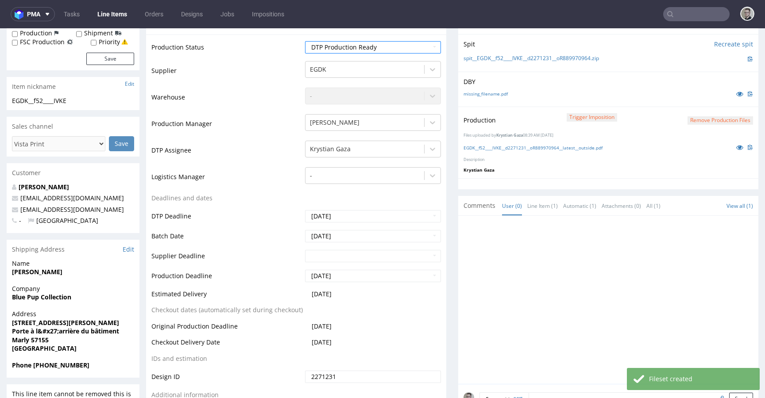
scroll to position [273, 0]
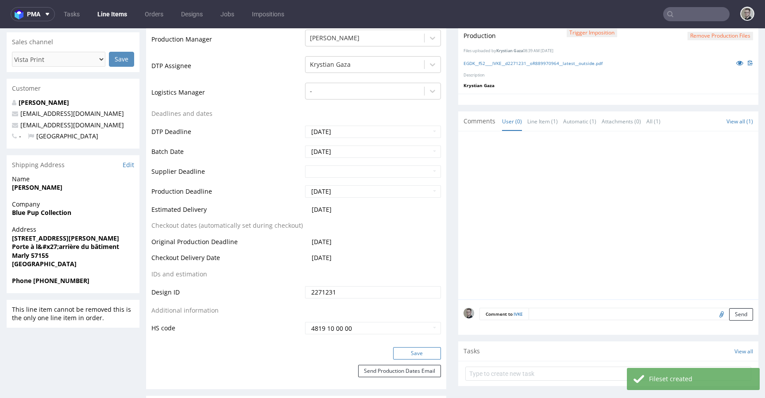
click at [413, 352] on button "Save" at bounding box center [417, 354] width 48 height 12
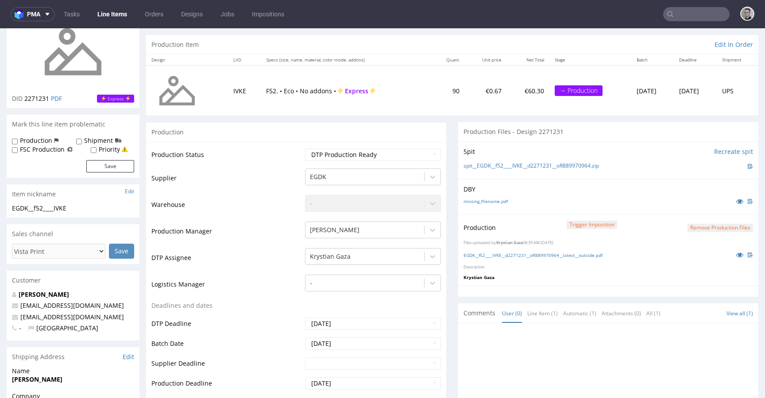
scroll to position [0, 0]
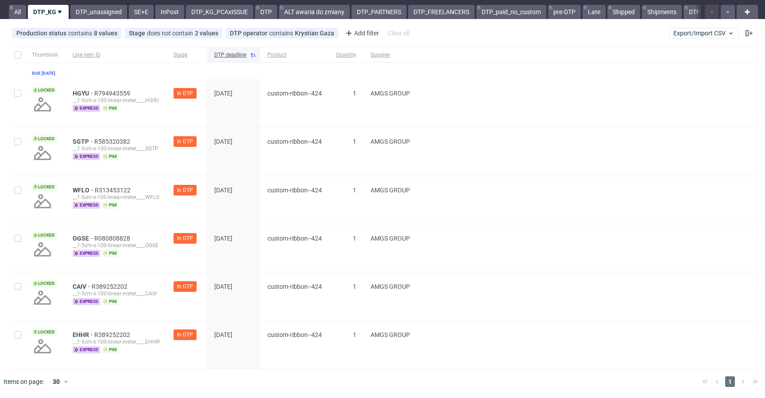
scroll to position [31, 0]
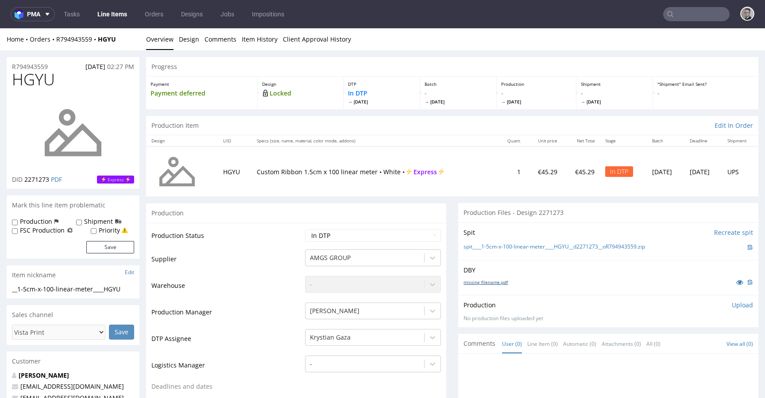
click at [495, 284] on link "missing_filename.pdf" at bounding box center [486, 282] width 44 height 6
click at [552, 247] on link "spit____1-5cm-x-100-linear-meter____HGYU__d2271273__oR794943559.zip" at bounding box center [555, 247] width 182 height 8
click at [738, 304] on p "Upload" at bounding box center [742, 305] width 21 height 9
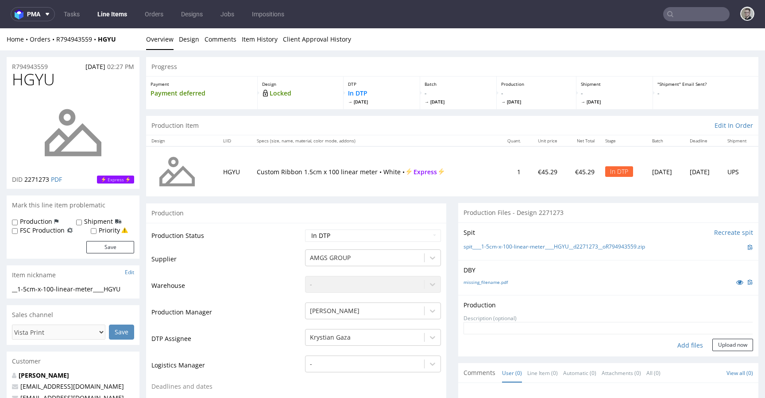
click at [677, 343] on div "Add files" at bounding box center [690, 345] width 44 height 13
type input "C:\fakepath\__1-5cm-x-100-linear-meter____HGYU__d2271273__oR794943559__latest__…"
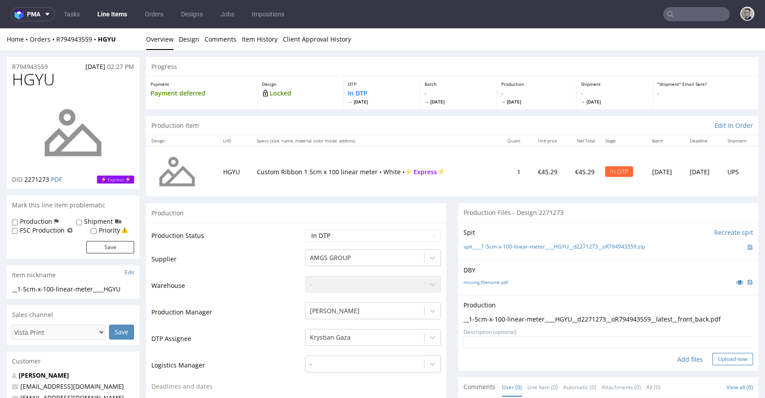
drag, startPoint x: 719, startPoint y: 352, endPoint x: 722, endPoint y: 359, distance: 8.1
click at [719, 352] on form "Add files Upload now" at bounding box center [609, 350] width 290 height 29
click at [728, 364] on button "Upload now" at bounding box center [732, 359] width 41 height 12
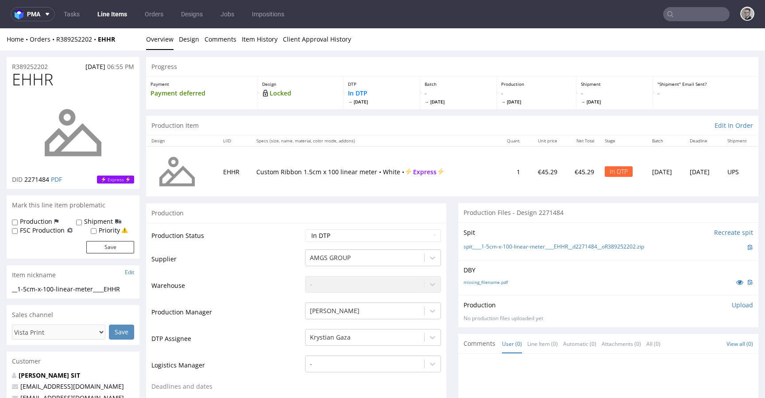
click at [494, 278] on div "missing_filename.pdf" at bounding box center [609, 283] width 290 height 10
click at [504, 279] on div "missing_filename.pdf" at bounding box center [609, 283] width 290 height 10
click at [494, 284] on link "missing_filename.pdf" at bounding box center [486, 282] width 44 height 6
click at [556, 246] on link "spit____1-5cm-x-100-linear-meter____EHHR__d2271484__oR389252202.zip" at bounding box center [554, 247] width 181 height 8
click at [737, 305] on p "Upload" at bounding box center [742, 305] width 21 height 9
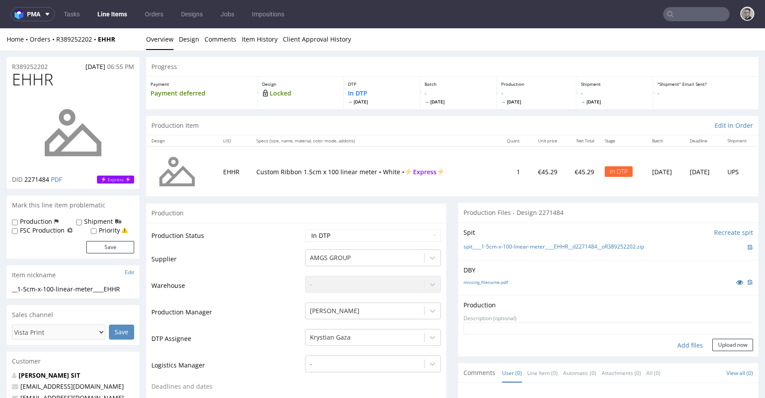
click at [689, 342] on div "Add files" at bounding box center [690, 345] width 44 height 13
type input "C:\fakepath\__1-5cm-x-100-linear-meter____EHHR__d2271484__oR389252202__latest__…"
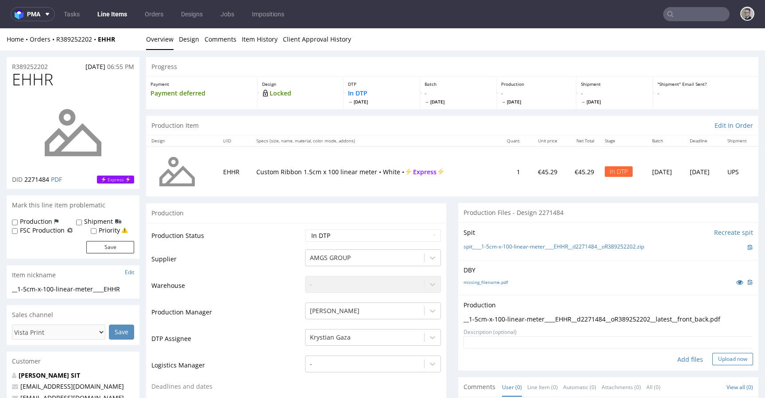
click at [737, 359] on button "Upload now" at bounding box center [732, 359] width 41 height 12
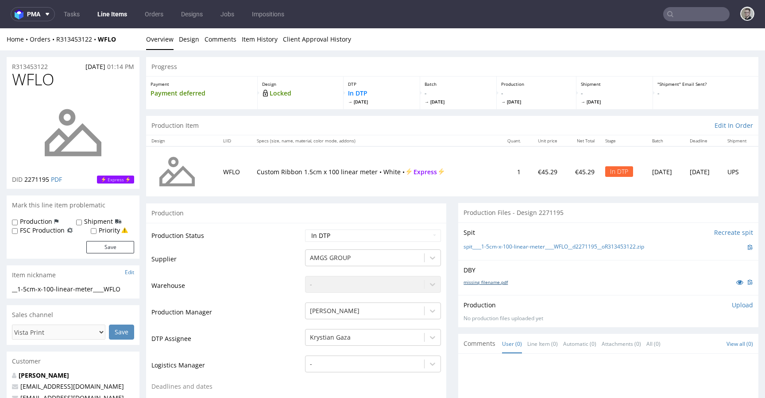
click at [488, 283] on link "missing_filename.pdf" at bounding box center [486, 282] width 44 height 6
click at [541, 249] on link "spit____1-5cm-x-100-linear-meter____WFLO__d2271195__oR313453122.zip" at bounding box center [554, 247] width 181 height 8
click at [733, 305] on p "Upload" at bounding box center [742, 305] width 21 height 9
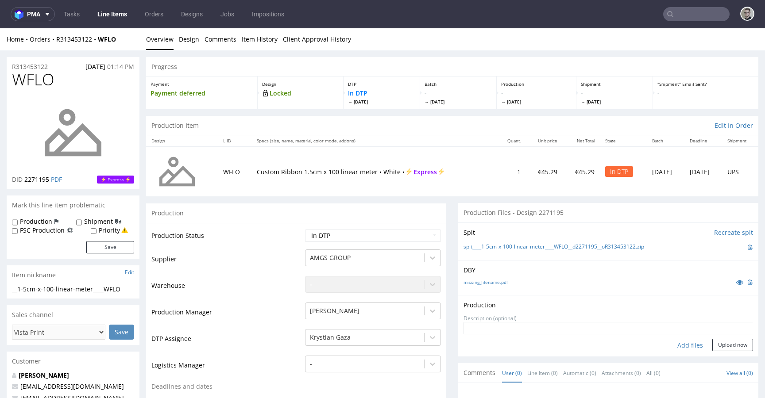
click at [674, 348] on div "Add files" at bounding box center [690, 345] width 44 height 13
type input "C:\fakepath\__1-5cm-x-100-linear-meter____WFLO__d2271195__oR313453122__latest__…"
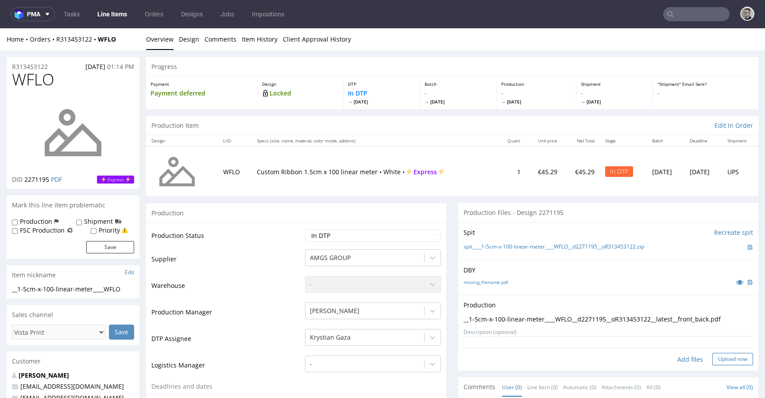
click at [724, 358] on button "Upload now" at bounding box center [732, 359] width 41 height 12
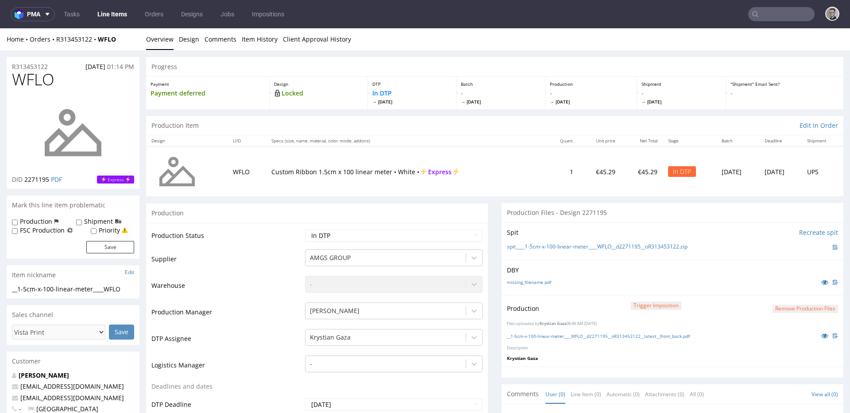
scroll to position [419, 0]
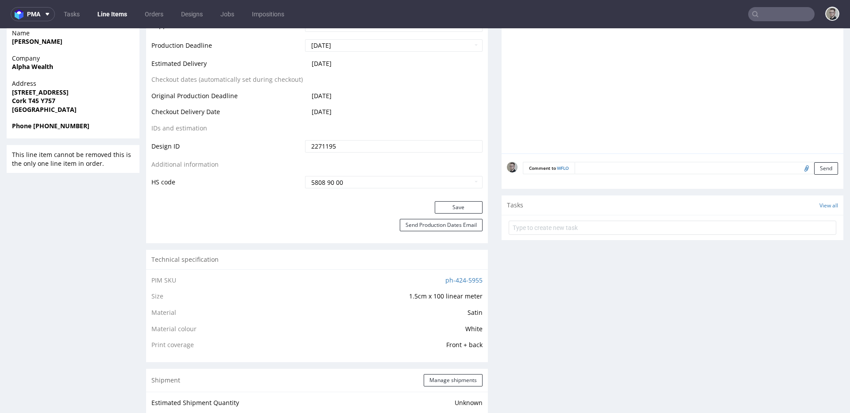
click at [673, 171] on textarea at bounding box center [706, 168] width 263 height 12
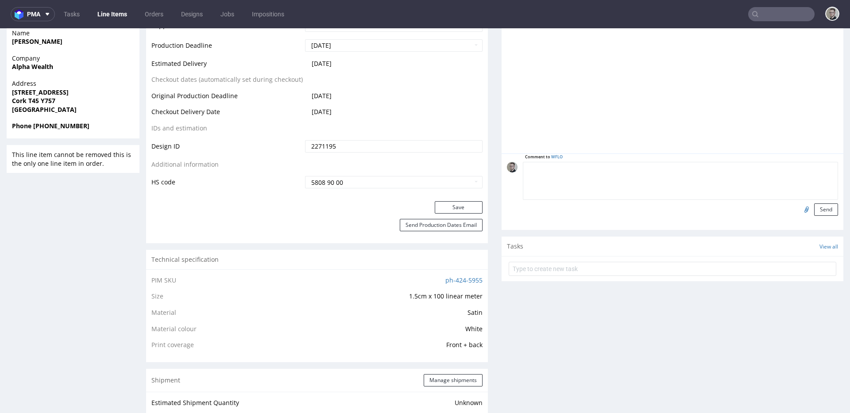
paste textarea "ISSUE: Texts in the design are smaller than minimal 2mm height and some white l…"
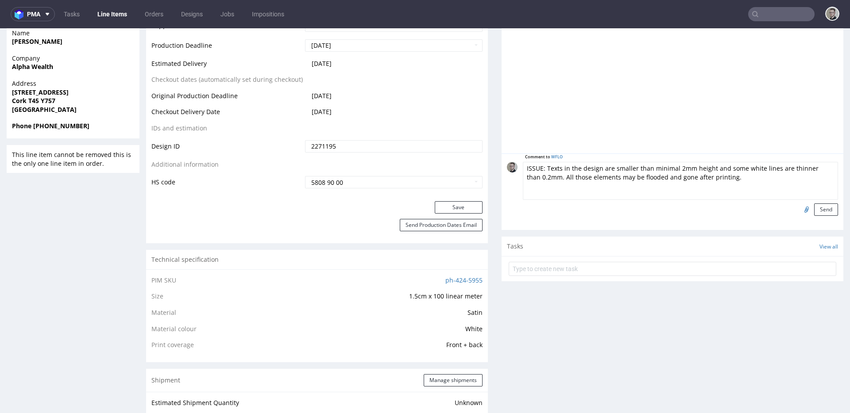
type textarea "ISSUE: Texts in the design are smaller than minimal 2mm height and some white l…"
click at [765, 202] on form "Comment to WFLO ISSUE: Texts in the design are smaller than minimal 2mm height …" at bounding box center [680, 189] width 315 height 54
click at [765, 206] on button "Send" at bounding box center [826, 210] width 24 height 12
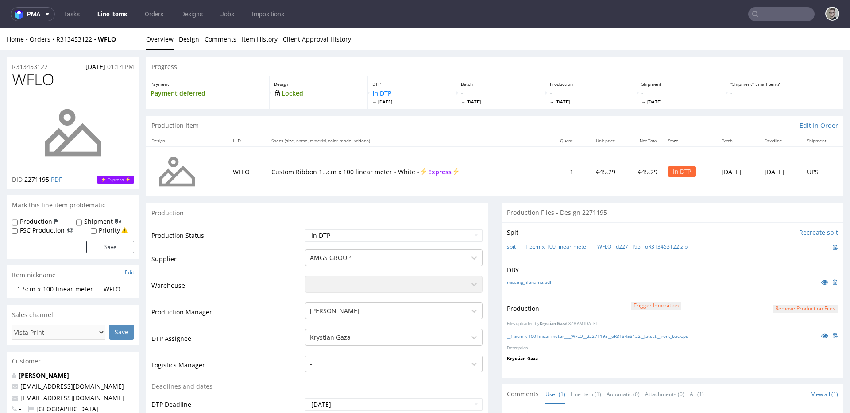
scroll to position [0, 0]
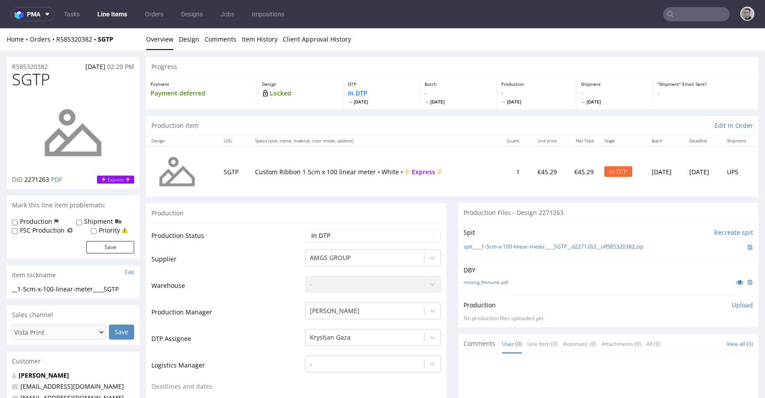
click at [488, 278] on div "missing_filename.pdf" at bounding box center [609, 283] width 290 height 10
click at [498, 283] on link "missing_filename.pdf" at bounding box center [486, 282] width 44 height 6
click at [546, 249] on link "spit____1-5cm-x-100-linear-meter____SGTP__d2271263__oR585320382.zip" at bounding box center [554, 247] width 180 height 8
drag, startPoint x: 722, startPoint y: 305, endPoint x: 709, endPoint y: 310, distance: 14.4
click at [732, 305] on p "Upload" at bounding box center [742, 305] width 21 height 9
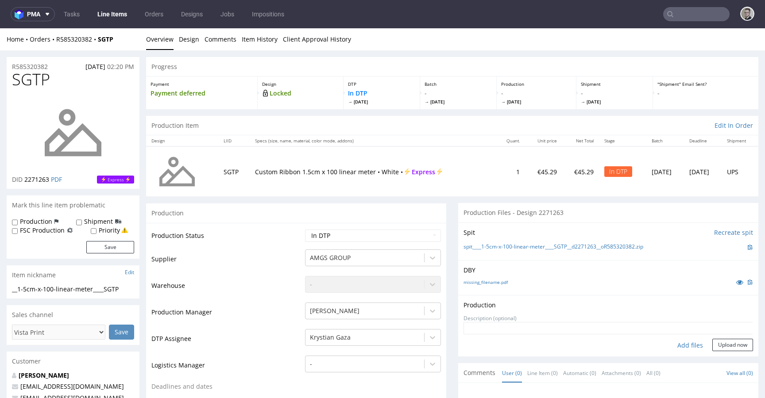
click at [673, 342] on div "Add files" at bounding box center [690, 345] width 44 height 13
type input "C:\fakepath\__1-5cm-x-100-linear-meter____SGTP__d2271263__oR585320382__latest__…"
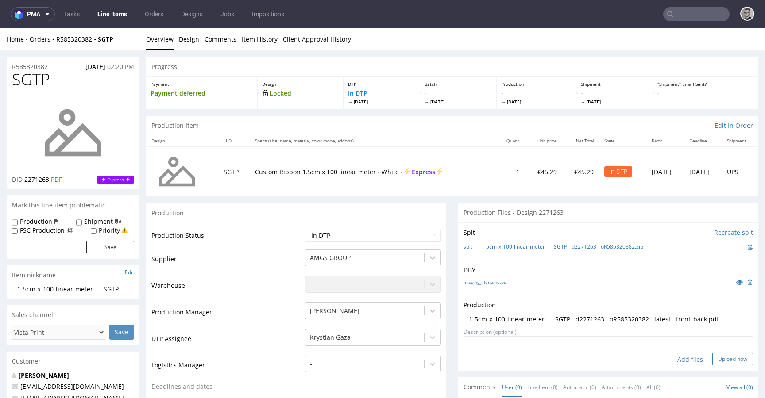
click at [715, 356] on button "Upload now" at bounding box center [732, 359] width 41 height 12
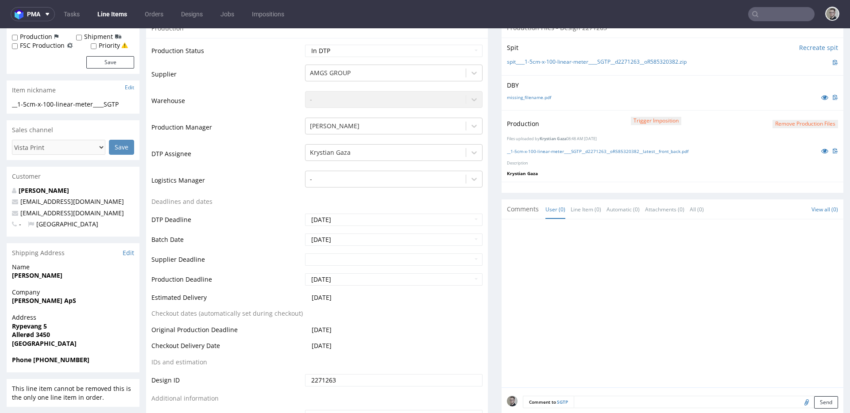
scroll to position [421, 0]
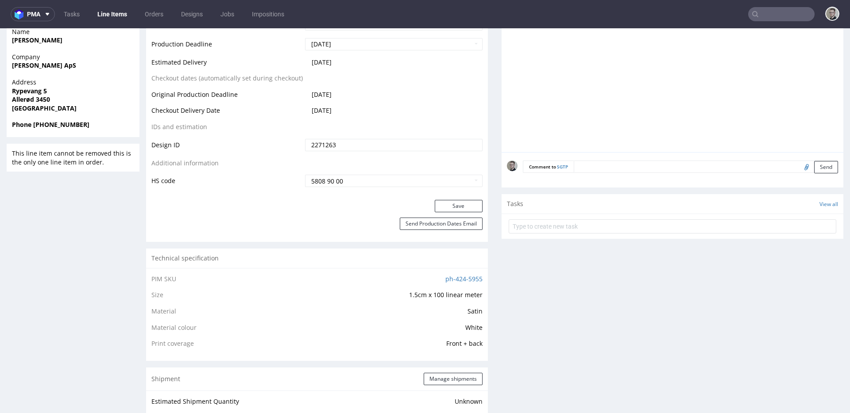
click at [669, 171] on textarea at bounding box center [706, 167] width 264 height 12
paste textarea "ISSUE: Texts in the design are smaller than minimal 2mm height and some white l…"
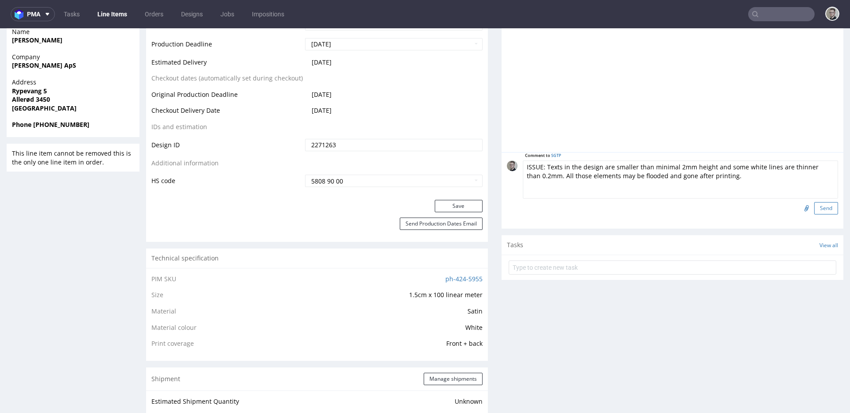
type textarea "ISSUE: Texts in the design are smaller than minimal 2mm height and some white l…"
click at [765, 205] on button "Send" at bounding box center [826, 208] width 24 height 12
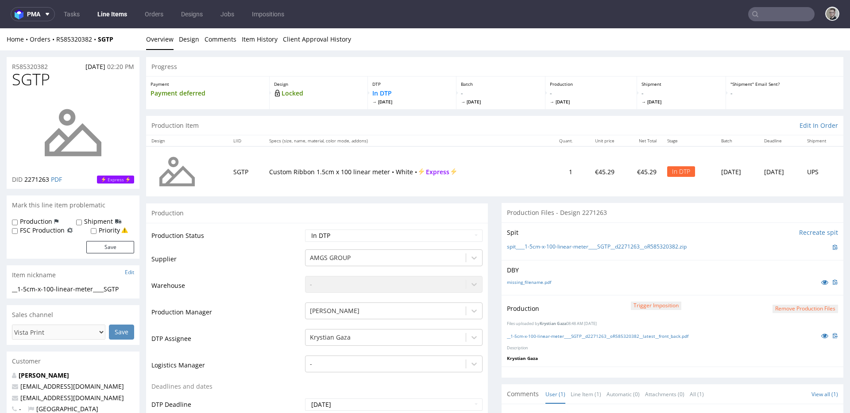
scroll to position [0, 0]
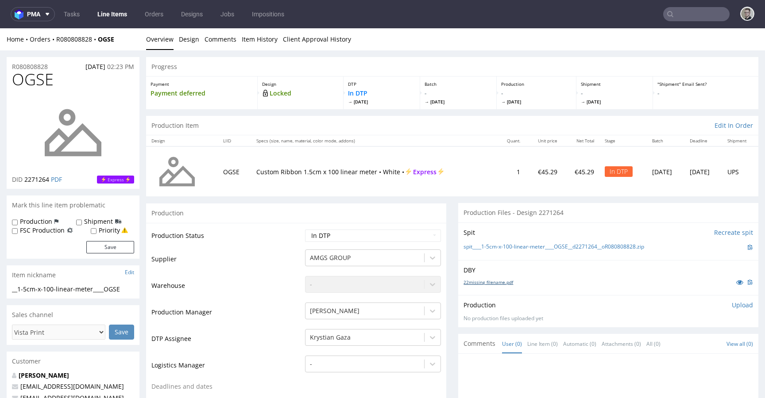
click at [479, 282] on link "22missing_filename.pdf" at bounding box center [489, 282] width 50 height 6
click at [550, 243] on div "spit____1-5cm-x-100-linear-meter____OGSE__d2271264__oR080808828.zip" at bounding box center [609, 248] width 290 height 10
click at [555, 245] on link "spit____1-5cm-x-100-linear-meter____OGSE__d2271264__oR080808828.zip" at bounding box center [554, 247] width 181 height 8
click at [736, 282] on icon at bounding box center [739, 282] width 7 height 6
click at [542, 247] on link "spit____1-5cm-x-100-linear-meter____OGSE__d2271264__oR080808828.zip" at bounding box center [554, 247] width 181 height 8
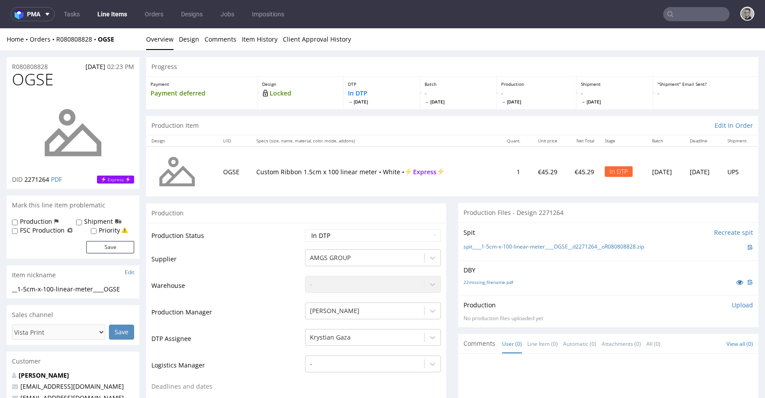
click at [735, 305] on p "Upload" at bounding box center [742, 305] width 21 height 9
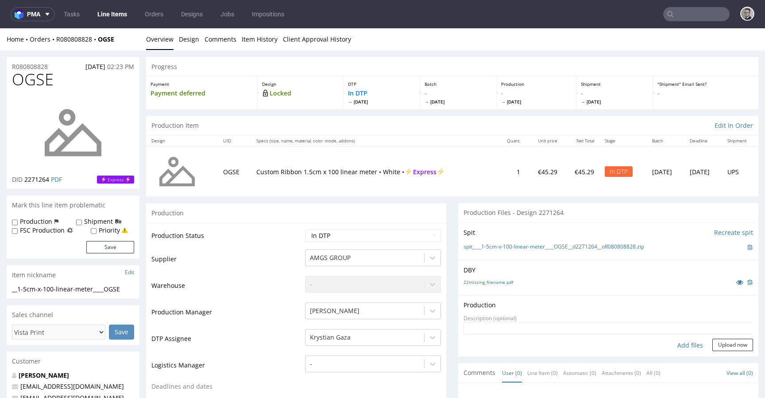
click at [677, 344] on div "Add files" at bounding box center [690, 345] width 44 height 13
type input "C:\fakepath\__1-5cm-x-100-linear-meter____OGSE__d2271264__oR080808828__latest__…"
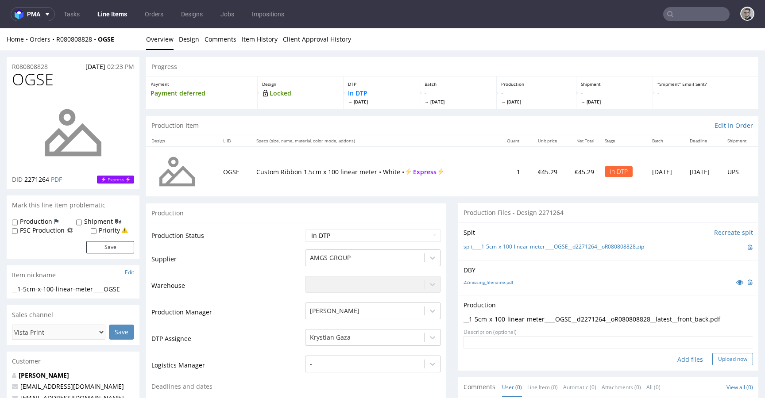
click at [712, 359] on button "Upload now" at bounding box center [732, 359] width 41 height 12
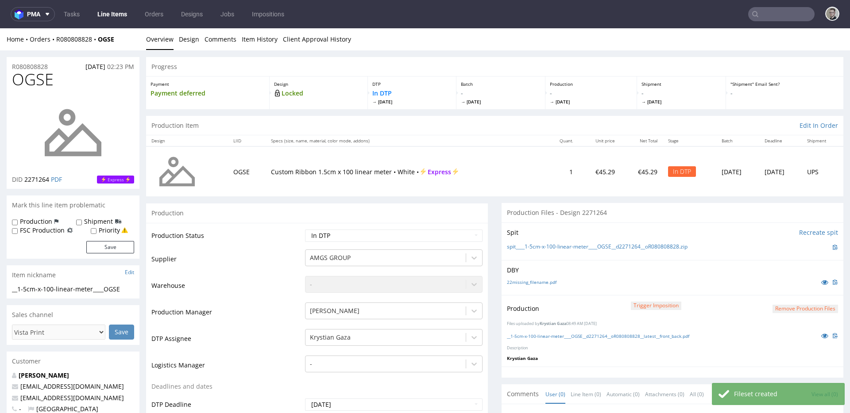
scroll to position [410, 0]
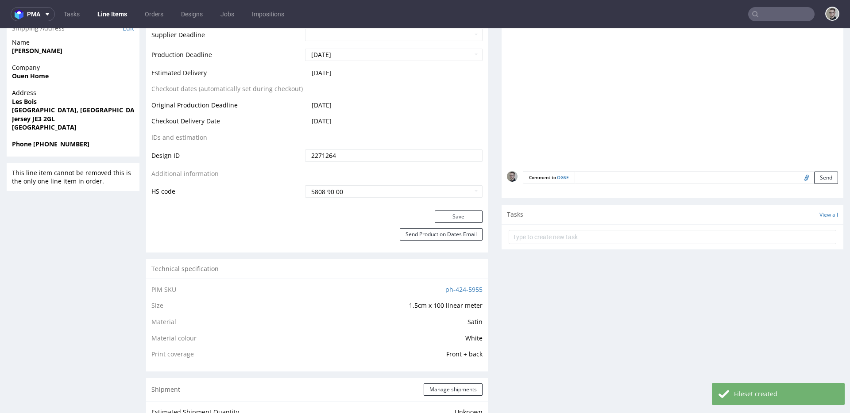
click at [673, 174] on textarea at bounding box center [706, 177] width 263 height 12
paste textarea "ISSUE: Texts in the design are smaller than minimal 2mm height and some white l…"
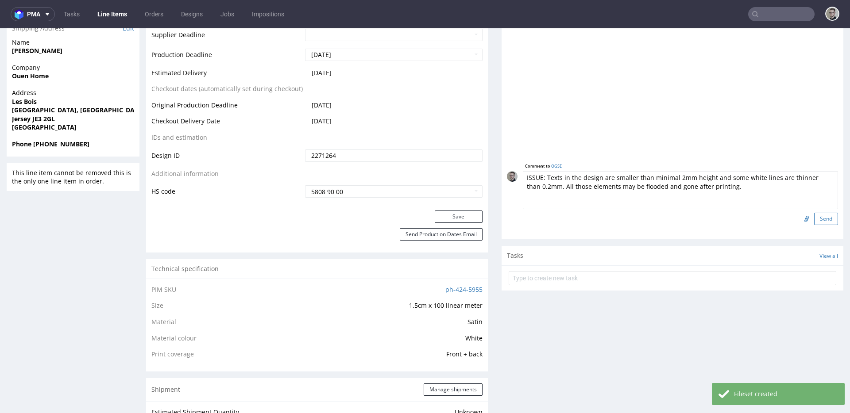
type textarea "ISSUE: Texts in the design are smaller than minimal 2mm height and some white l…"
click at [765, 216] on button "Send" at bounding box center [826, 219] width 24 height 12
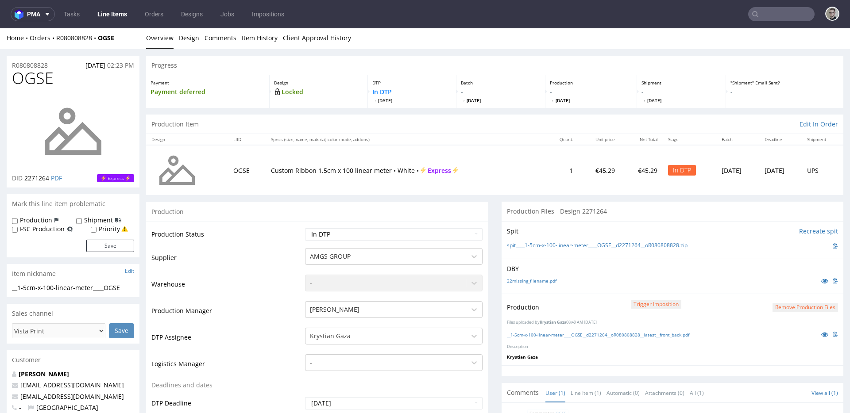
scroll to position [156, 0]
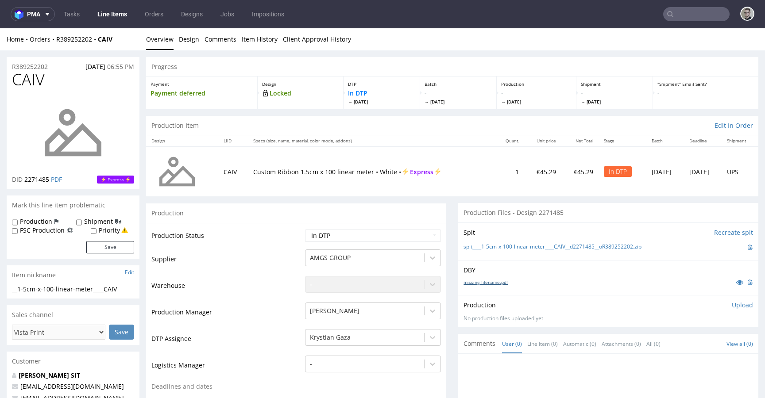
click at [491, 282] on link "missing_filename.pdf" at bounding box center [486, 282] width 44 height 6
click at [573, 247] on link "spit____1-5cm-x-100-linear-meter____CAIV__d2271485__oR389252202.zip" at bounding box center [553, 247] width 178 height 8
click at [732, 302] on p "Upload" at bounding box center [742, 305] width 21 height 9
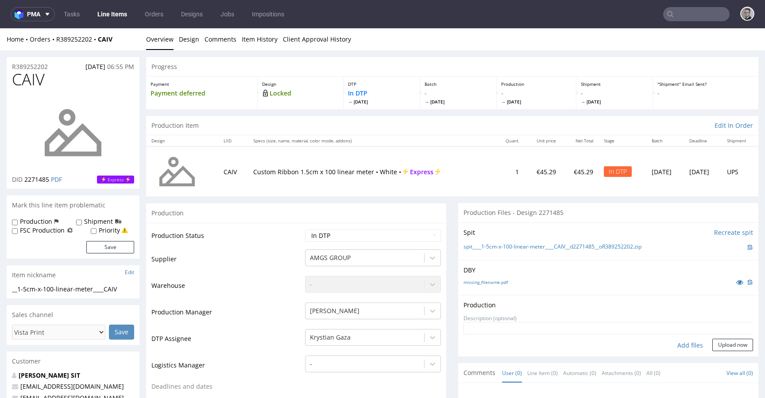
click at [691, 343] on div "Add files" at bounding box center [690, 345] width 44 height 13
type input "C:\fakepath\__1-5cm-x-100-linear-meter____CAIV__d2271485__oR389252202__latest__…"
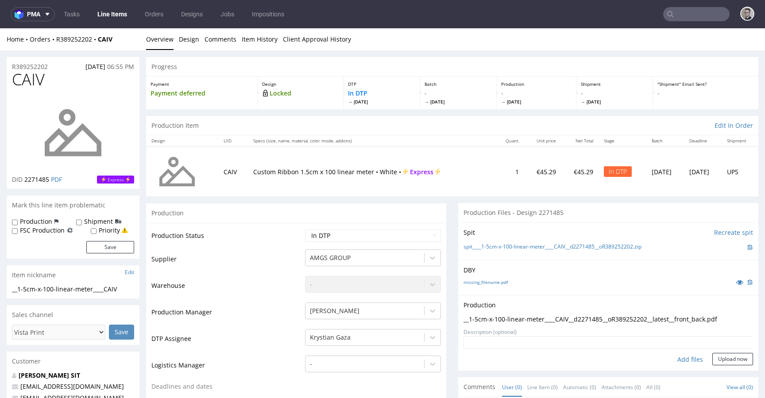
drag, startPoint x: 729, startPoint y: 360, endPoint x: 726, endPoint y: 350, distance: 11.1
click at [729, 360] on button "Upload now" at bounding box center [732, 359] width 41 height 12
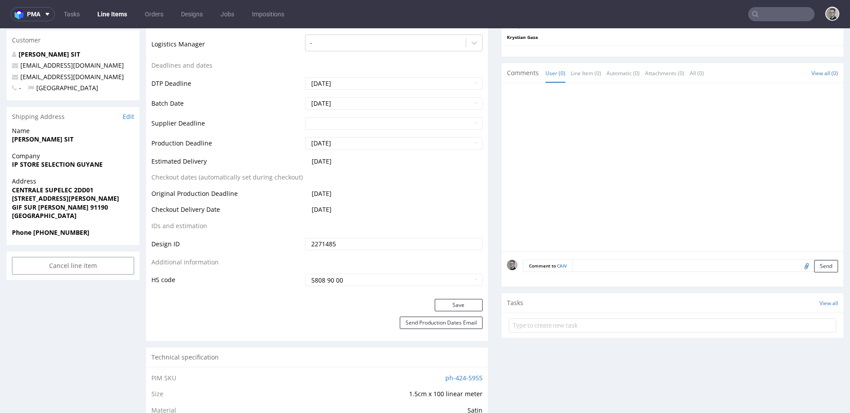
scroll to position [347, 0]
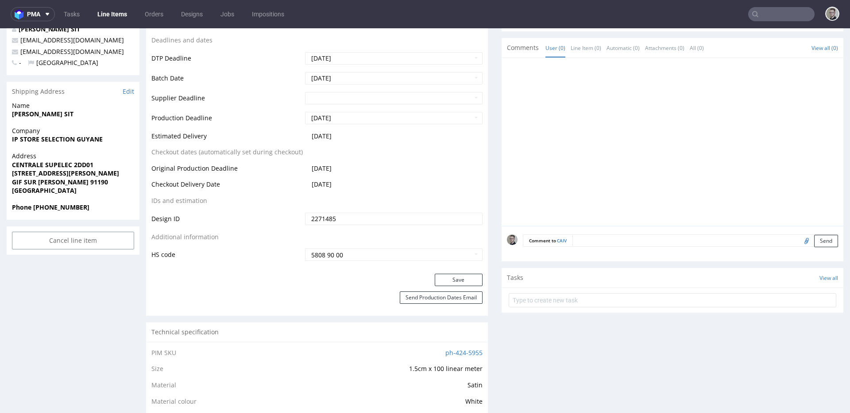
click at [703, 237] on textarea at bounding box center [705, 241] width 266 height 12
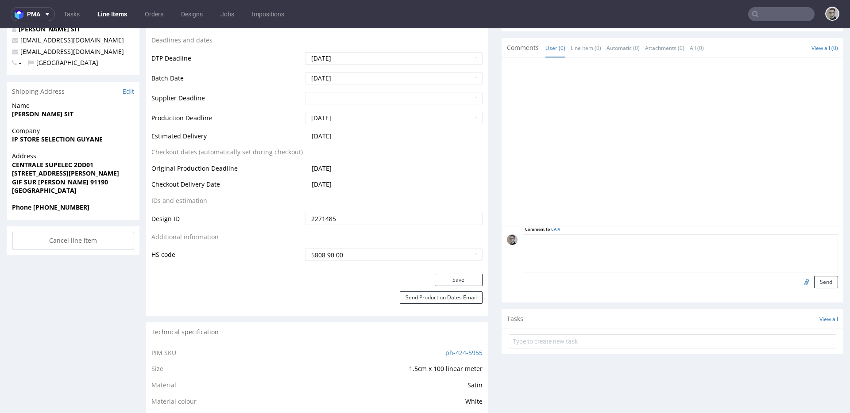
paste textarea "ISSUE: Texts in the design are smaller than minimal 2mm height and some white l…"
type textarea "ISSUE: Texts in the design are smaller than minimal 2mm height and some white l…"
click at [765, 278] on button "Send" at bounding box center [826, 282] width 24 height 12
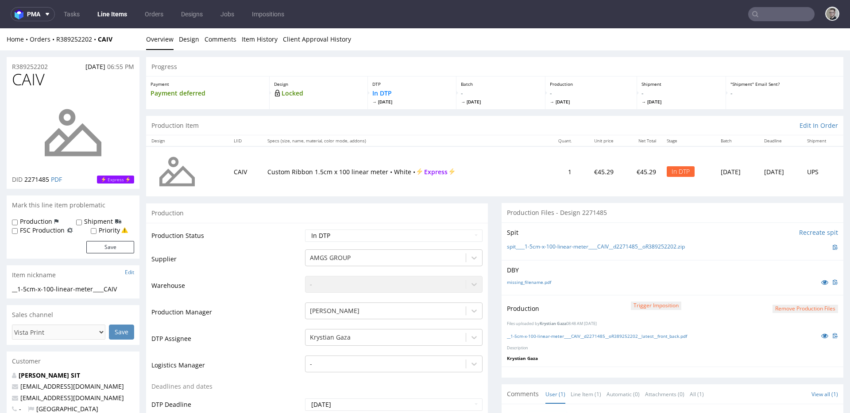
scroll to position [0, 0]
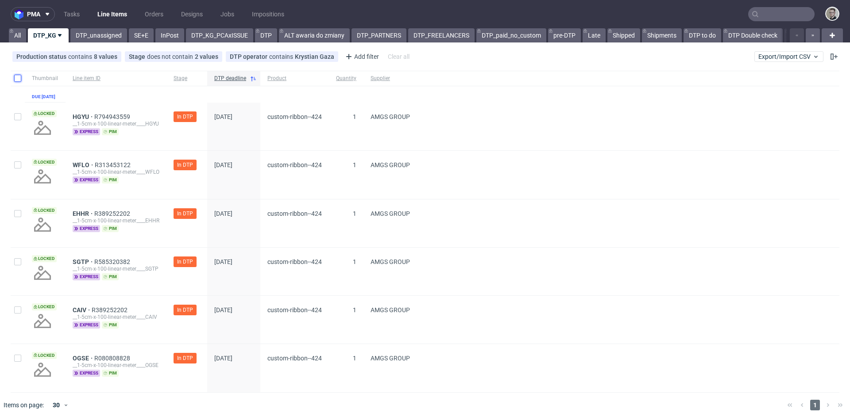
click at [20, 81] on input "checkbox" at bounding box center [17, 78] width 7 height 7
checkbox input "true"
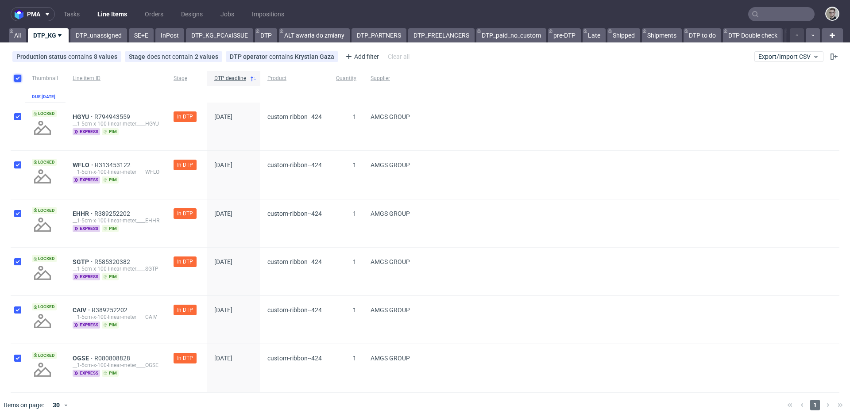
checkbox input "true"
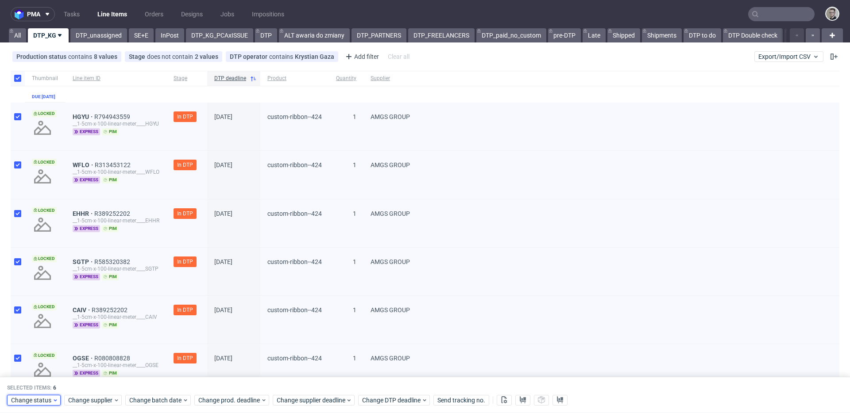
click at [48, 403] on span "Change status" at bounding box center [31, 400] width 41 height 9
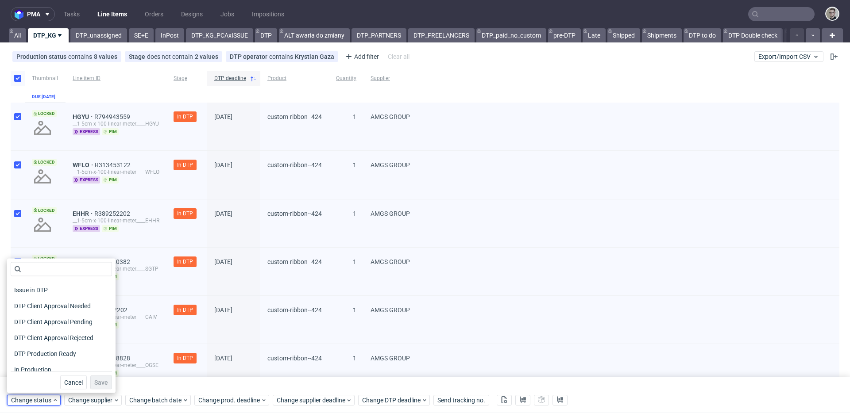
scroll to position [116, 0]
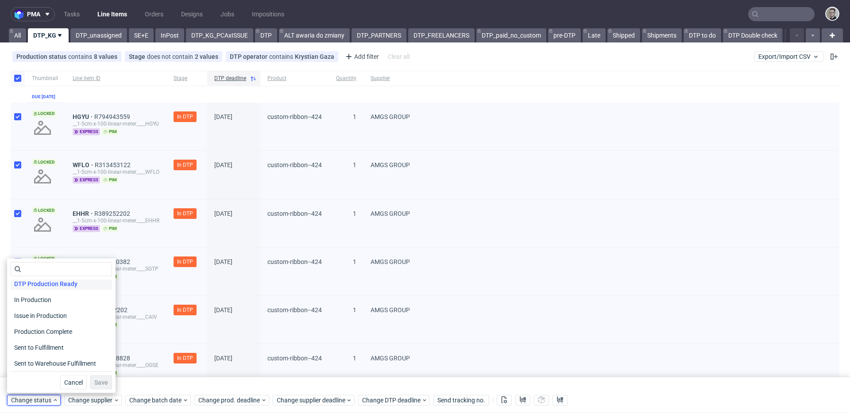
click at [74, 286] on span "DTP Production Ready" at bounding box center [46, 284] width 70 height 12
click at [104, 382] on button "Save" at bounding box center [101, 383] width 22 height 14
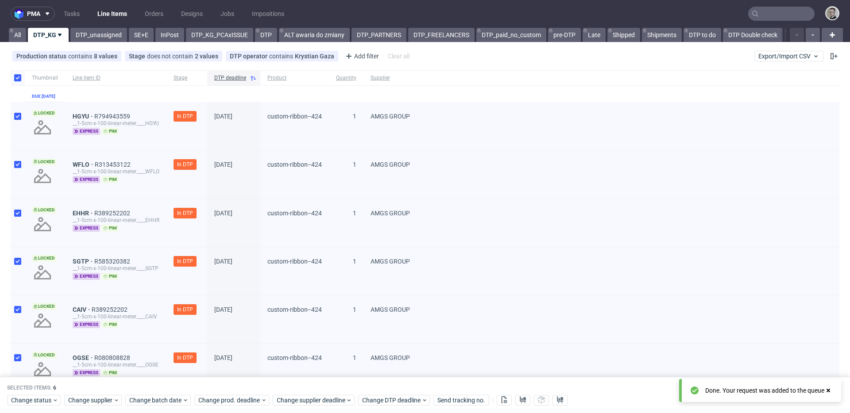
scroll to position [0, 0]
click at [101, 33] on link "DTP_unassigned" at bounding box center [98, 35] width 57 height 14
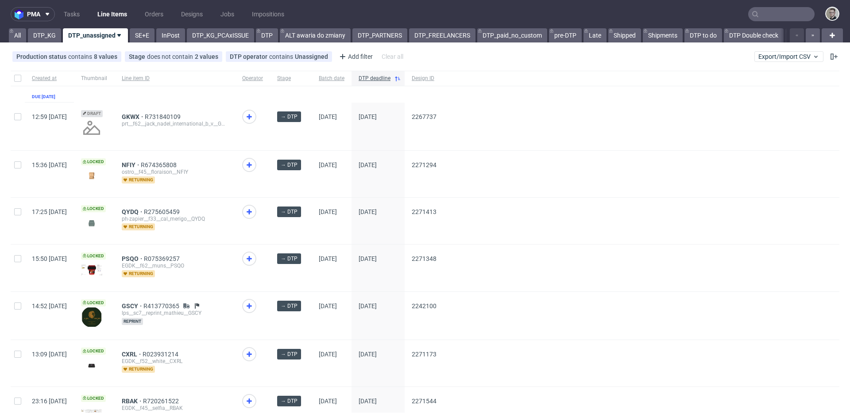
click at [79, 4] on nav "pma Tasks Line Items Orders Designs Jobs Impositions" at bounding box center [425, 14] width 850 height 28
click at [77, 18] on link "Tasks" at bounding box center [71, 14] width 27 height 14
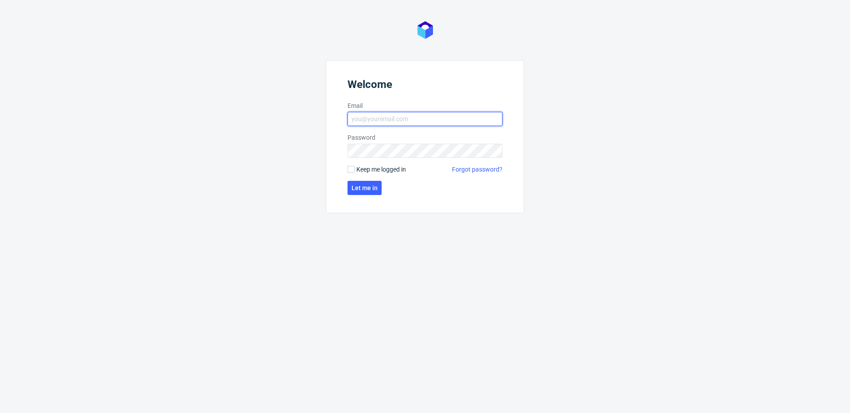
type input "krystian.gaza@packhelp.com"
click at [391, 170] on span "Keep me logged in" at bounding box center [381, 169] width 50 height 9
click at [355, 170] on input "Keep me logged in" at bounding box center [351, 169] width 7 height 7
checkbox input "true"
click at [372, 183] on button "Let me in" at bounding box center [365, 188] width 34 height 14
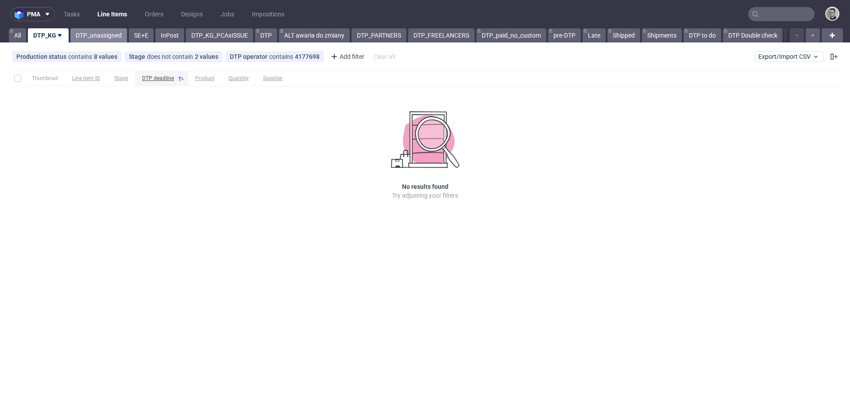
click at [100, 33] on link "DTP_unassigned" at bounding box center [98, 35] width 57 height 14
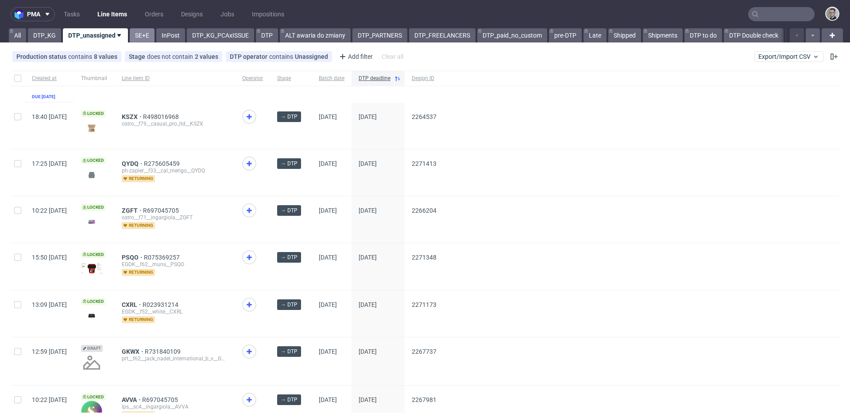
click at [143, 41] on link "SE+E" at bounding box center [142, 35] width 25 height 14
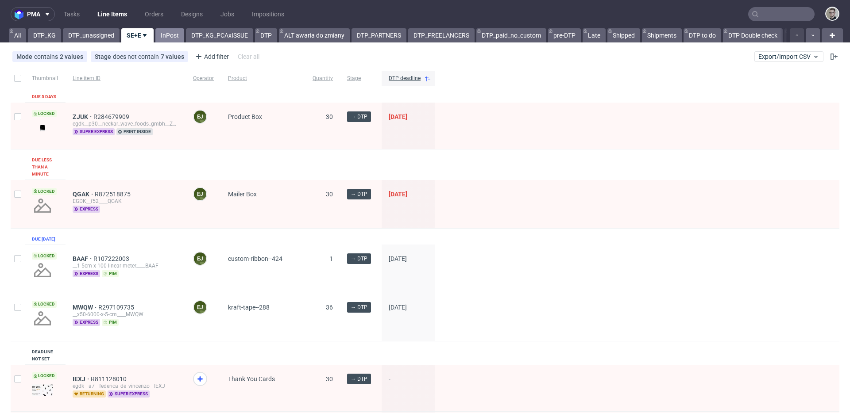
click at [177, 37] on link "InPost" at bounding box center [169, 35] width 29 height 14
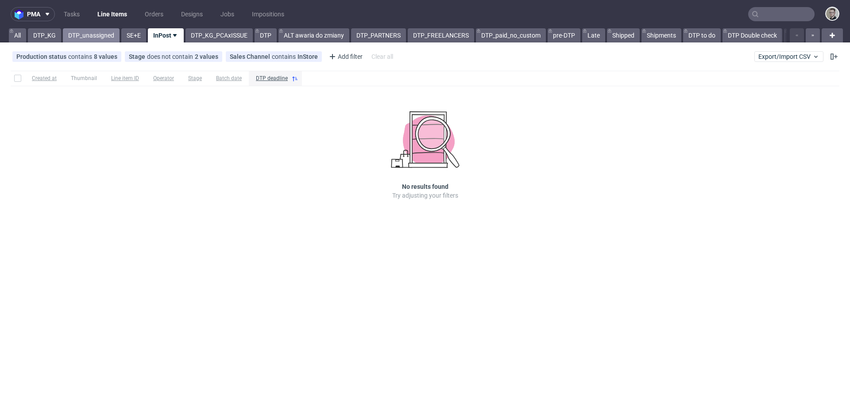
click at [94, 36] on link "DTP_unassigned" at bounding box center [91, 35] width 57 height 14
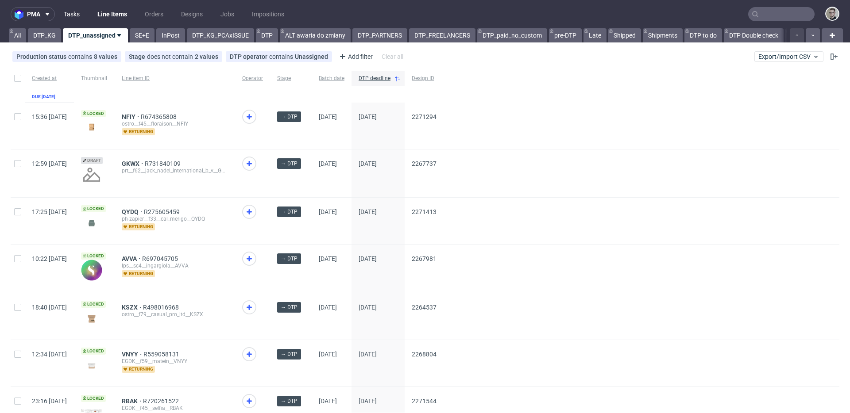
click at [76, 15] on link "Tasks" at bounding box center [71, 14] width 27 height 14
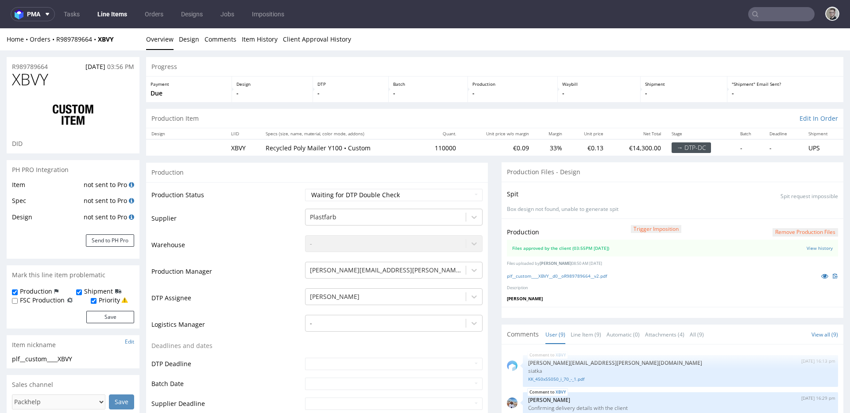
scroll to position [135, 0]
click at [817, 278] on link at bounding box center [825, 276] width 16 height 10
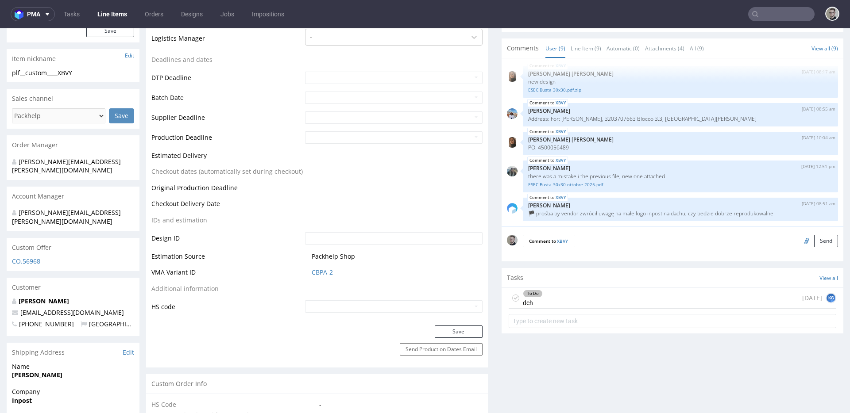
click at [629, 297] on div "To Do dch [DATE] KG" at bounding box center [673, 298] width 328 height 21
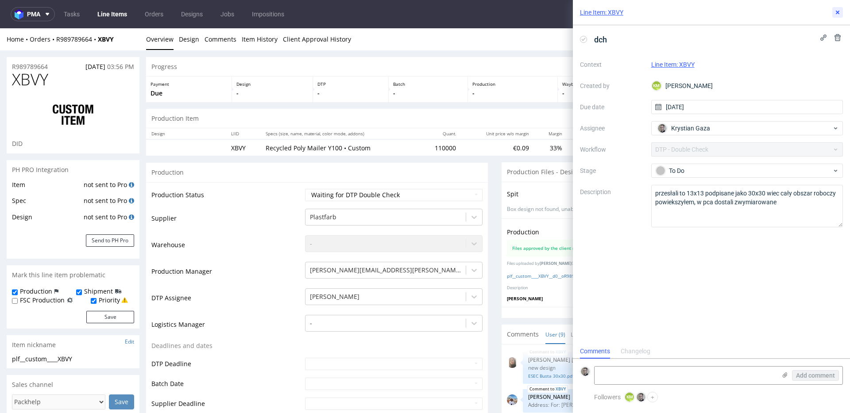
click at [837, 11] on icon at bounding box center [837, 12] width 7 height 7
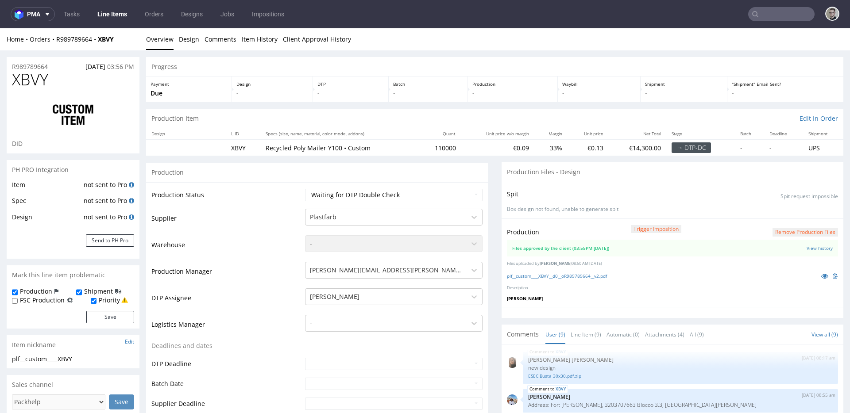
scroll to position [186, 0]
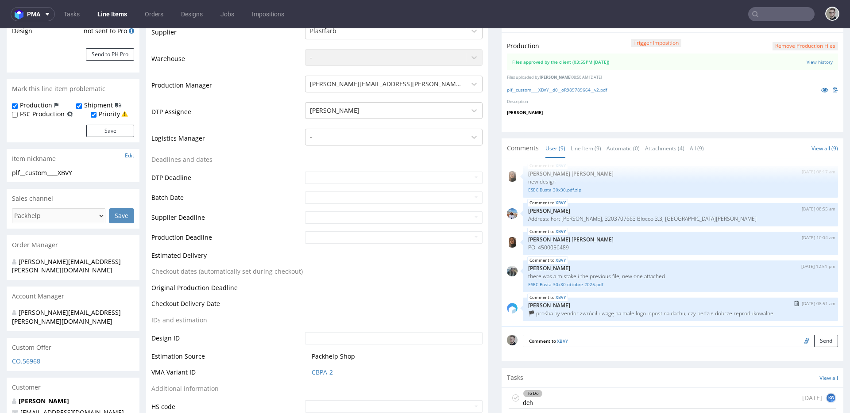
drag, startPoint x: 637, startPoint y: 313, endPoint x: 690, endPoint y: 314, distance: 52.7
click at [689, 316] on div "XBVY [DATE] 08:51 am [PERSON_NAME] 🏴 prośba by vendor zwrócił uwagę na małe log…" at bounding box center [680, 309] width 315 height 23
click at [686, 311] on p "🏴 prośba by vendor zwrócił uwagę na małe logo inpost na dachu, czy bedzie dobrz…" at bounding box center [680, 313] width 305 height 7
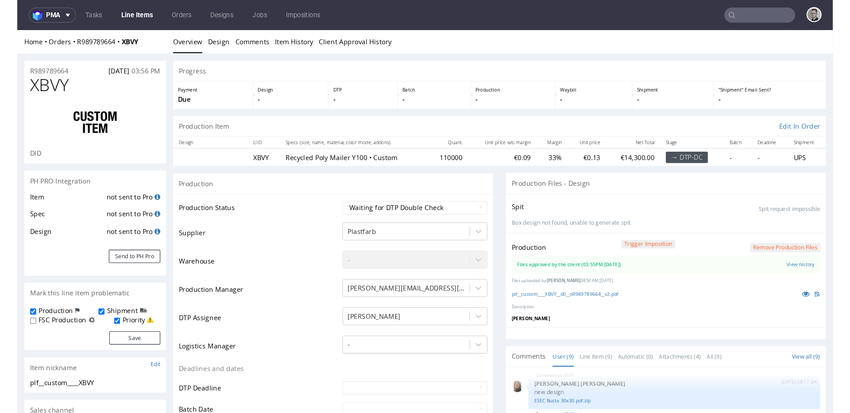
scroll to position [7, 0]
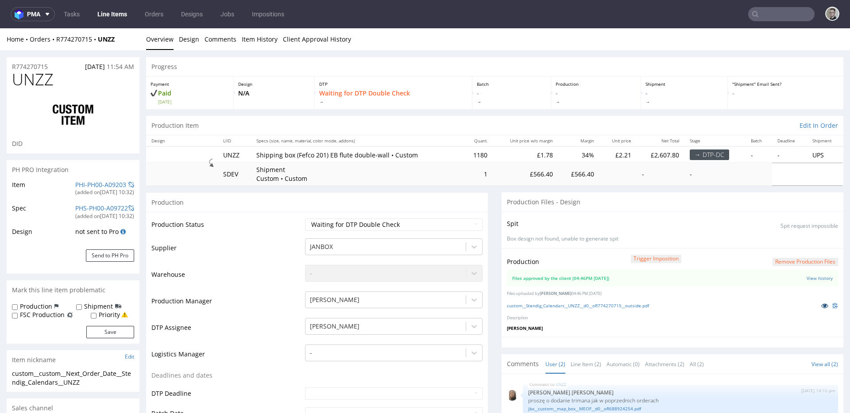
click at [821, 303] on icon at bounding box center [824, 306] width 7 height 6
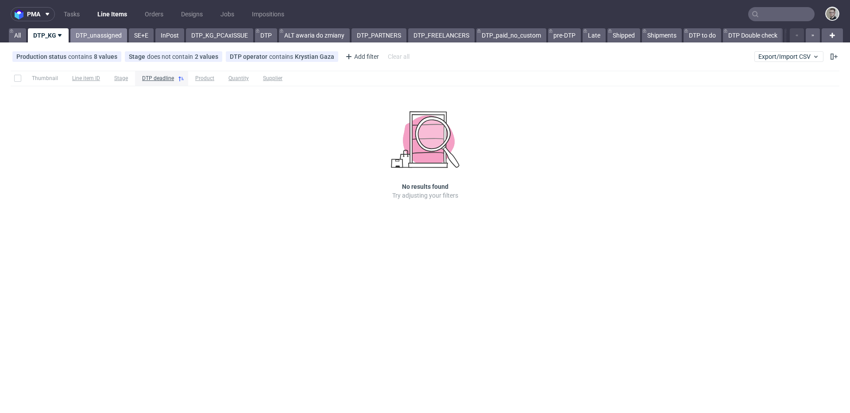
click at [103, 33] on link "DTP_unassigned" at bounding box center [98, 35] width 57 height 14
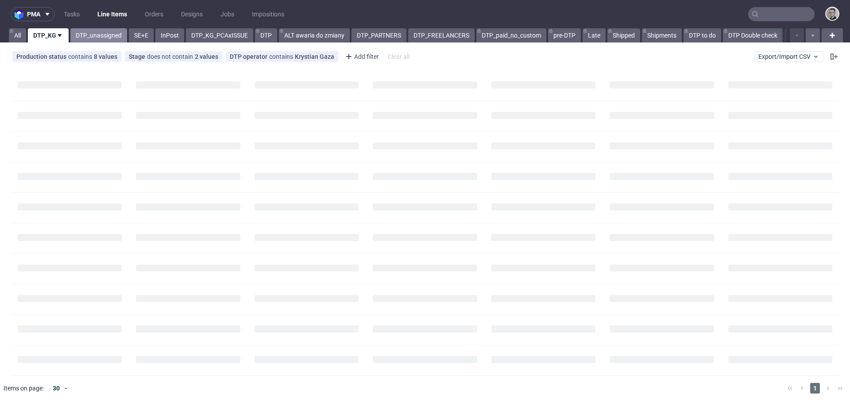
click at [97, 38] on link "DTP_unassigned" at bounding box center [98, 35] width 57 height 14
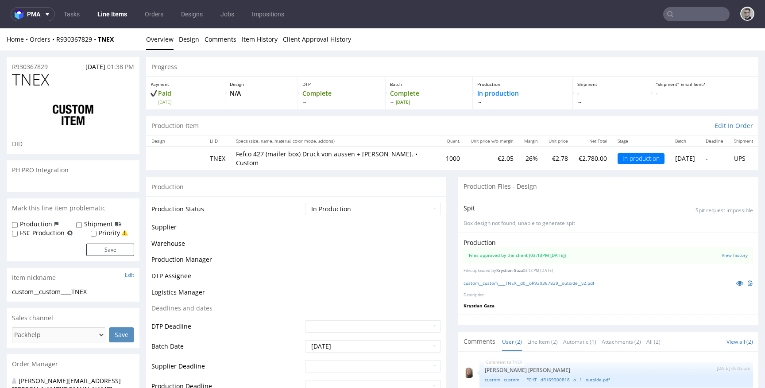
select select "in_progress"
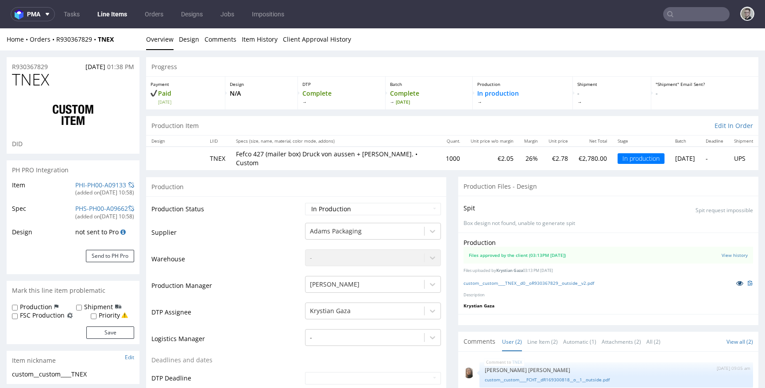
click at [736, 282] on icon at bounding box center [739, 283] width 7 height 6
